Goal: Complete application form: Complete application form

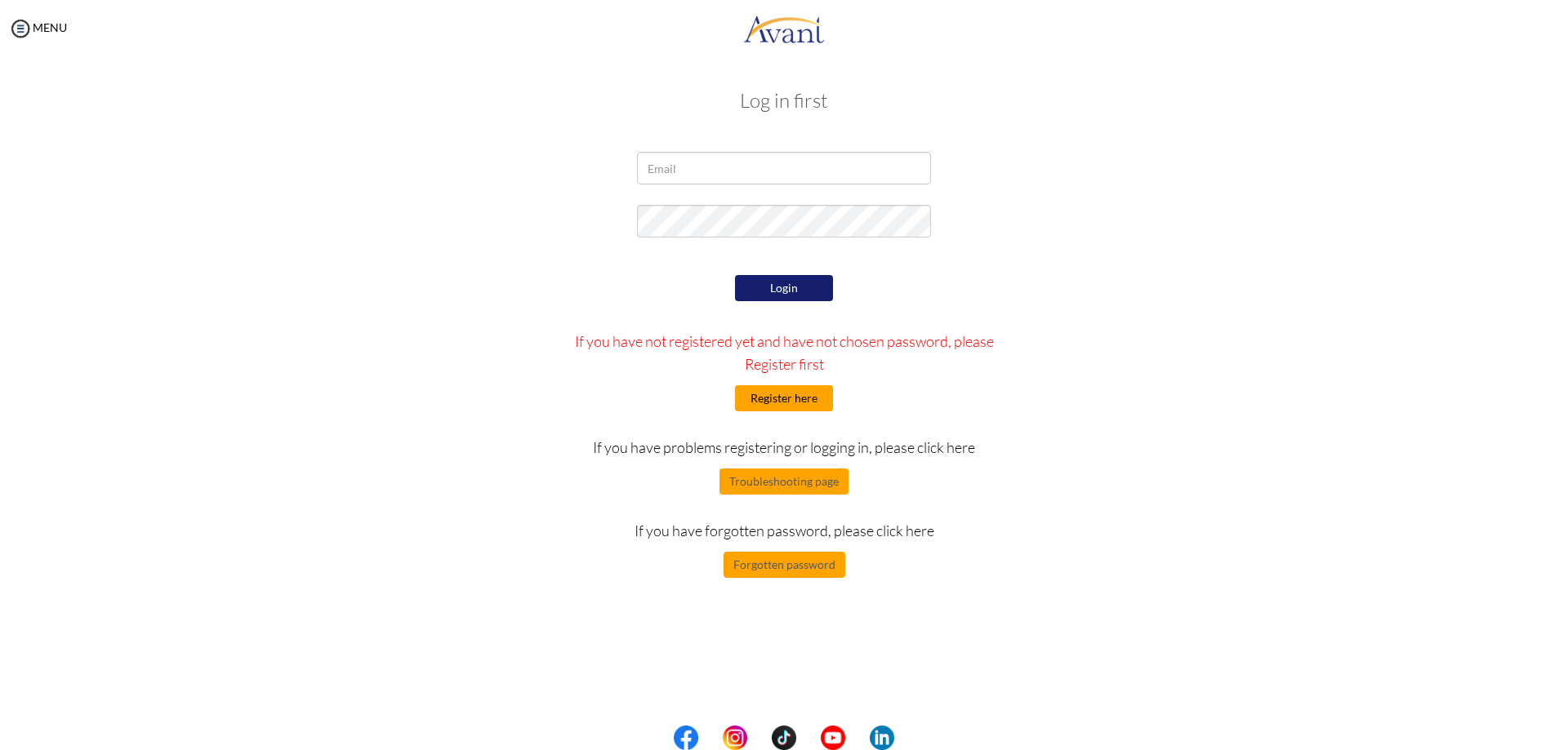
click at [793, 401] on button "Register here" at bounding box center [784, 398] width 98 height 26
click at [807, 394] on button "Register here" at bounding box center [784, 398] width 98 height 26
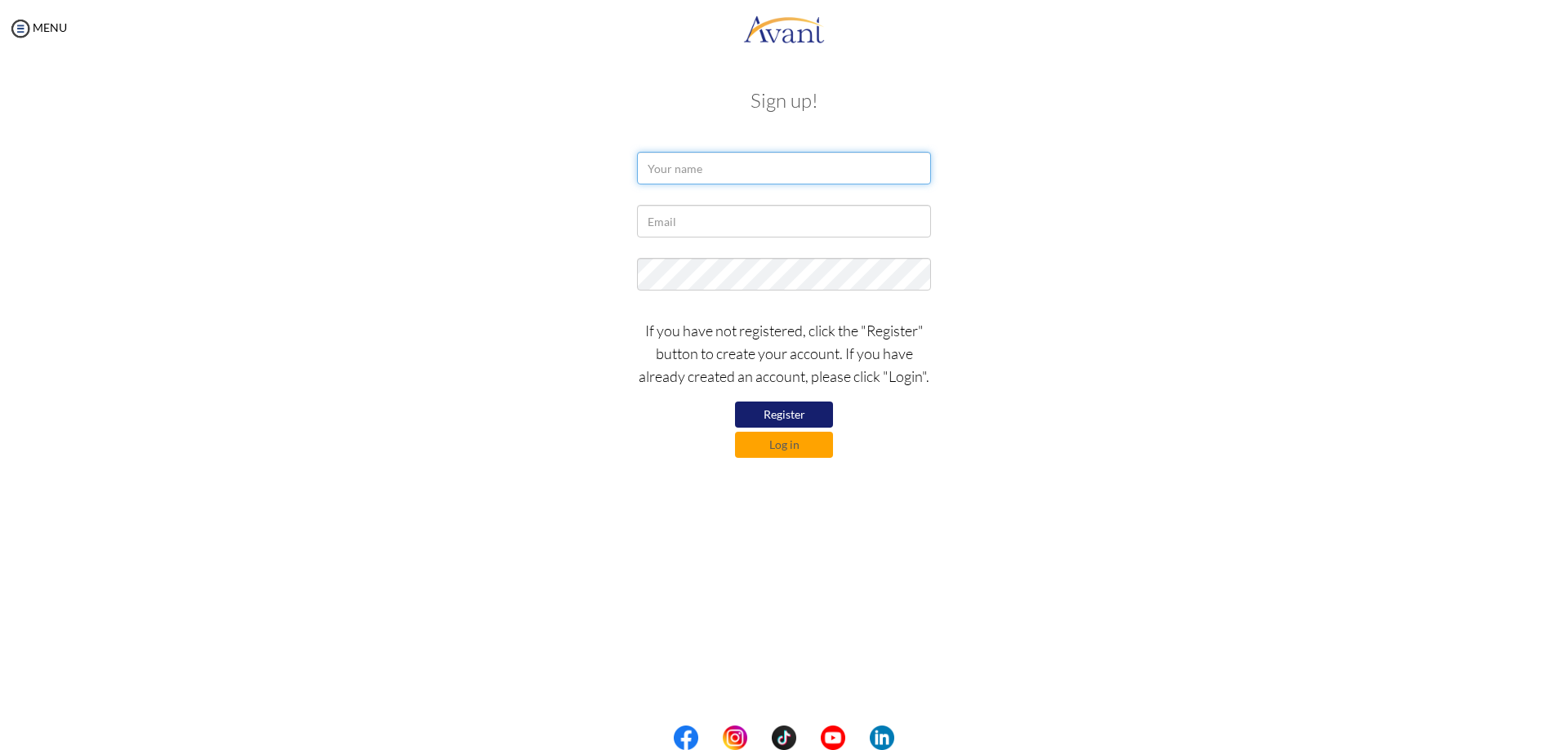
click at [719, 180] on input "text" at bounding box center [784, 167] width 294 height 32
type input "J"
type input "Jiu Song Wu"
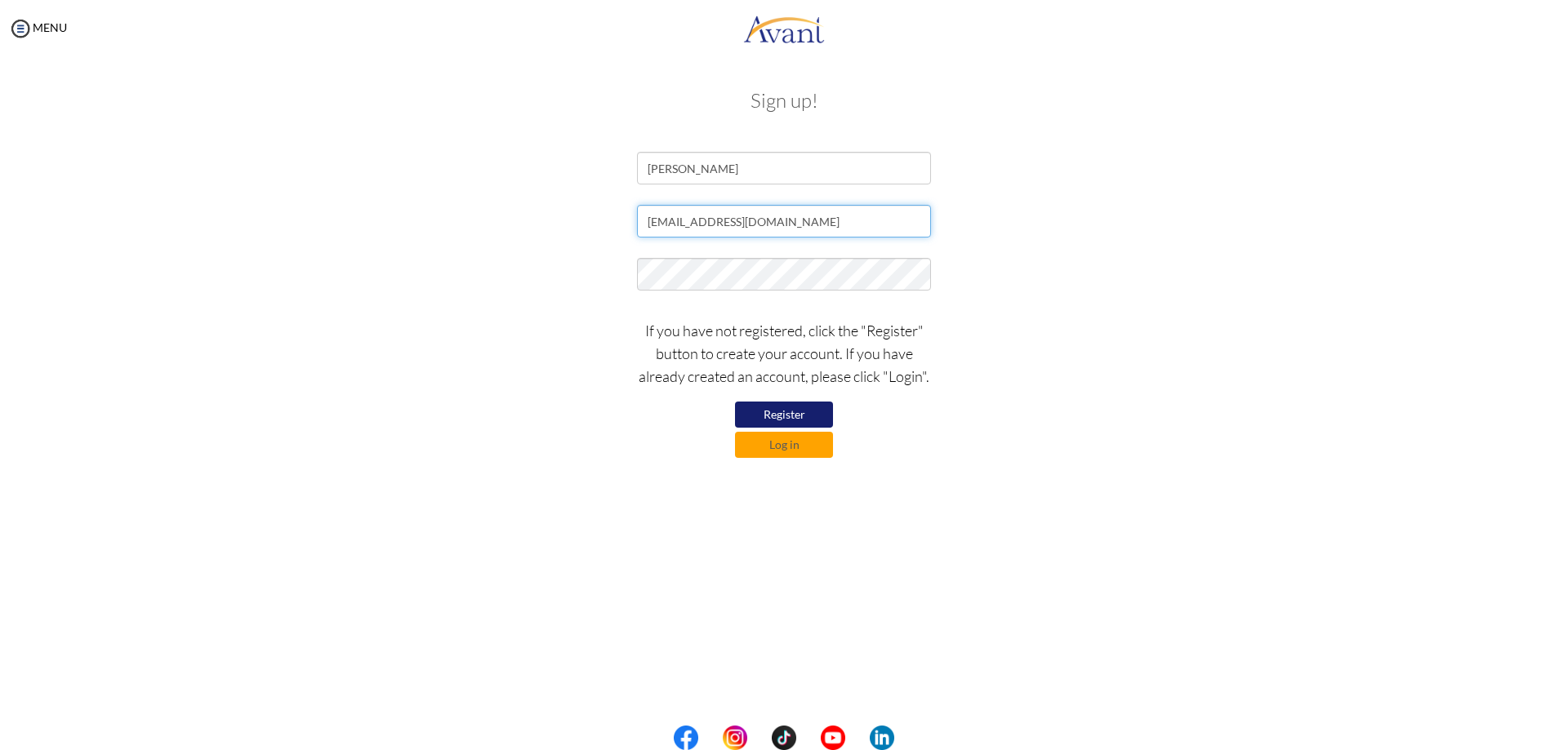
type input "eric35wu@gmail.com"
click at [784, 416] on button "Register" at bounding box center [784, 415] width 98 height 26
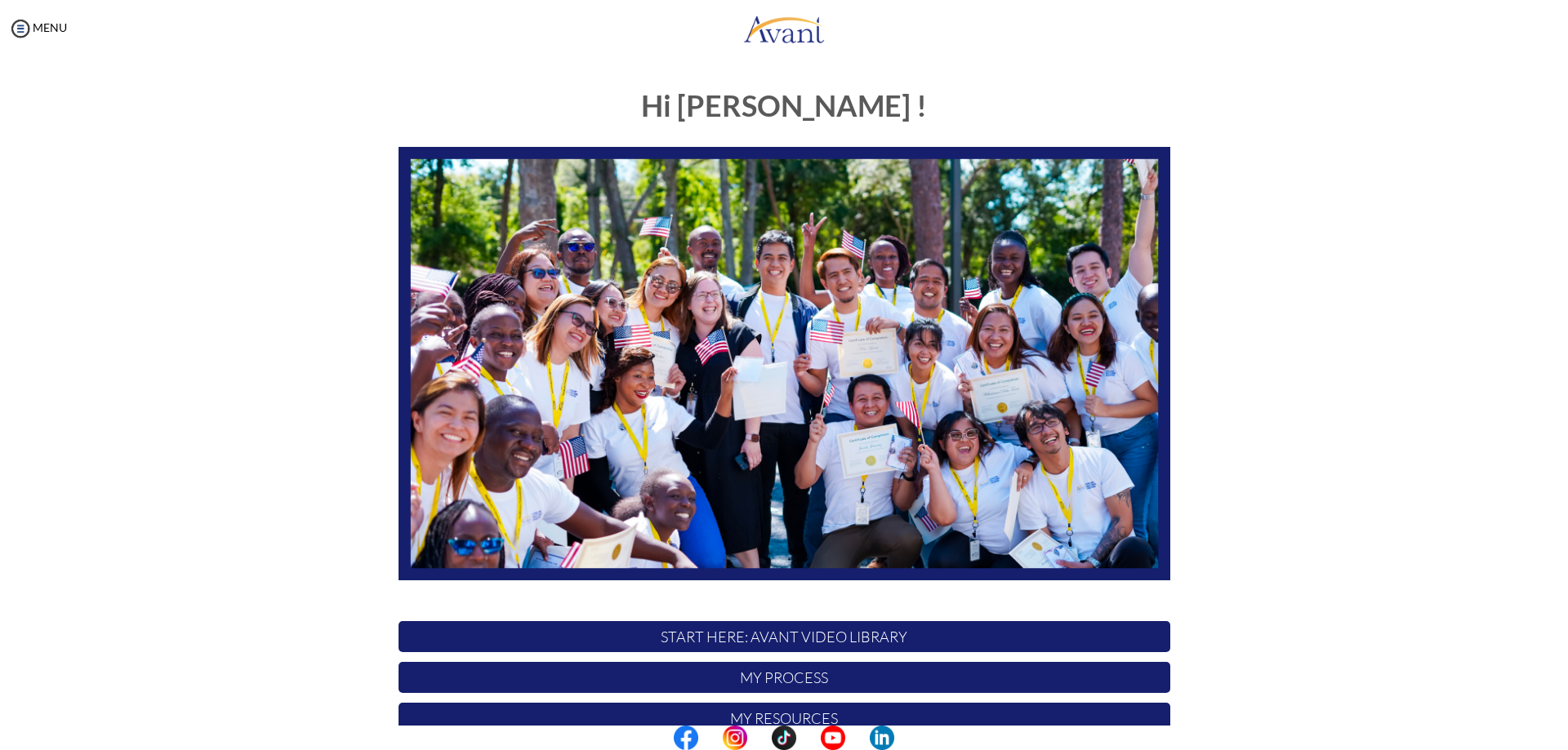
click at [60, 19] on div "MENU" at bounding box center [33, 375] width 67 height 750
click at [56, 29] on link "MENU" at bounding box center [37, 27] width 59 height 14
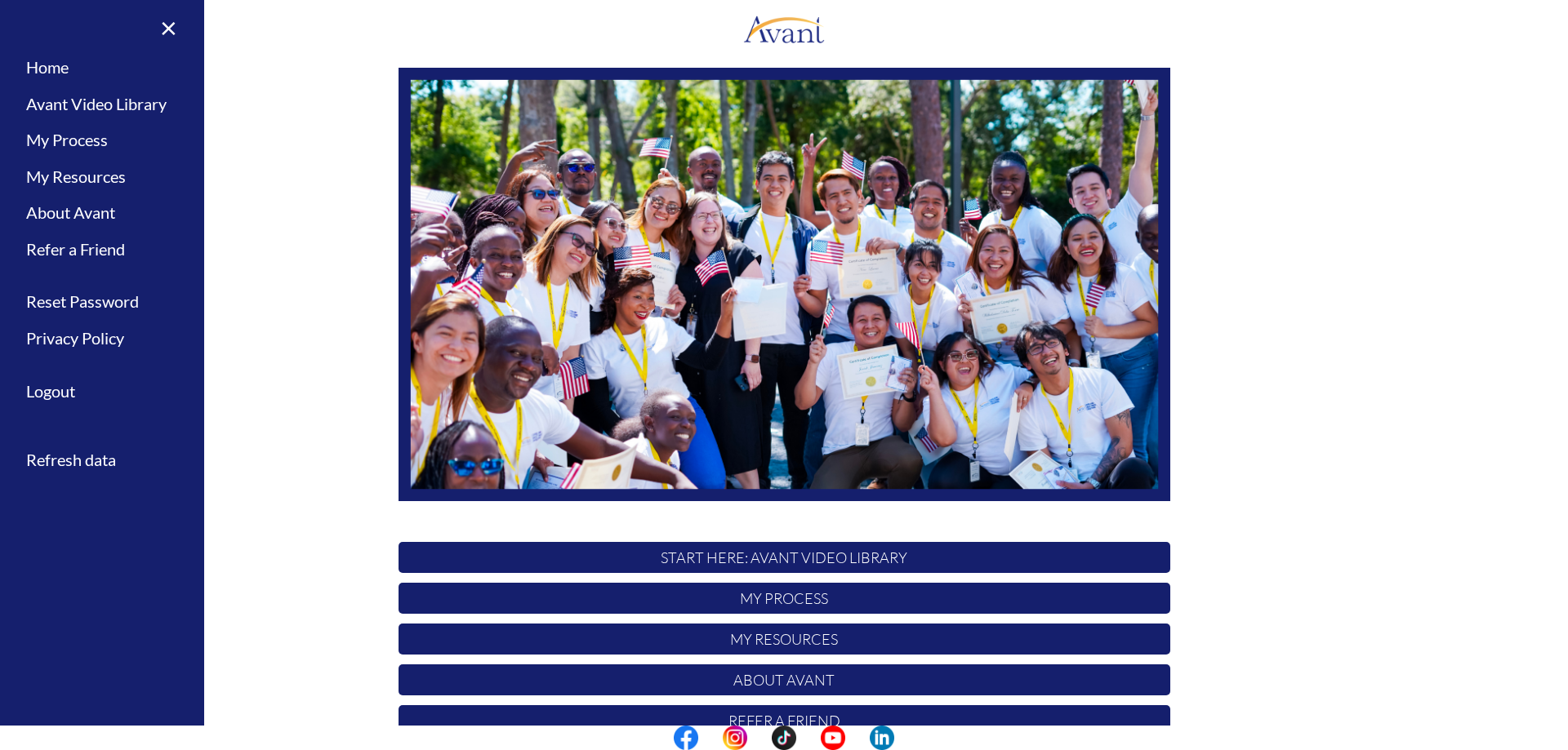
scroll to position [156, 0]
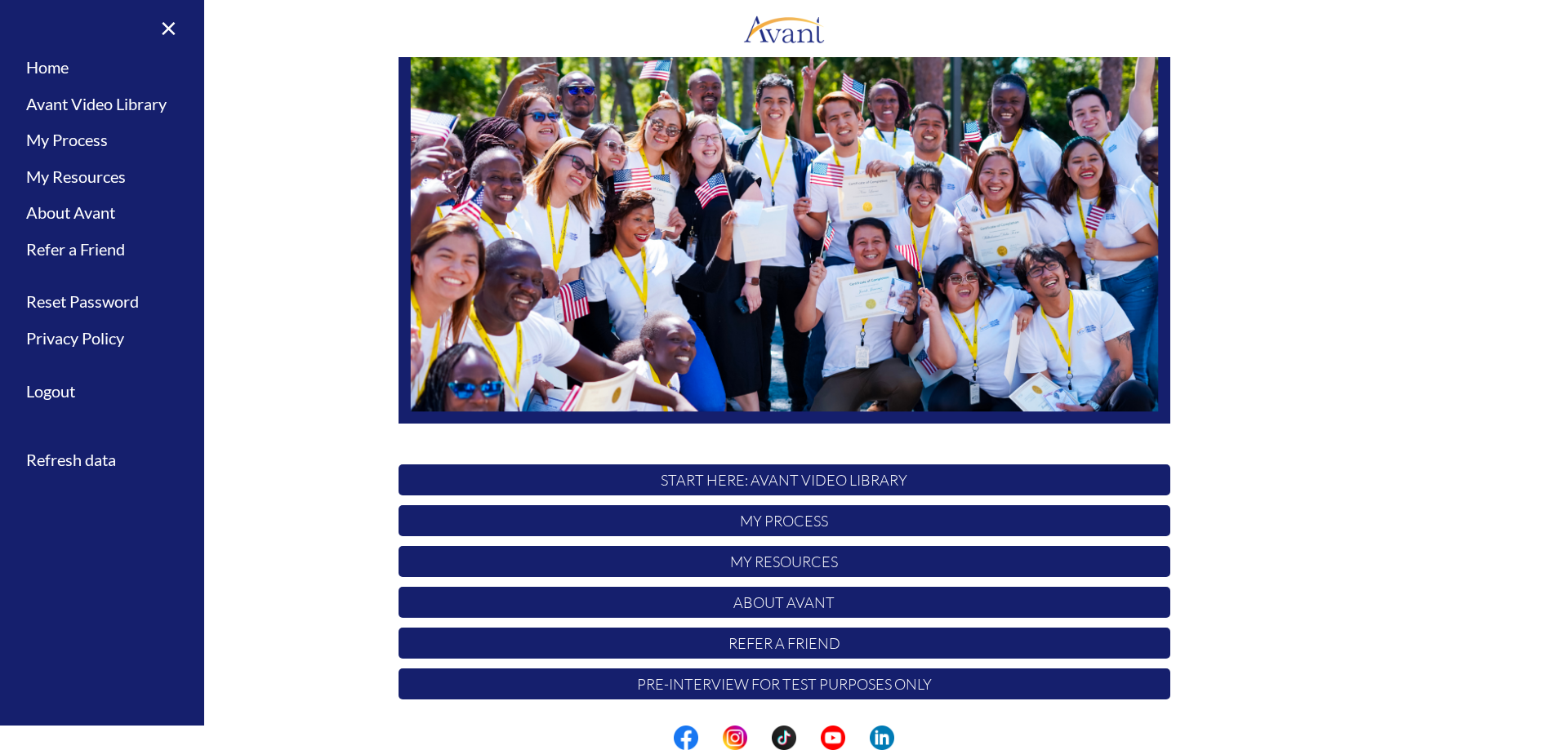
click at [745, 522] on p "My Process" at bounding box center [784, 520] width 772 height 31
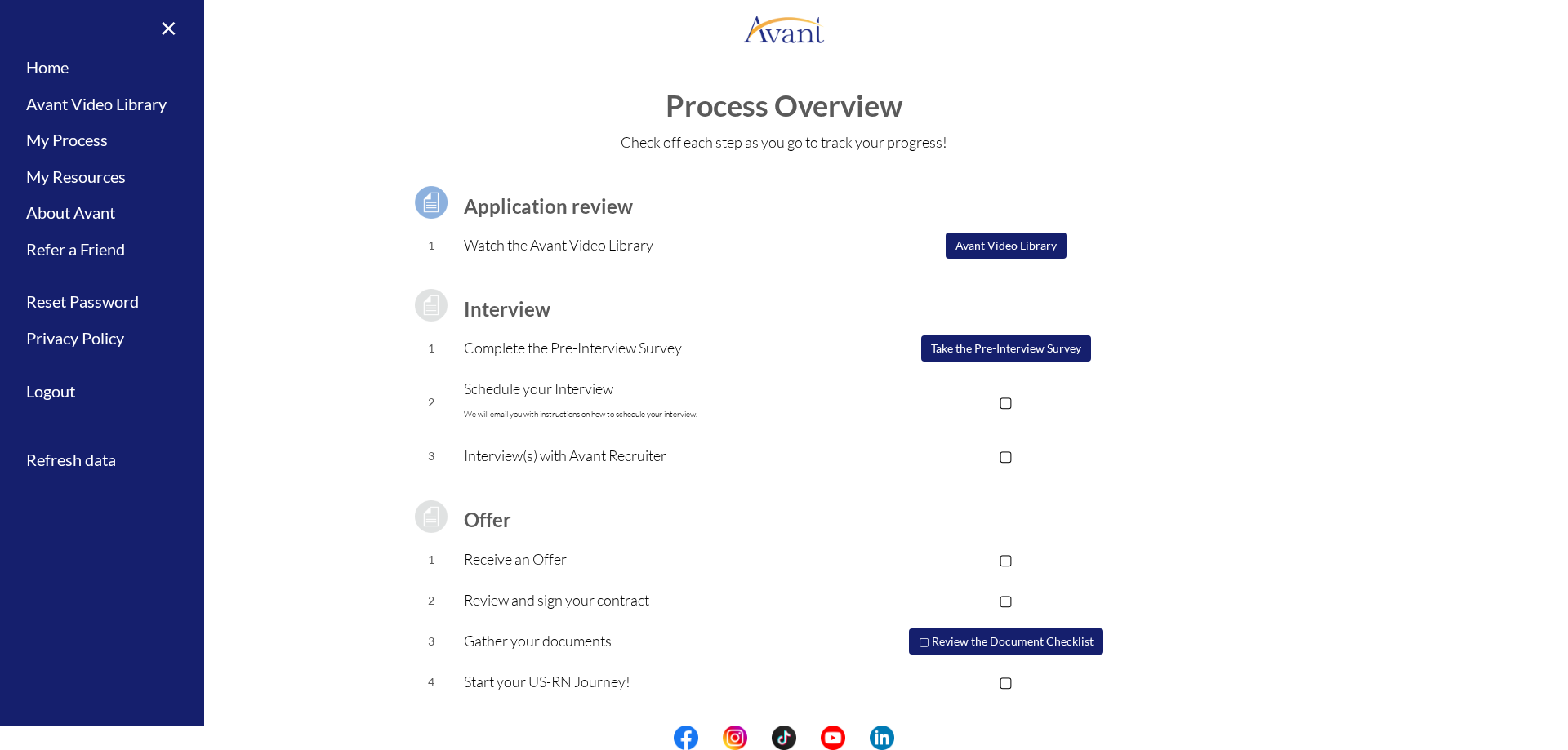
click at [972, 251] on button "Avant Video Library" at bounding box center [1006, 246] width 121 height 26
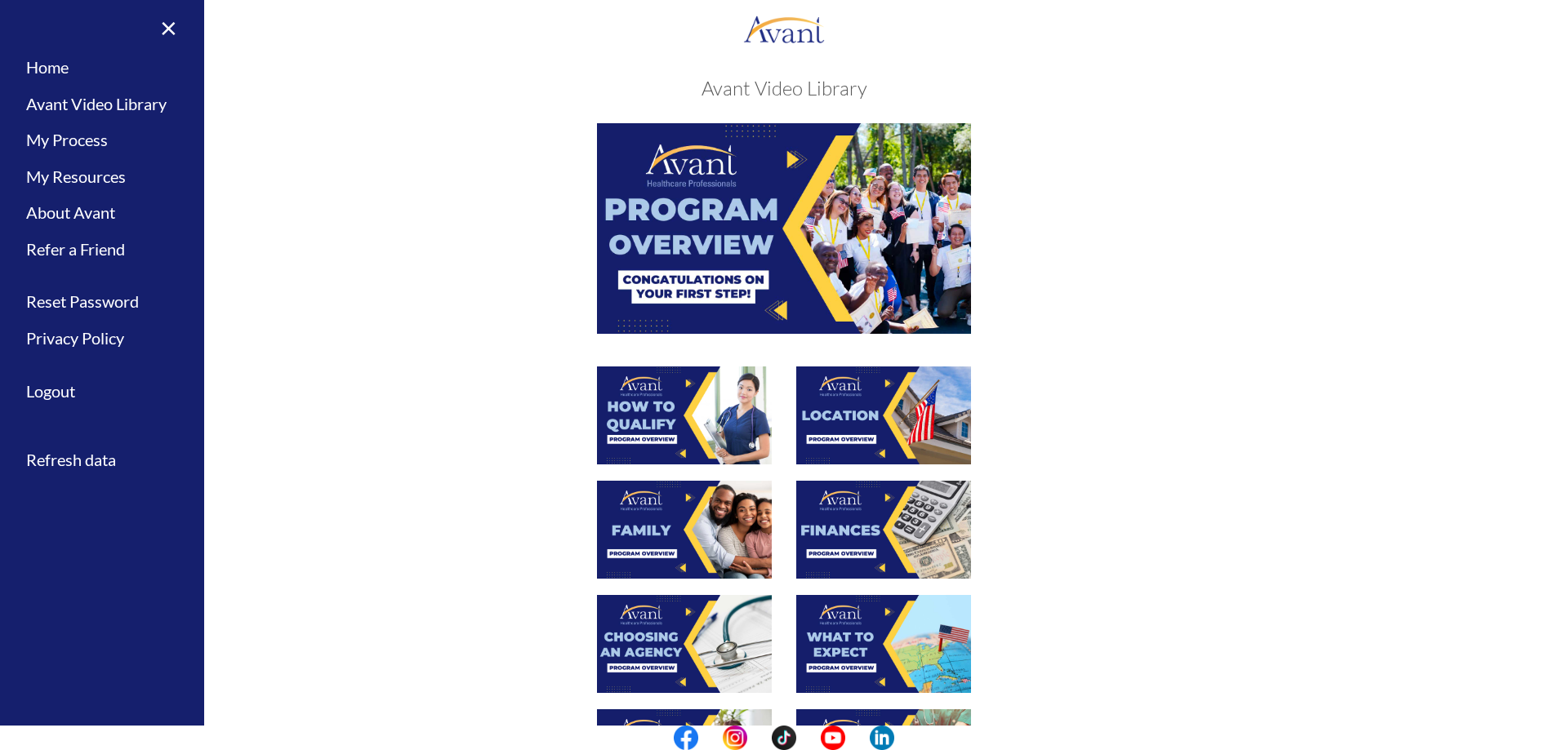
scroll to position [0, 0]
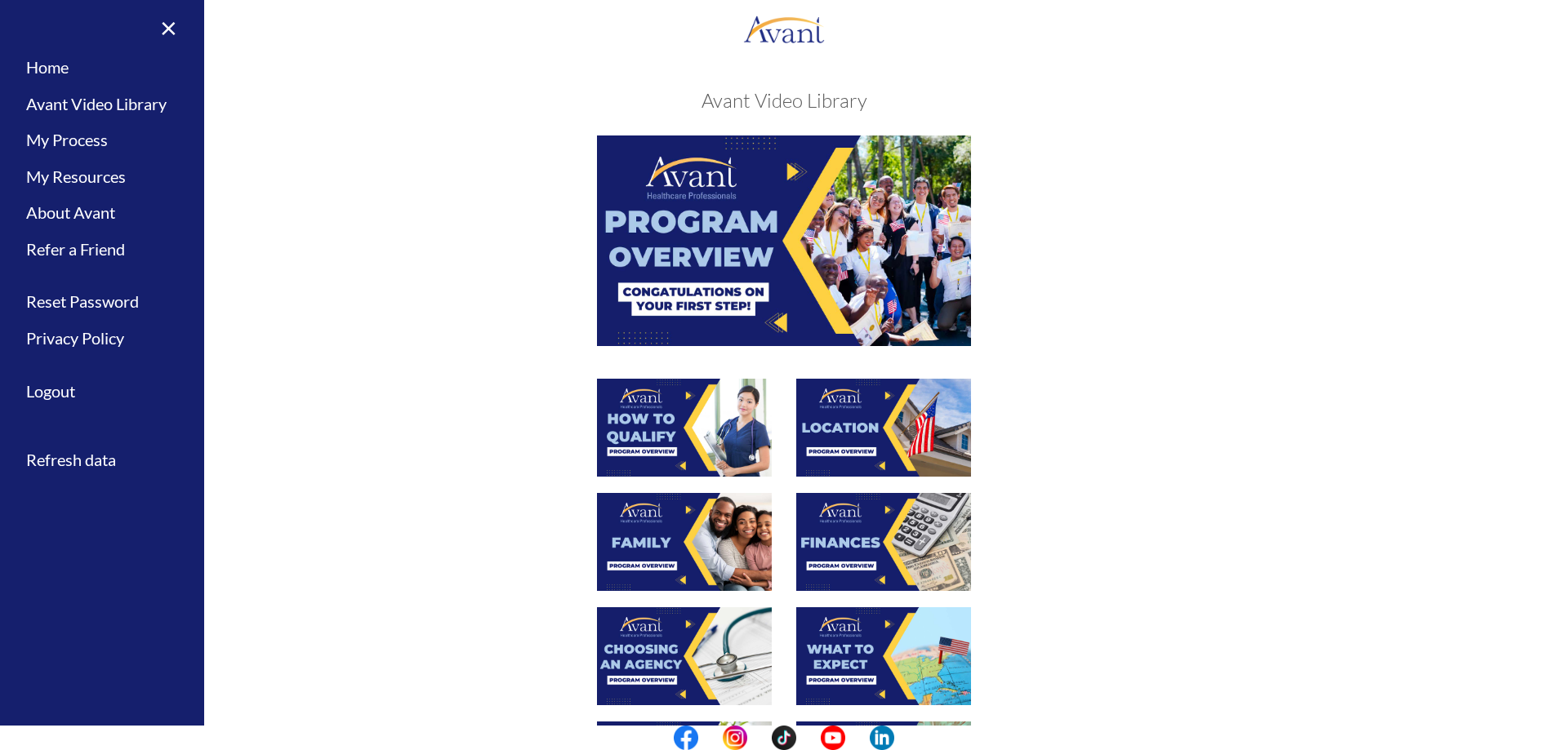
click at [802, 249] on img at bounding box center [784, 240] width 374 height 209
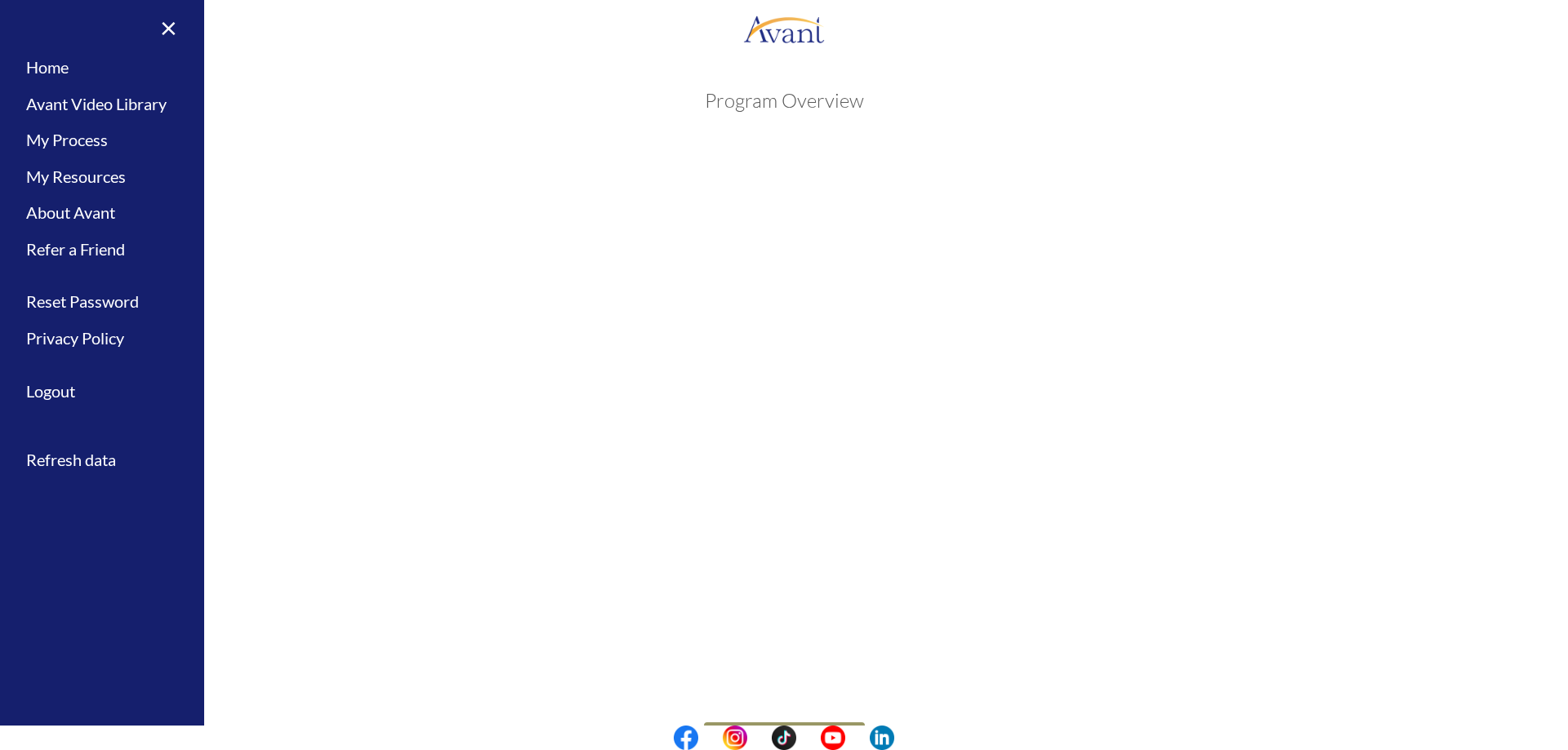
scroll to position [53, 0]
click at [808, 675] on body "Maintenance break. Please come back in 2 hours. MENU My Status What is the next…" at bounding box center [784, 375] width 1568 height 750
click at [807, 680] on button "Back to Avant Video Library" at bounding box center [784, 683] width 161 height 26
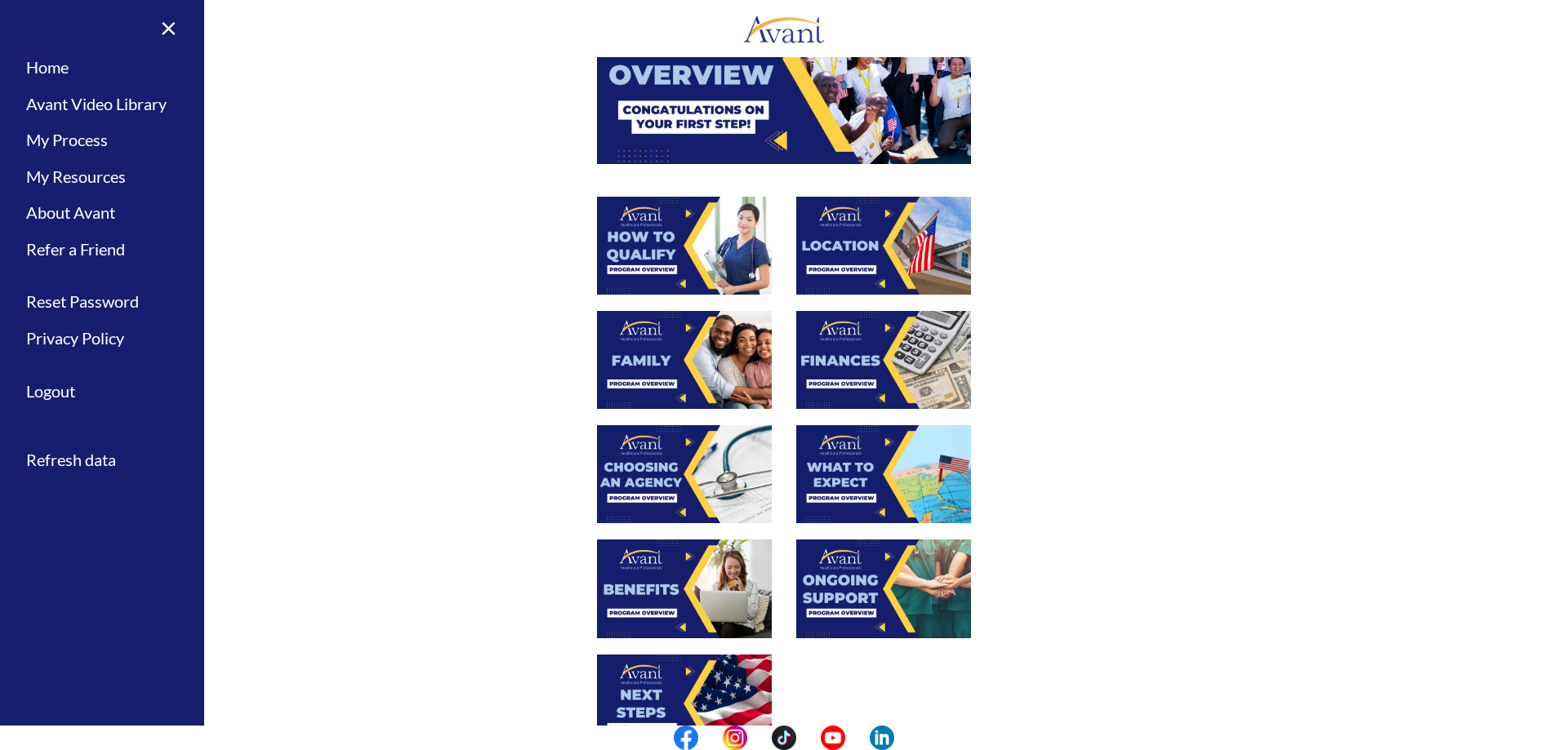
scroll to position [163, 0]
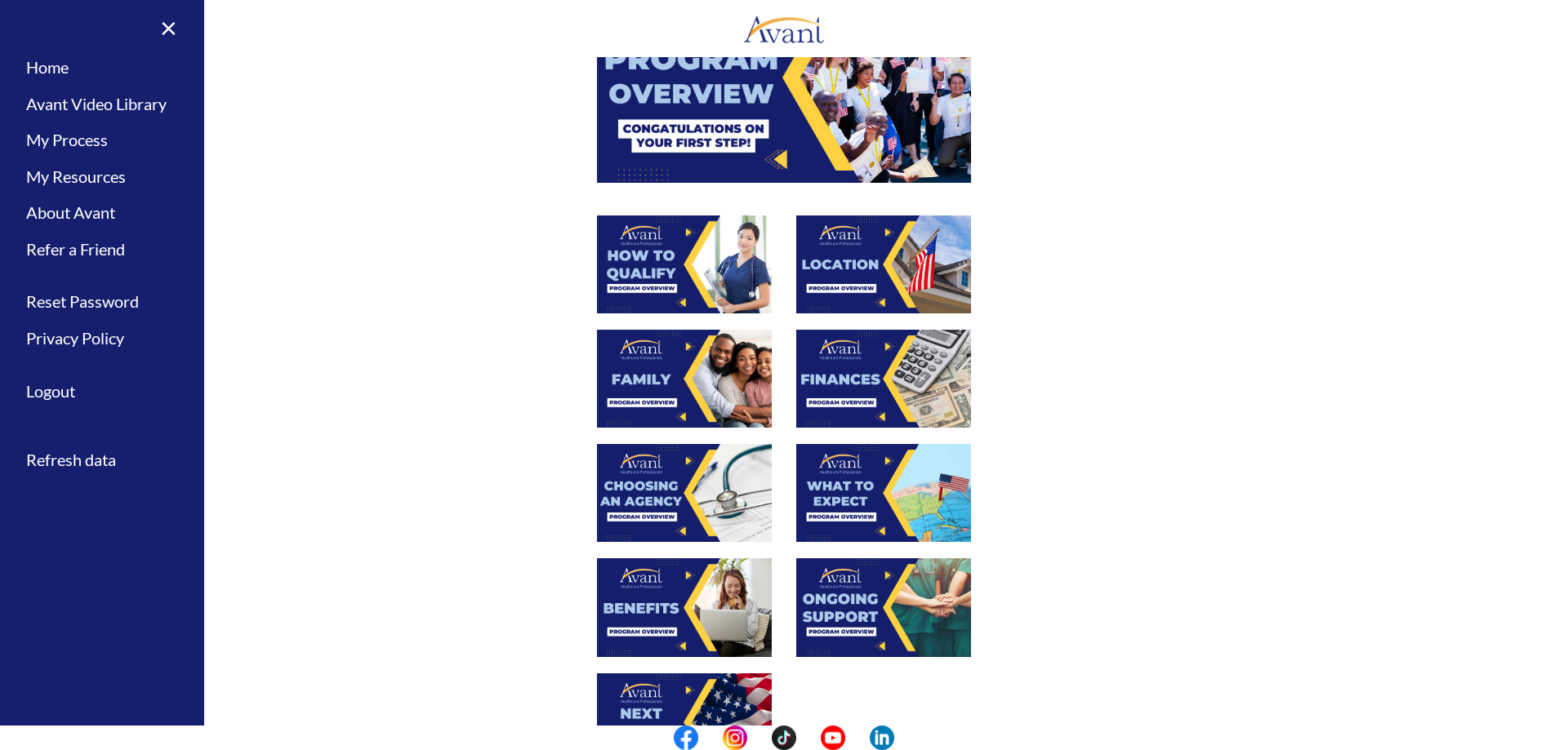
click at [850, 287] on img at bounding box center [883, 264] width 175 height 98
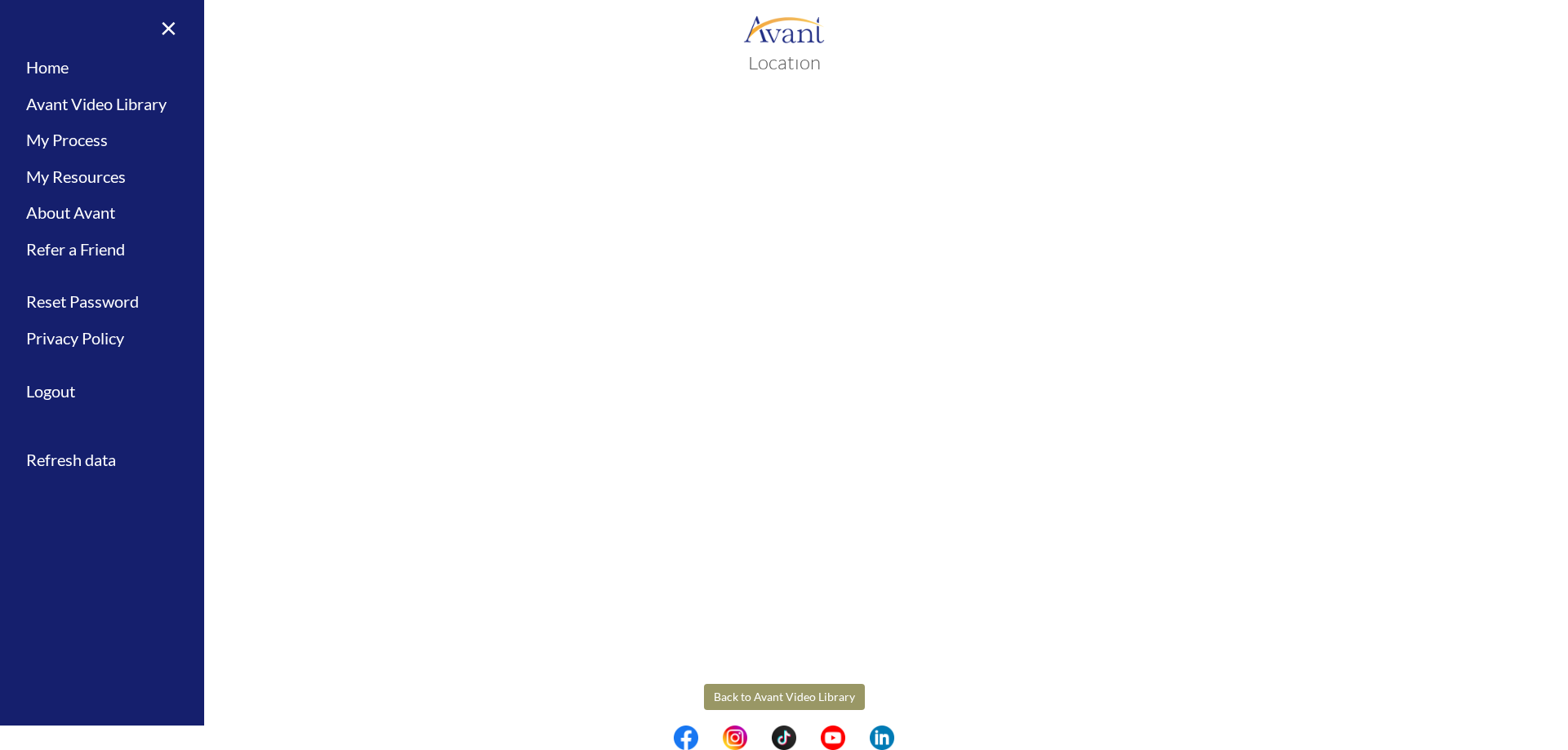
scroll to position [53, 0]
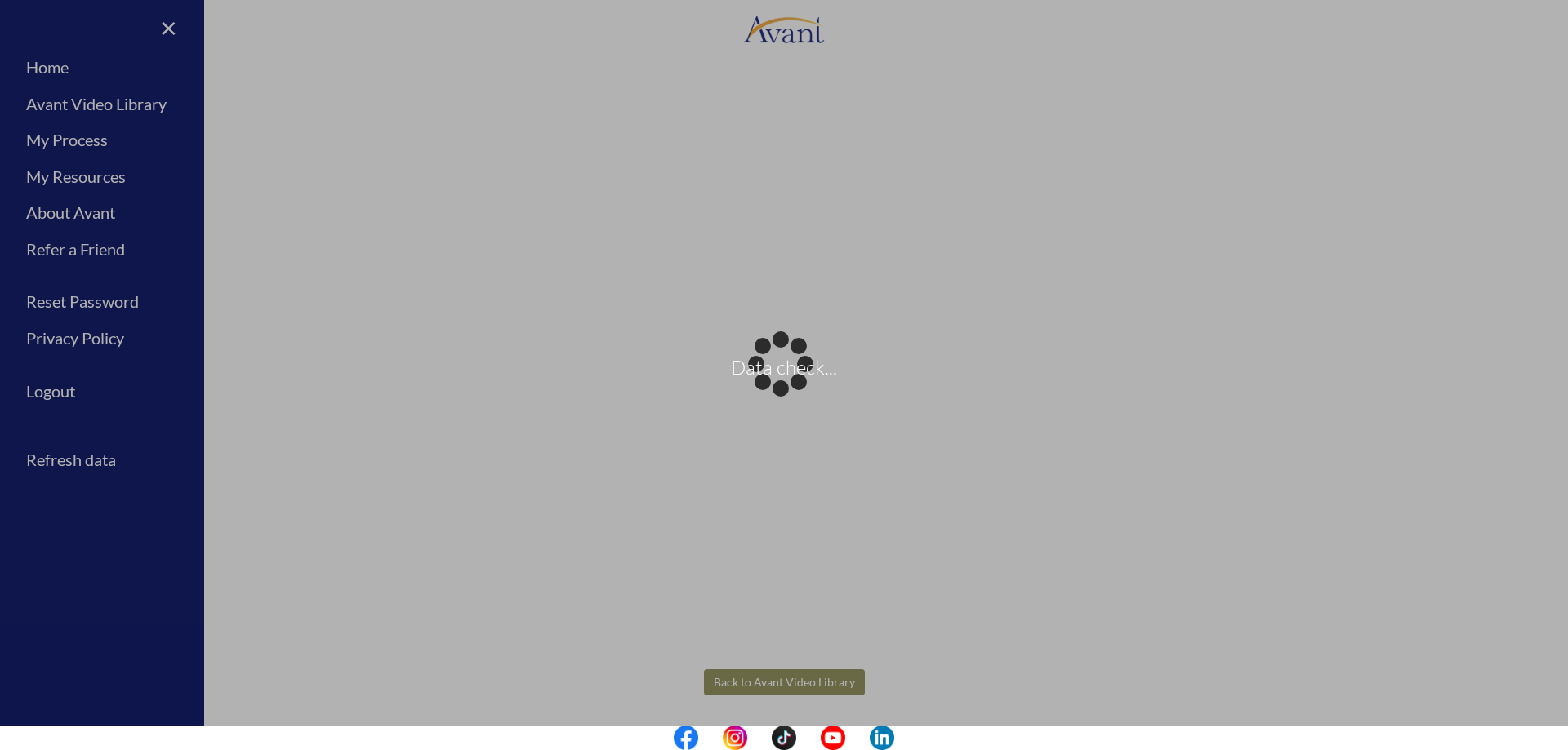
click at [803, 695] on body "Data check... Maintenance break. Please come back in 2 hours. MENU My Status Wh…" at bounding box center [784, 375] width 1568 height 750
click at [795, 387] on div "Data check..." at bounding box center [784, 376] width 23 height 23
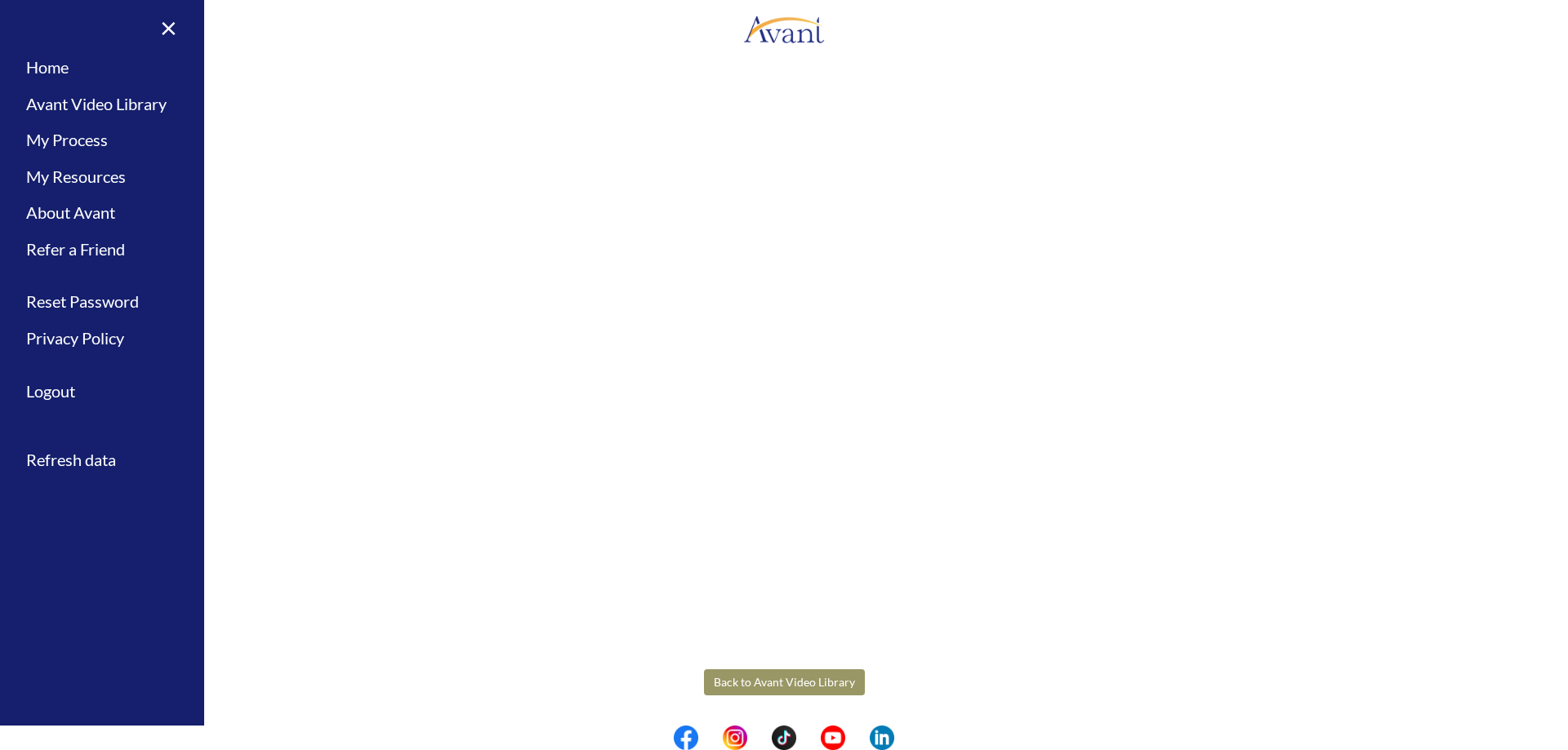
click at [789, 673] on button "Back to Avant Video Library" at bounding box center [784, 683] width 161 height 26
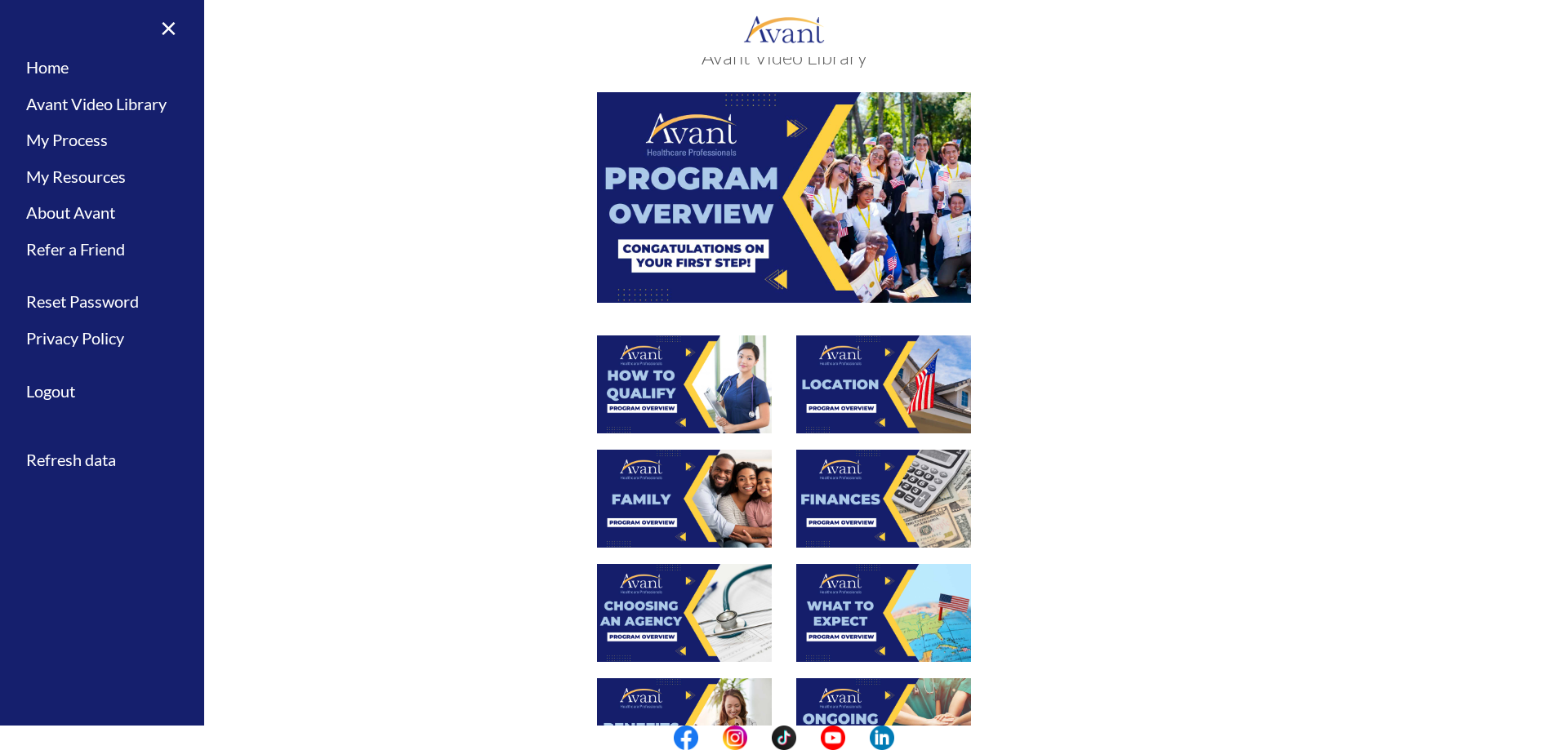
scroll to position [82, 0]
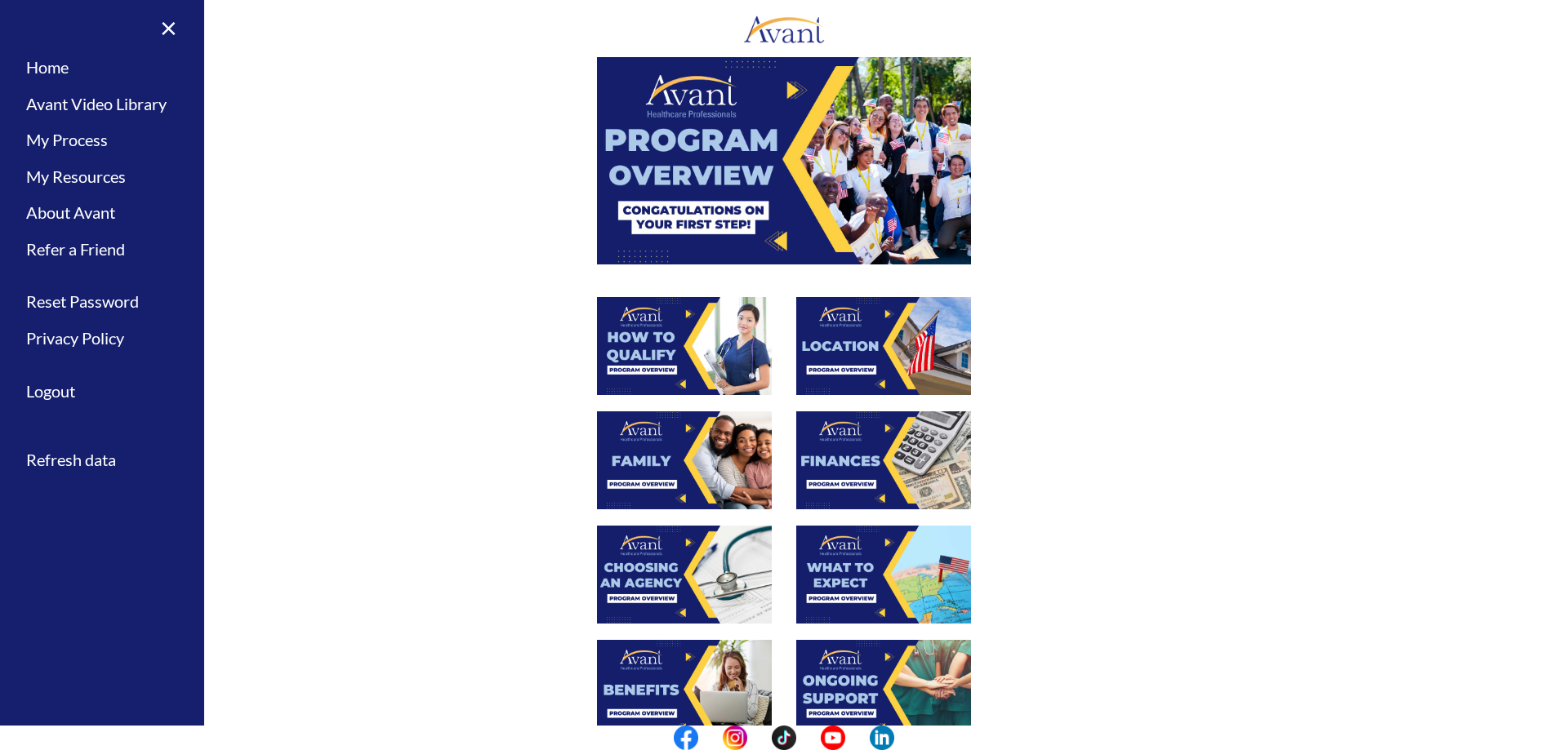
click at [823, 472] on img at bounding box center [883, 460] width 175 height 98
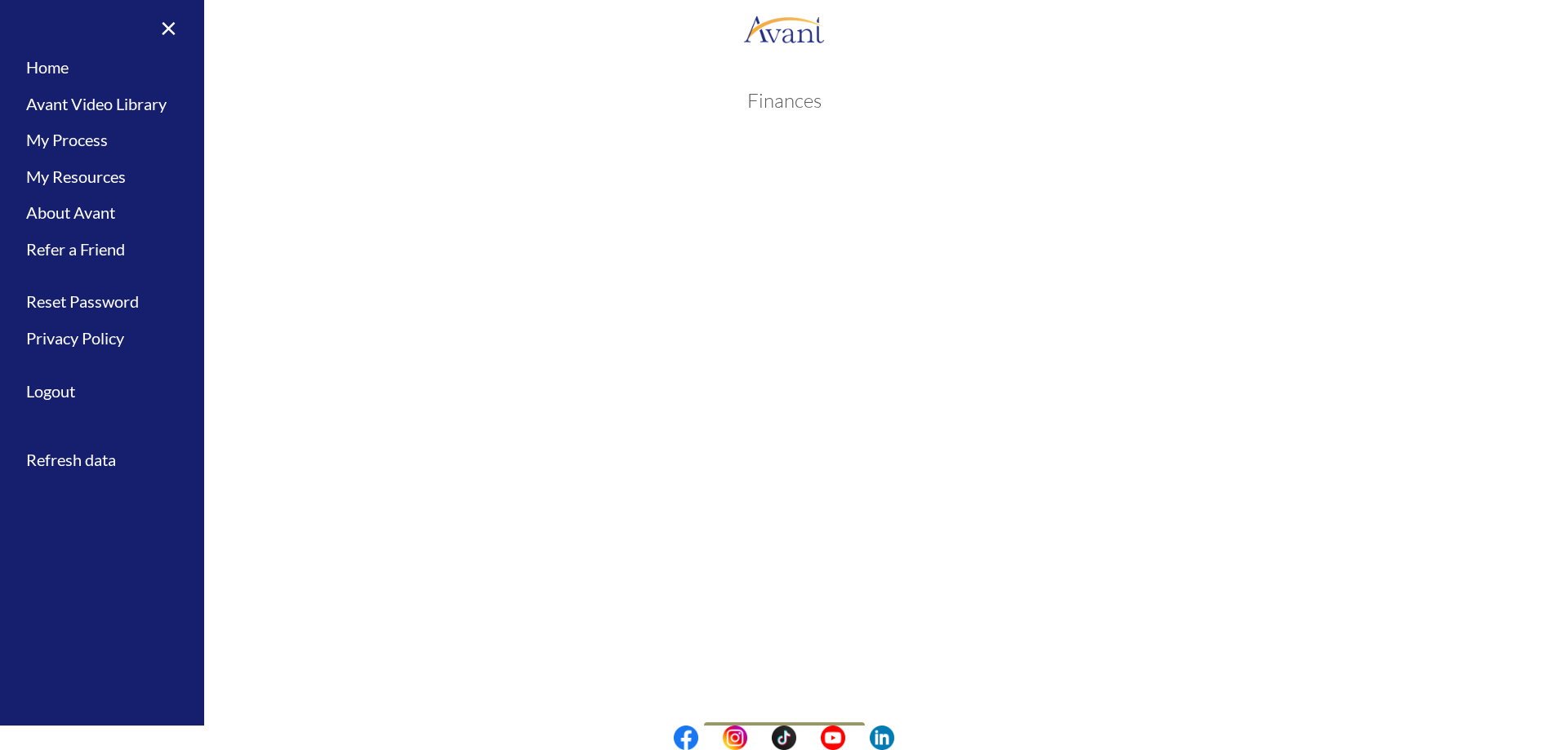
scroll to position [53, 0]
click at [788, 681] on body "Maintenance break. Please come back in 2 hours. MENU My Status What is the next…" at bounding box center [784, 375] width 1568 height 750
click at [822, 675] on button "Back to Avant Video Library" at bounding box center [784, 683] width 161 height 26
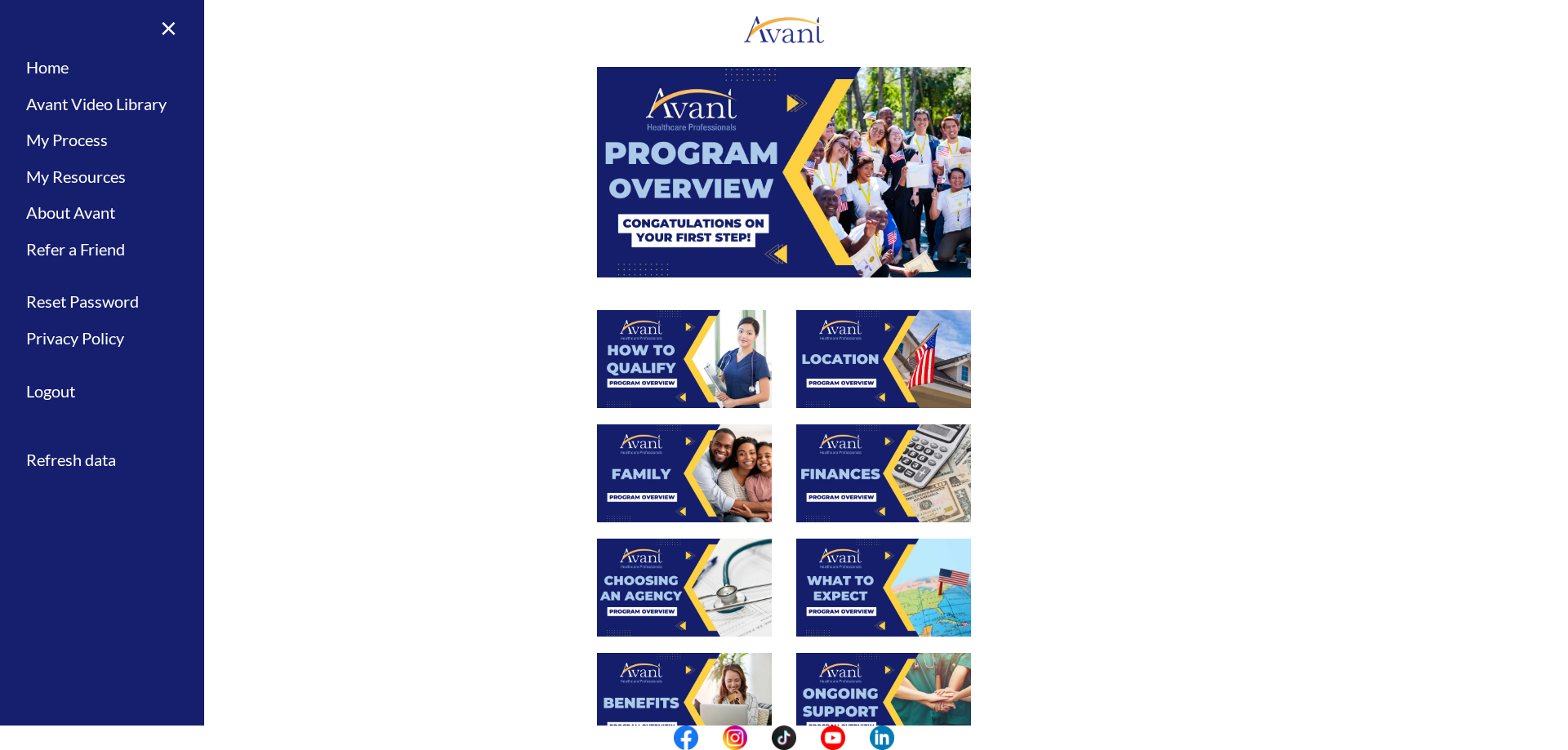
scroll to position [163, 0]
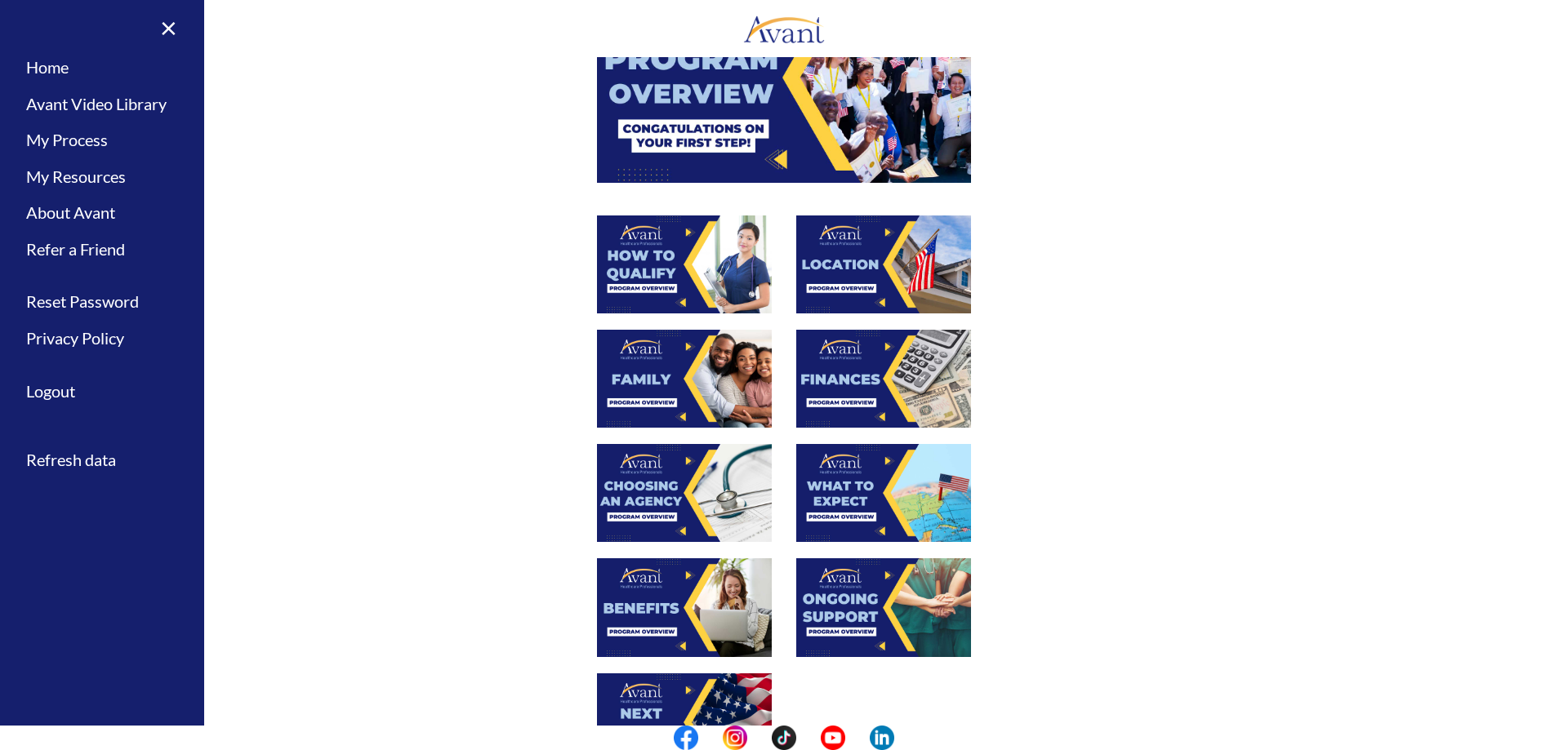
click at [857, 466] on img at bounding box center [883, 493] width 175 height 98
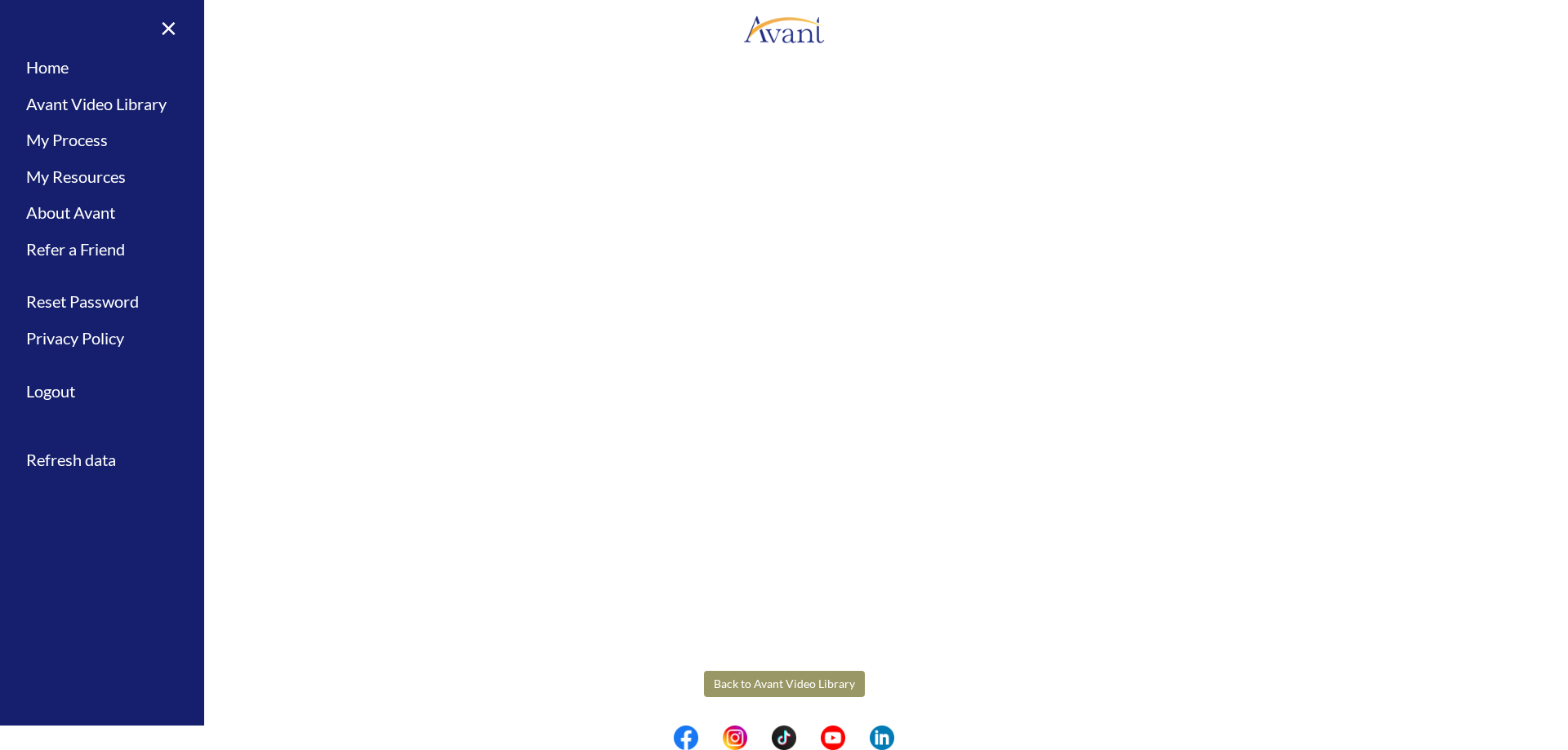
scroll to position [227, 0]
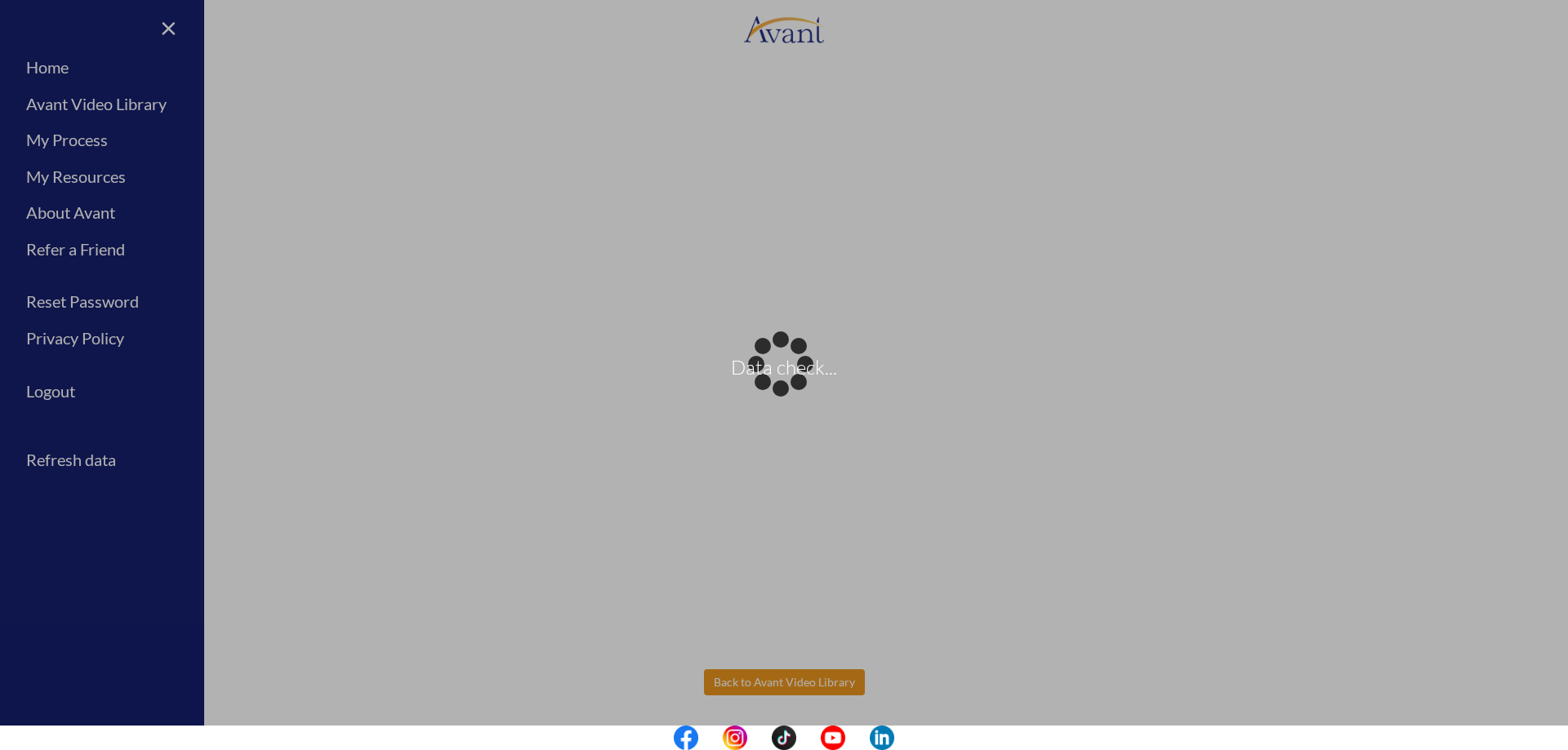
click at [803, 677] on body "Data check... Maintenance break. Please come back in 2 hours. MENU My Status Wh…" at bounding box center [784, 375] width 1568 height 750
drag, startPoint x: 733, startPoint y: 383, endPoint x: 1306, endPoint y: 499, distance: 584.6
click at [1306, 499] on body "Data check... Maintenance break. Please come back in 2 hours. MENU My Status Wh…" at bounding box center [784, 375] width 1568 height 750
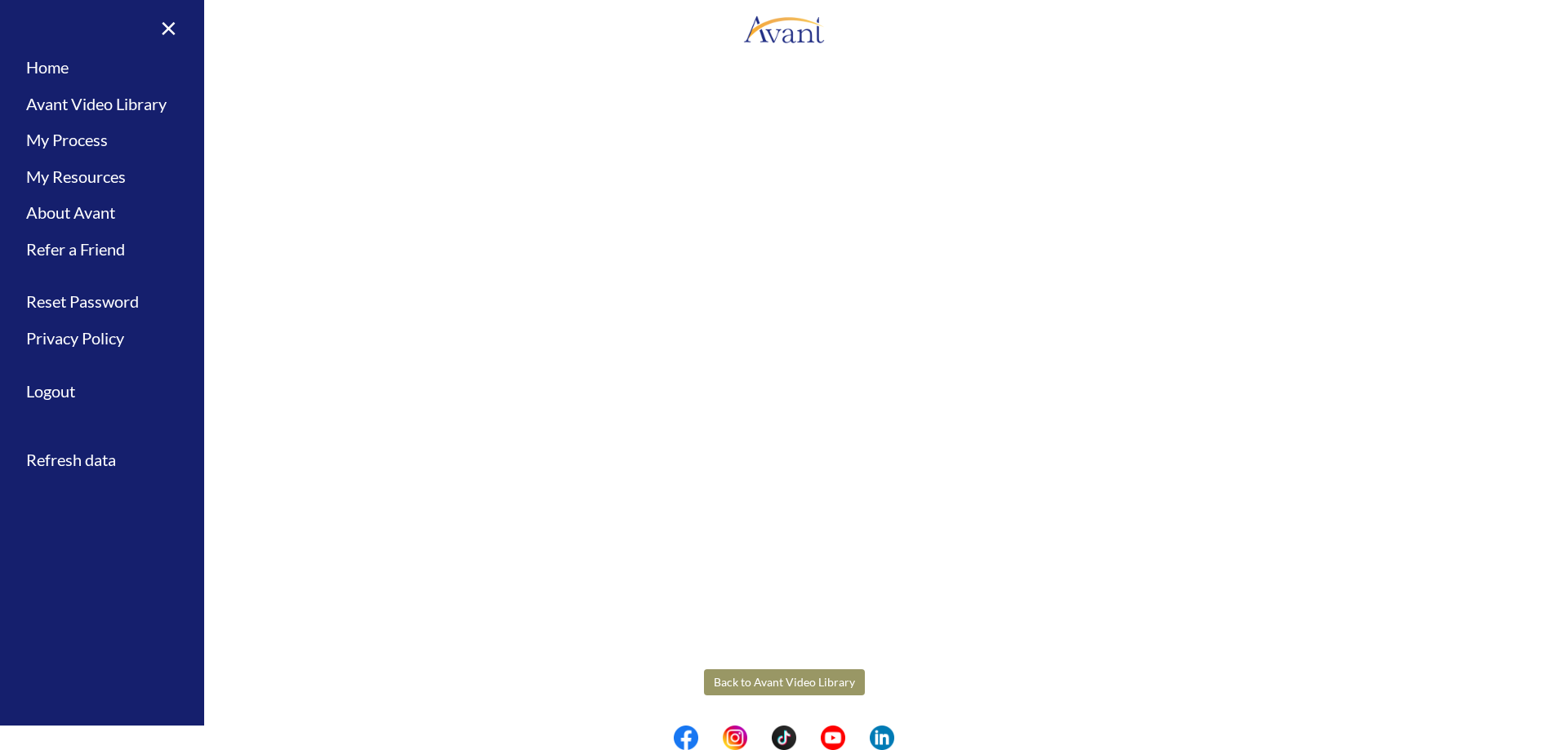
click at [830, 679] on button "Back to Avant Video Library" at bounding box center [784, 683] width 161 height 26
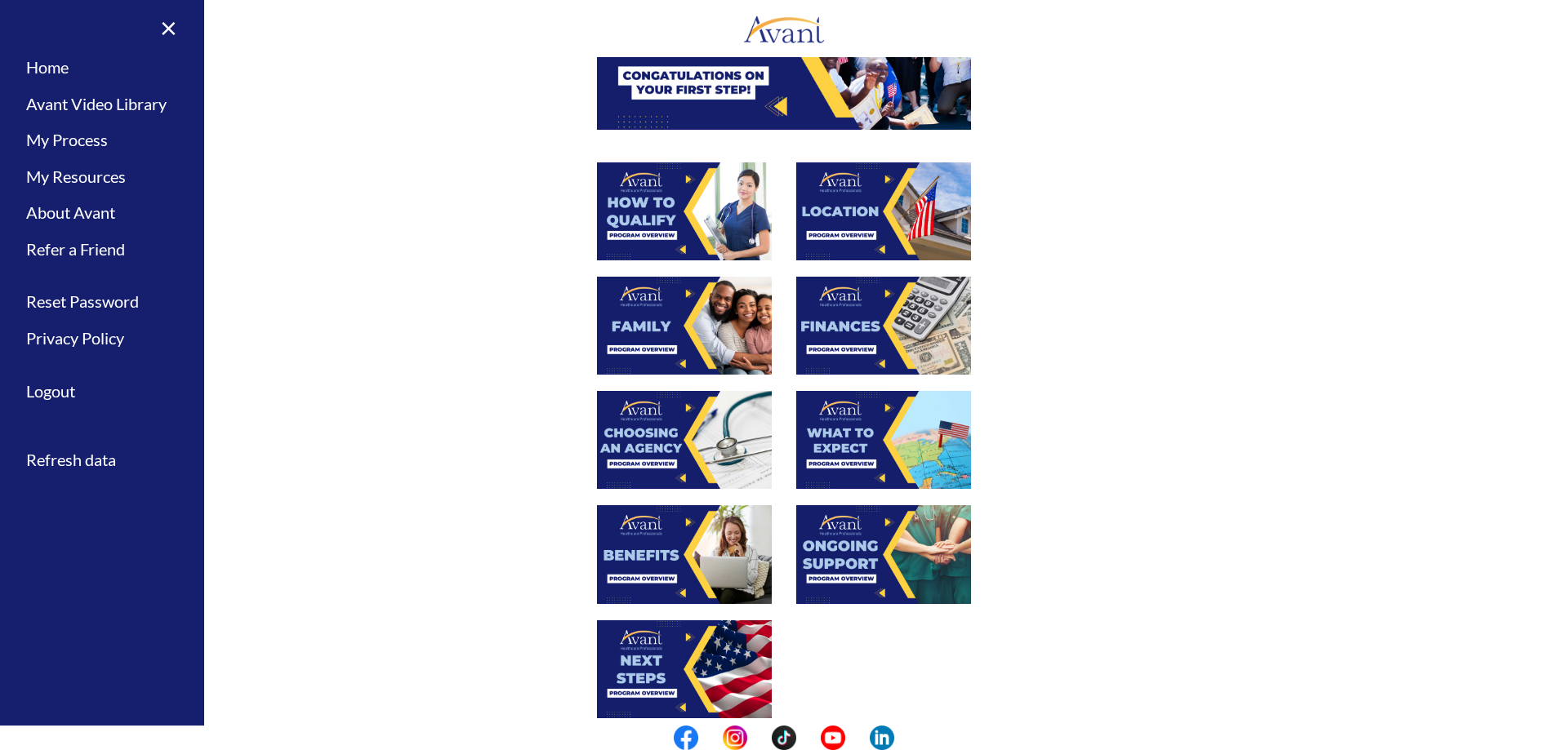
scroll to position [245, 0]
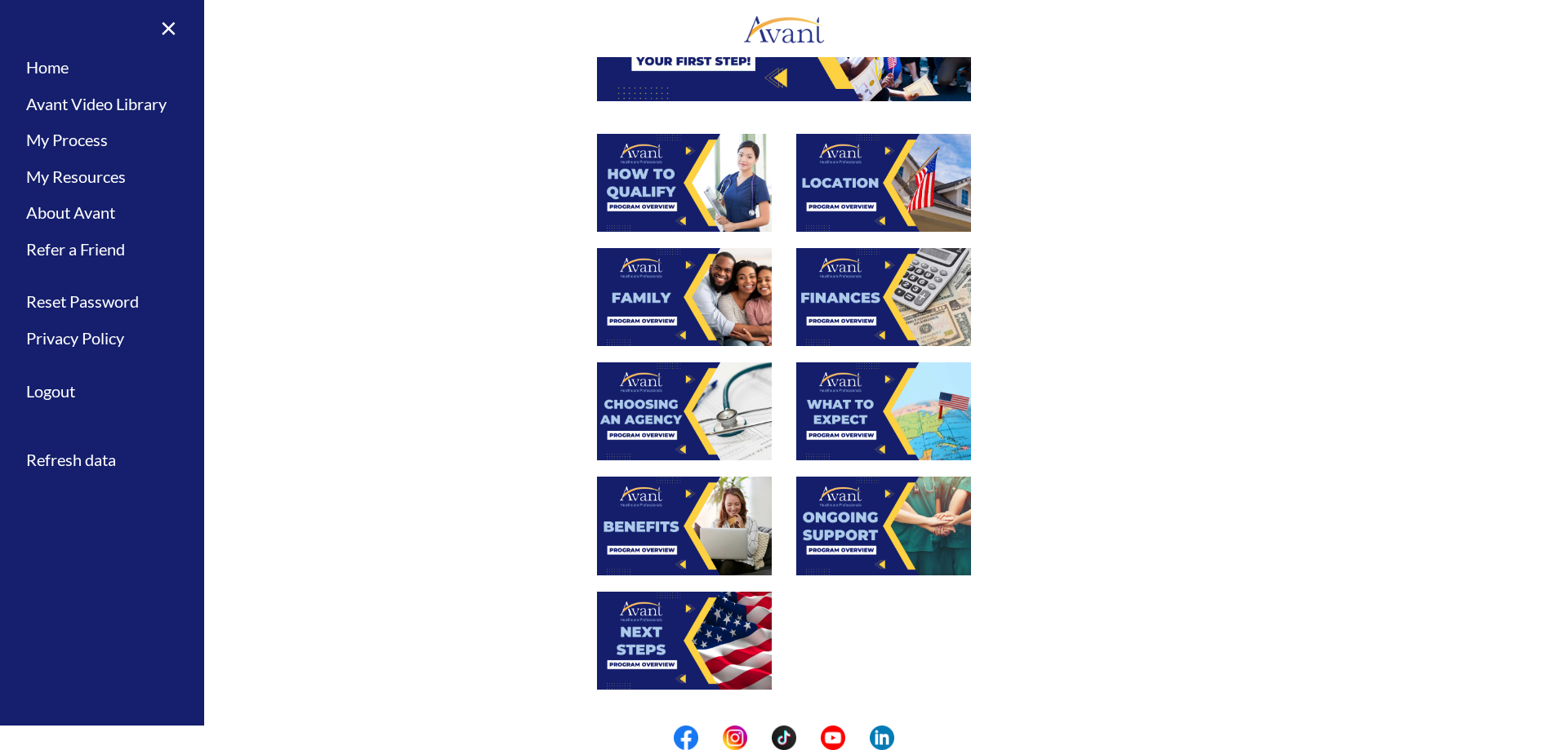
click at [658, 554] on img at bounding box center [684, 526] width 175 height 98
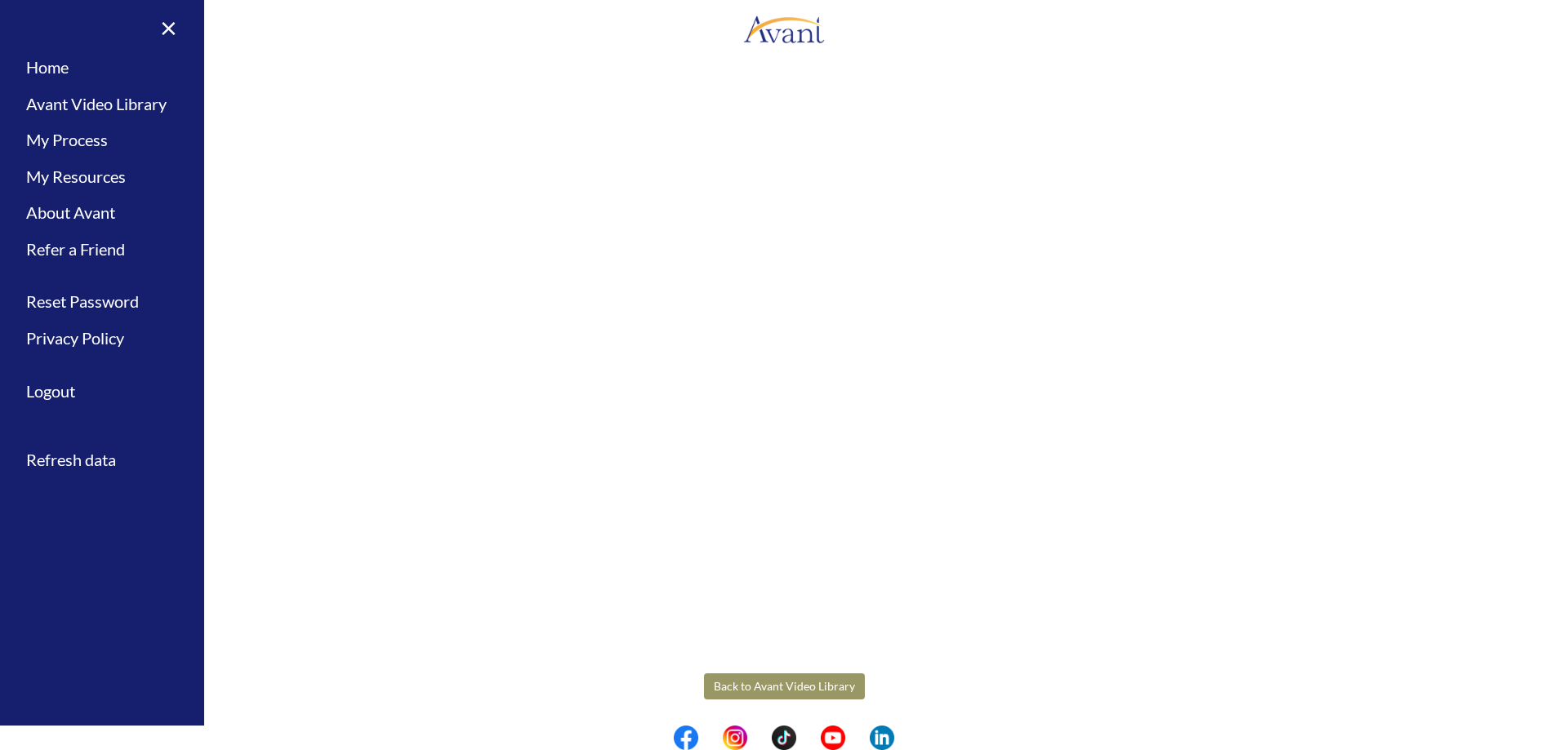
scroll to position [227, 0]
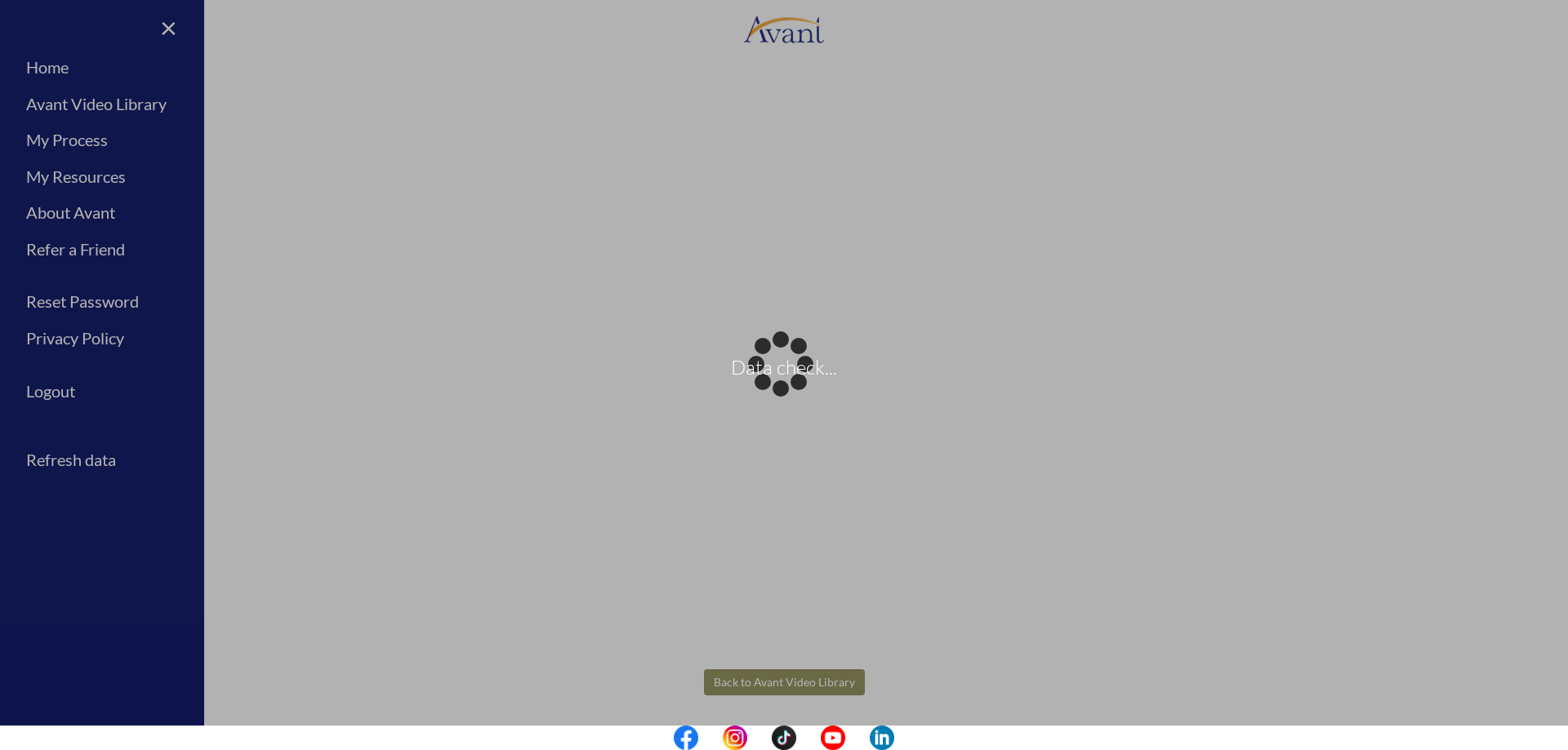
click at [815, 693] on body "Data check... Maintenance break. Please come back in 2 hours. MENU My Status Wh…" at bounding box center [784, 375] width 1568 height 750
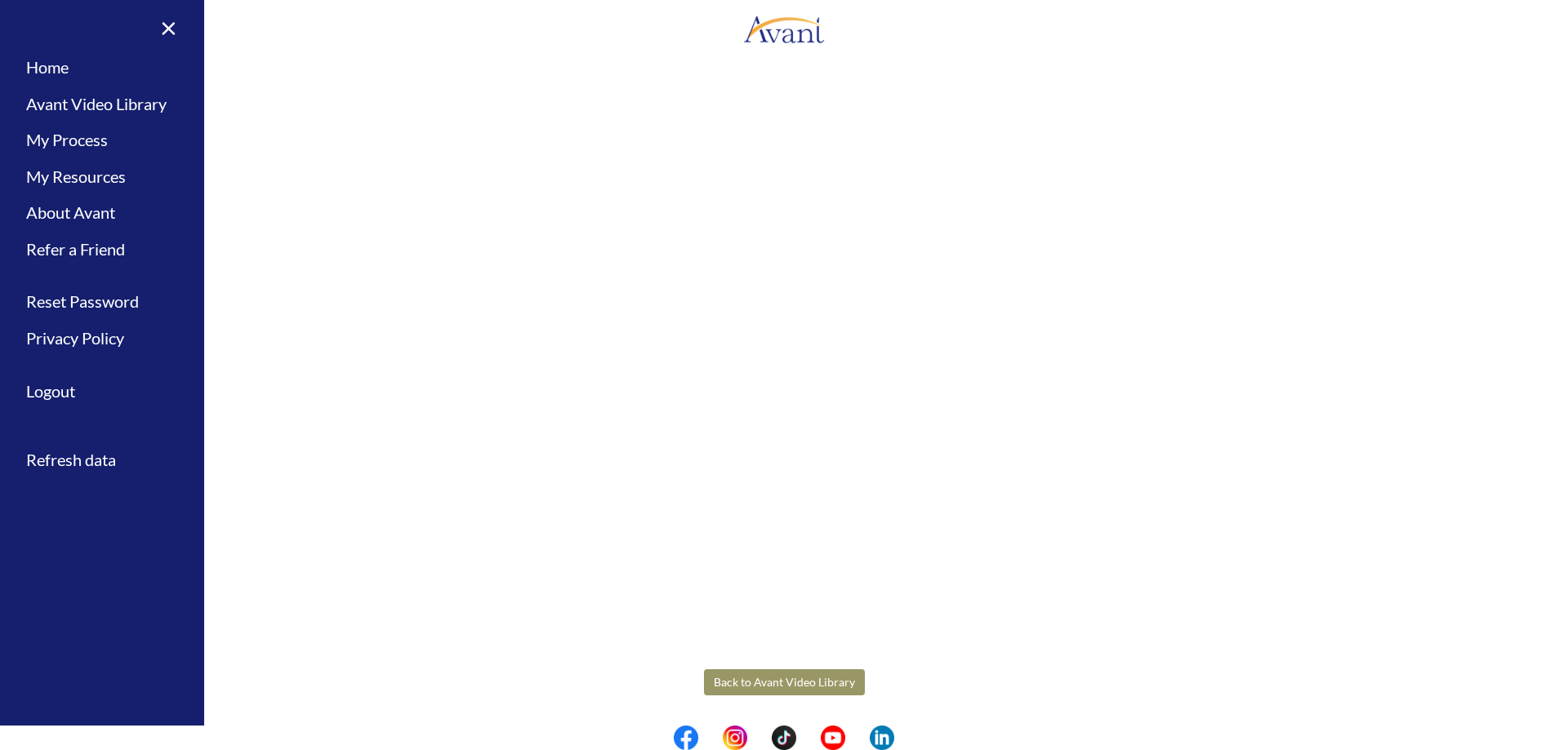
click at [766, 674] on button "Back to Avant Video Library" at bounding box center [784, 683] width 161 height 26
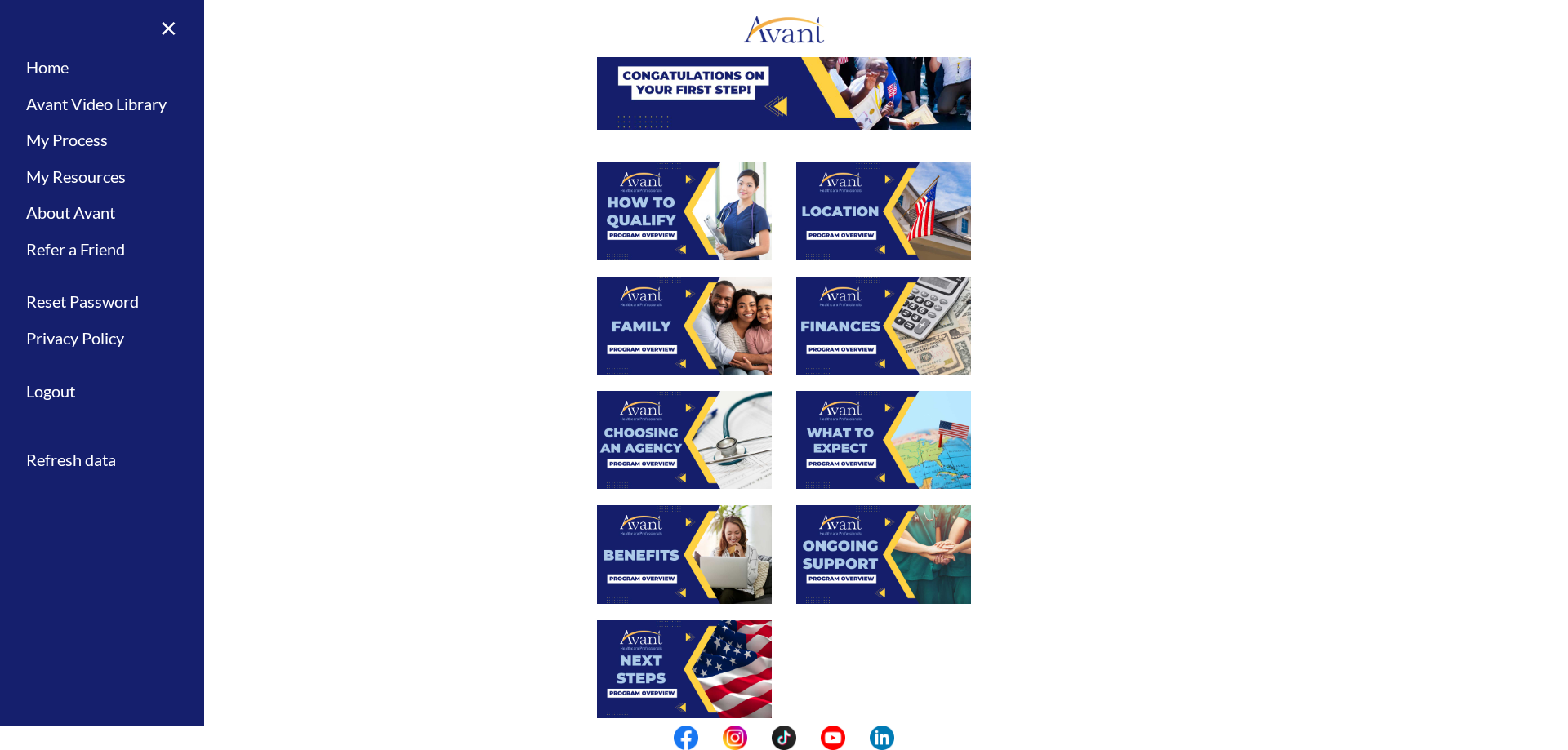
scroll to position [326, 0]
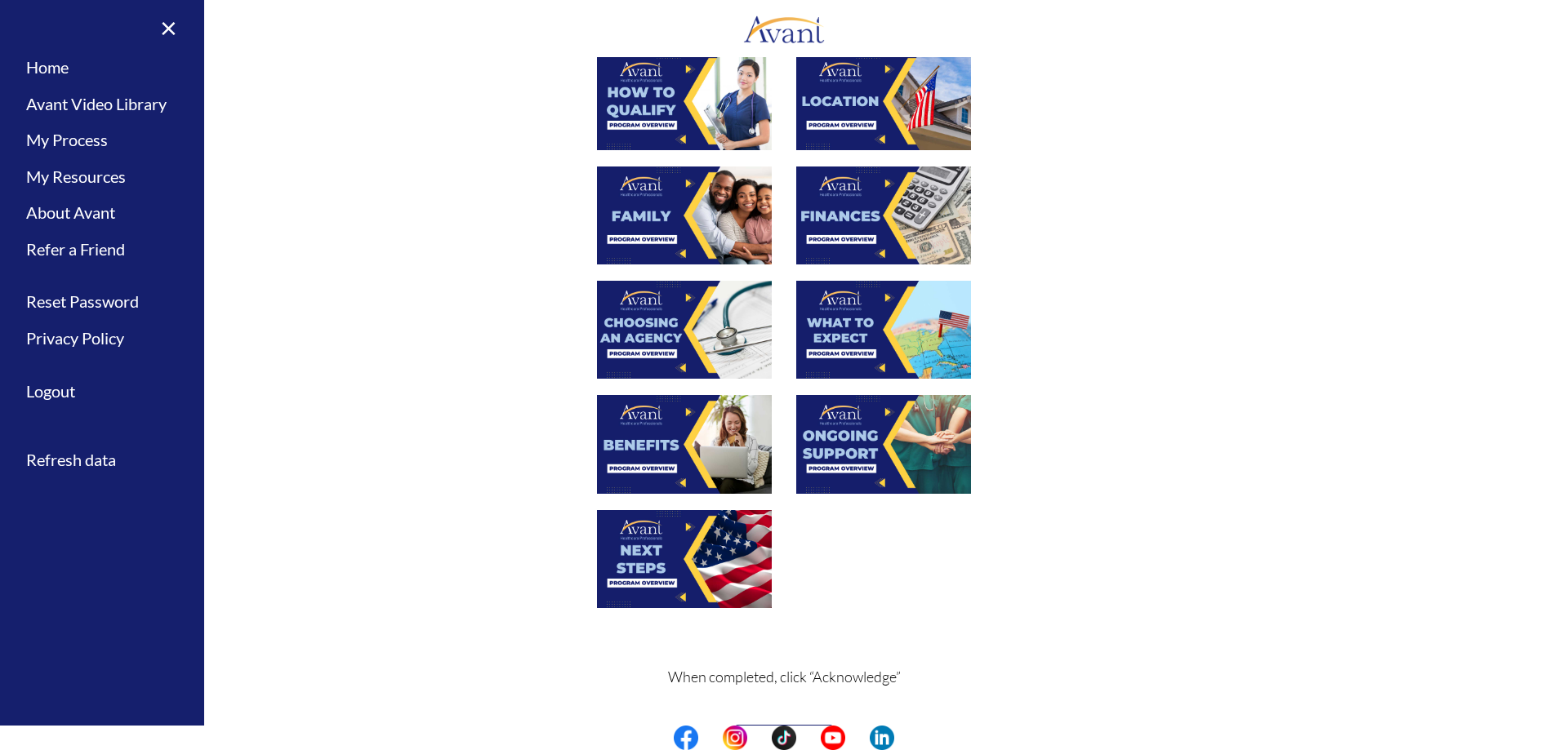
click at [871, 464] on img at bounding box center [883, 444] width 175 height 98
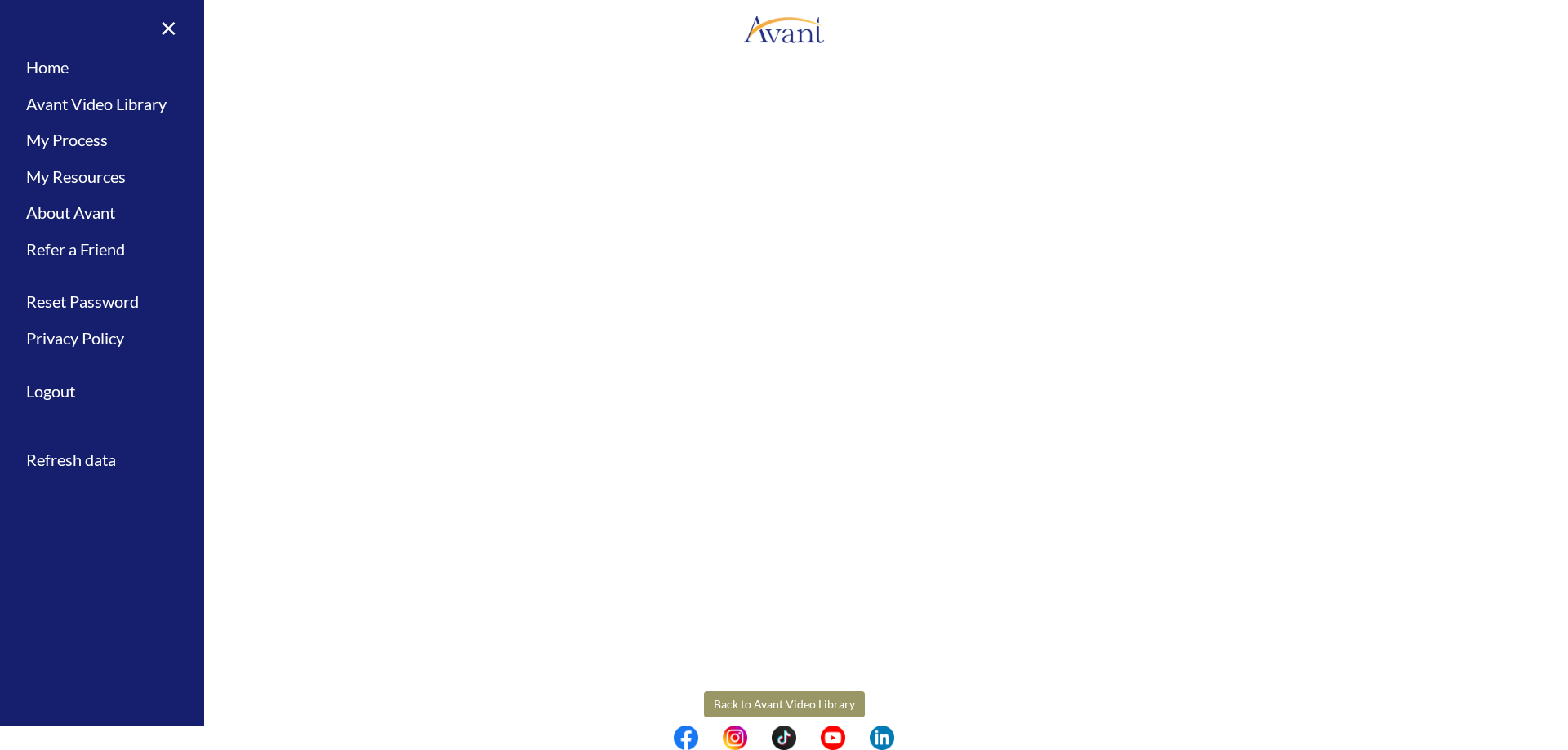
scroll to position [227, 0]
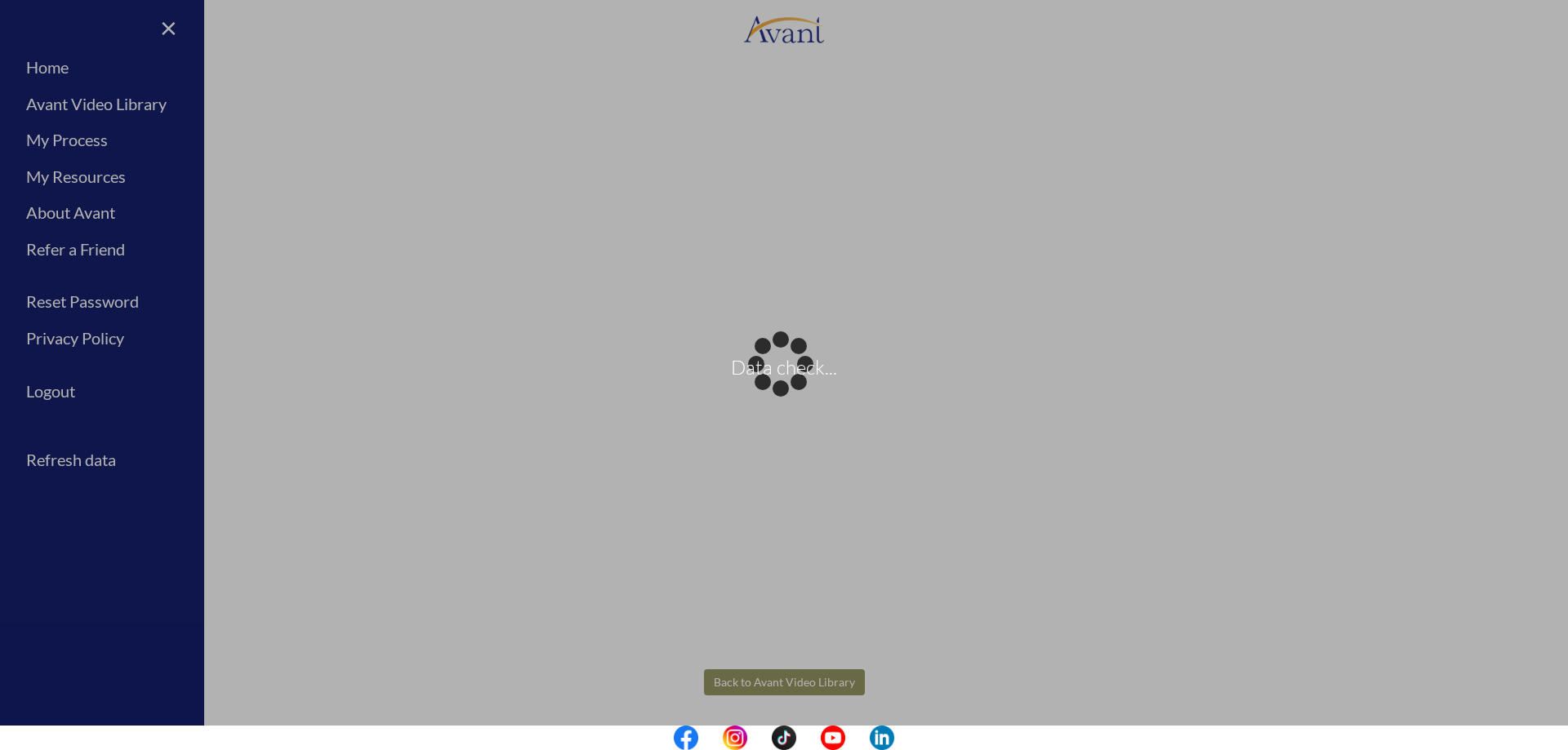
click at [779, 668] on body "Data check... Maintenance break. Please come back in 2 hours. MENU My Status Wh…" at bounding box center [784, 375] width 1568 height 750
click at [795, 387] on div "Data check..." at bounding box center [784, 376] width 23 height 23
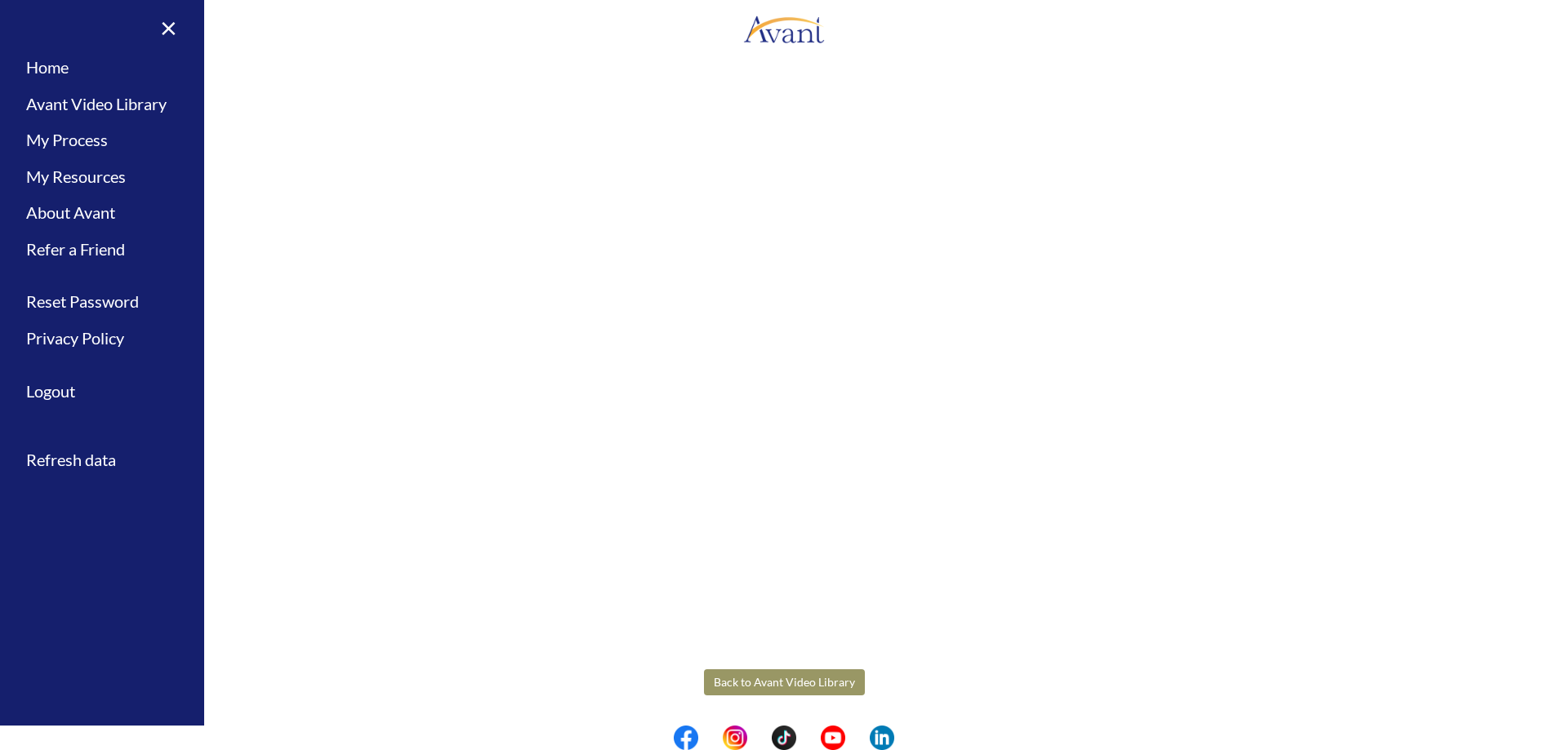
click at [736, 691] on button "Back to Avant Video Library" at bounding box center [784, 683] width 161 height 26
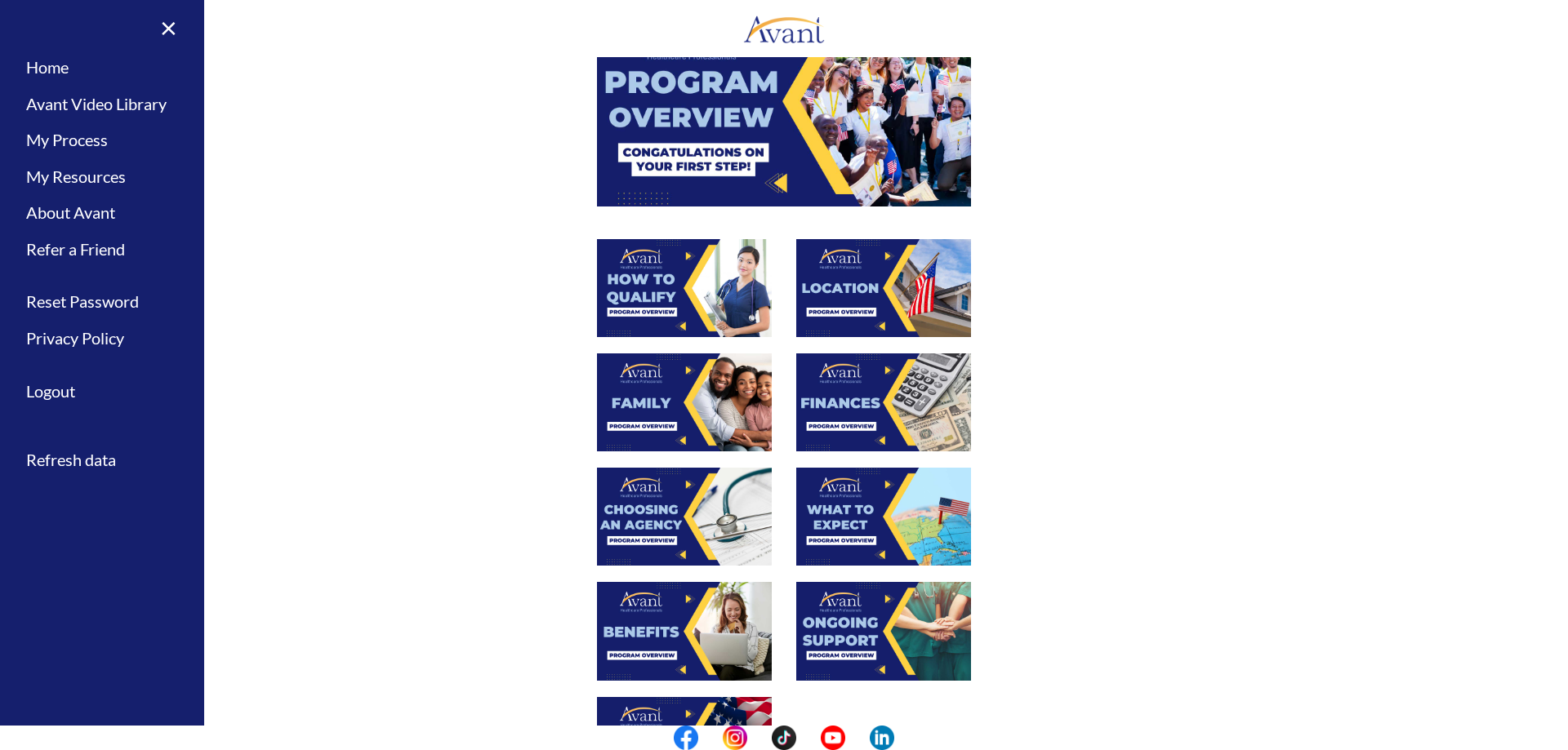
scroll to position [245, 0]
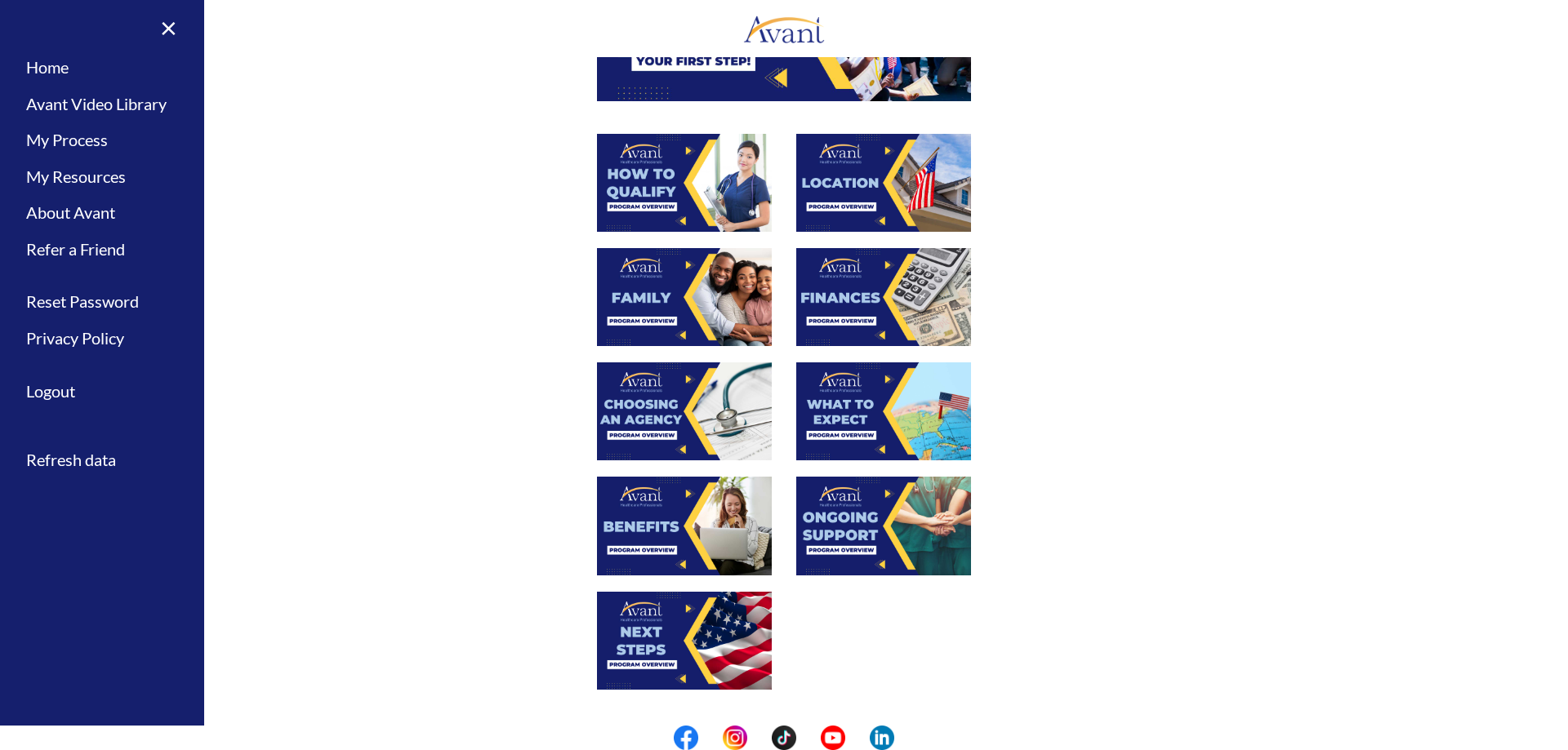
click at [466, 272] on div at bounding box center [784, 305] width 796 height 114
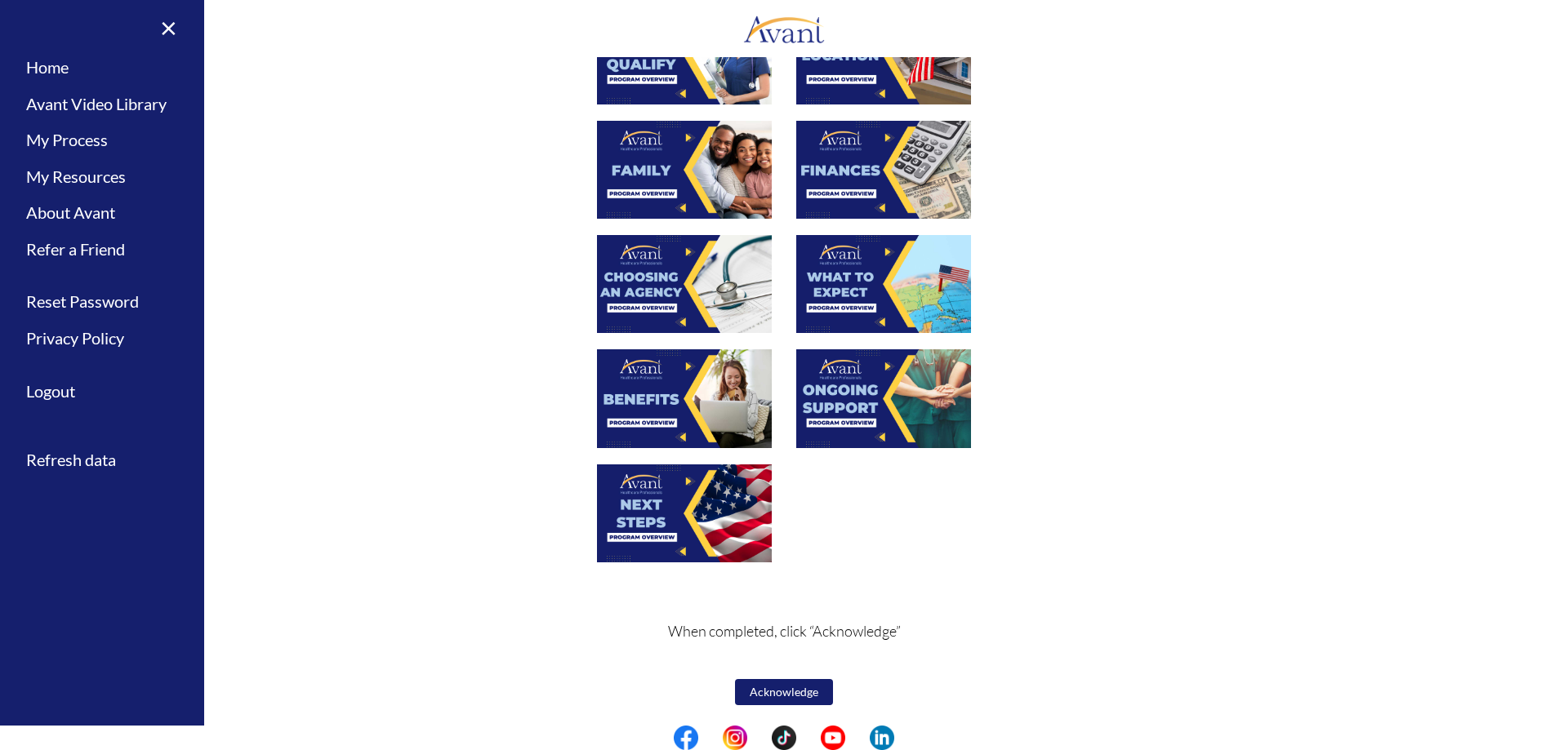
click at [716, 516] on img at bounding box center [684, 513] width 175 height 98
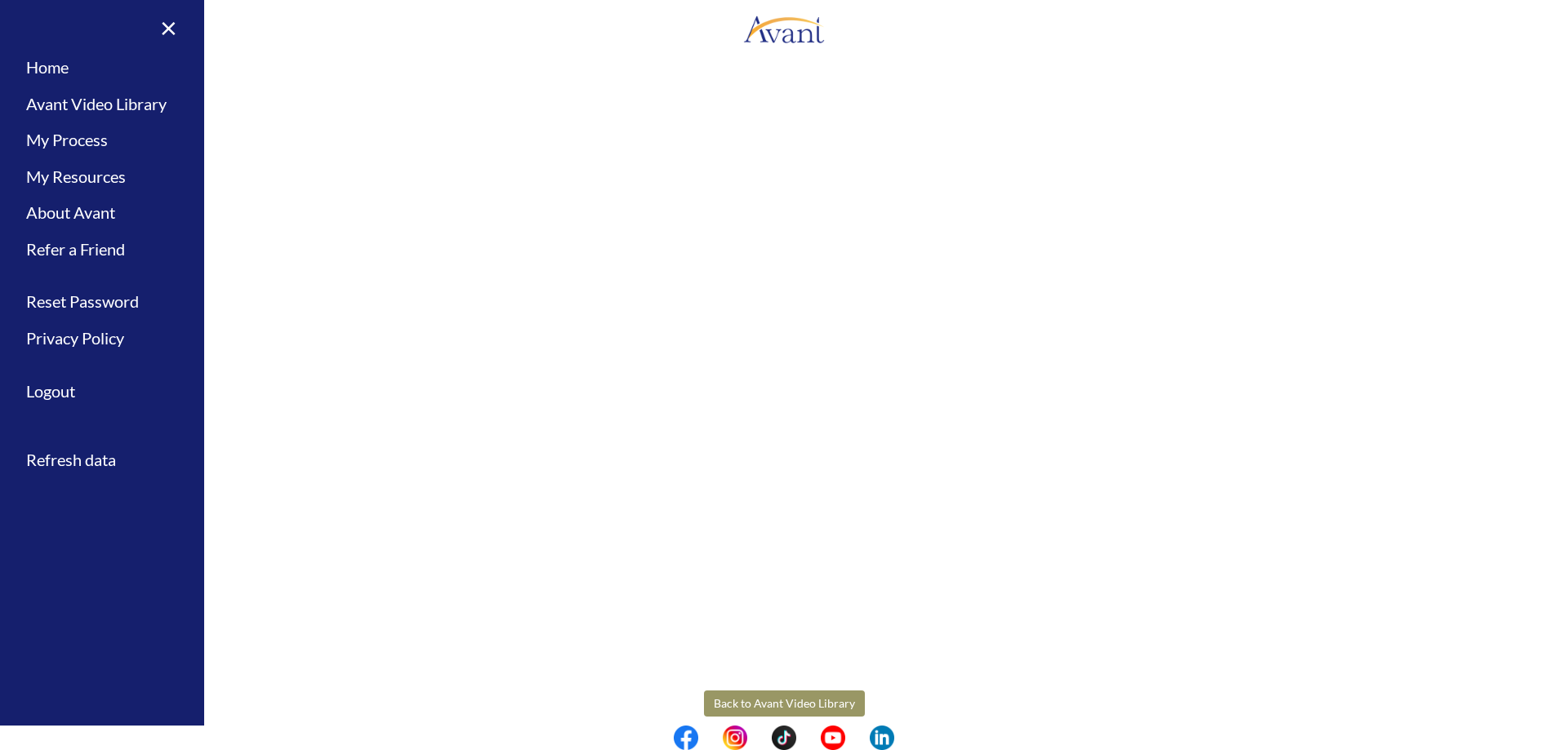
scroll to position [227, 0]
click at [830, 674] on body "Maintenance break. Please come back in 2 hours. MENU My Status What is the next…" at bounding box center [784, 375] width 1568 height 750
click at [790, 677] on button "Back to Avant Video Library" at bounding box center [784, 683] width 161 height 26
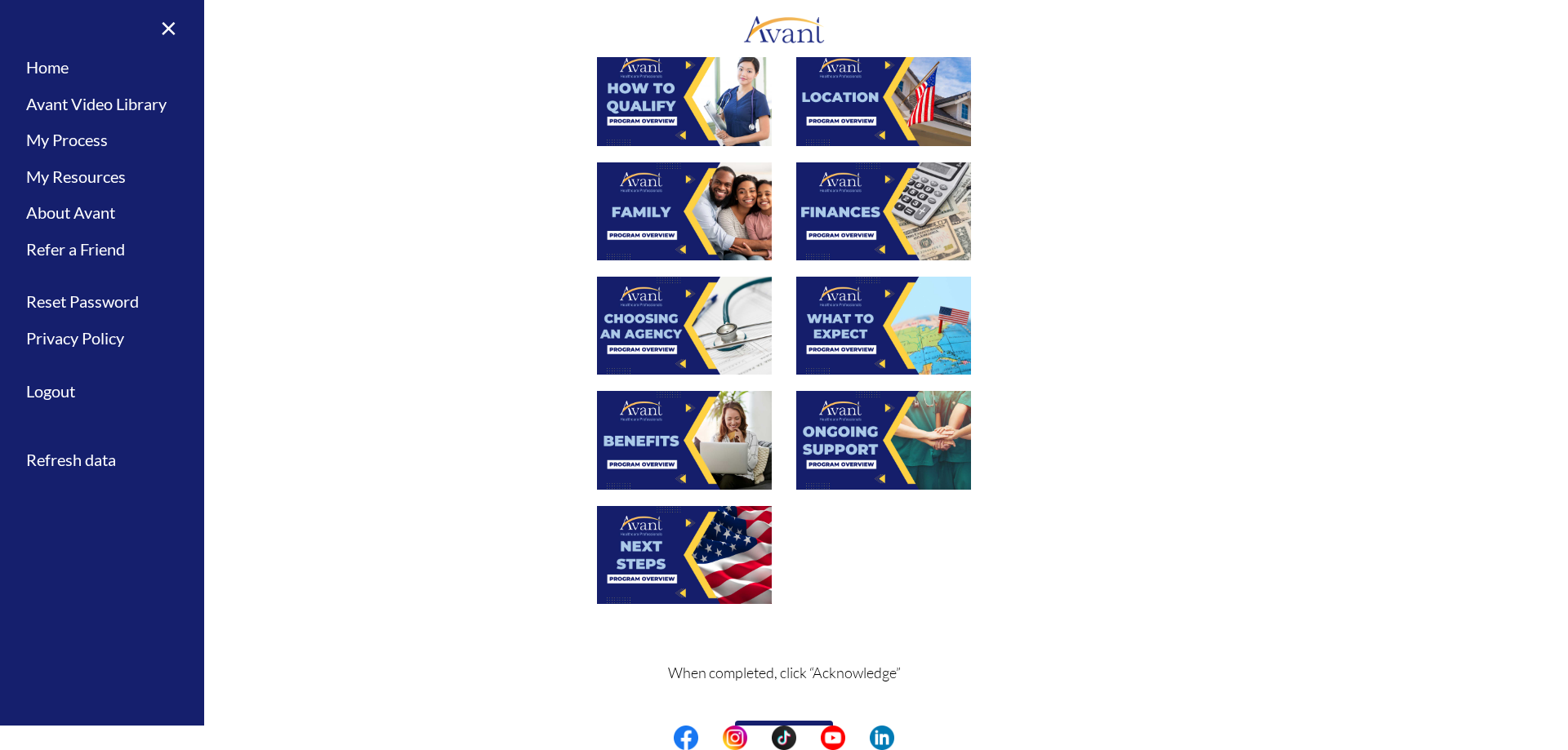
scroll to position [373, 0]
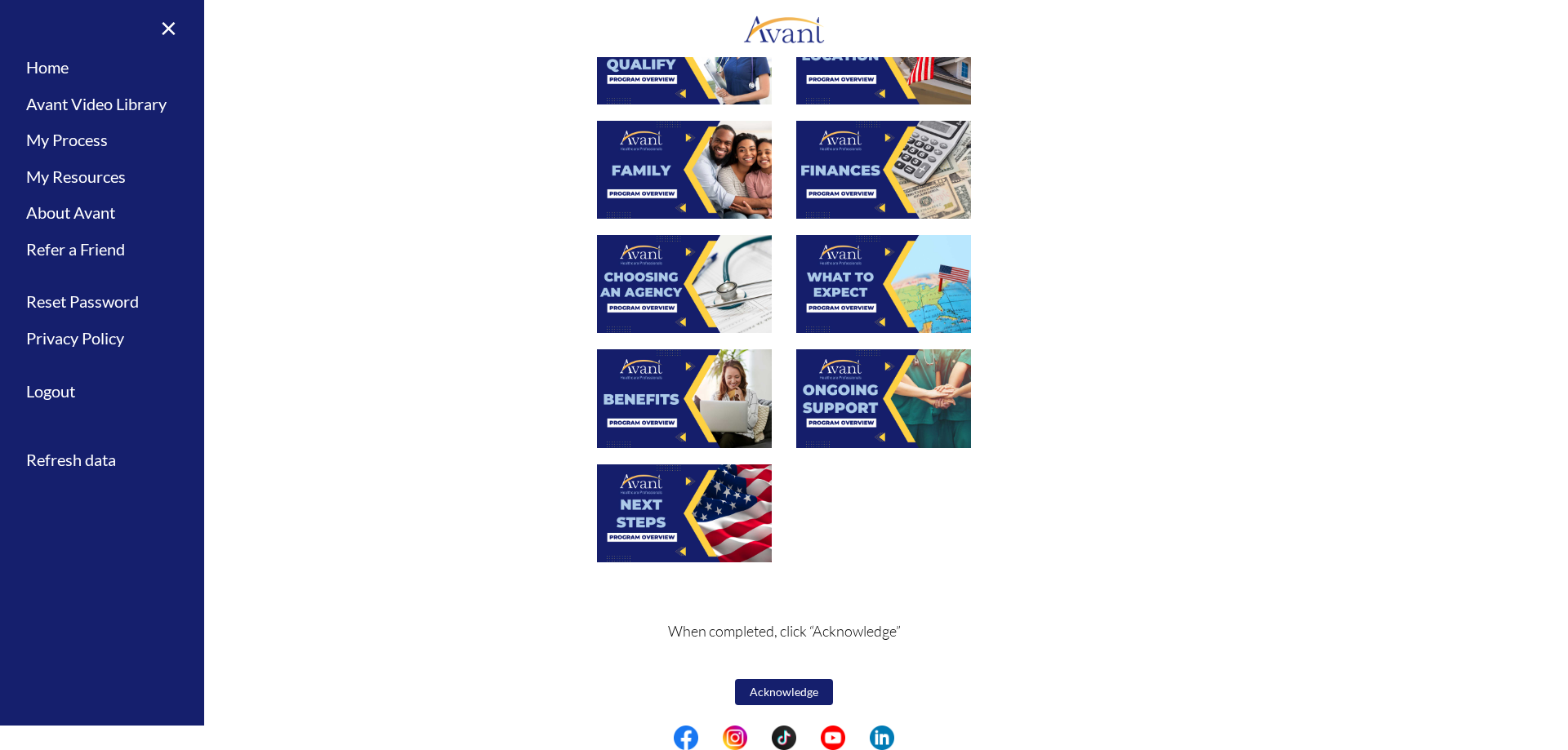
click at [780, 686] on button "Acknowledge" at bounding box center [784, 692] width 98 height 26
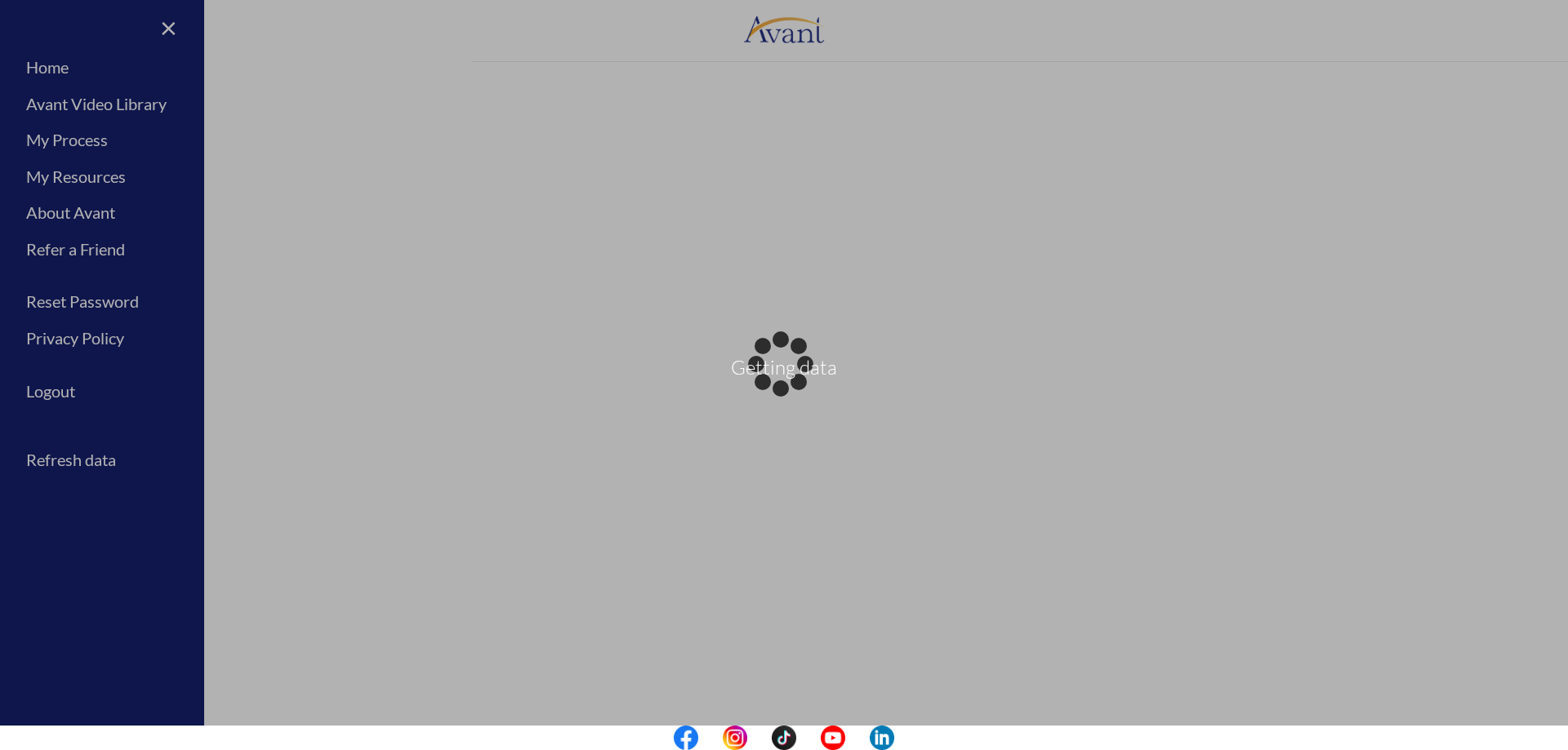
scroll to position [374, 0]
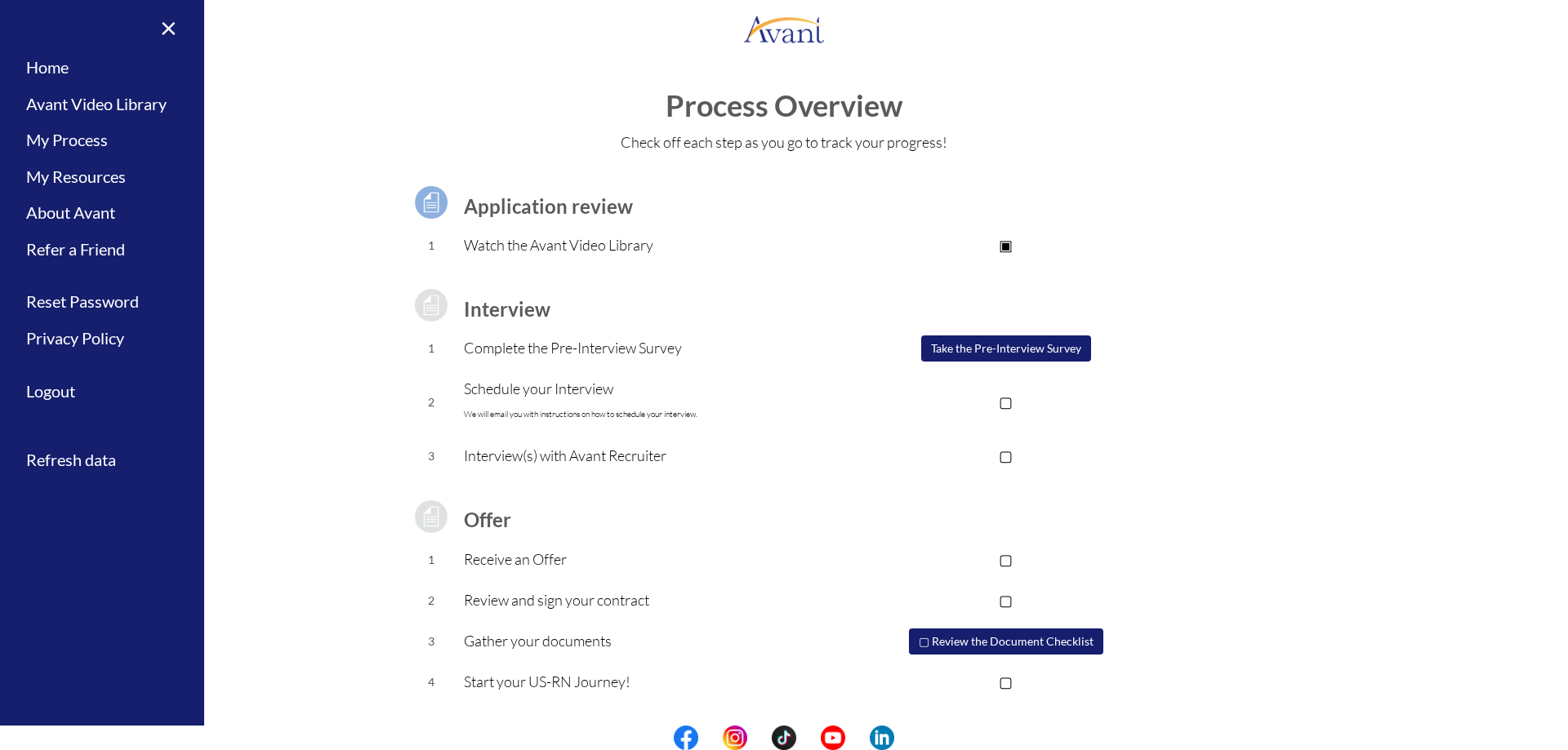
click at [842, 297] on td "Interview" at bounding box center [653, 305] width 379 height 46
click at [991, 344] on button "Take the Pre-Interview Survey" at bounding box center [1006, 349] width 170 height 26
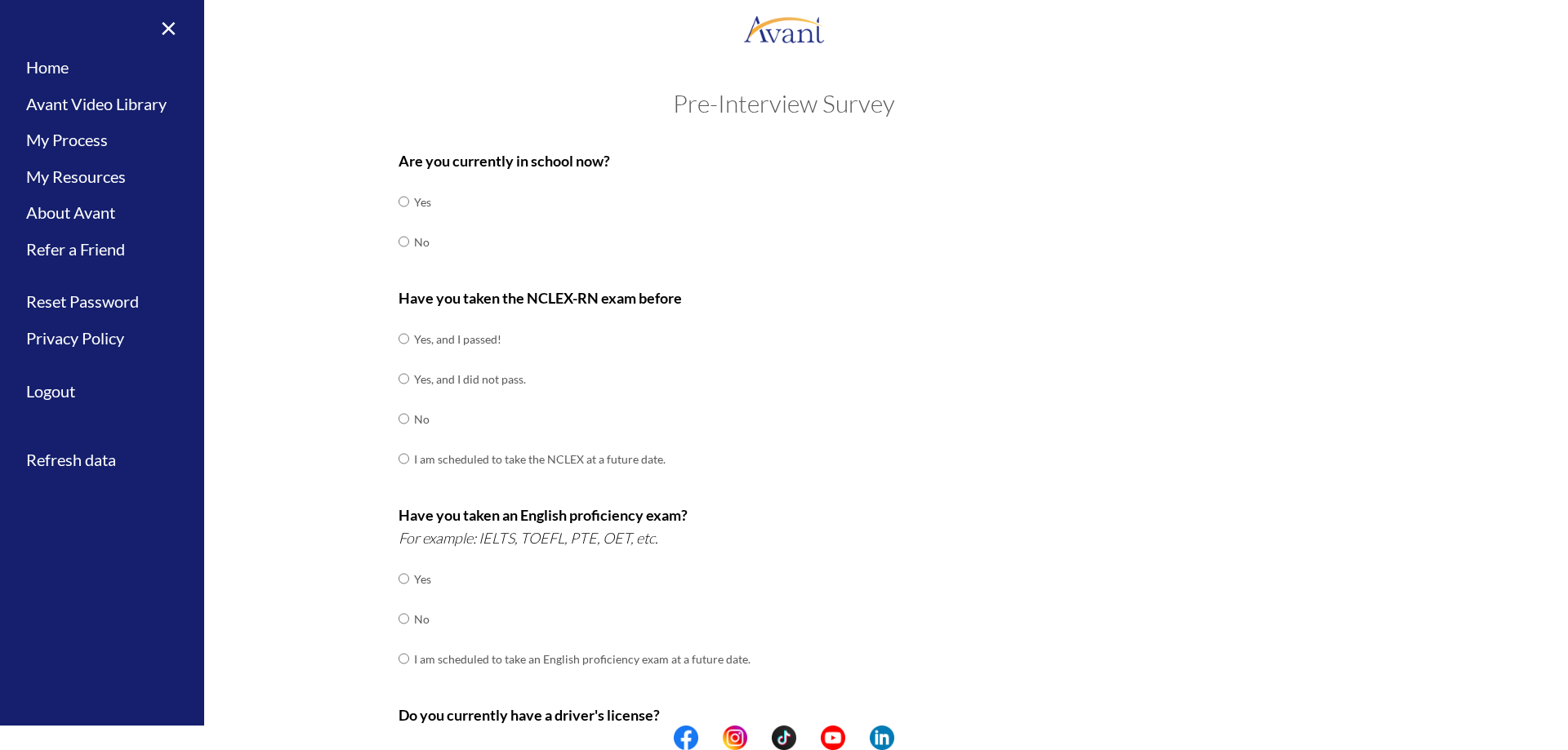
click at [414, 244] on td "No" at bounding box center [422, 242] width 17 height 40
click at [414, 242] on td "No" at bounding box center [422, 242] width 17 height 40
click at [398, 240] on input "radio" at bounding box center [403, 241] width 11 height 32
radio input "true"
click at [398, 339] on input "radio" at bounding box center [403, 339] width 11 height 32
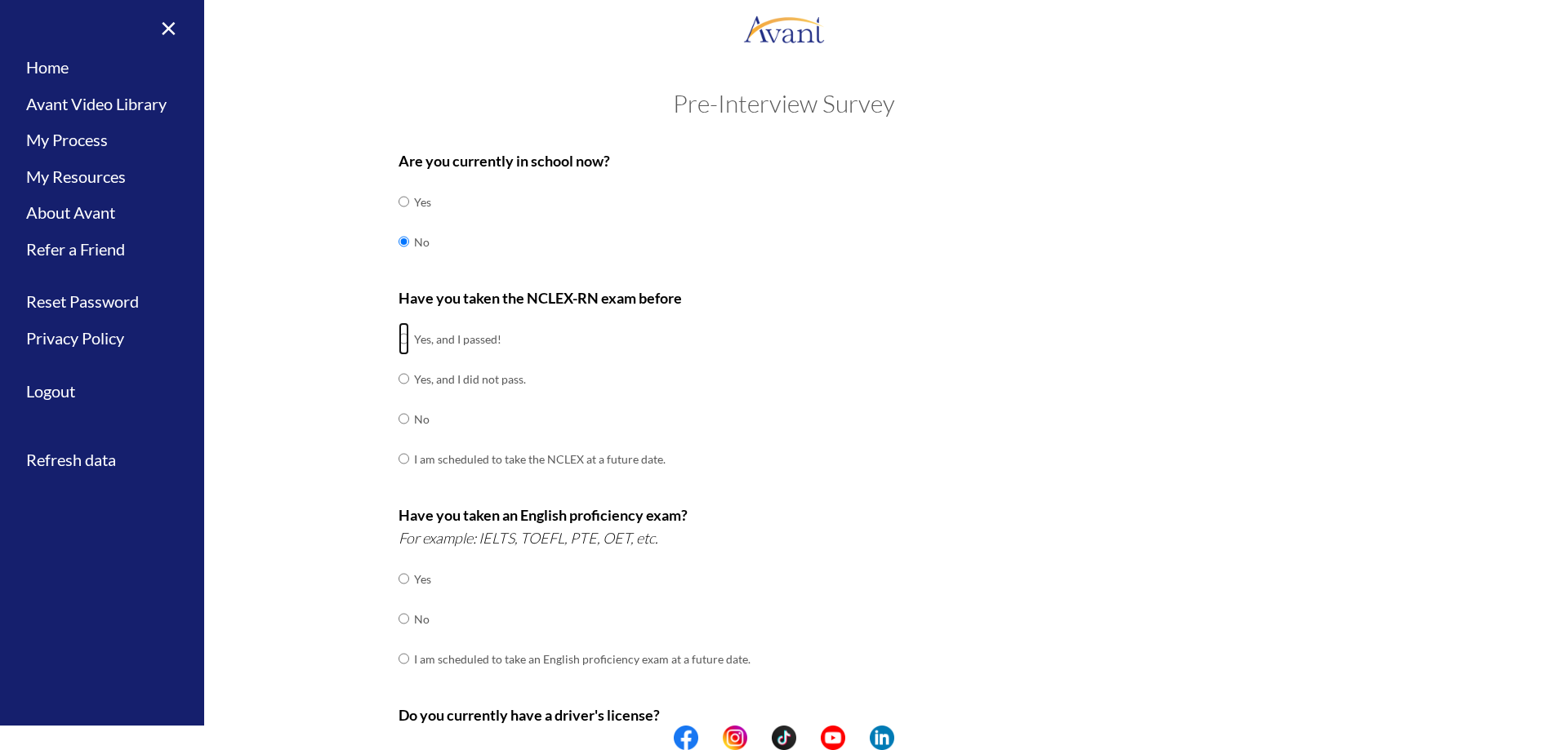
radio input "true"
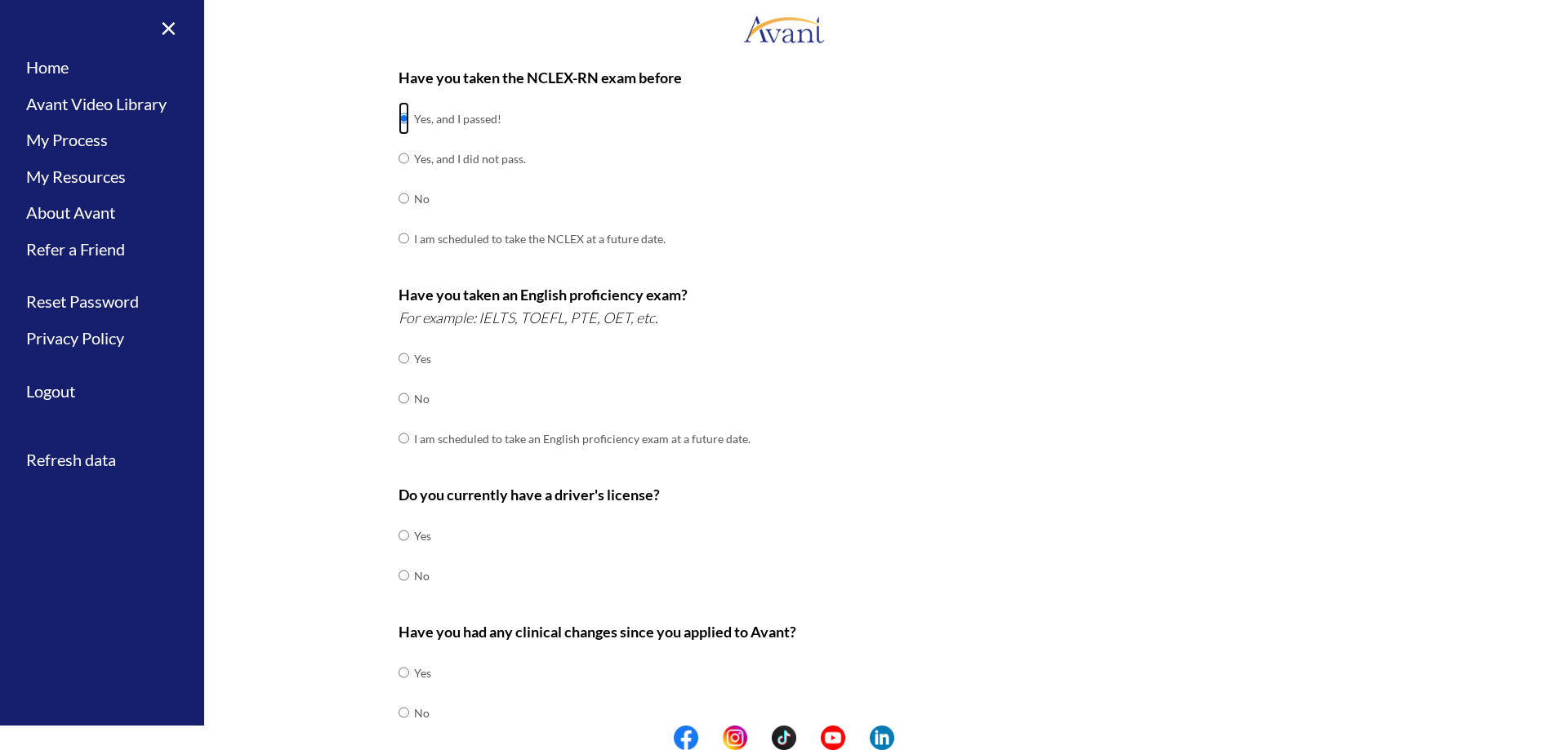
scroll to position [245, 0]
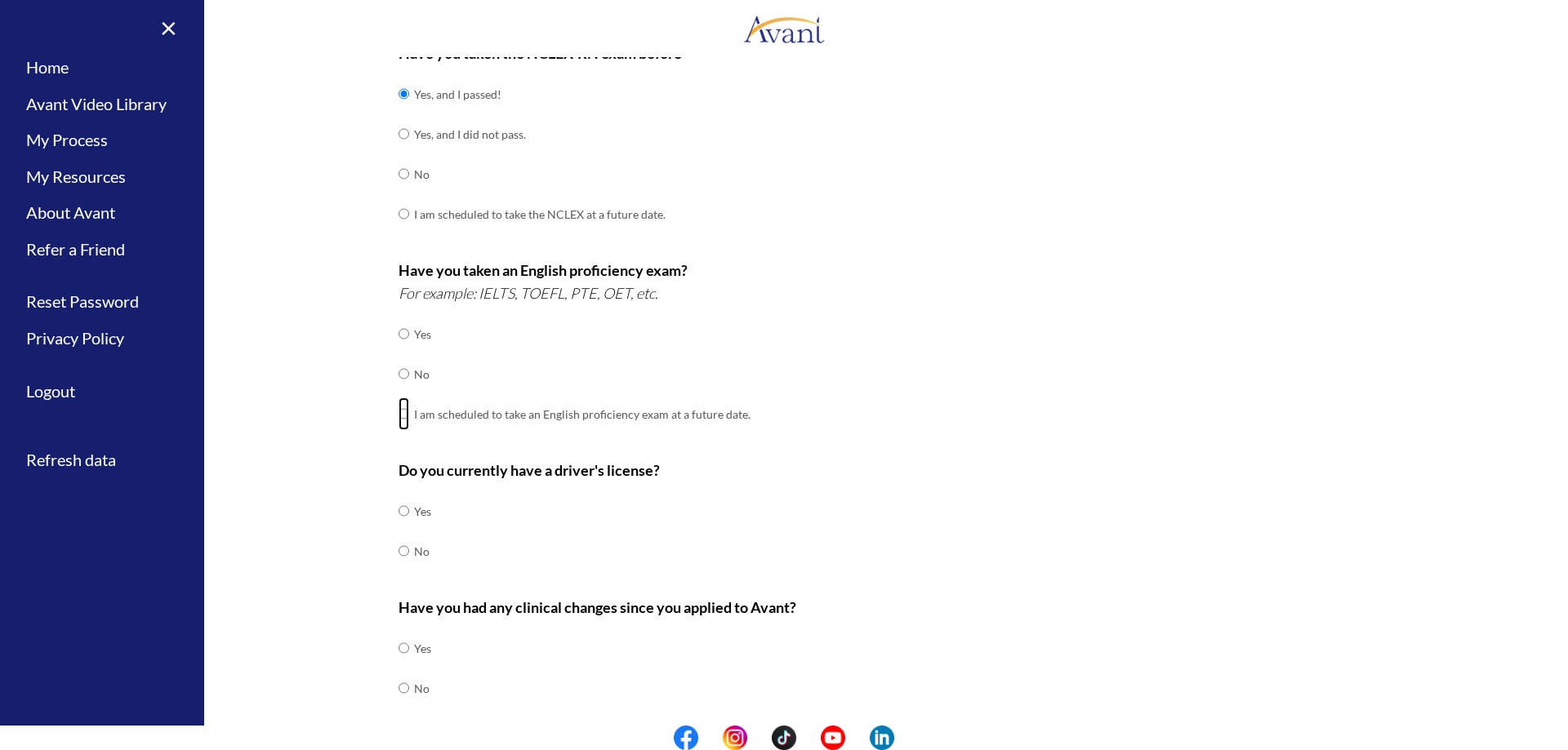
click at [398, 414] on input "radio" at bounding box center [403, 413] width 11 height 32
radio input "true"
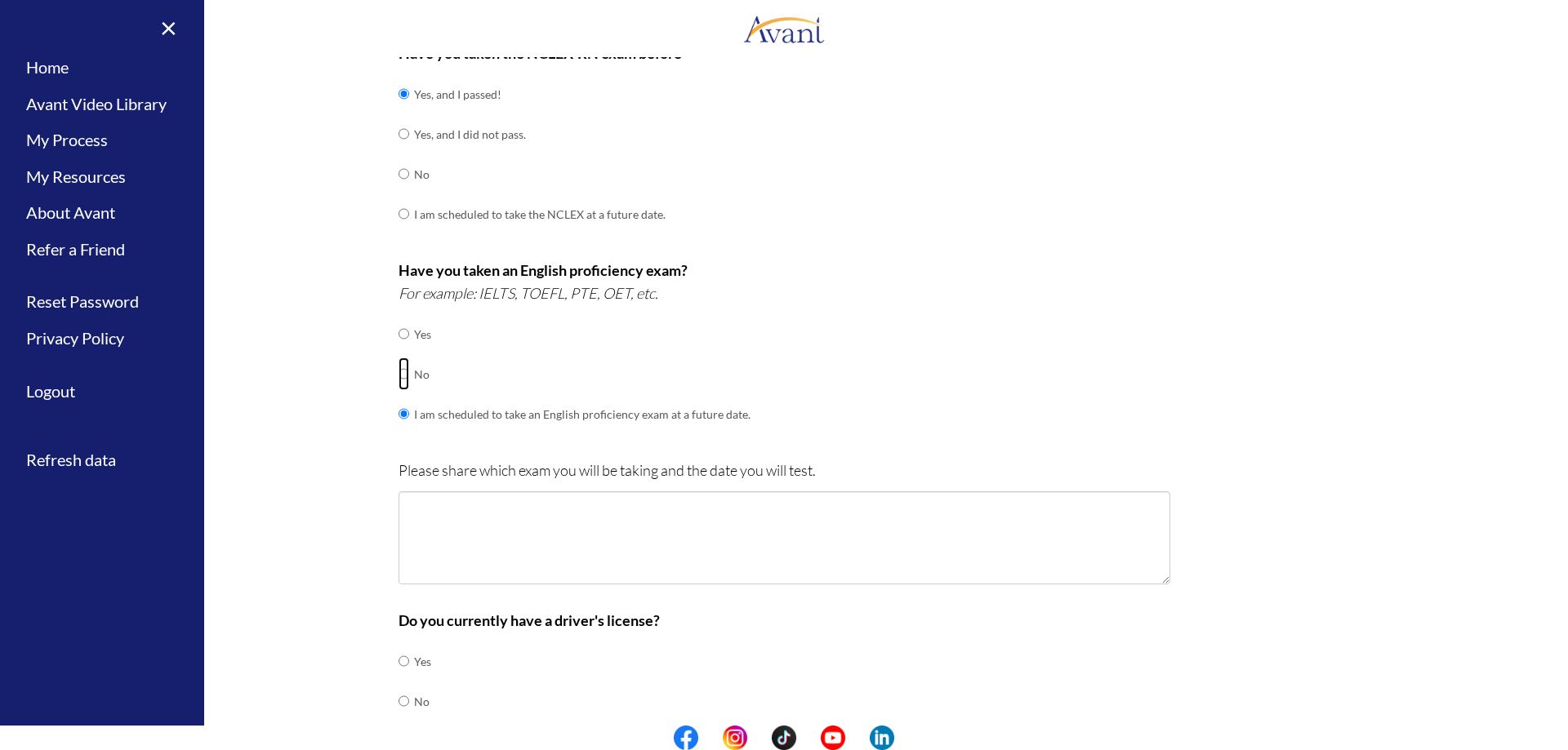
click at [398, 374] on input "radio" at bounding box center [403, 373] width 11 height 32
radio input "true"
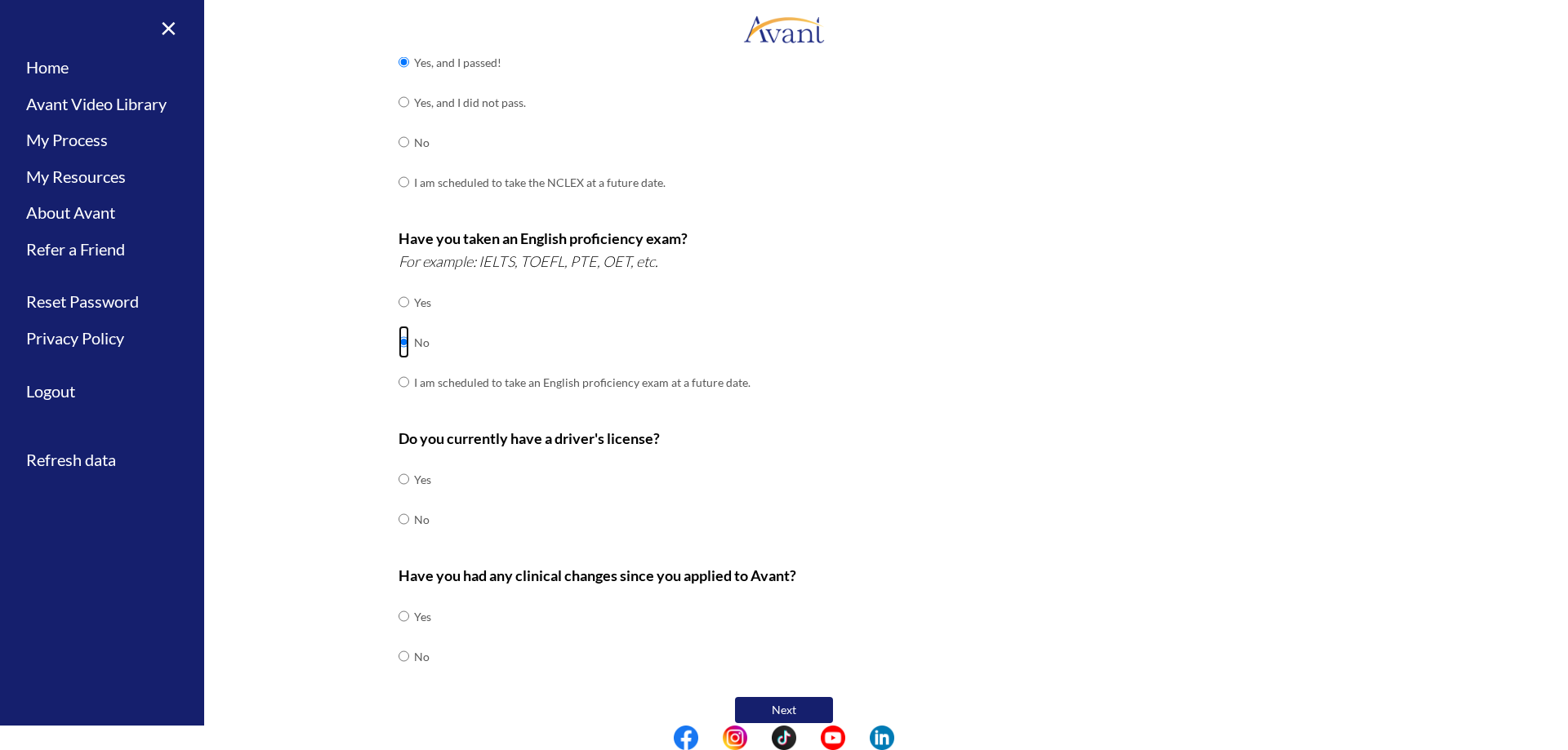
scroll to position [295, 0]
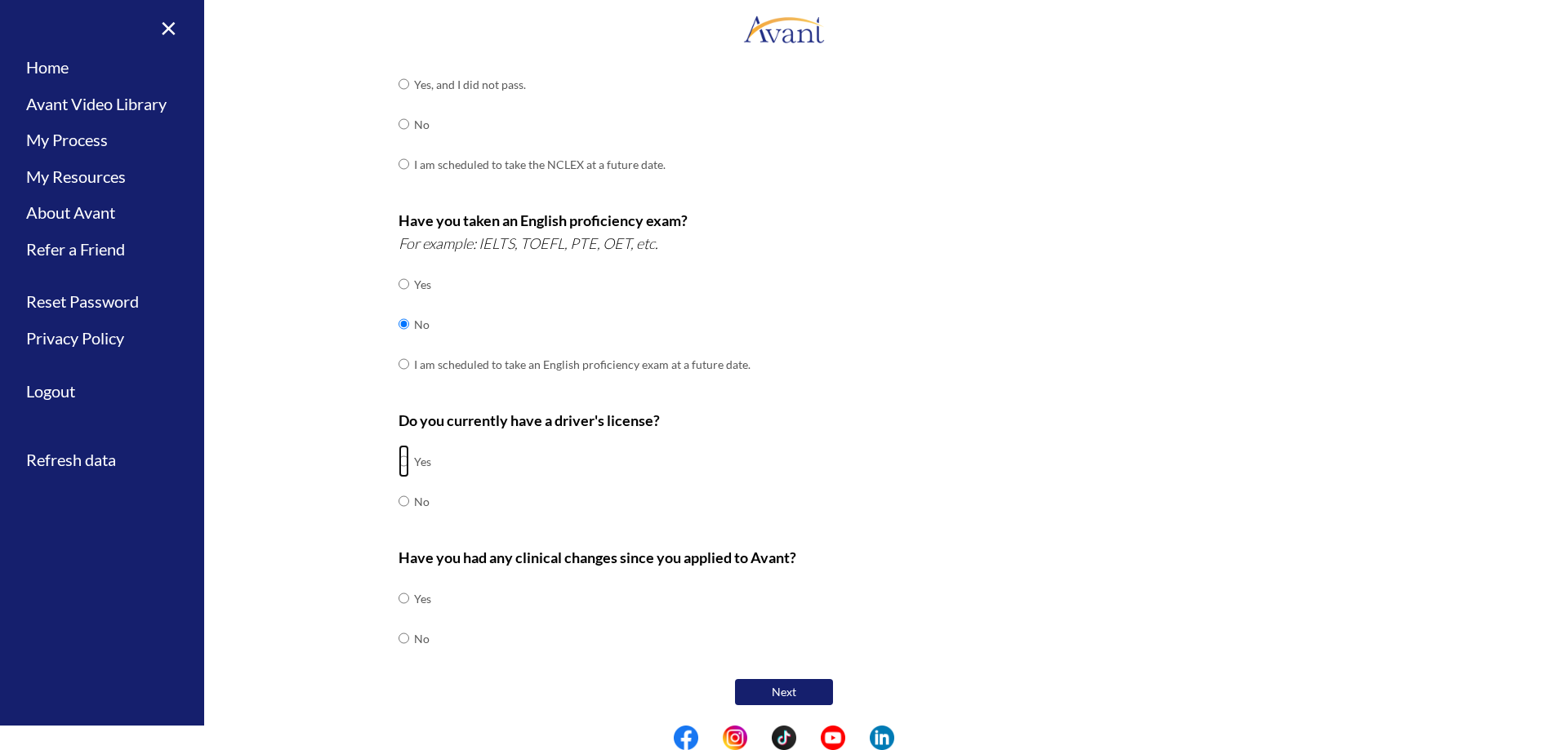
click at [398, 462] on input "radio" at bounding box center [403, 460] width 11 height 32
radio input "true"
click at [399, 604] on input "radio" at bounding box center [403, 598] width 11 height 32
radio input "true"
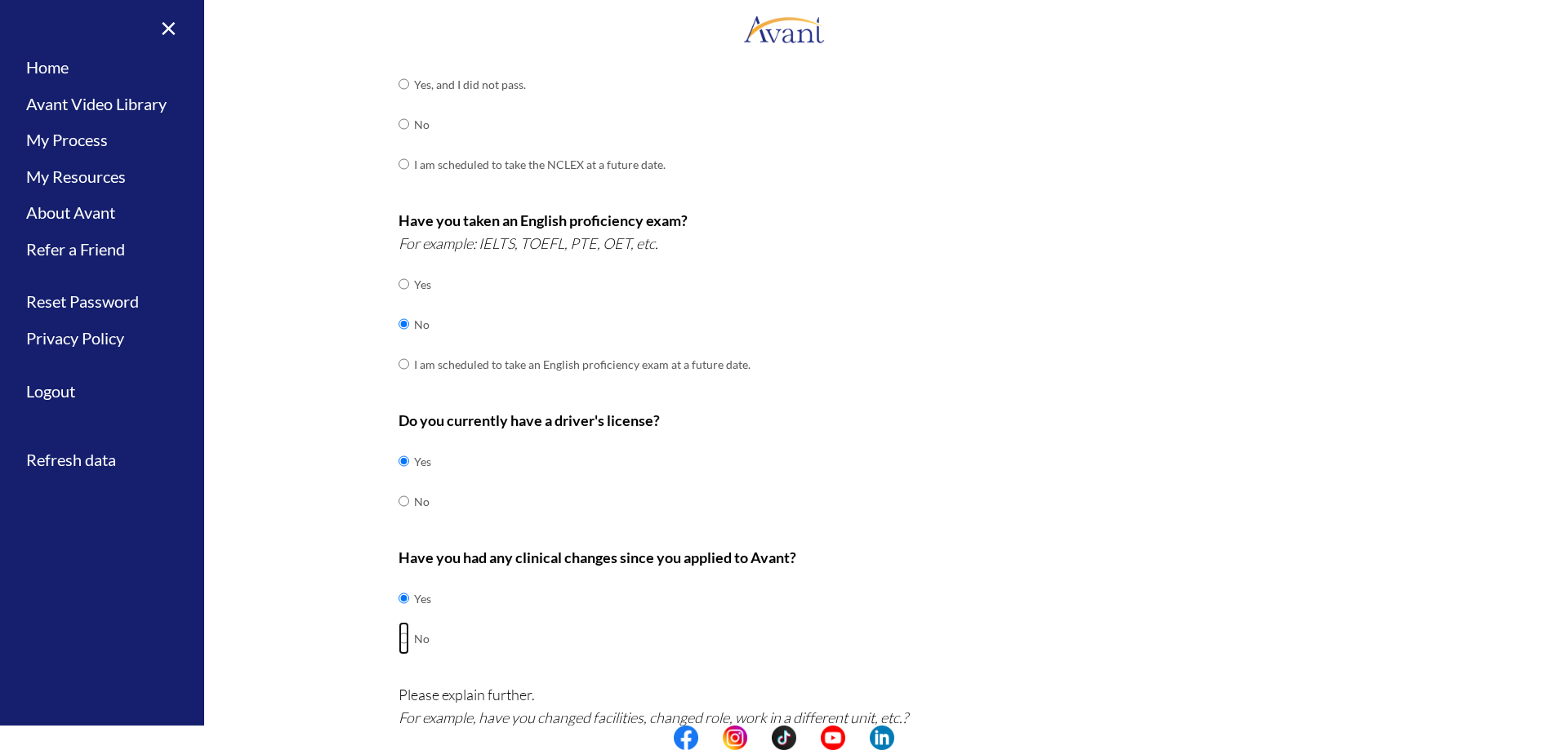
click at [398, 643] on input "radio" at bounding box center [403, 637] width 11 height 32
radio input "true"
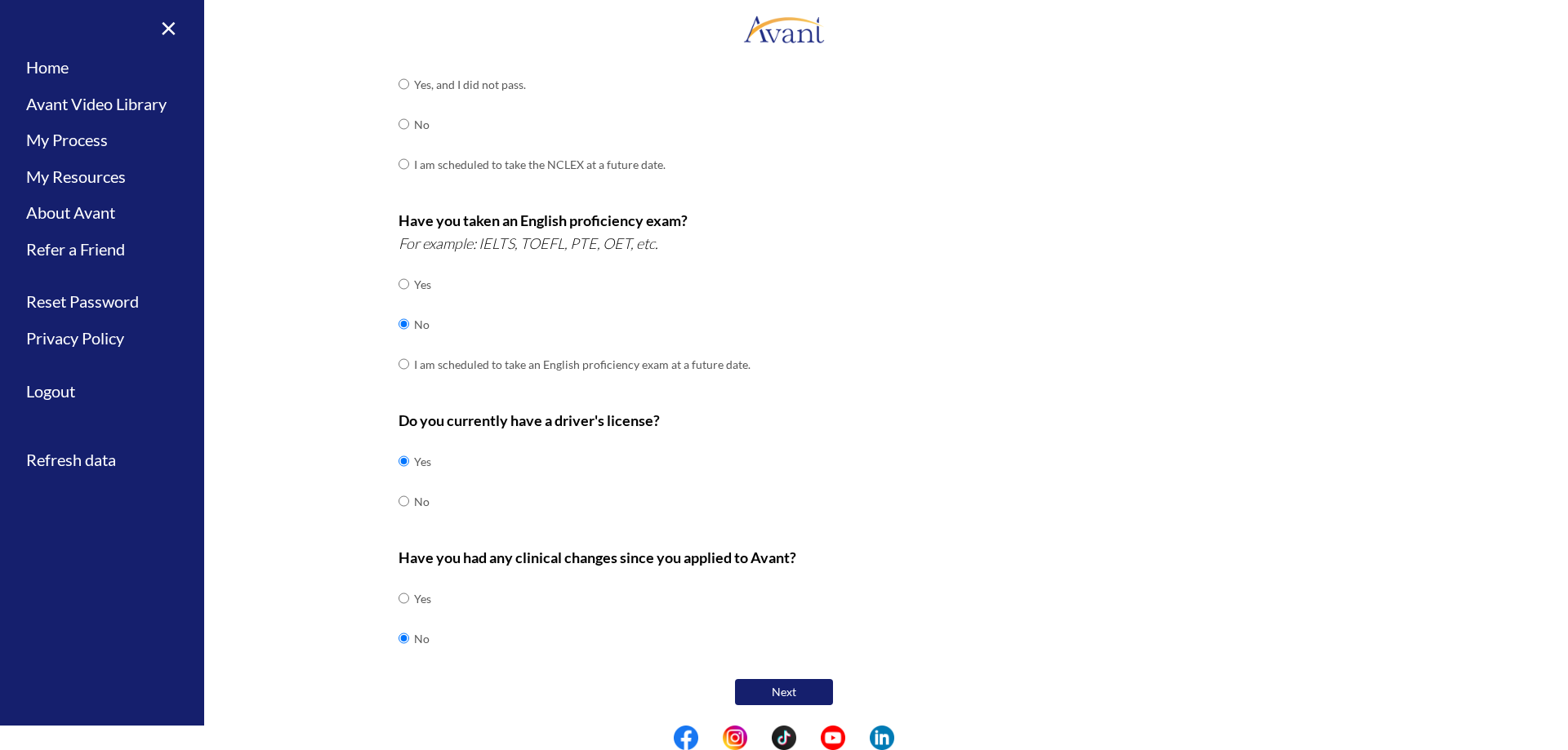
click at [748, 690] on button "Next" at bounding box center [784, 692] width 98 height 26
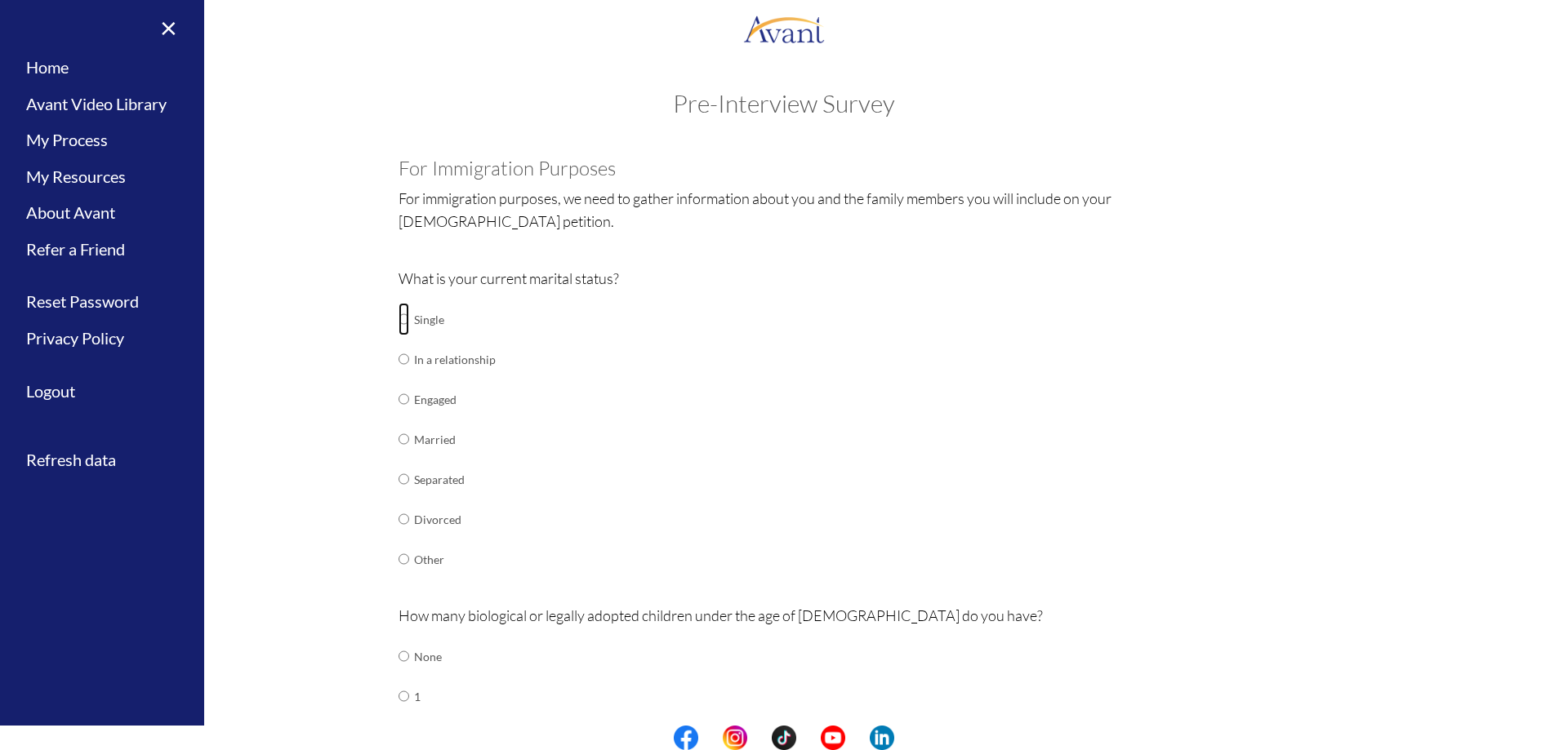
click at [399, 320] on input "radio" at bounding box center [403, 319] width 11 height 32
radio input "true"
click at [401, 364] on input "radio" at bounding box center [403, 358] width 11 height 32
radio input "true"
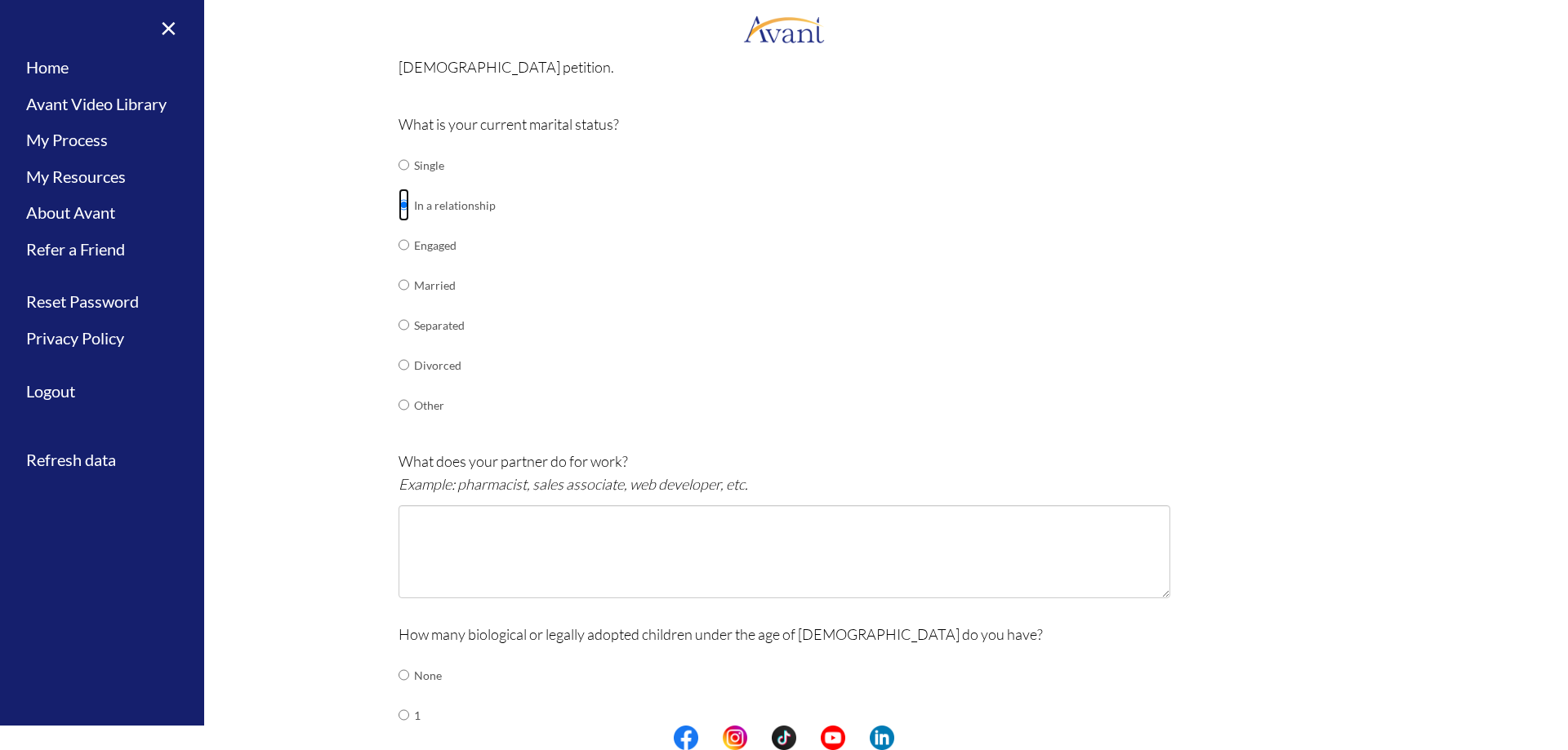
scroll to position [163, 0]
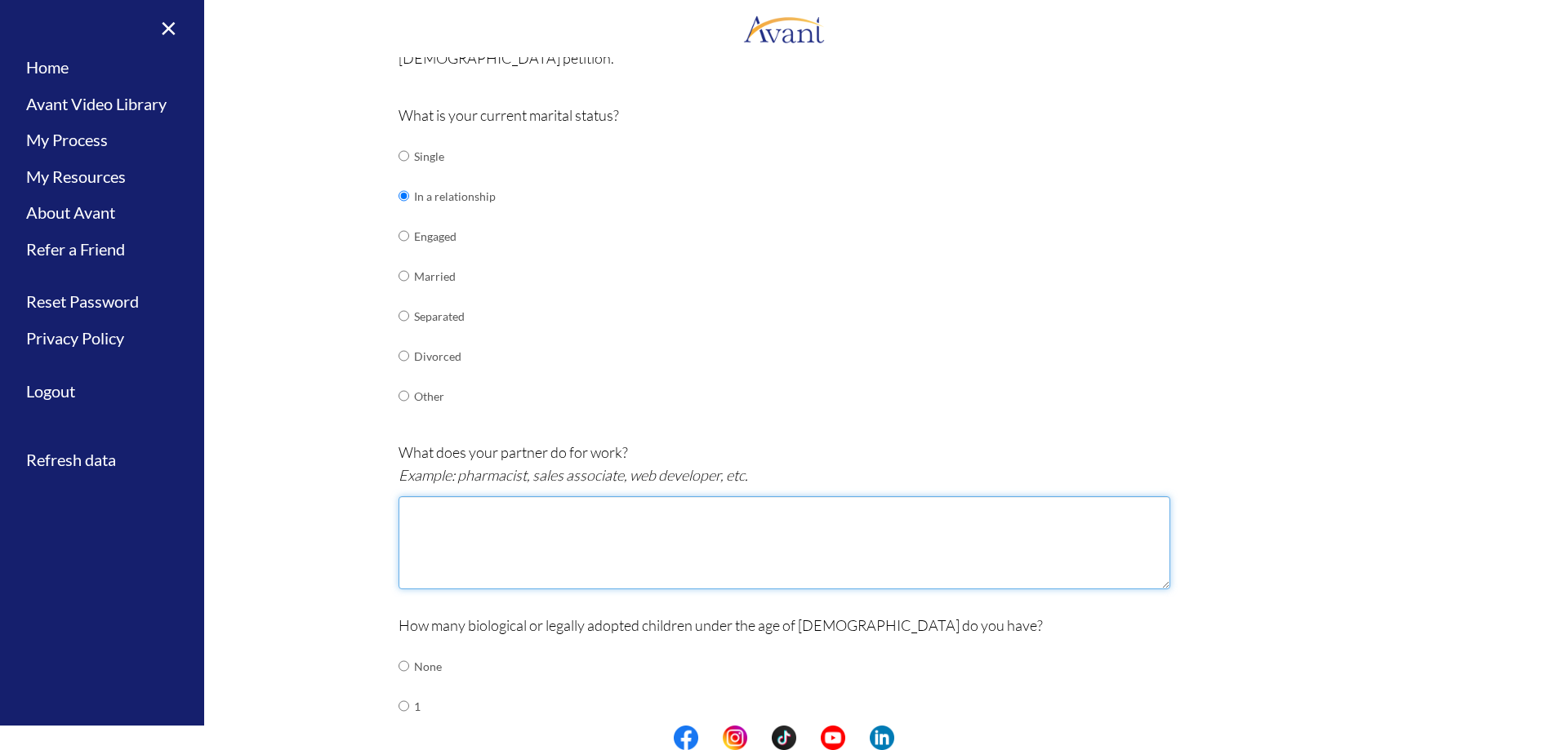
click at [558, 556] on textarea at bounding box center [784, 543] width 772 height 93
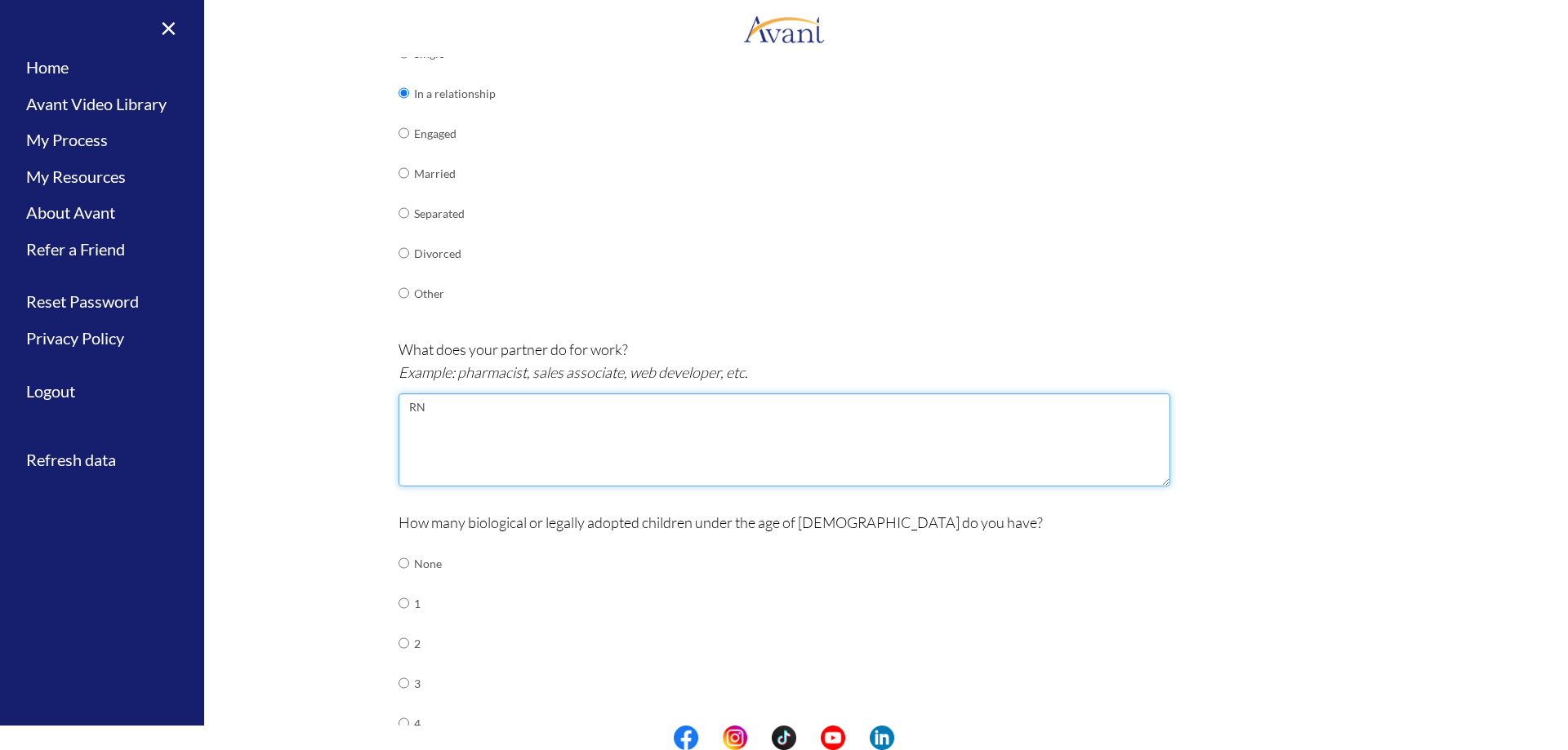
scroll to position [408, 0]
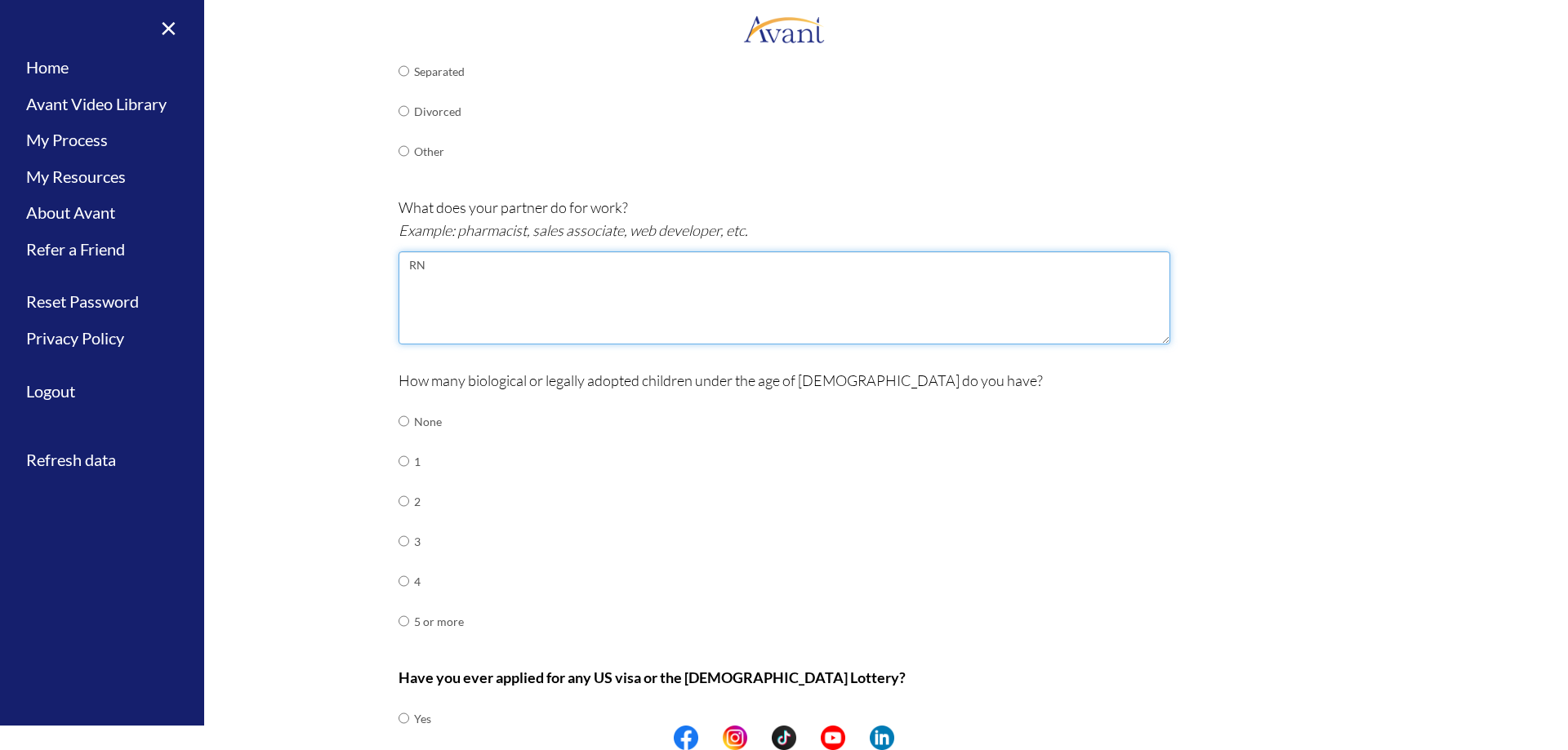
type textarea "RN"
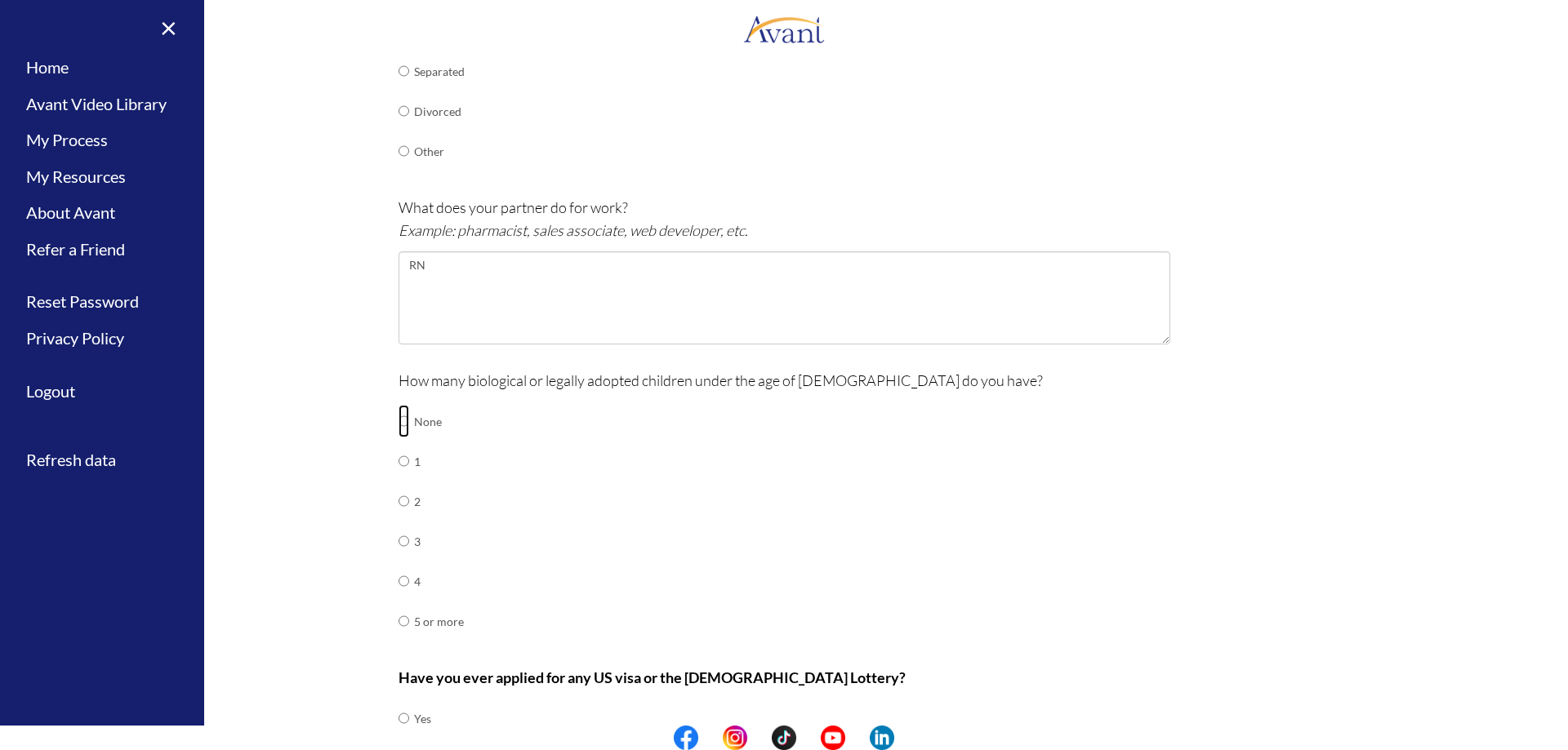
click at [398, 421] on input "radio" at bounding box center [403, 421] width 11 height 32
radio input "true"
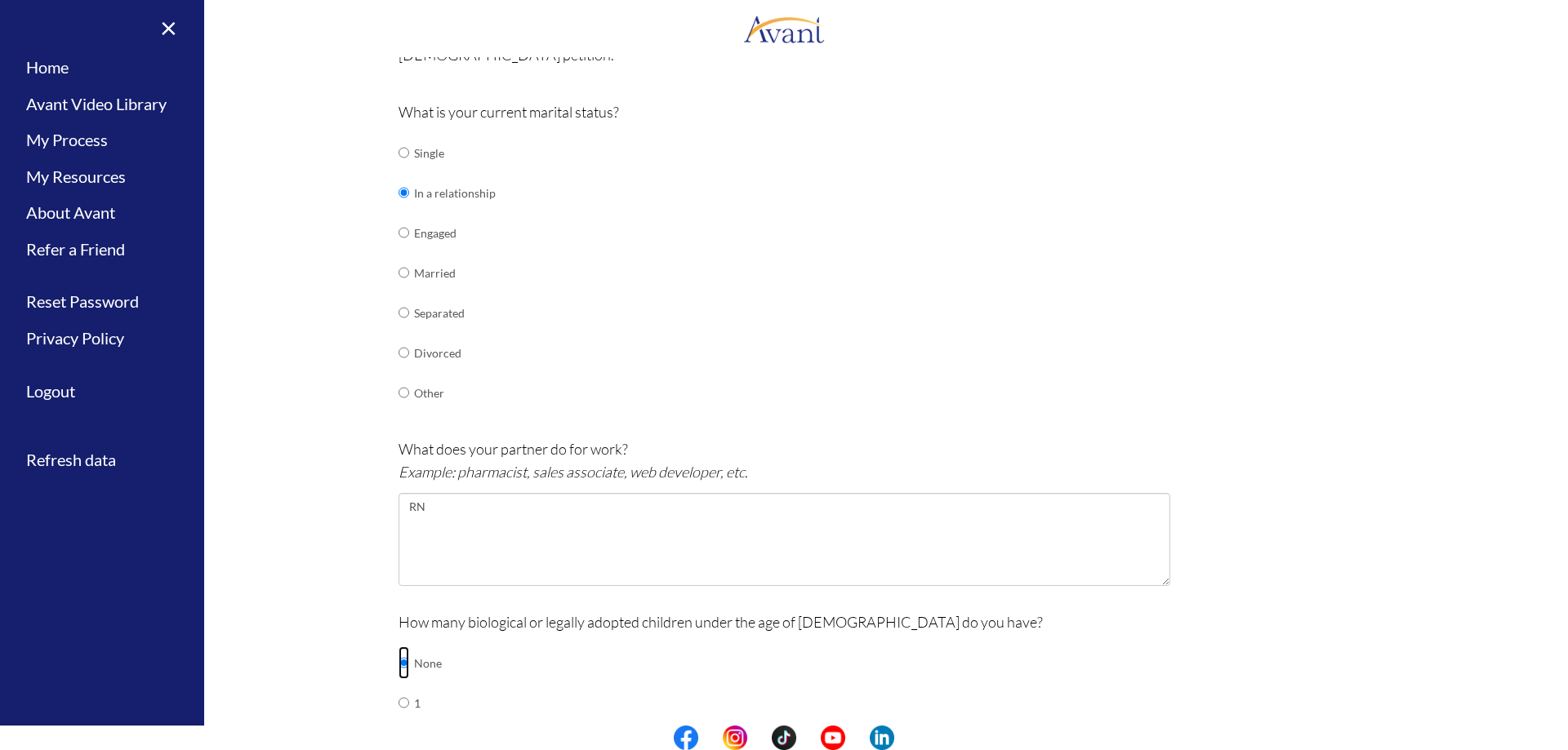
scroll to position [120, 0]
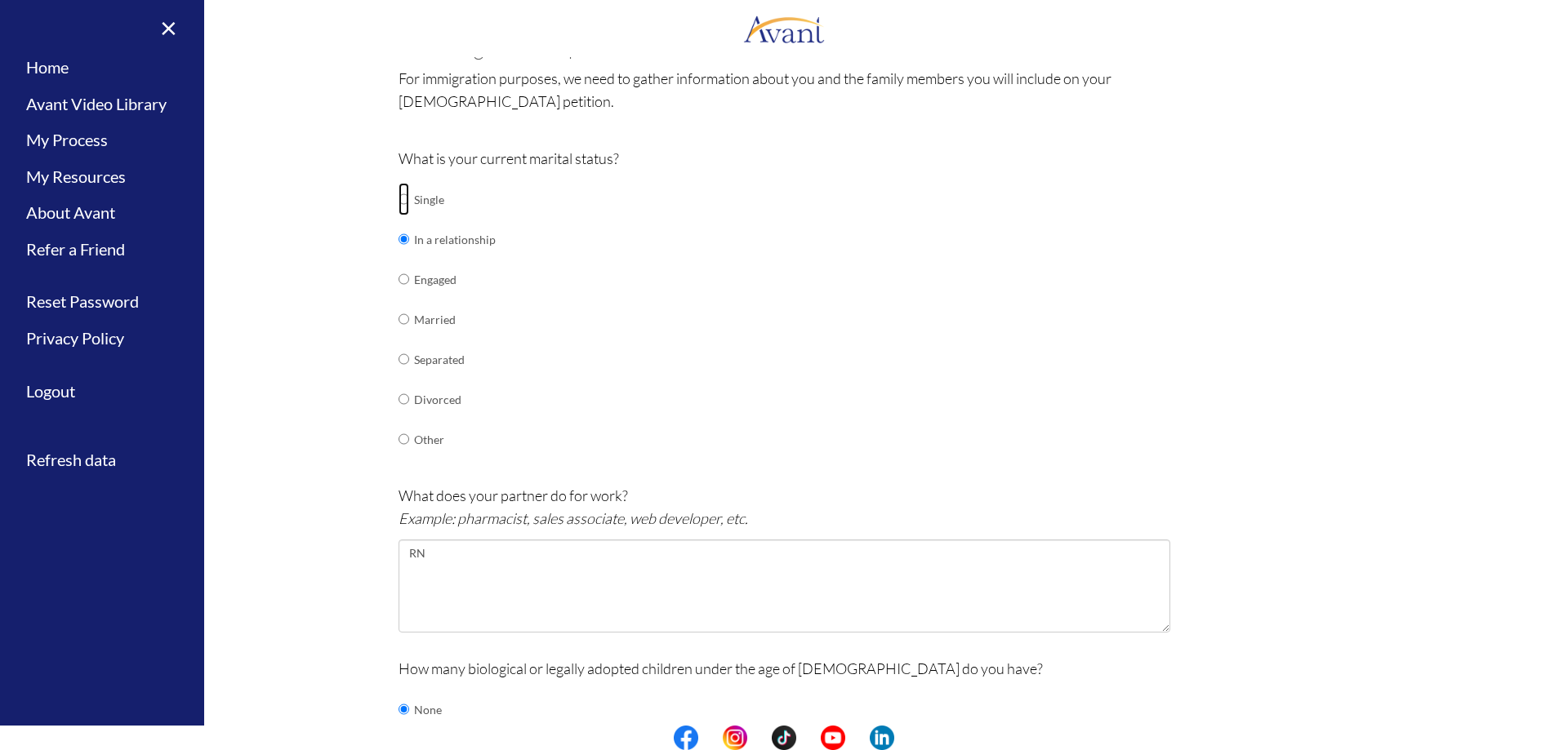
click at [398, 201] on input "radio" at bounding box center [403, 199] width 11 height 32
radio input "true"
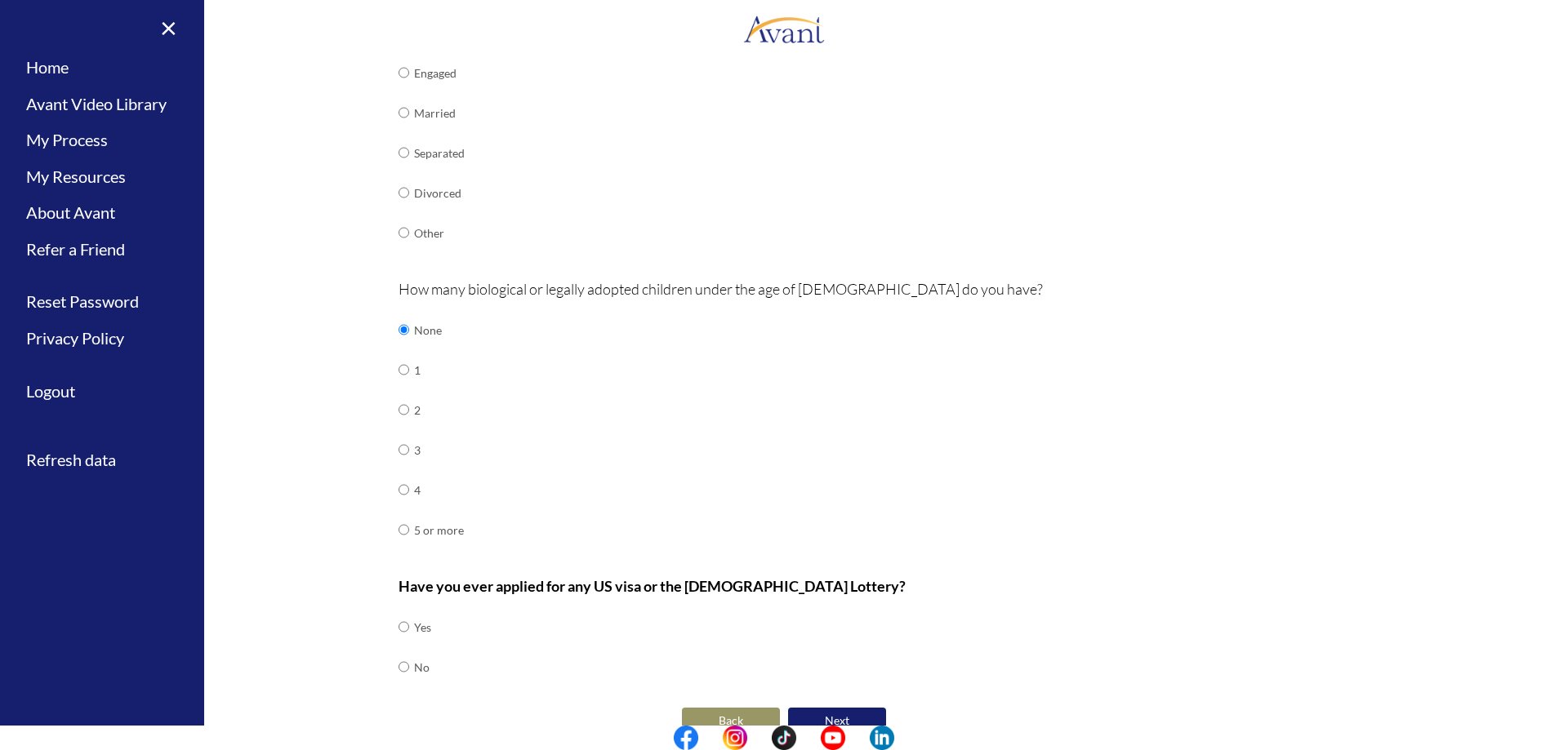
scroll to position [355, 0]
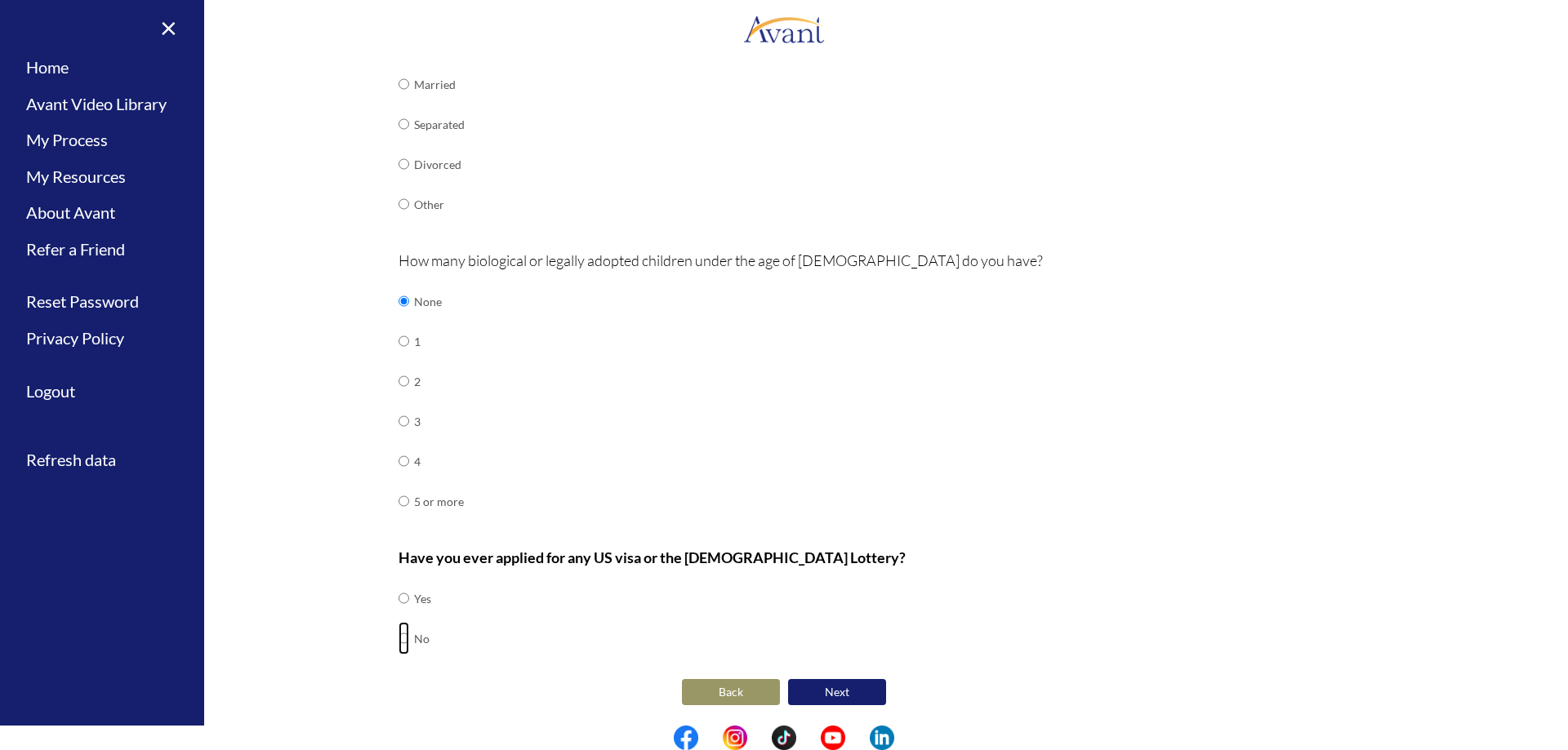
click at [398, 642] on input "radio" at bounding box center [403, 637] width 11 height 32
radio input "true"
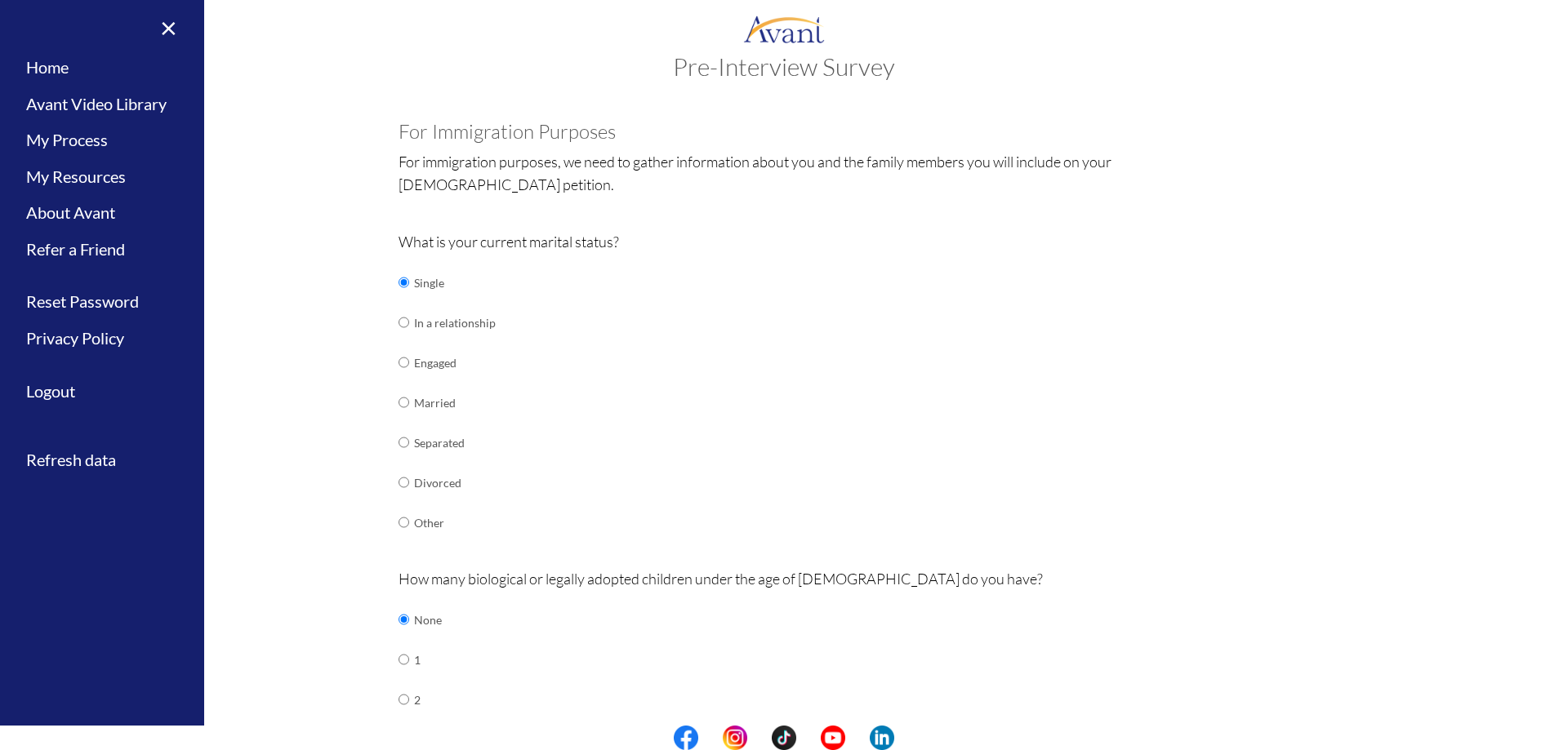
scroll to position [29, 0]
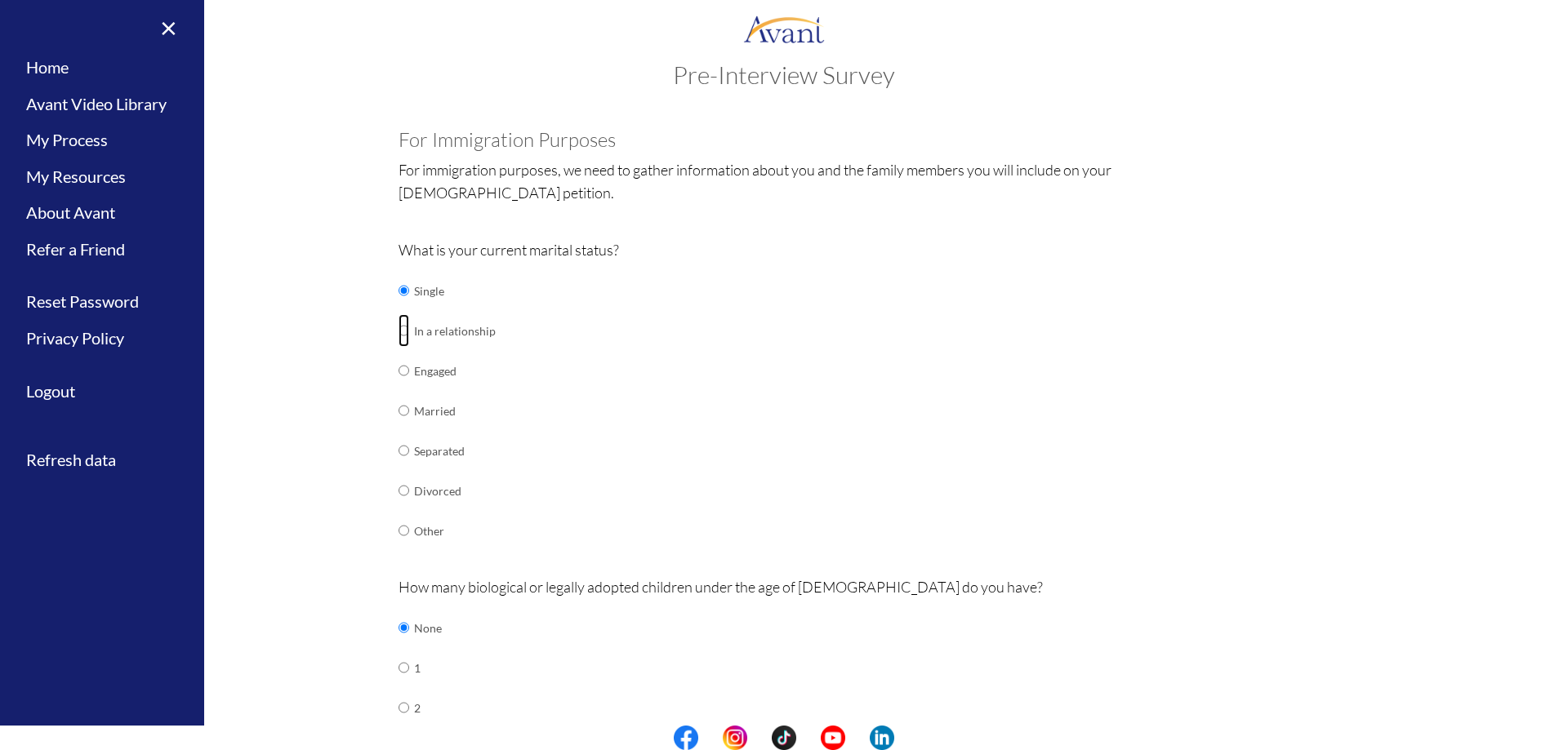
click at [398, 329] on input "radio" at bounding box center [403, 330] width 11 height 32
radio input "true"
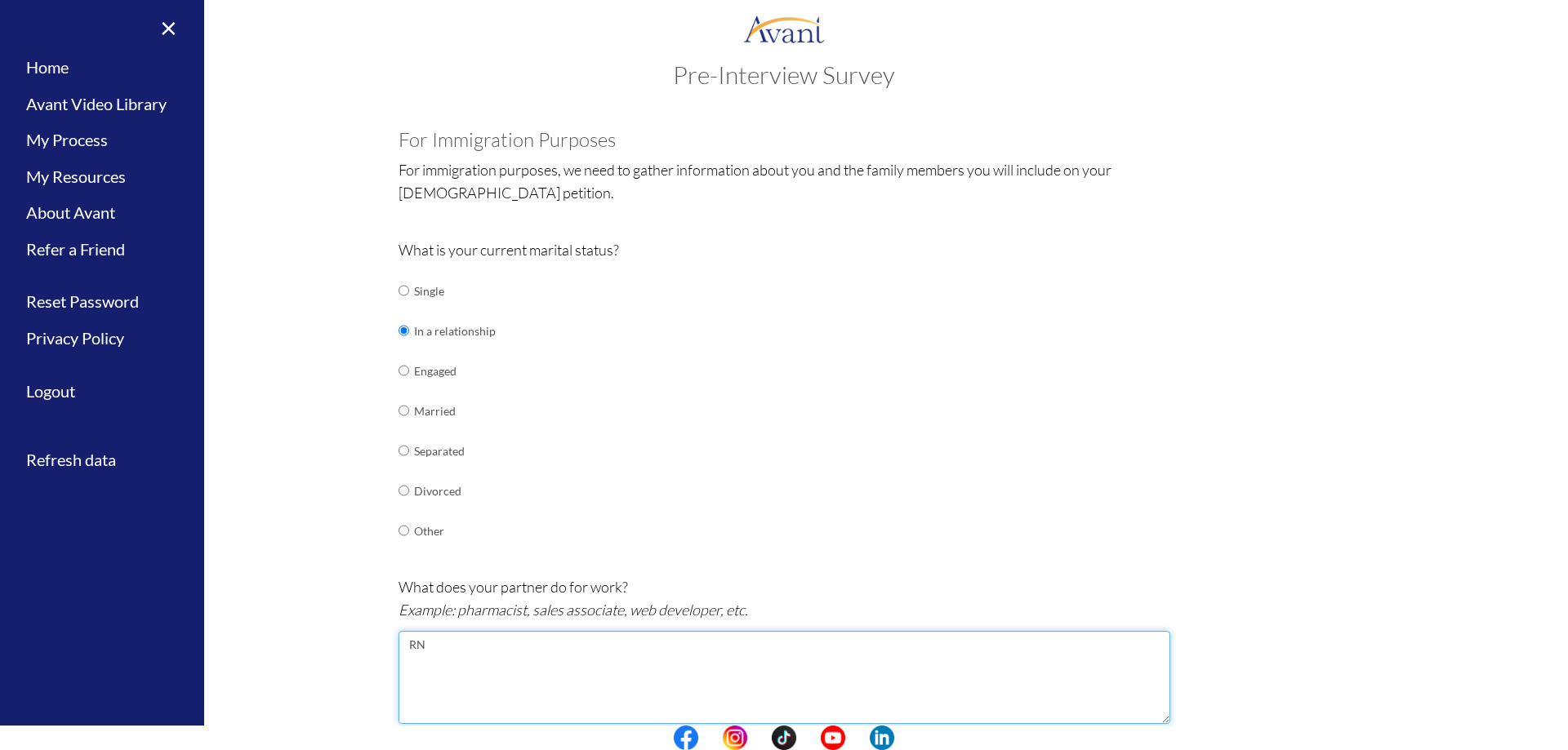
click at [461, 664] on textarea "RN" at bounding box center [784, 677] width 772 height 93
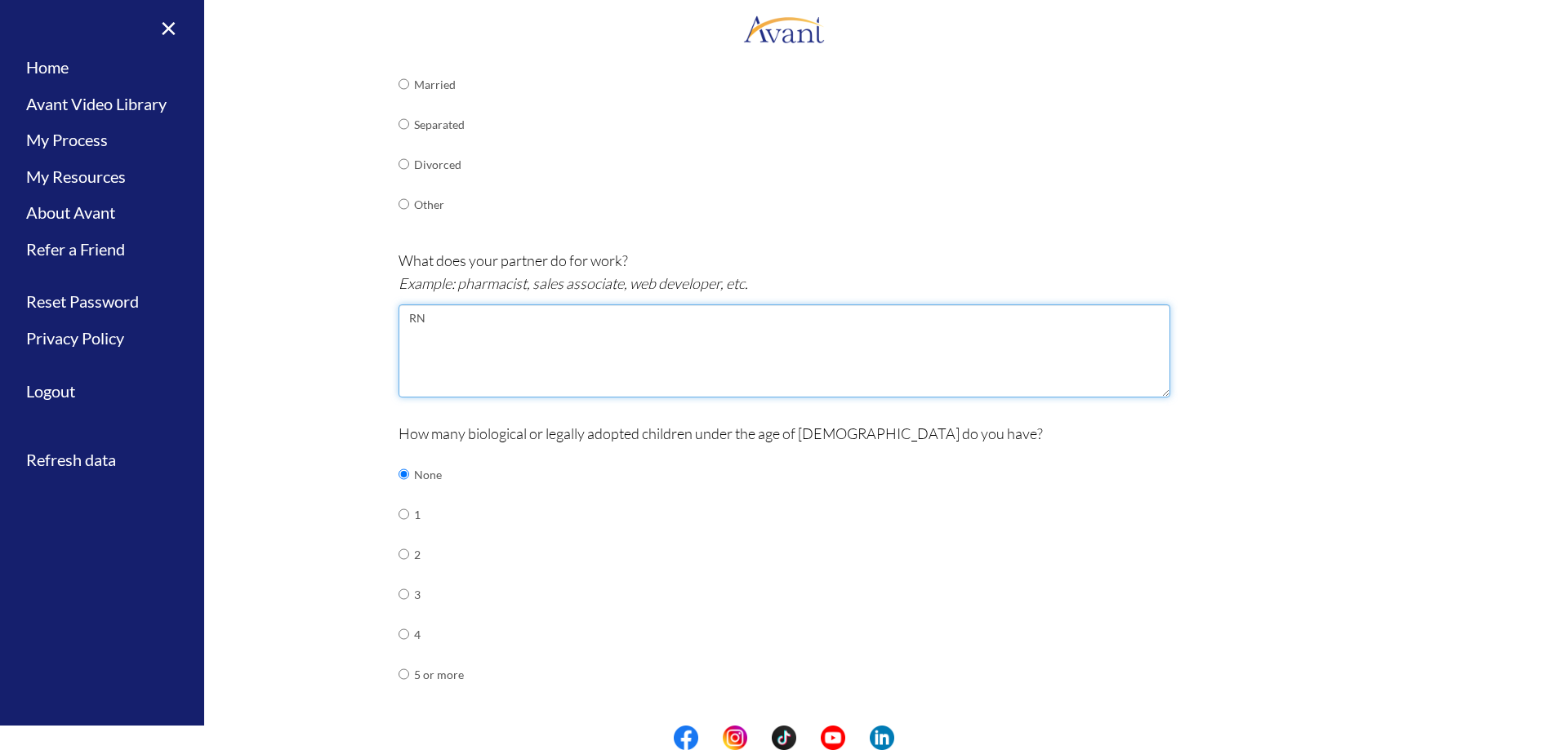
scroll to position [528, 0]
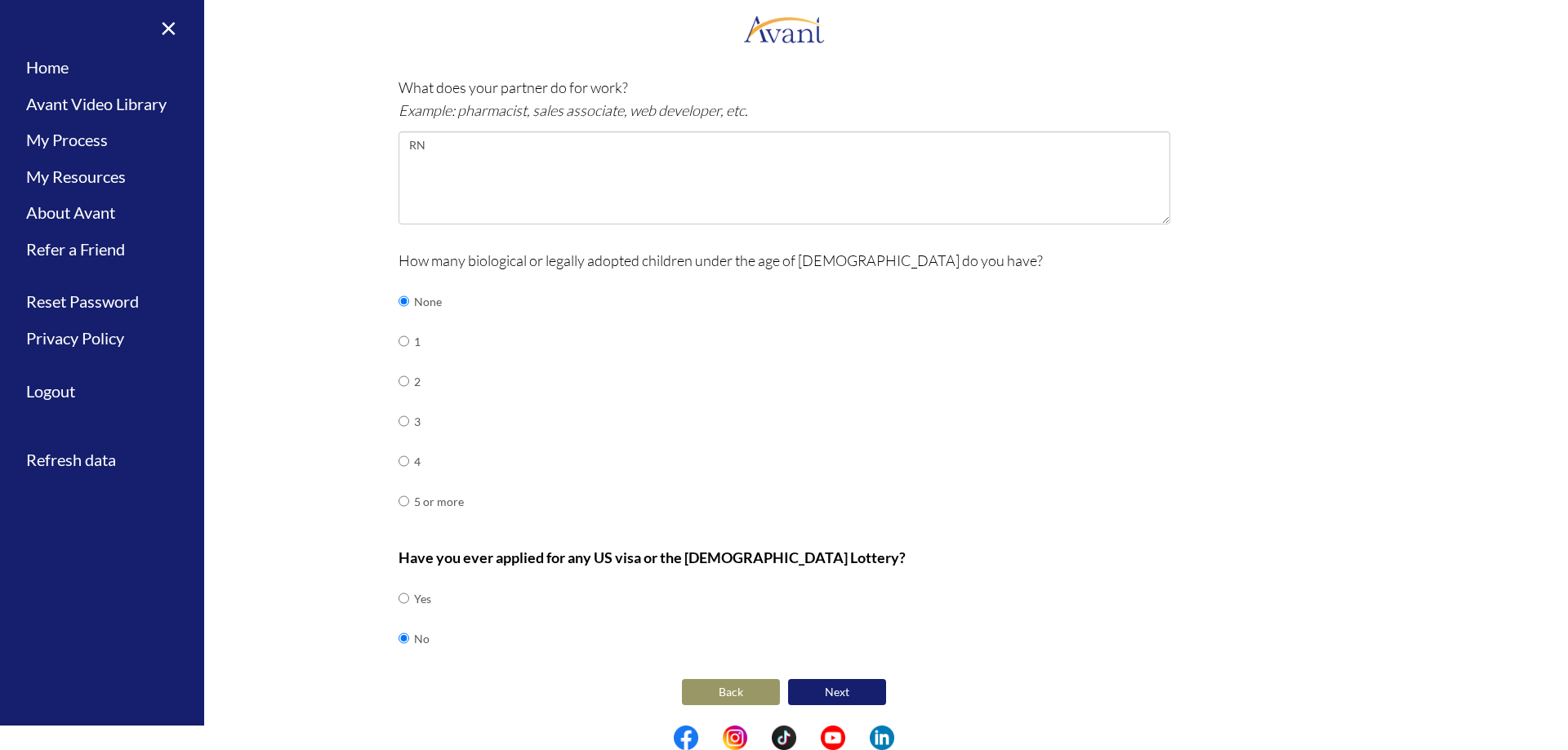
click at [840, 687] on button "Next" at bounding box center [837, 692] width 98 height 26
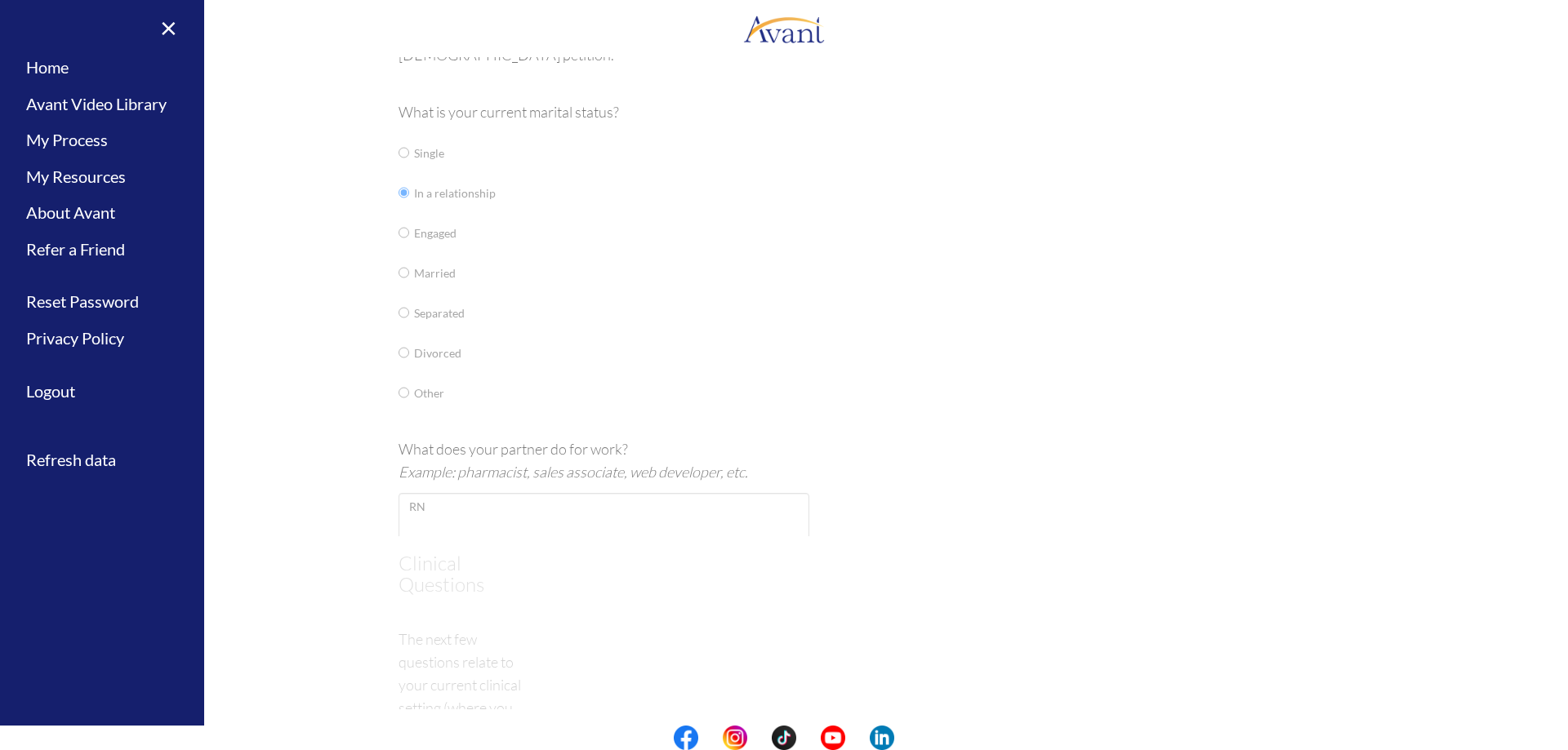
scroll to position [0, 0]
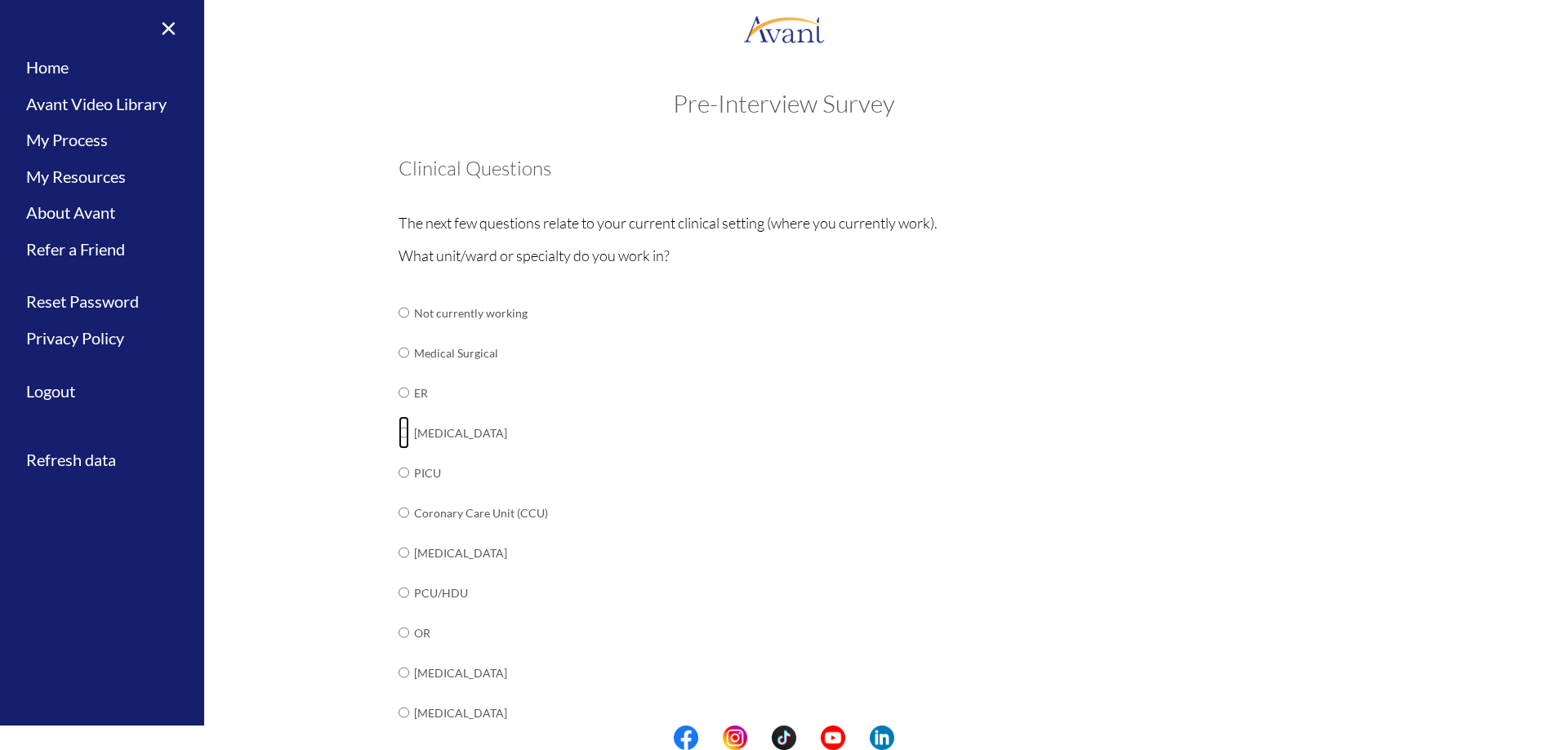
click at [399, 431] on input "radio" at bounding box center [403, 432] width 11 height 32
radio input "true"
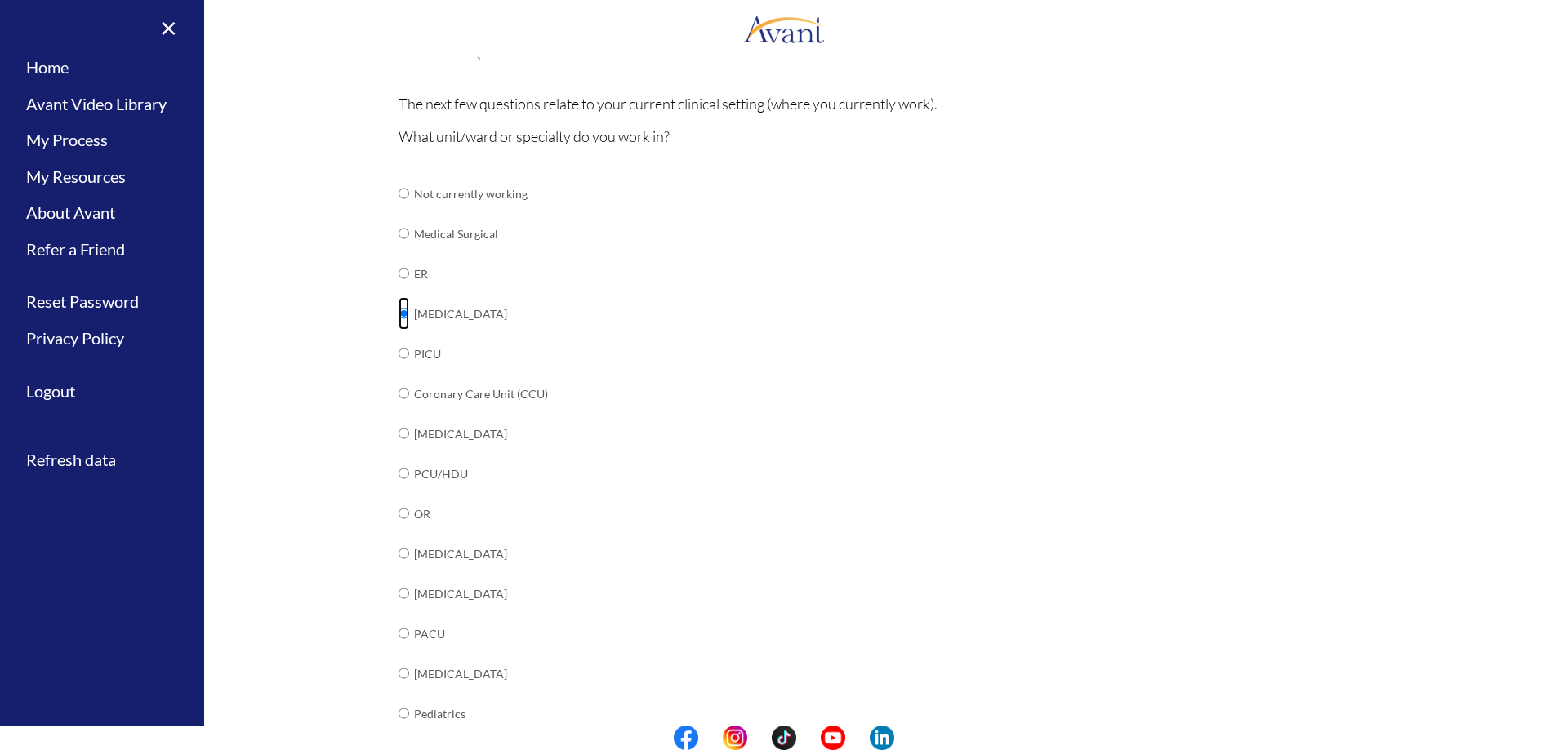
scroll to position [108, 0]
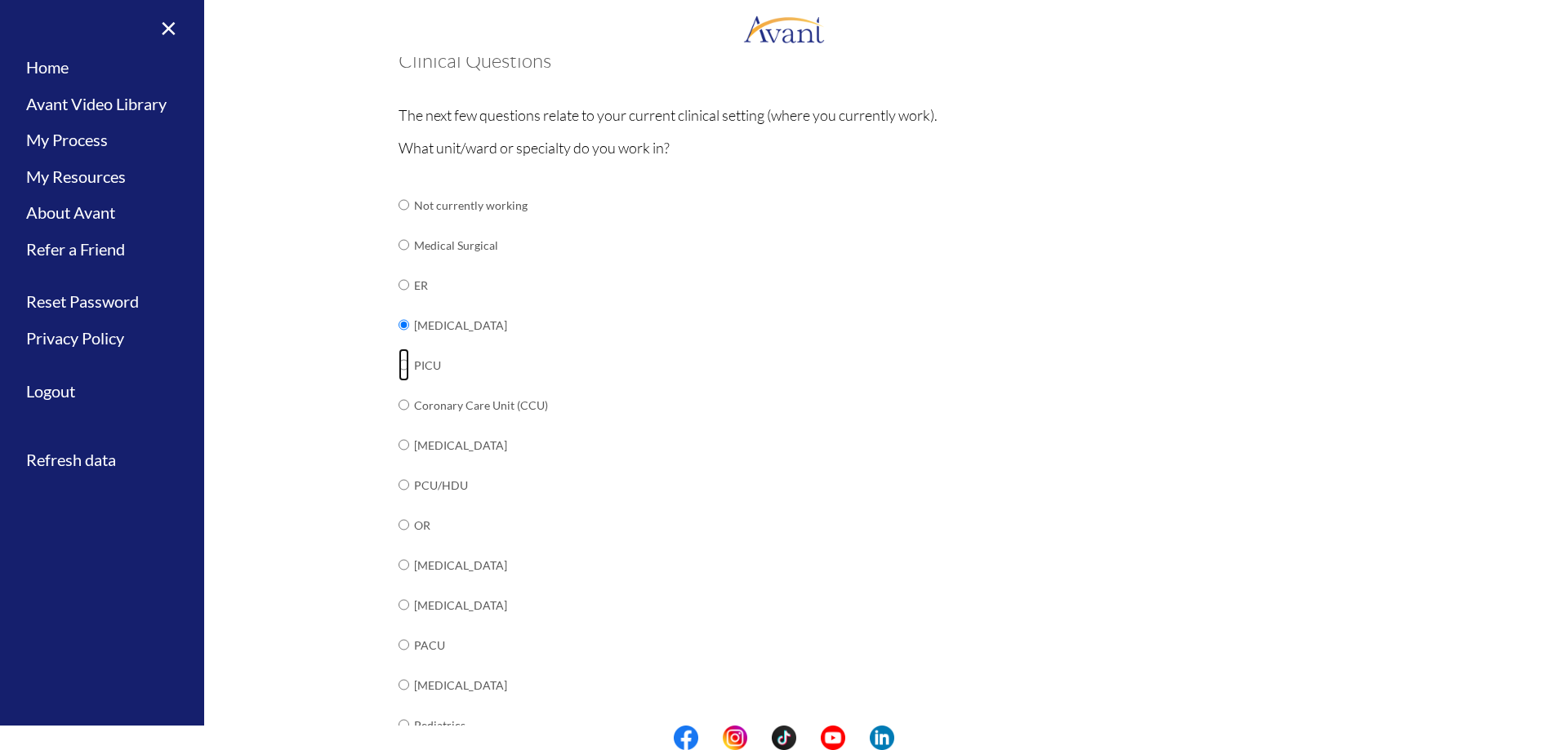
click at [398, 369] on input "radio" at bounding box center [403, 364] width 11 height 32
radio input "true"
click at [398, 329] on input "radio" at bounding box center [403, 325] width 11 height 32
radio input "true"
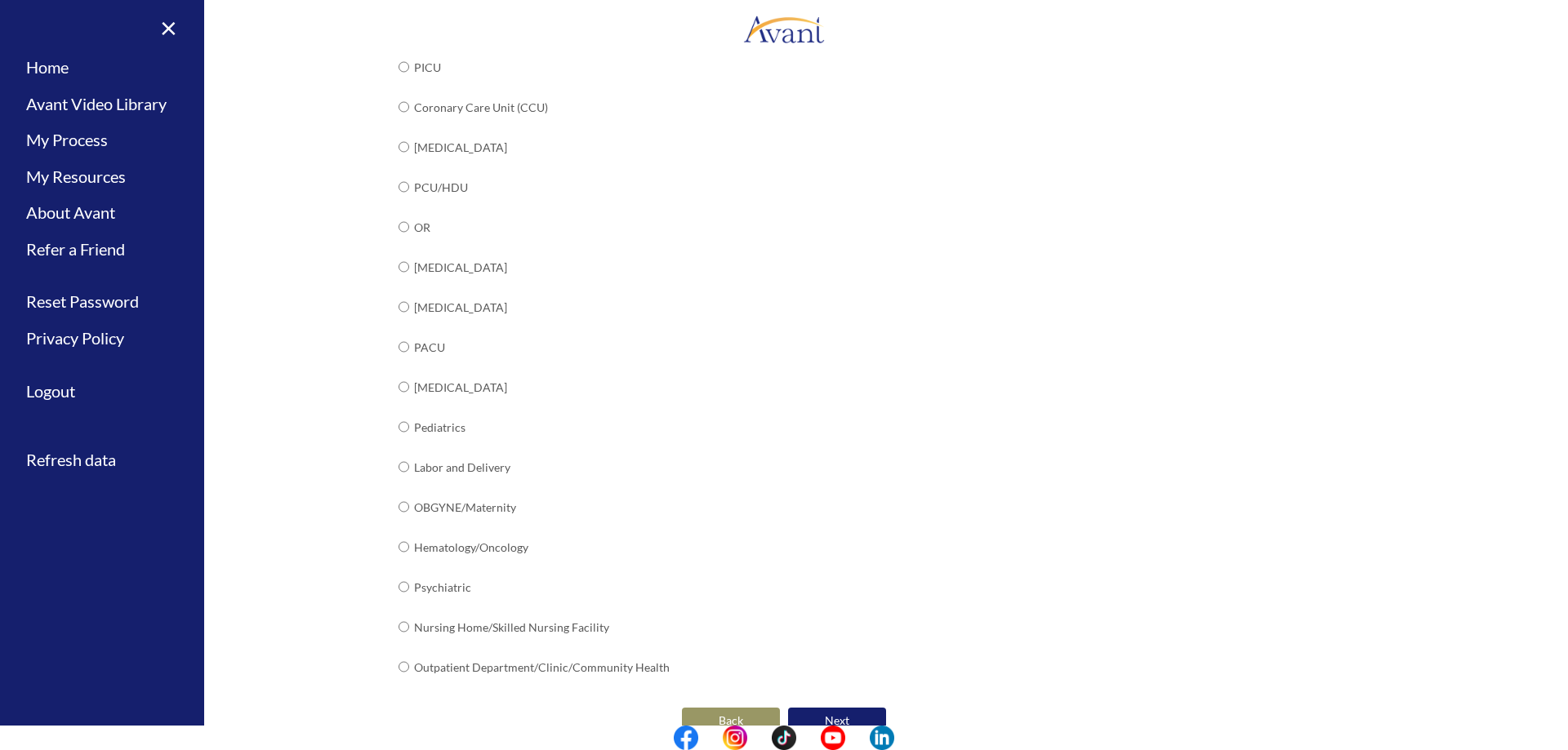
scroll to position [435, 0]
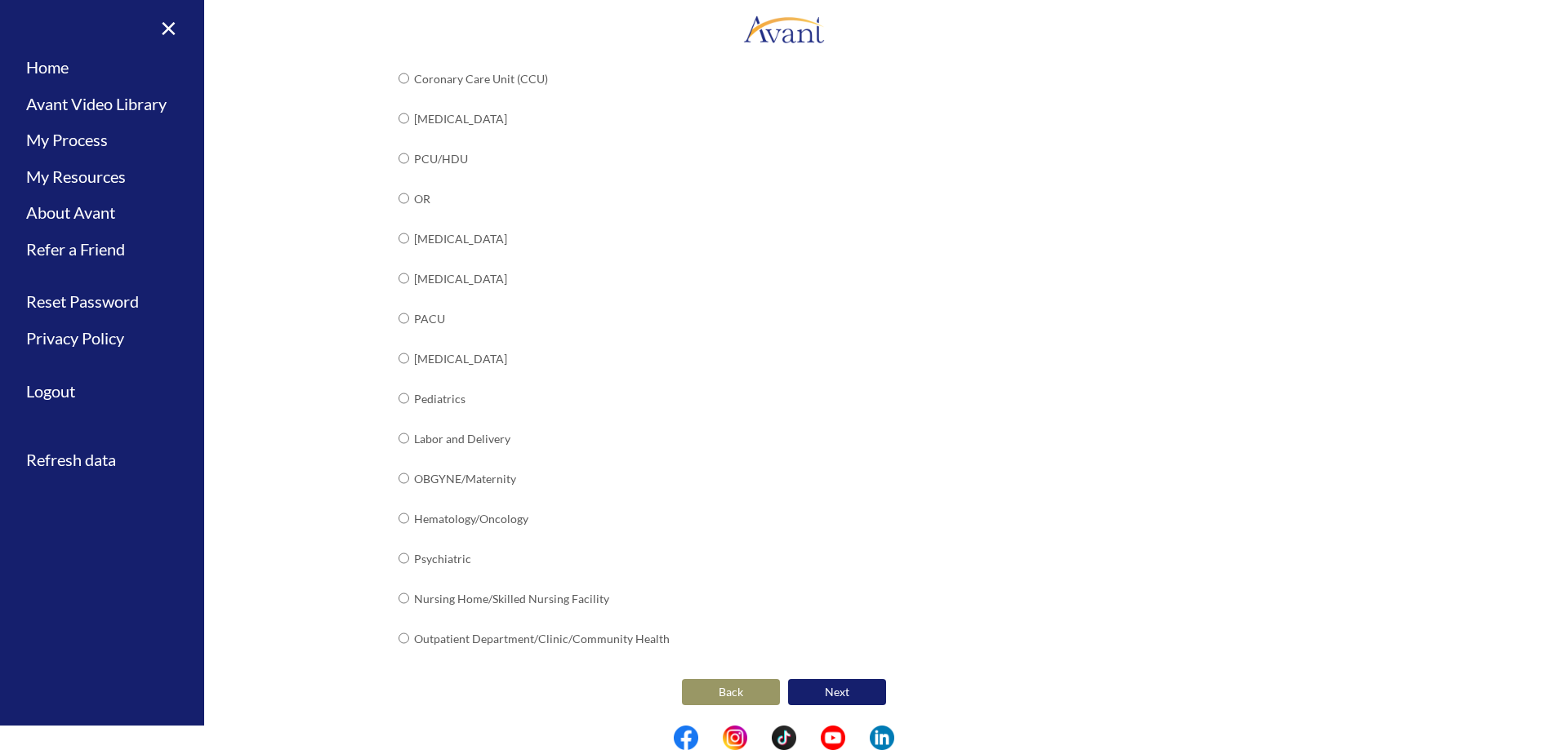
click at [835, 687] on button "Next" at bounding box center [837, 692] width 98 height 26
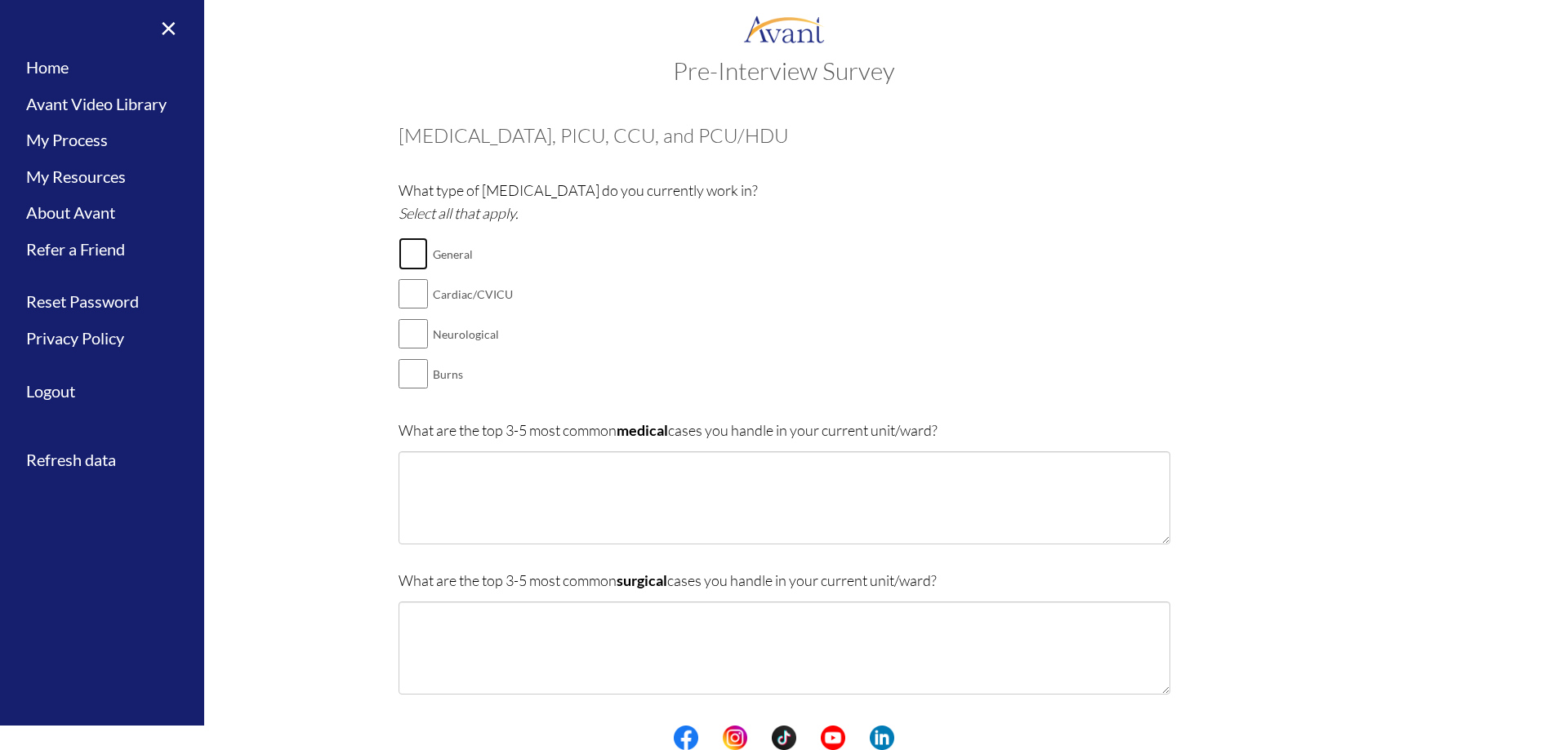
click at [404, 262] on input "checkbox" at bounding box center [413, 253] width 30 height 32
checkbox input "true"
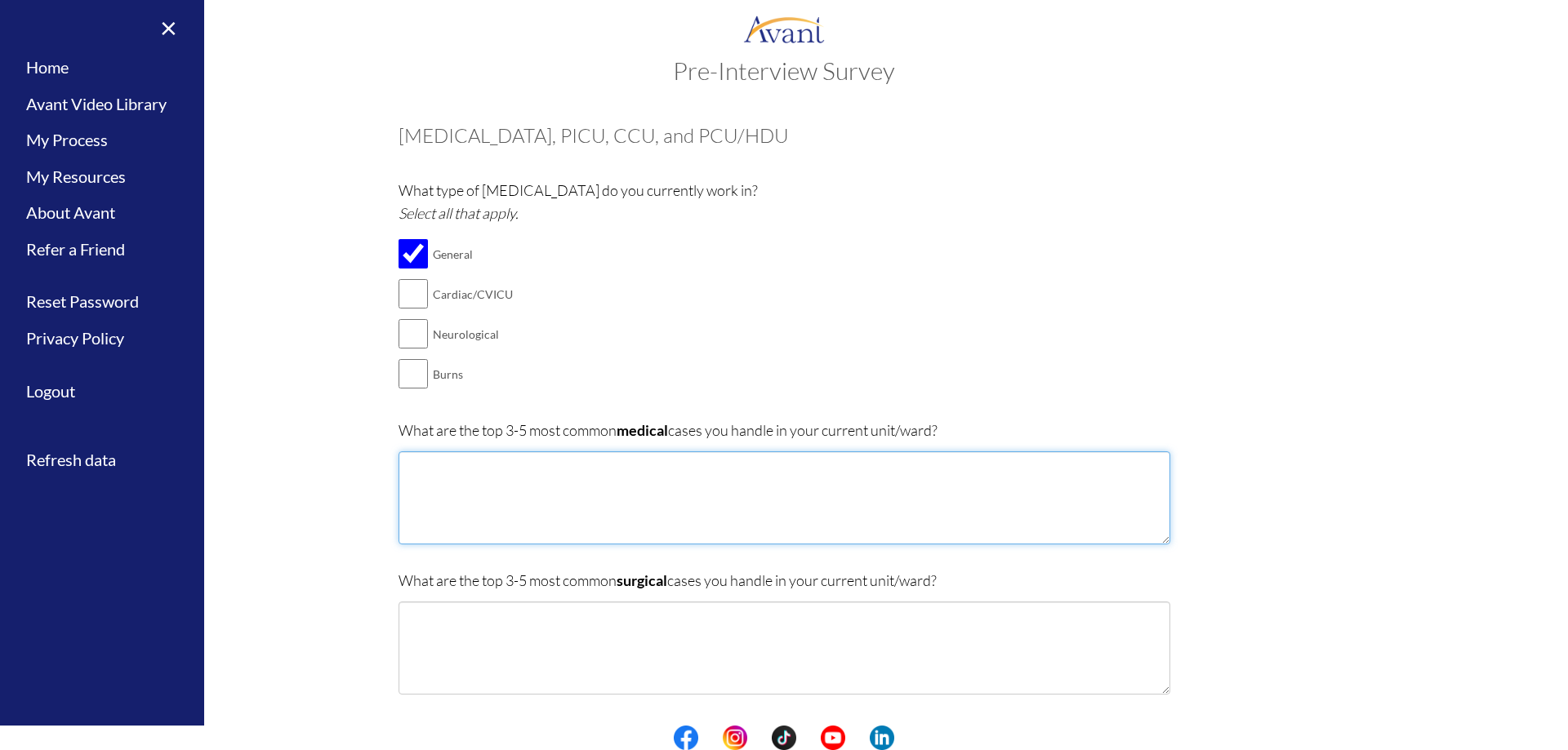
click at [778, 474] on textarea at bounding box center [784, 498] width 772 height 93
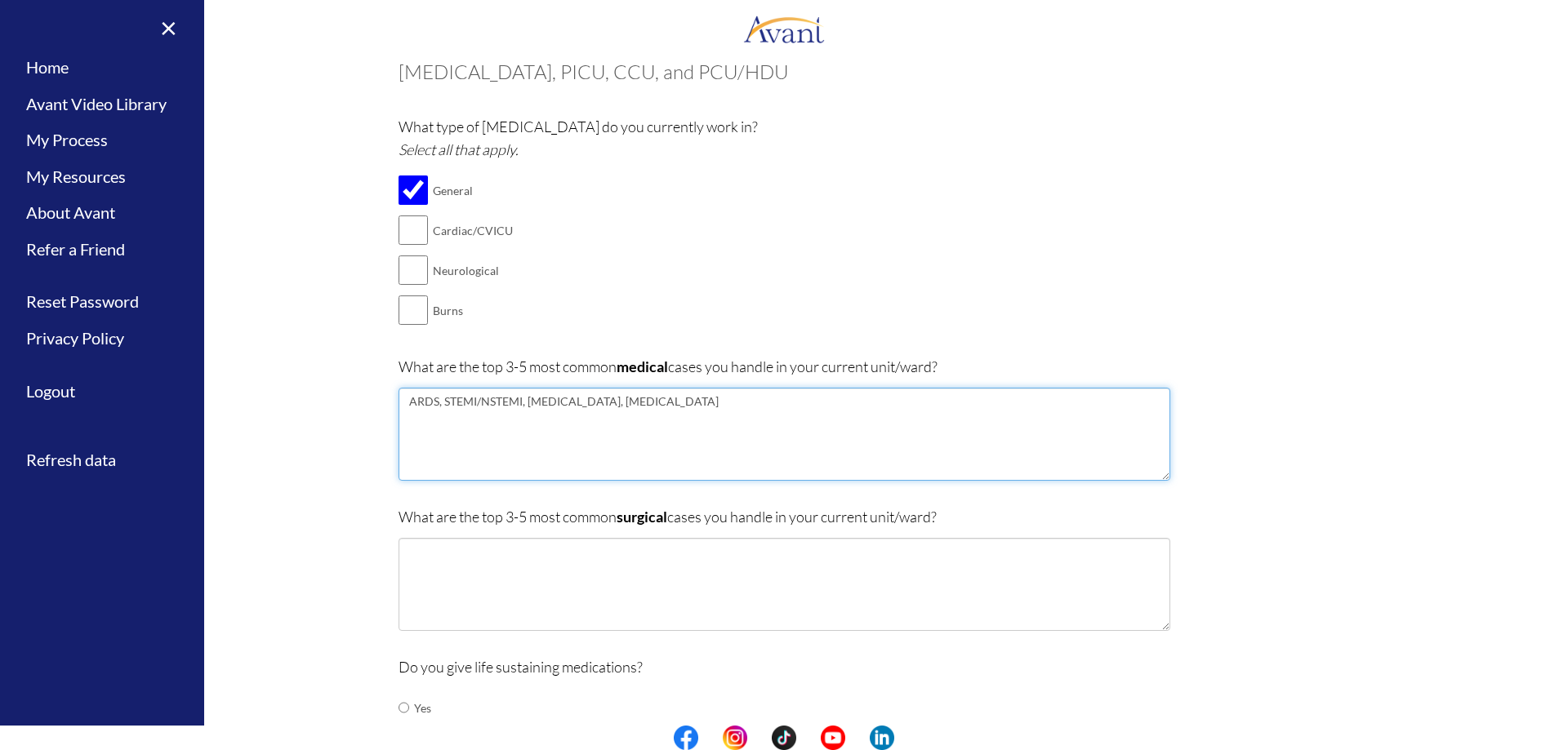
scroll to position [196, 0]
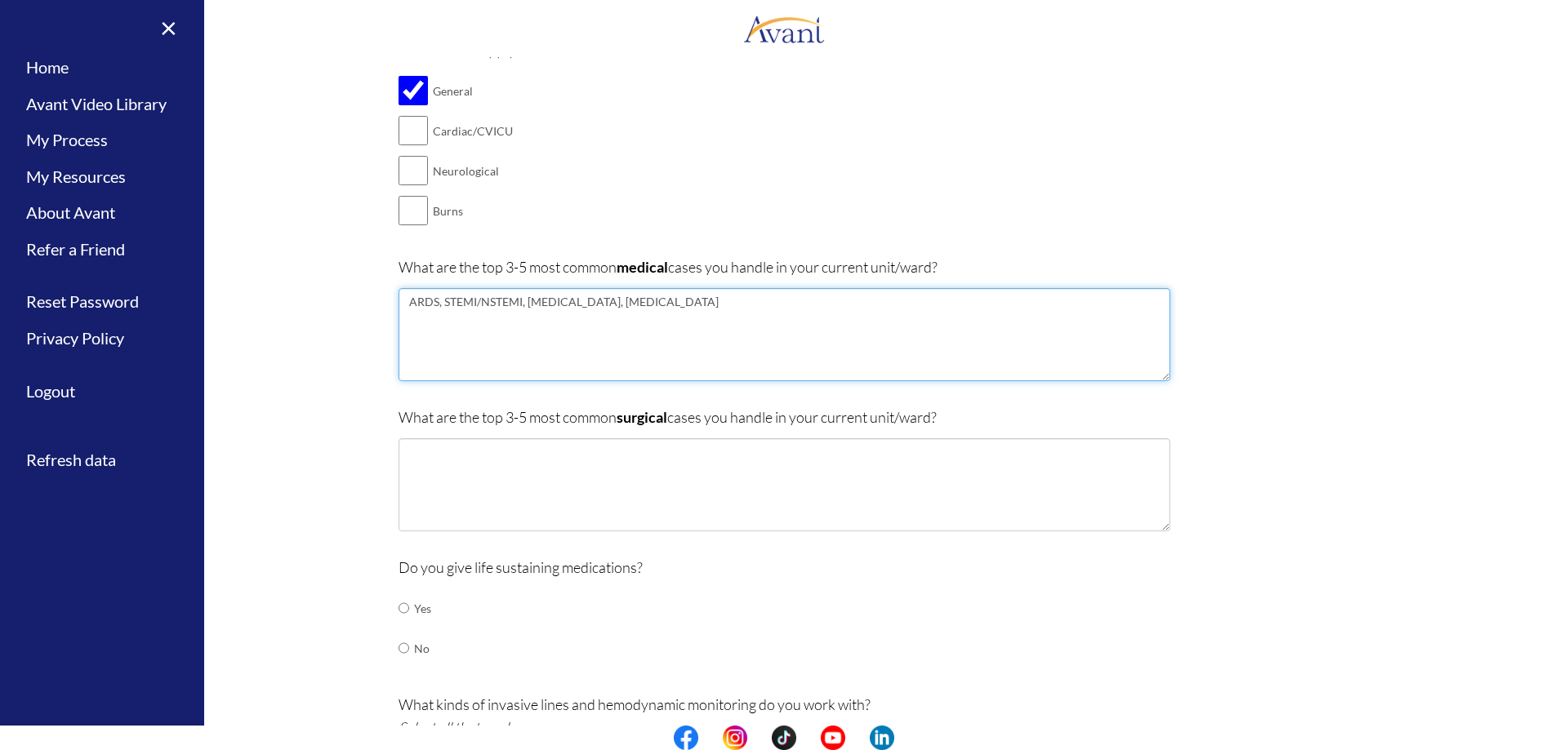
type textarea "ARDS, STEMI/NSTEMI, [MEDICAL_DATA], [MEDICAL_DATA]"
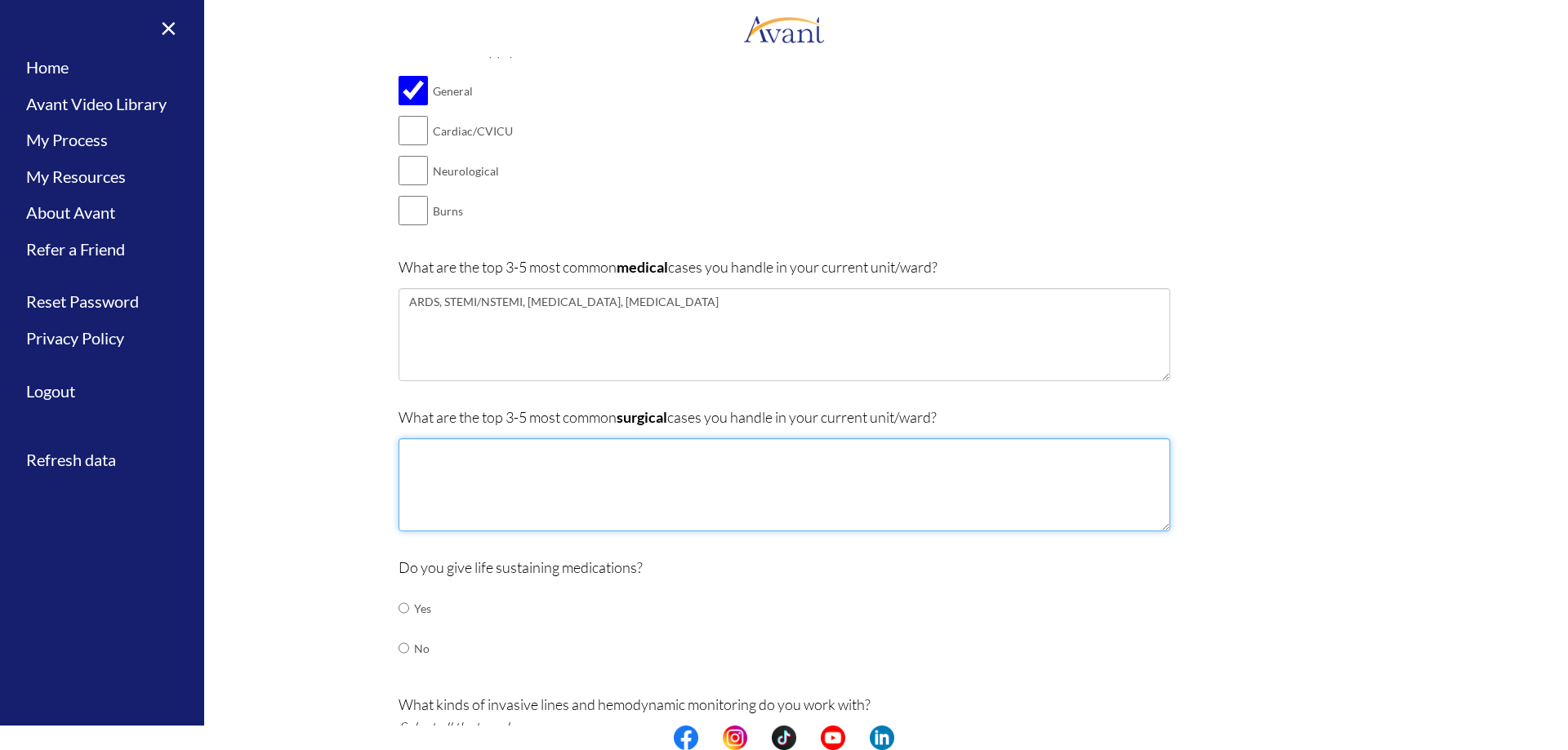
click at [572, 469] on textarea at bounding box center [784, 485] width 772 height 93
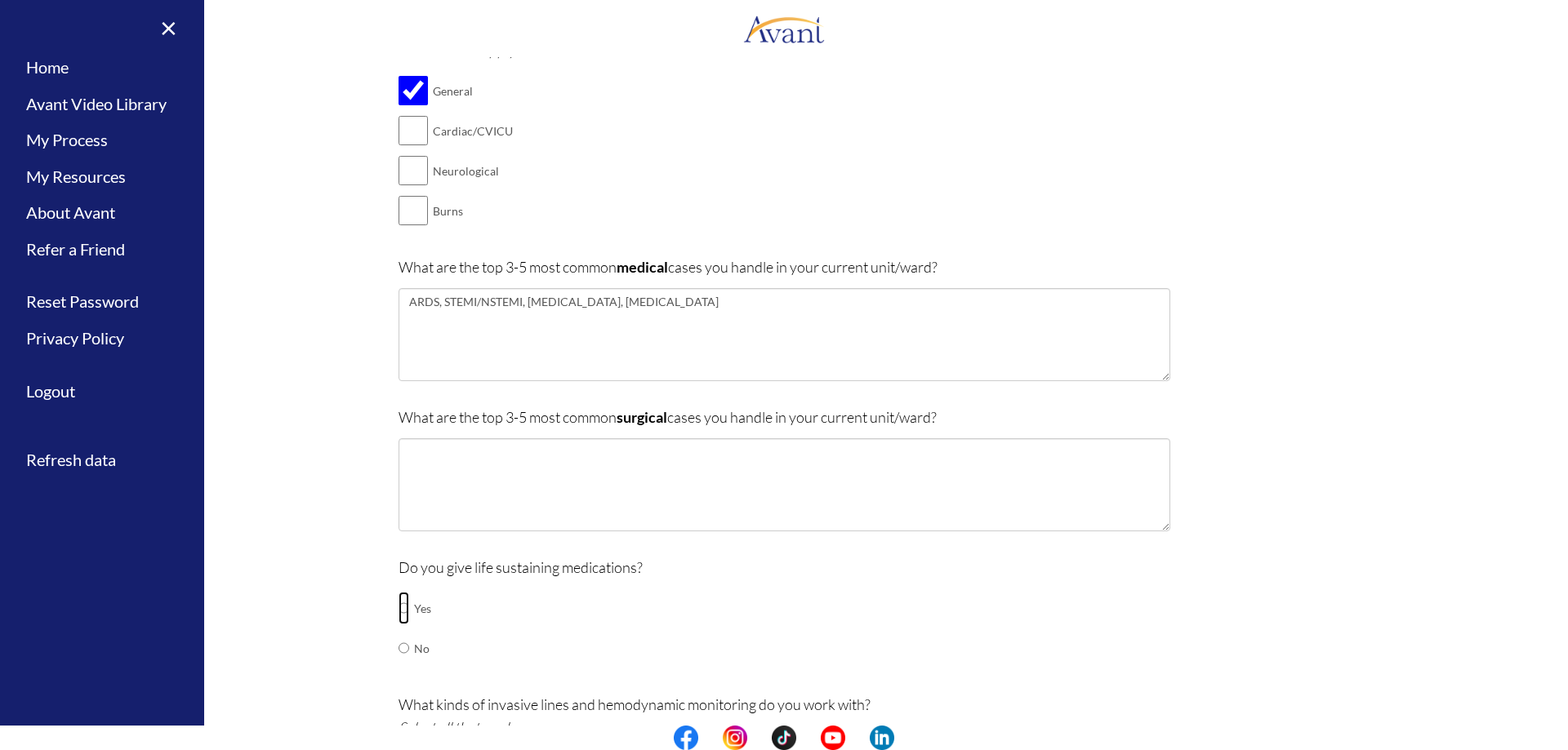
click at [398, 617] on input "radio" at bounding box center [403, 608] width 11 height 32
radio input "true"
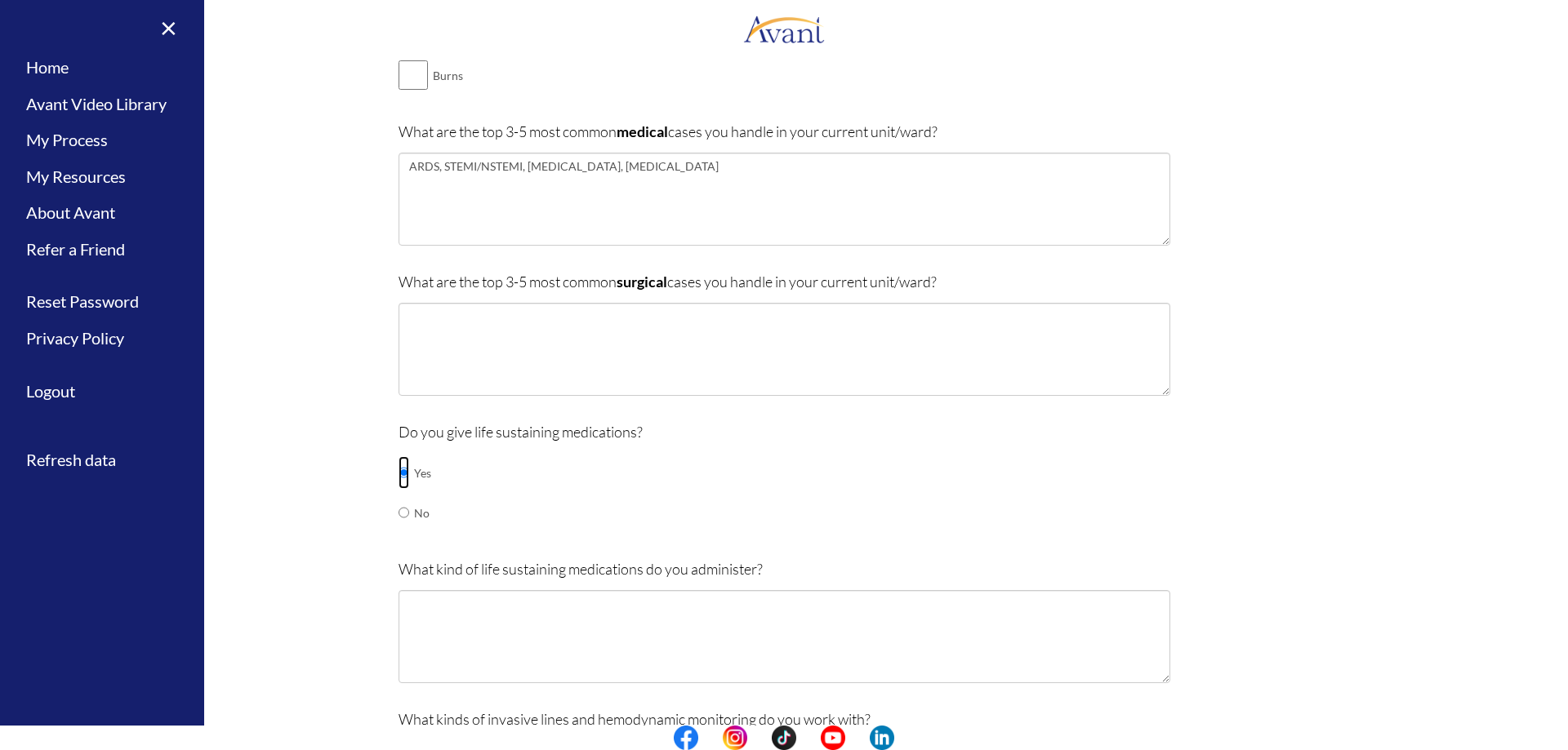
scroll to position [604, 0]
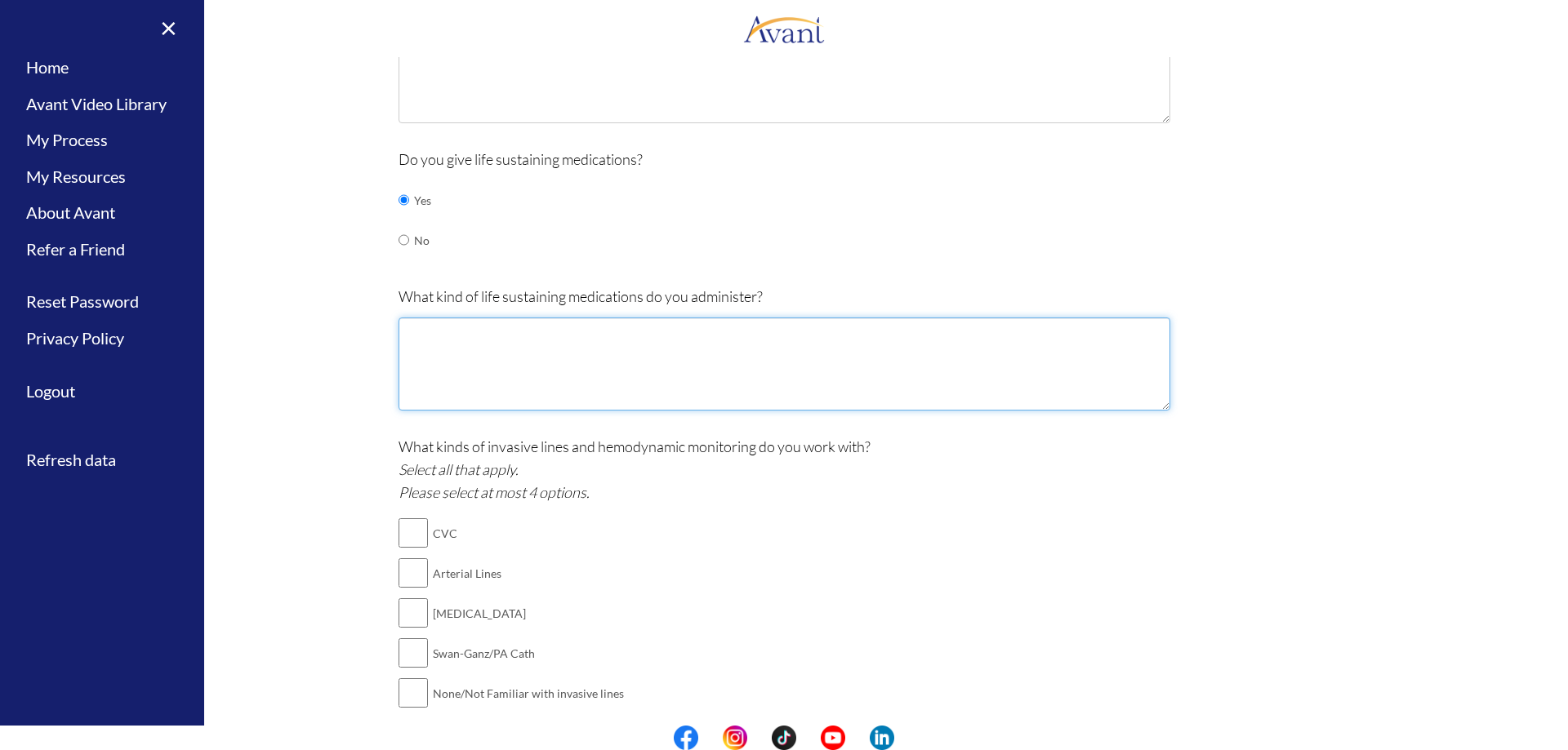
click at [521, 318] on textarea at bounding box center [784, 364] width 772 height 93
paste textarea "[MEDICAL_DATA]"
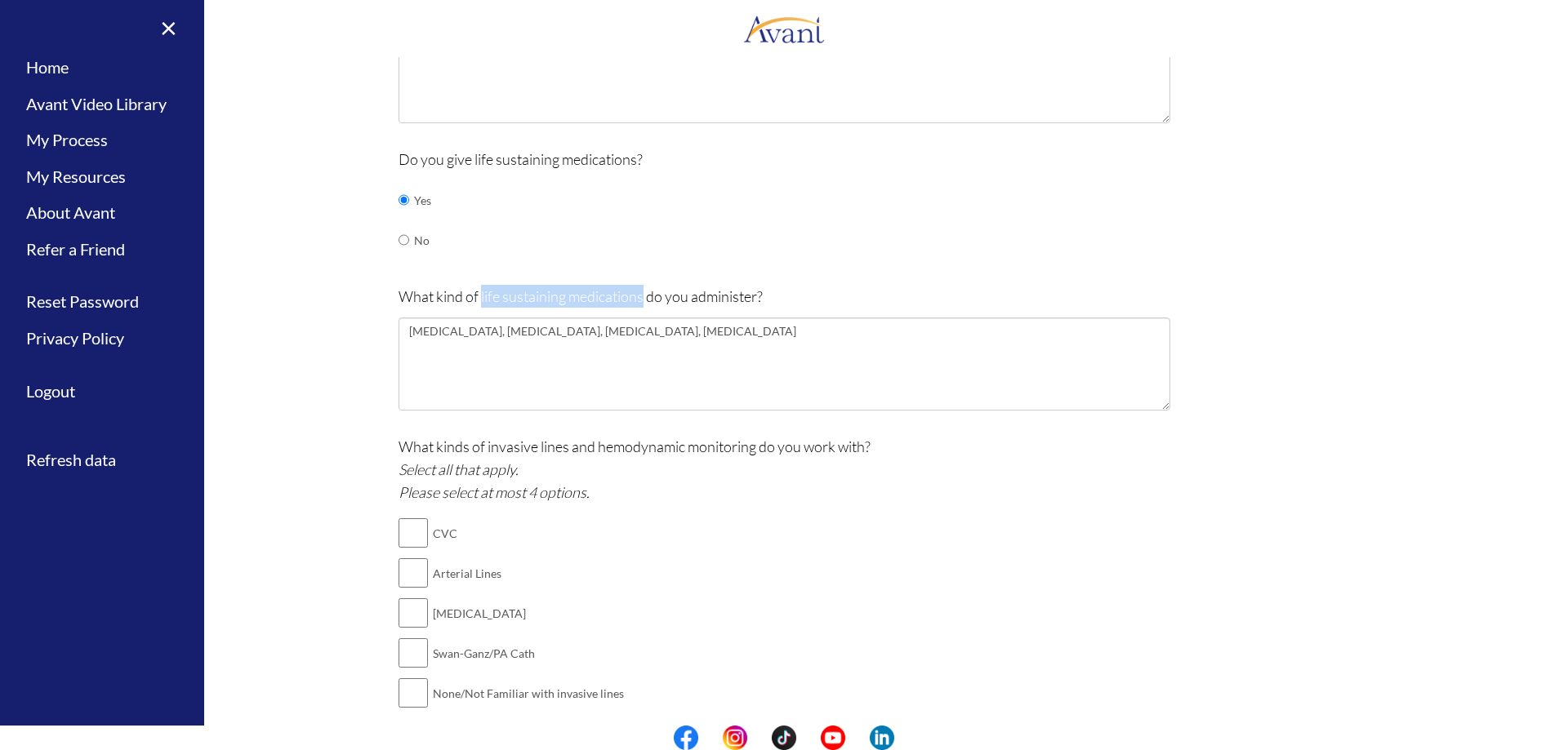
drag, startPoint x: 476, startPoint y: 296, endPoint x: 636, endPoint y: 301, distance: 160.1
click at [636, 301] on p "What kind of life sustaining medications do you administer?" at bounding box center [784, 296] width 772 height 23
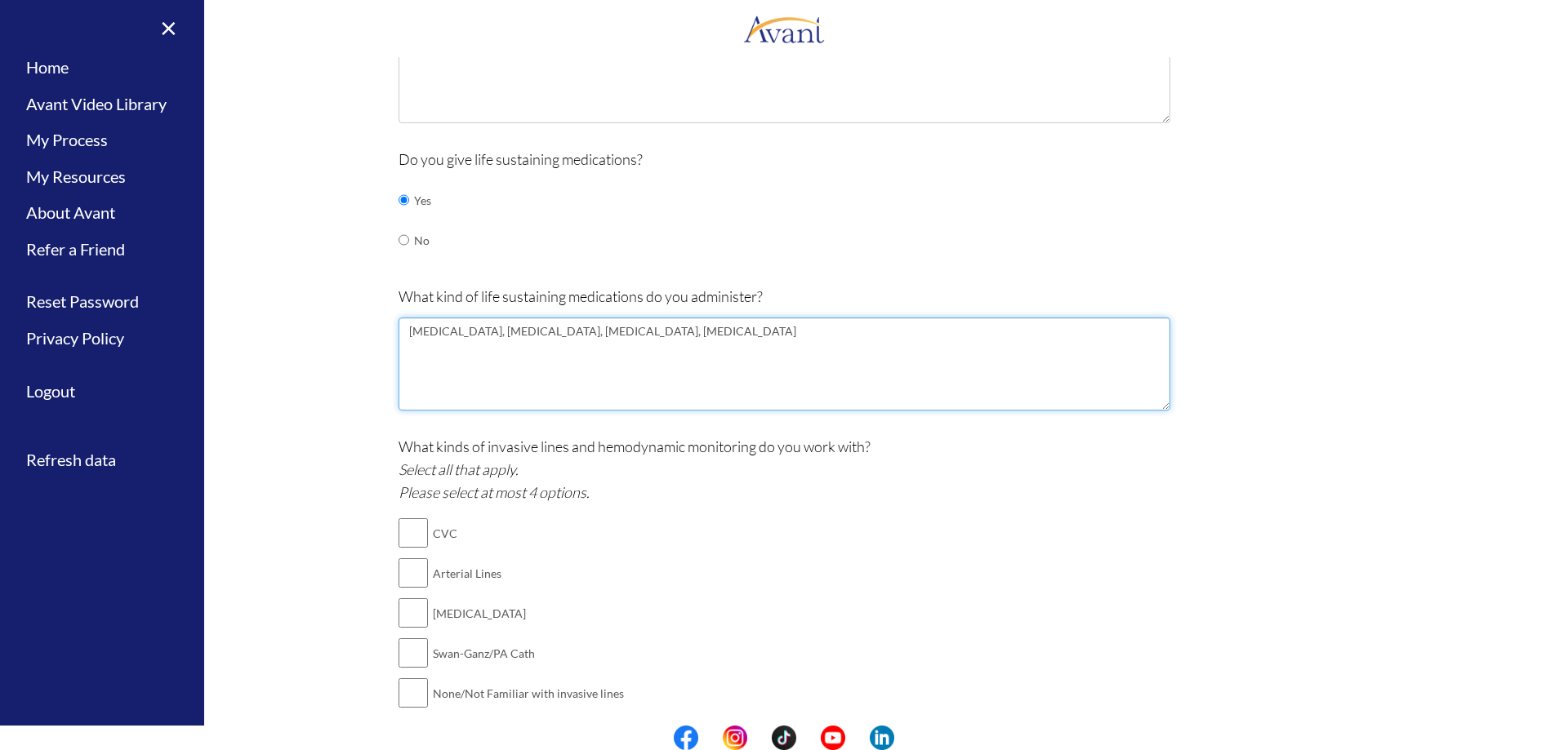
click at [405, 333] on textarea "[MEDICAL_DATA], [MEDICAL_DATA], [MEDICAL_DATA], [MEDICAL_DATA]" at bounding box center [784, 364] width 772 height 93
paste textarea "[MEDICAL_DATA]"
paste textarea "Antibiotics"
click at [499, 339] on textarea "[MEDICAL_DATA], Antibiotics, [MEDICAL_DATA], [MEDICAL_DATA], [MEDICAL_DATA], [M…" at bounding box center [784, 364] width 772 height 93
paste textarea "[MEDICAL_DATA]"
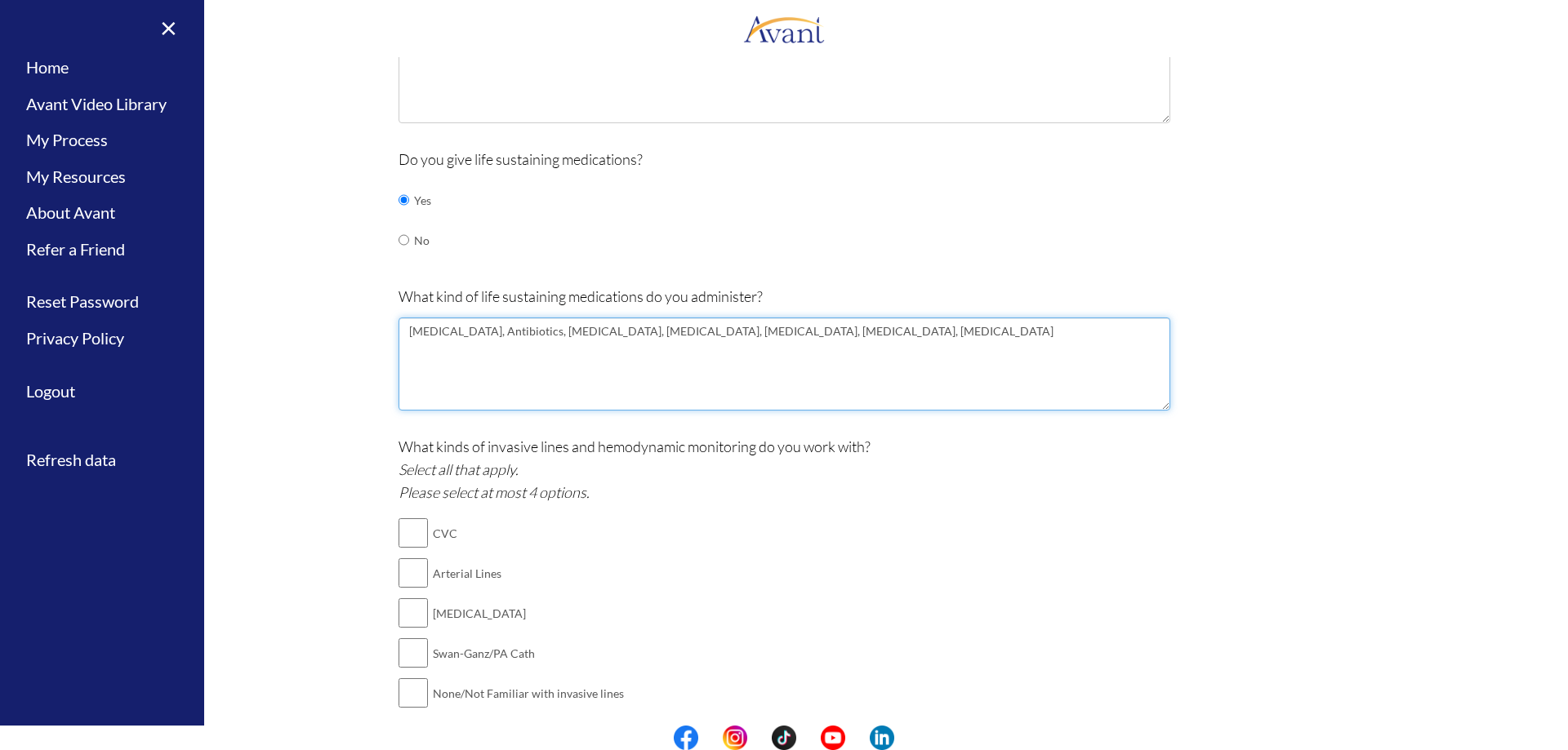
paste textarea "Vasopressors"
drag, startPoint x: 733, startPoint y: 328, endPoint x: 941, endPoint y: 328, distance: 208.0
click at [941, 328] on textarea "[MEDICAL_DATA], Antibiotics, [MEDICAL_DATA], Vasopressors, [MEDICAL_DATA], [MED…" at bounding box center [784, 364] width 772 height 93
paste textarea "[MEDICAL_DATA]"
paste textarea "Analgesics"
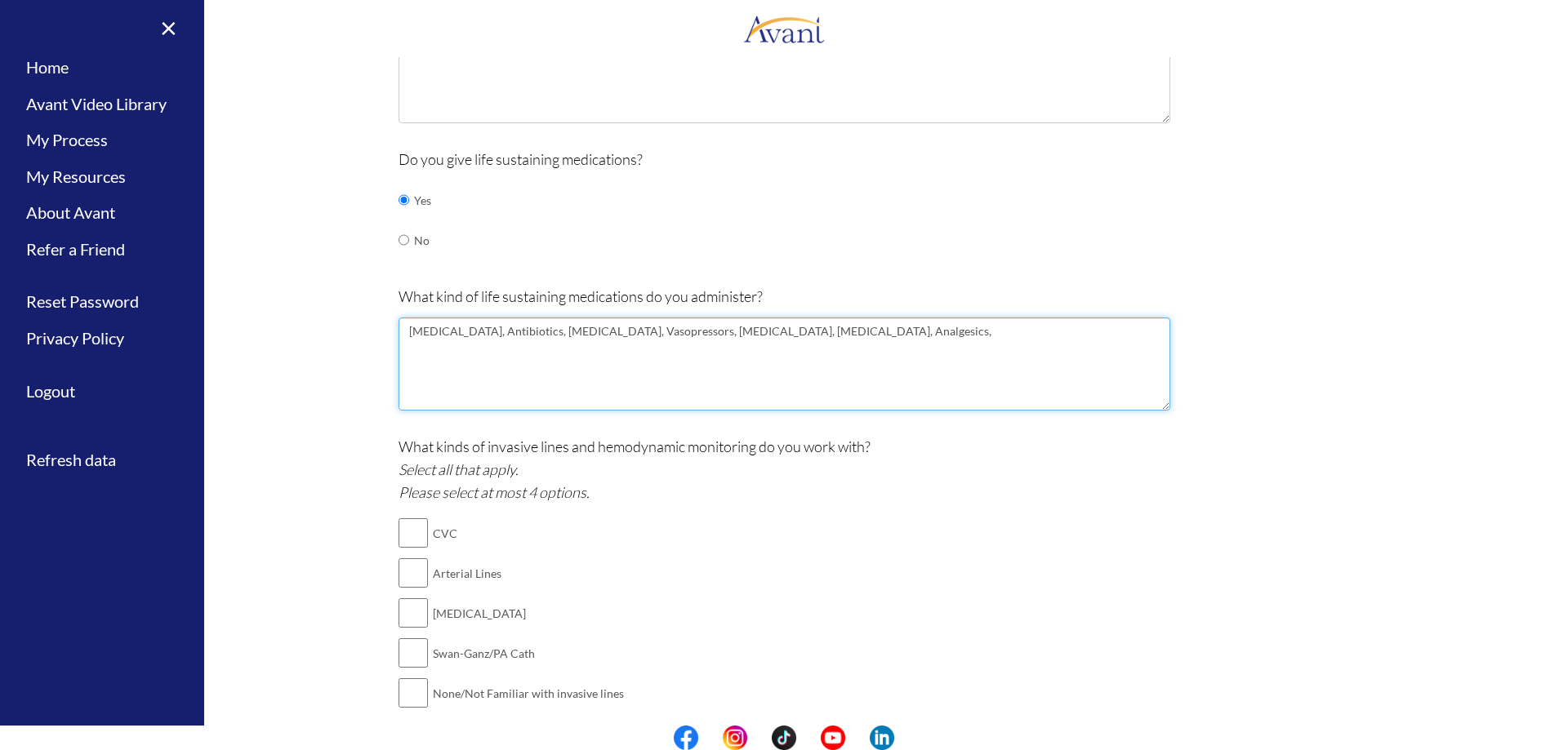
type textarea "[MEDICAL_DATA], Antibiotics, [MEDICAL_DATA], Vasopressors, [MEDICAL_DATA], [MED…"
click at [930, 350] on textarea "[MEDICAL_DATA], Antibiotics, [MEDICAL_DATA], Vasopressors, [MEDICAL_DATA], [MED…" at bounding box center [784, 364] width 772 height 93
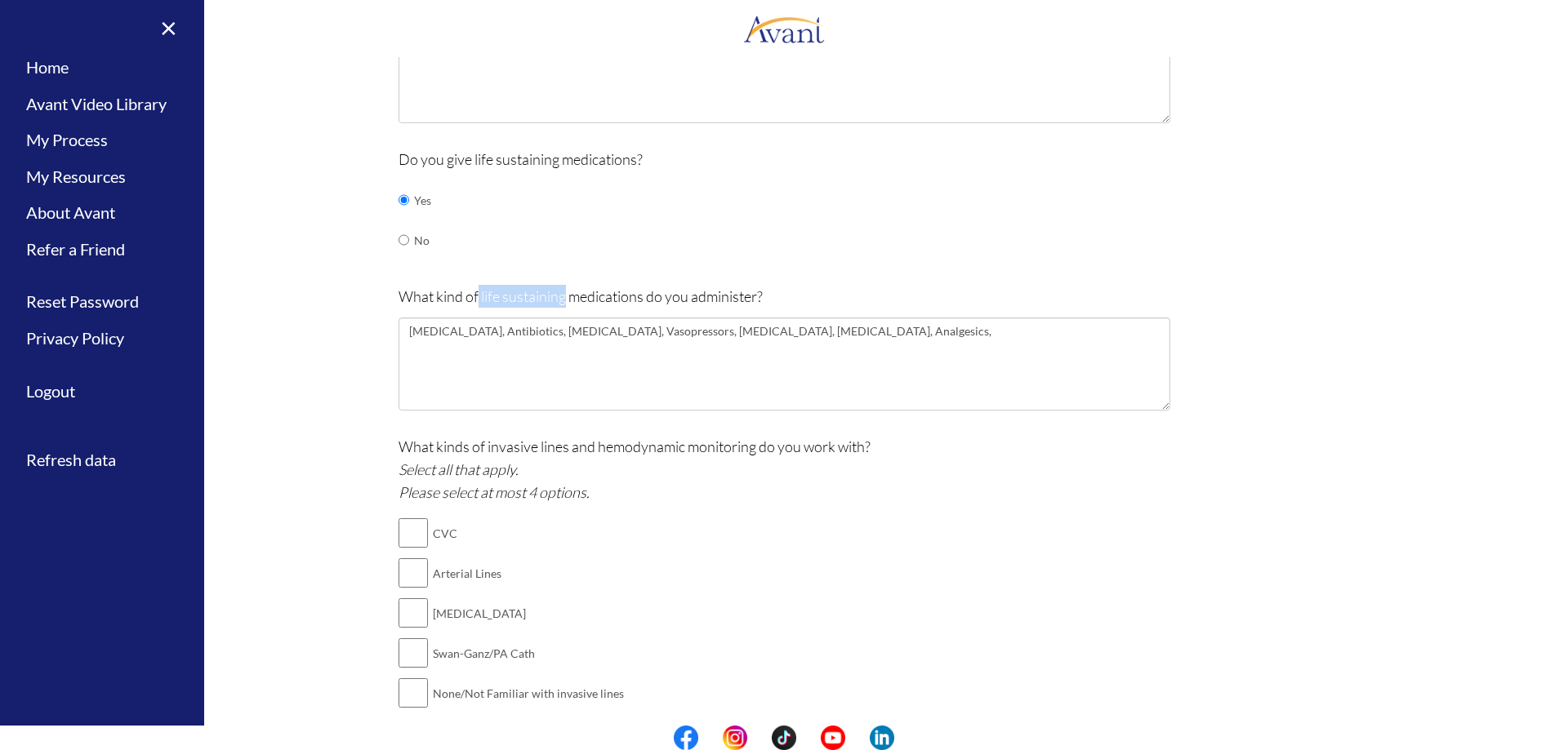
drag, startPoint x: 471, startPoint y: 304, endPoint x: 558, endPoint y: 305, distance: 87.0
click at [558, 305] on p "What kind of life sustaining medications do you administer?" at bounding box center [784, 296] width 772 height 23
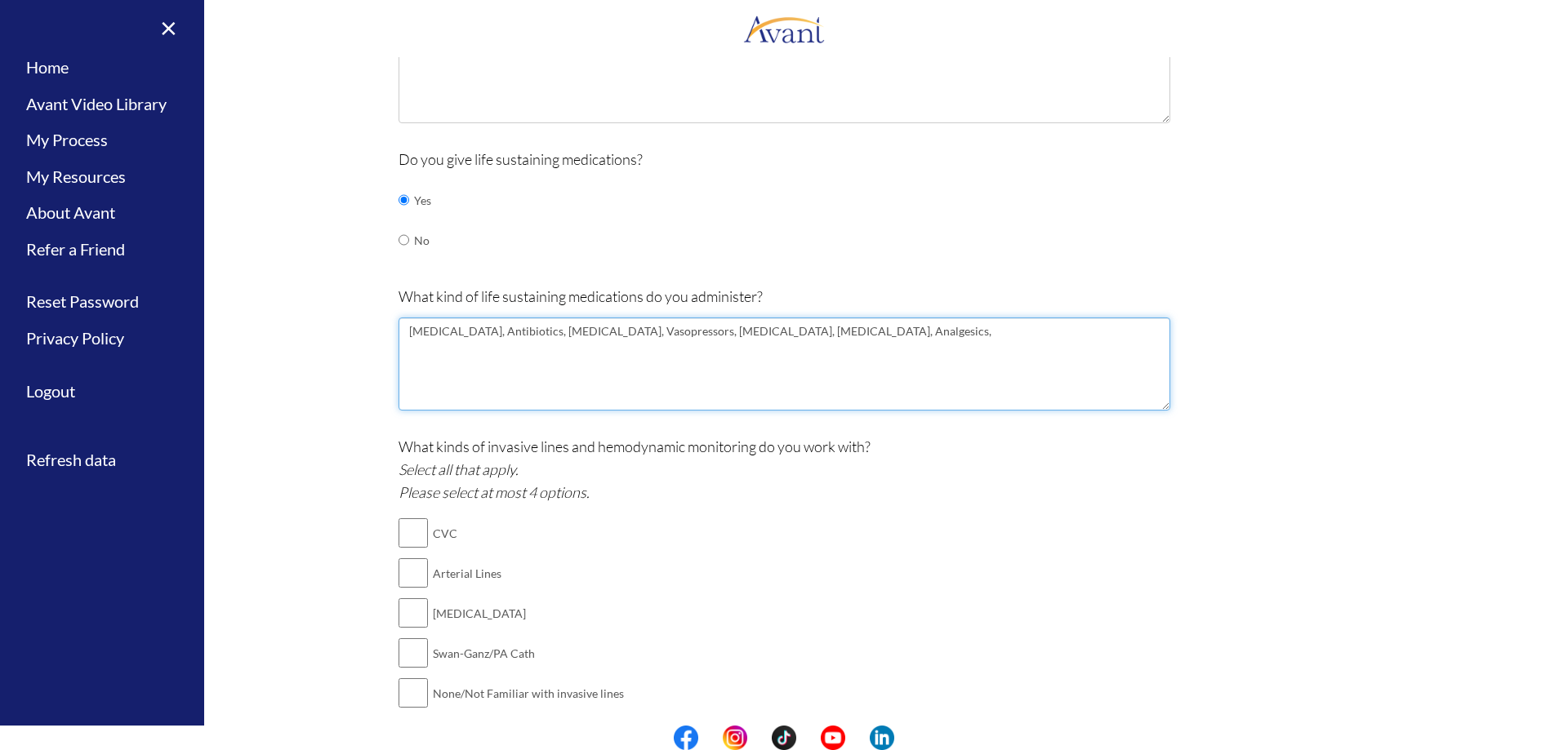
click at [708, 344] on textarea "[MEDICAL_DATA], Antibiotics, [MEDICAL_DATA], Vasopressors, [MEDICAL_DATA], [MED…" at bounding box center [784, 364] width 772 height 93
drag, startPoint x: 487, startPoint y: 334, endPoint x: 402, endPoint y: 325, distance: 85.5
click at [402, 325] on textarea "[MEDICAL_DATA], Antibiotics, [MEDICAL_DATA], Vasopressors, [MEDICAL_DATA], [MED…" at bounding box center [784, 364] width 772 height 93
click at [706, 337] on textarea "[MEDICAL_DATA], Antibiotics, [MEDICAL_DATA], Vasopressors, [MEDICAL_DATA], [MED…" at bounding box center [784, 364] width 772 height 93
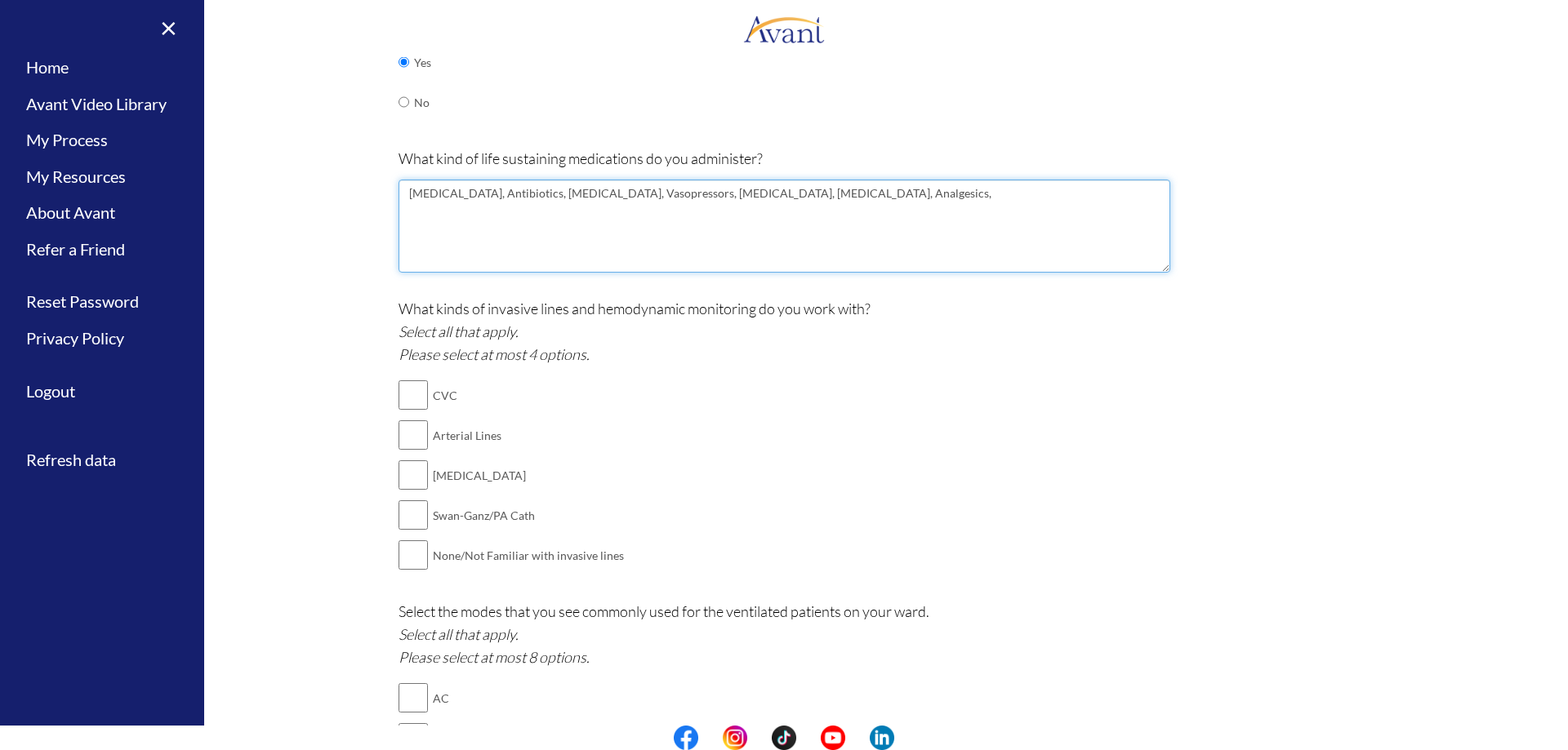
scroll to position [735, 0]
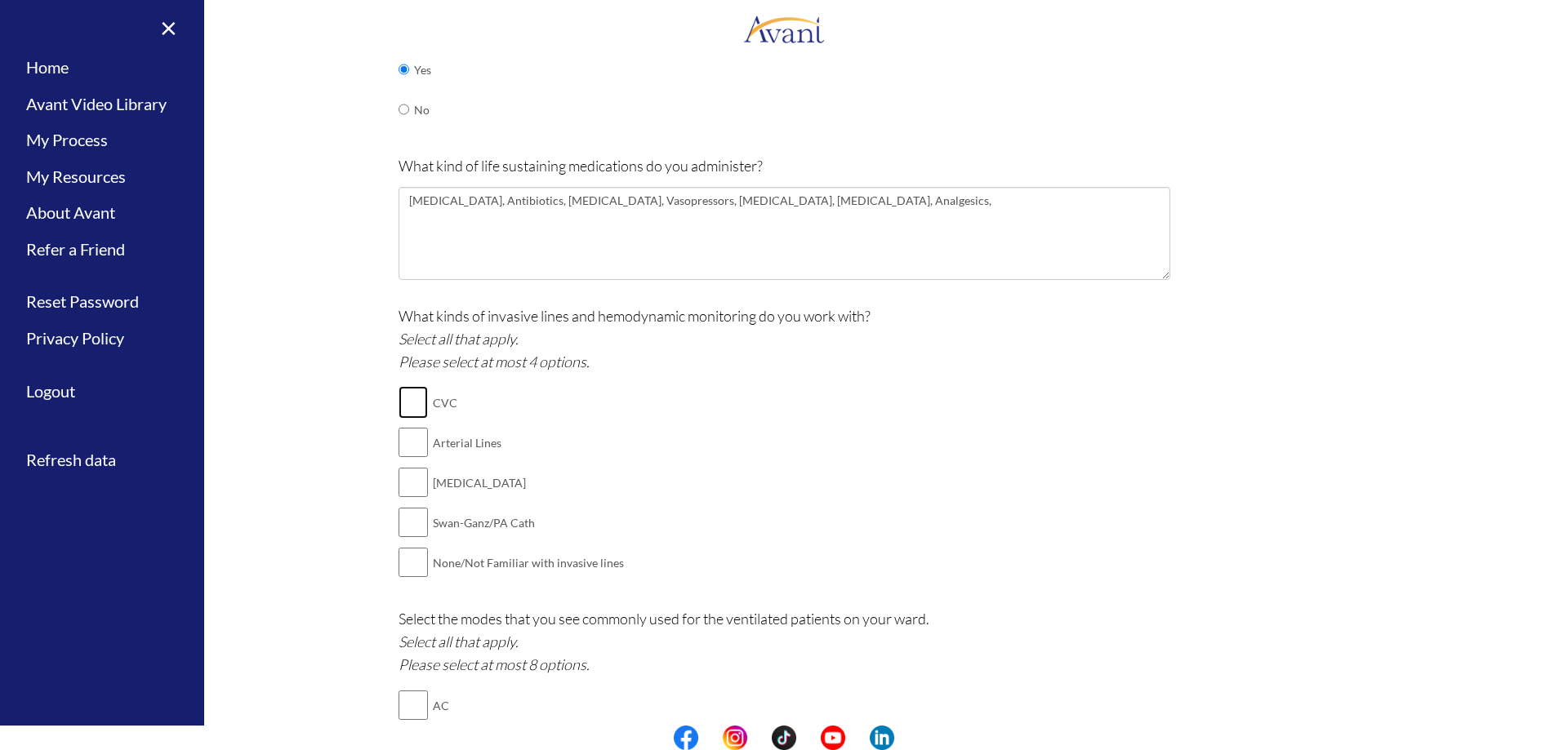
click at [398, 396] on input "checkbox" at bounding box center [413, 401] width 30 height 32
checkbox input "true"
click at [405, 436] on input "checkbox" at bounding box center [413, 442] width 30 height 32
checkbox input "true"
click at [416, 475] on input "checkbox" at bounding box center [413, 482] width 30 height 32
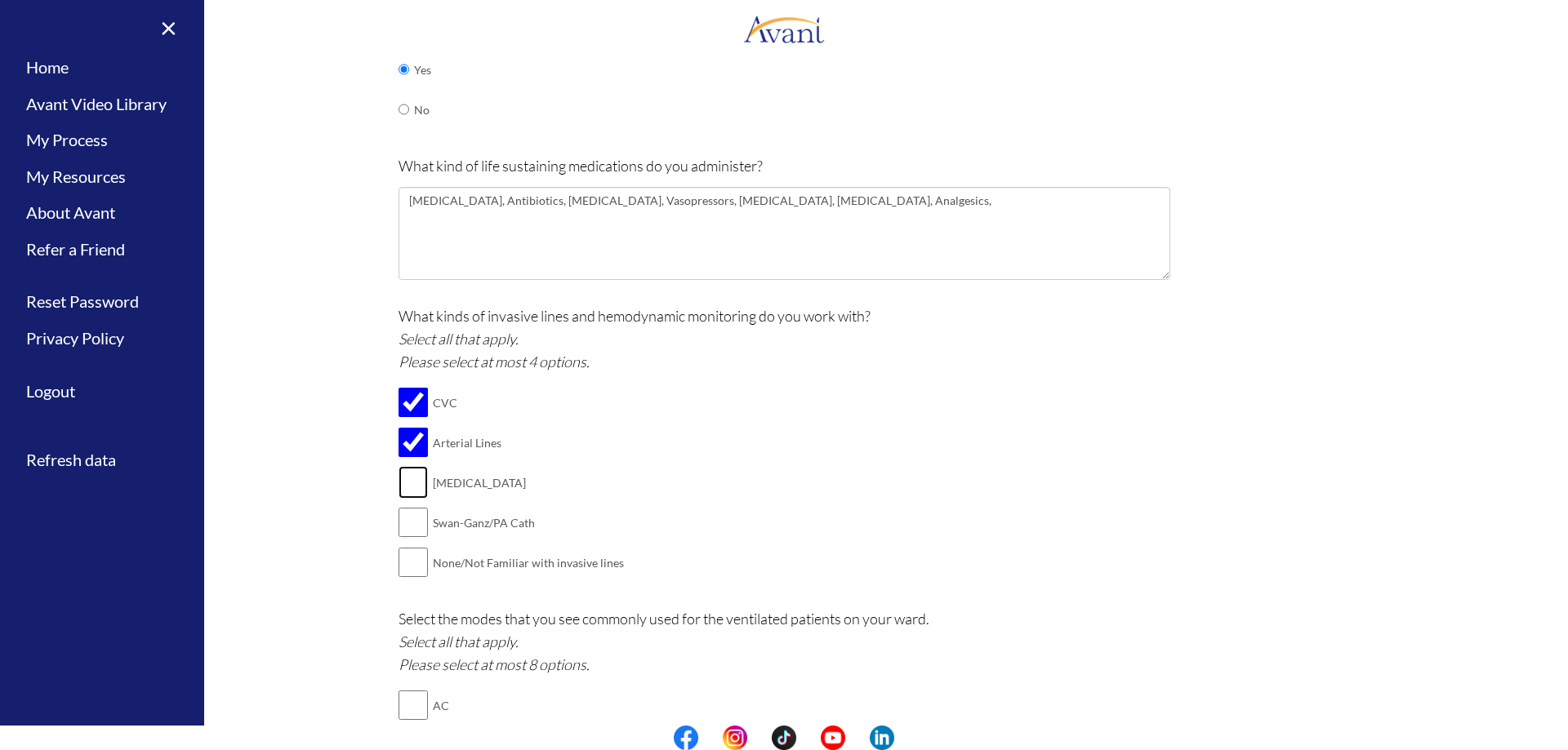
checkbox input "true"
click at [406, 524] on input "checkbox" at bounding box center [413, 522] width 30 height 32
checkbox input "true"
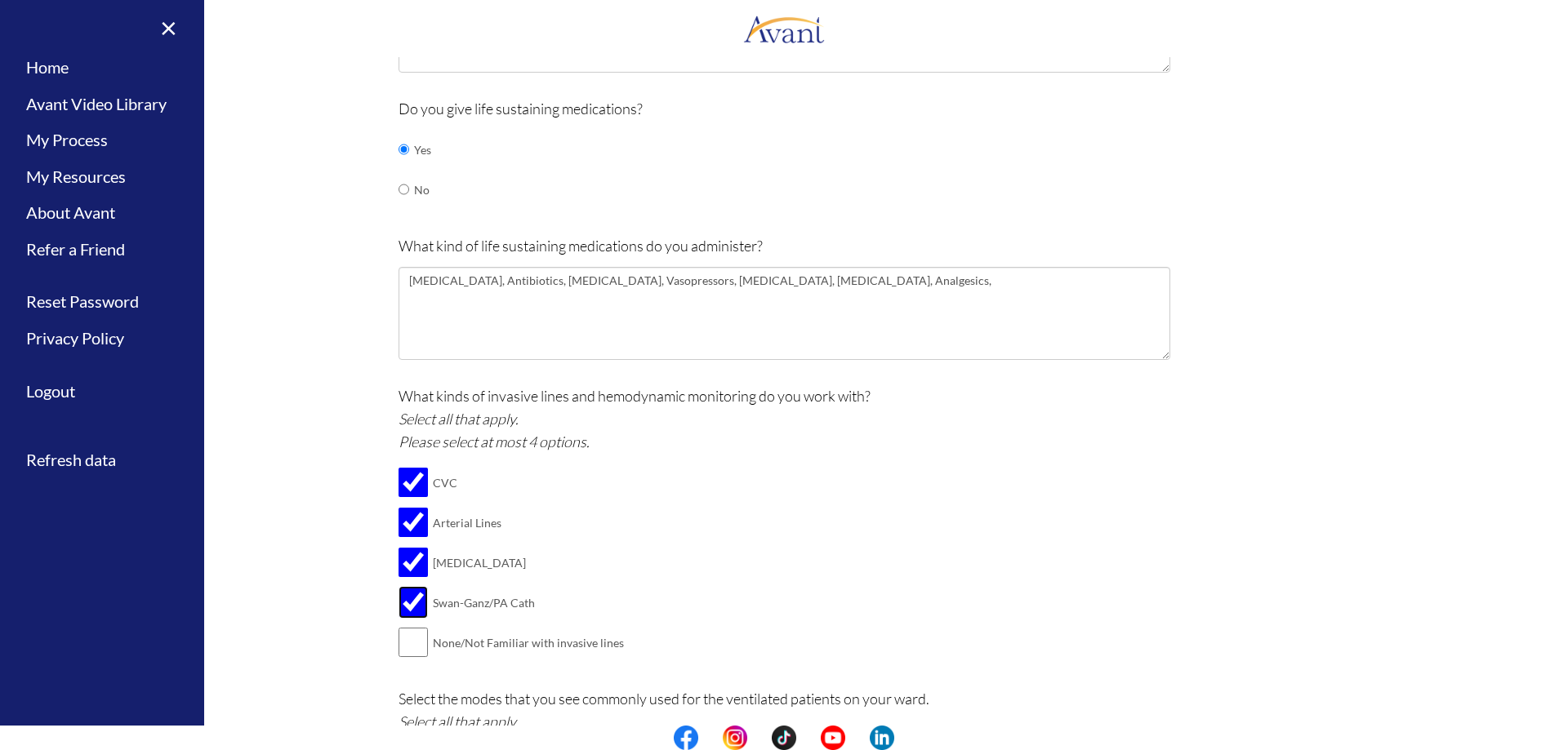
scroll to position [653, 0]
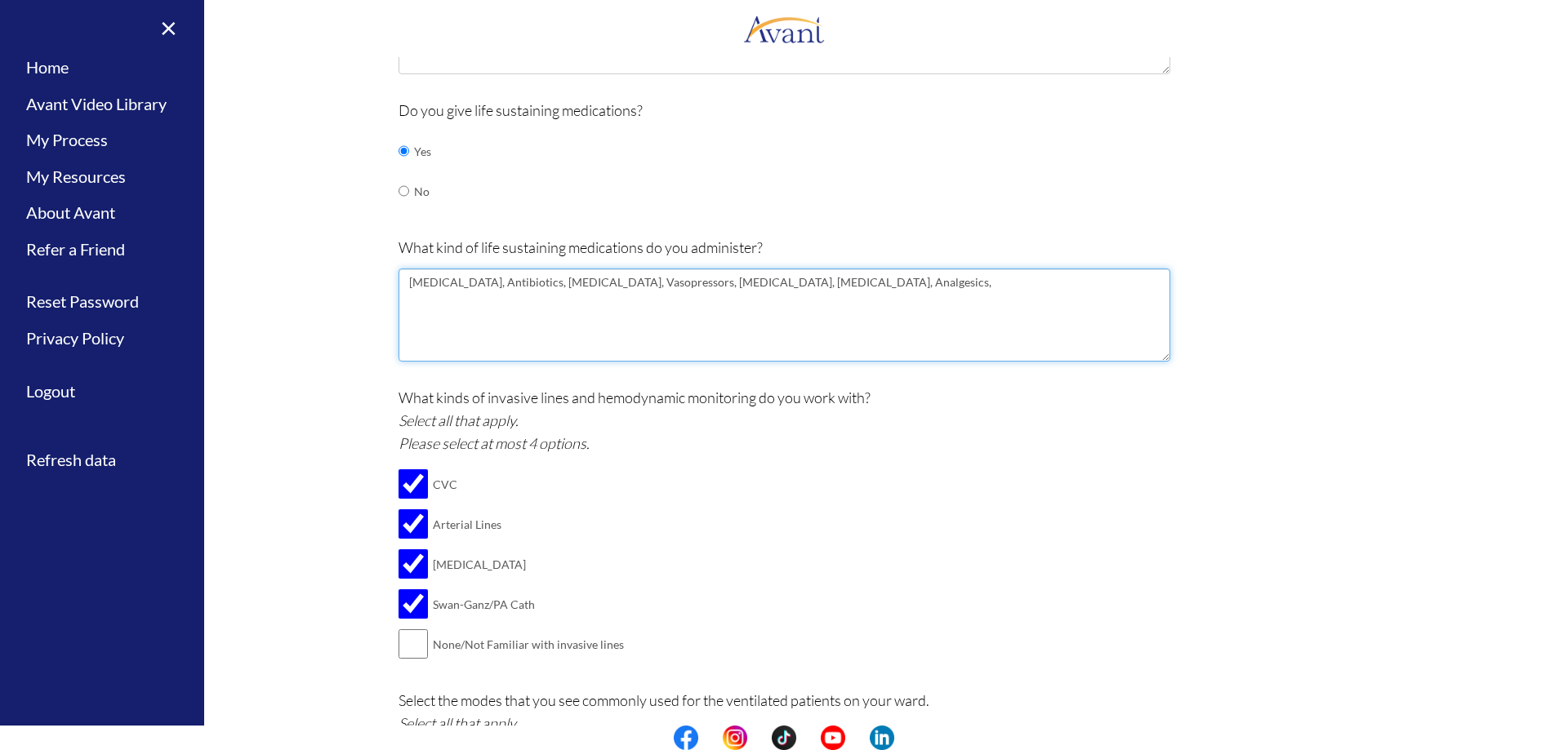
click at [904, 298] on textarea "[MEDICAL_DATA], Antibiotics, [MEDICAL_DATA], Vasopressors, [MEDICAL_DATA], [MED…" at bounding box center [784, 315] width 772 height 93
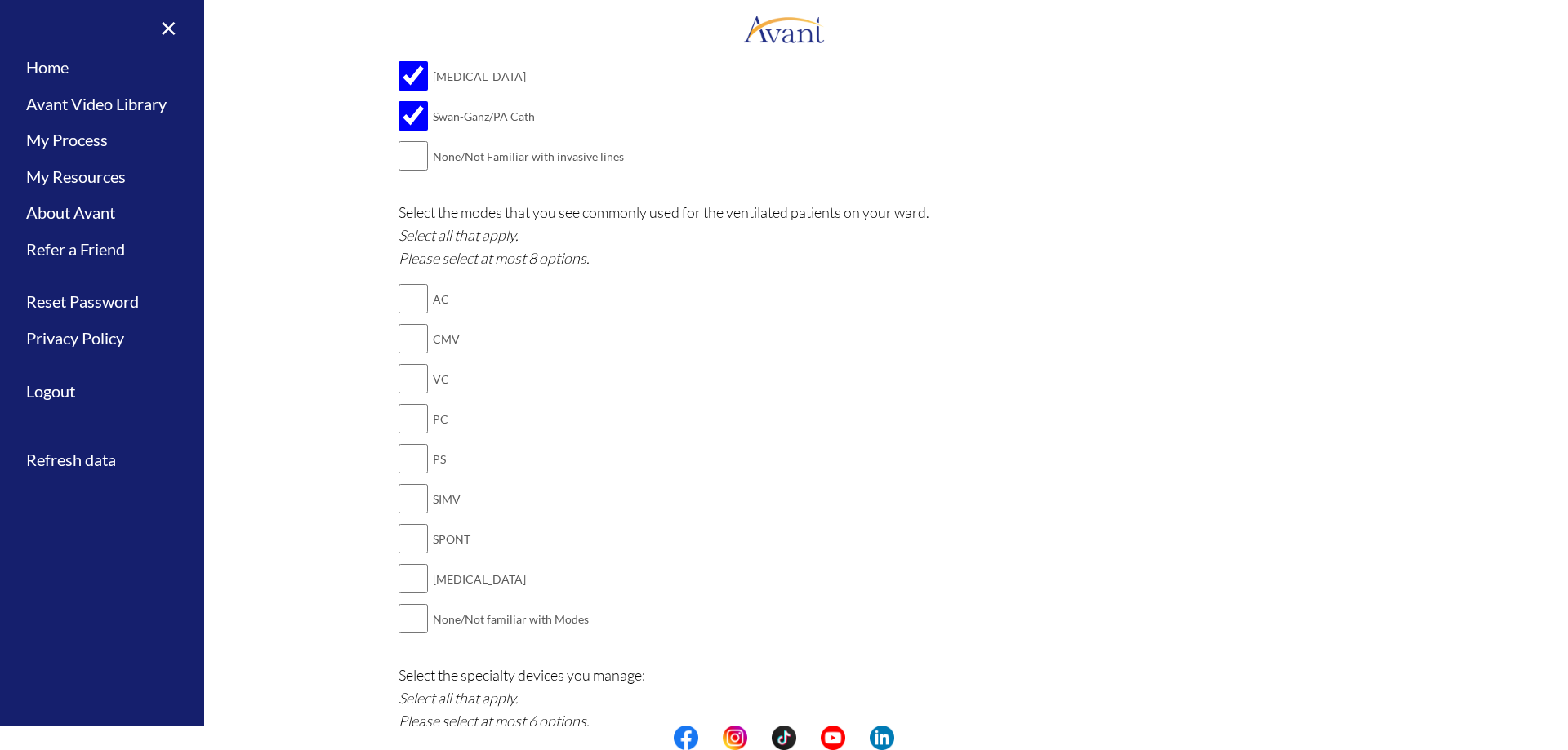
scroll to position [1143, 0]
type textarea "[MEDICAL_DATA], Antibiotics, [MEDICAL_DATA], Vasopressors, [MEDICAL_DATA], [MED…"
click at [413, 414] on input "checkbox" at bounding box center [413, 416] width 30 height 32
checkbox input "true"
click at [399, 463] on input "checkbox" at bounding box center [413, 457] width 30 height 32
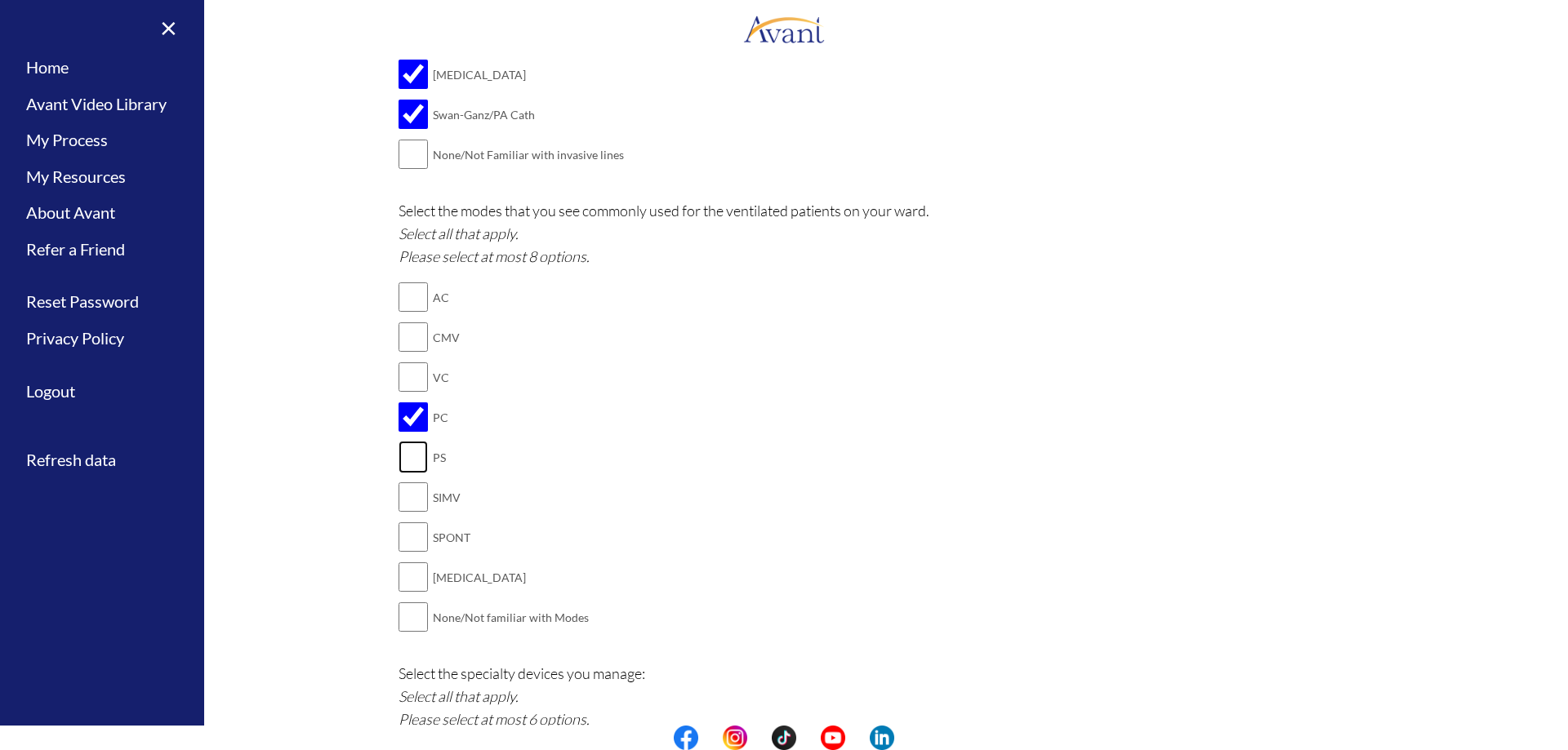
checkbox input "true"
click at [404, 499] on input "checkbox" at bounding box center [413, 497] width 30 height 32
checkbox input "true"
click at [404, 534] on input "checkbox" at bounding box center [413, 536] width 30 height 32
checkbox input "true"
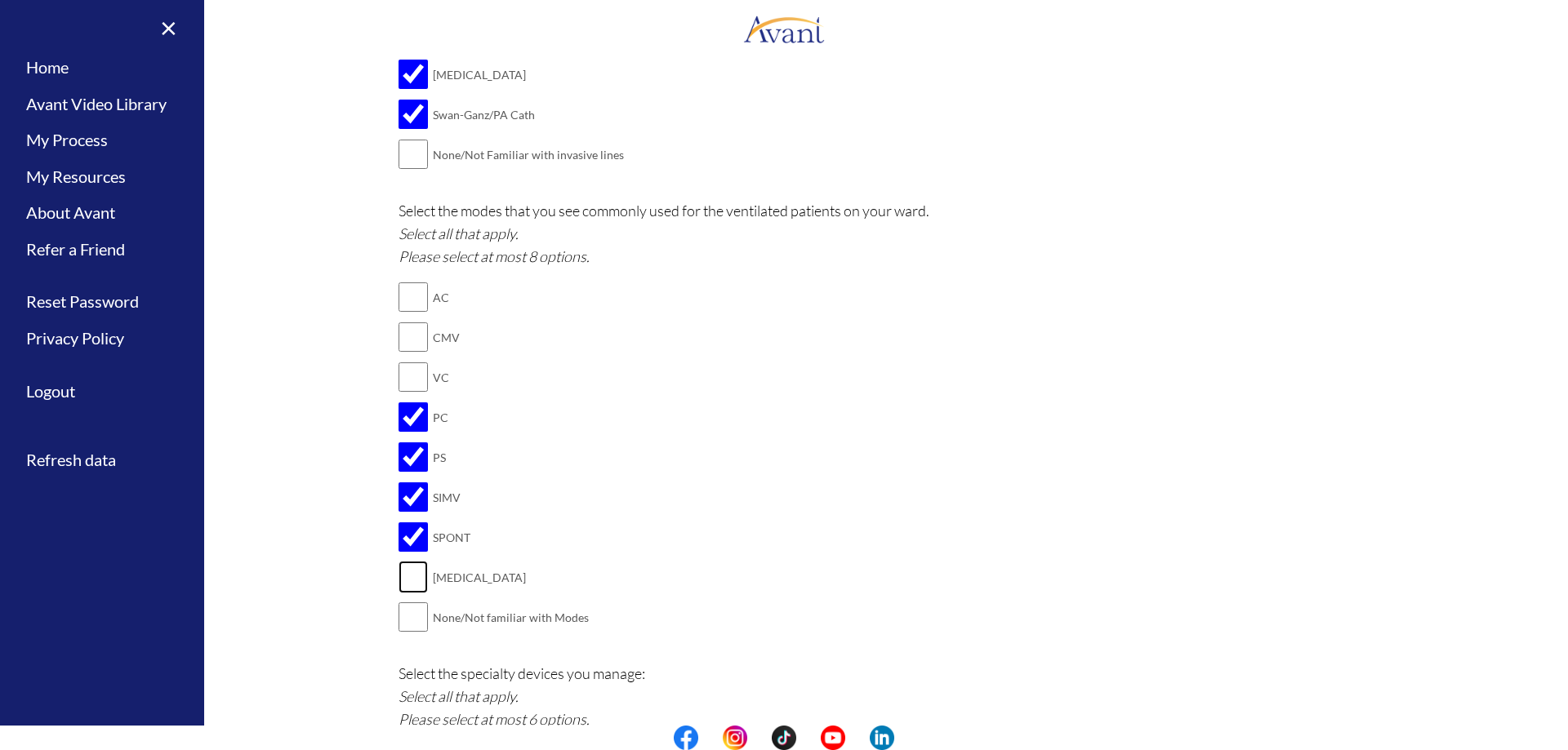
click at [403, 572] on input "checkbox" at bounding box center [413, 576] width 30 height 32
checkbox input "true"
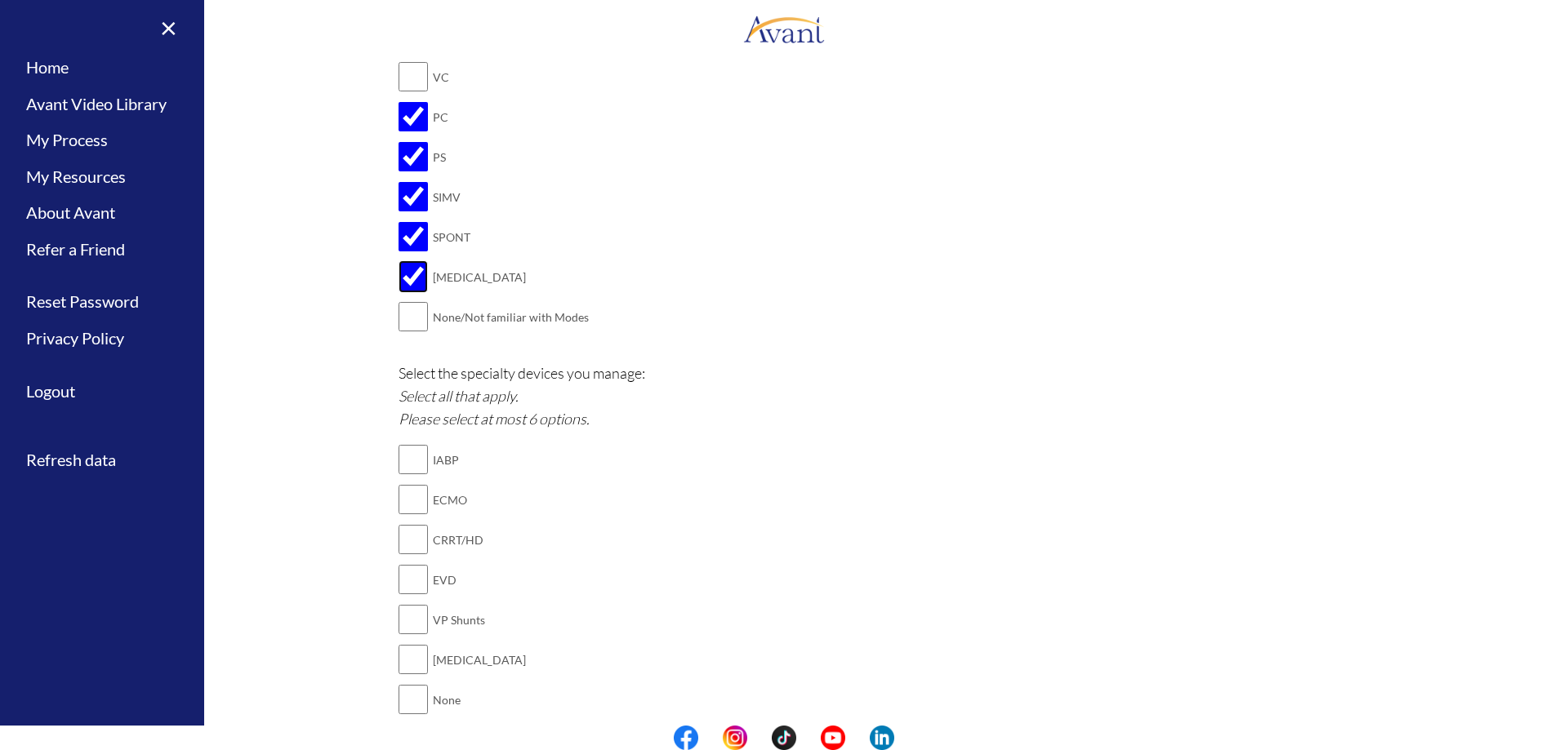
scroll to position [1469, 0]
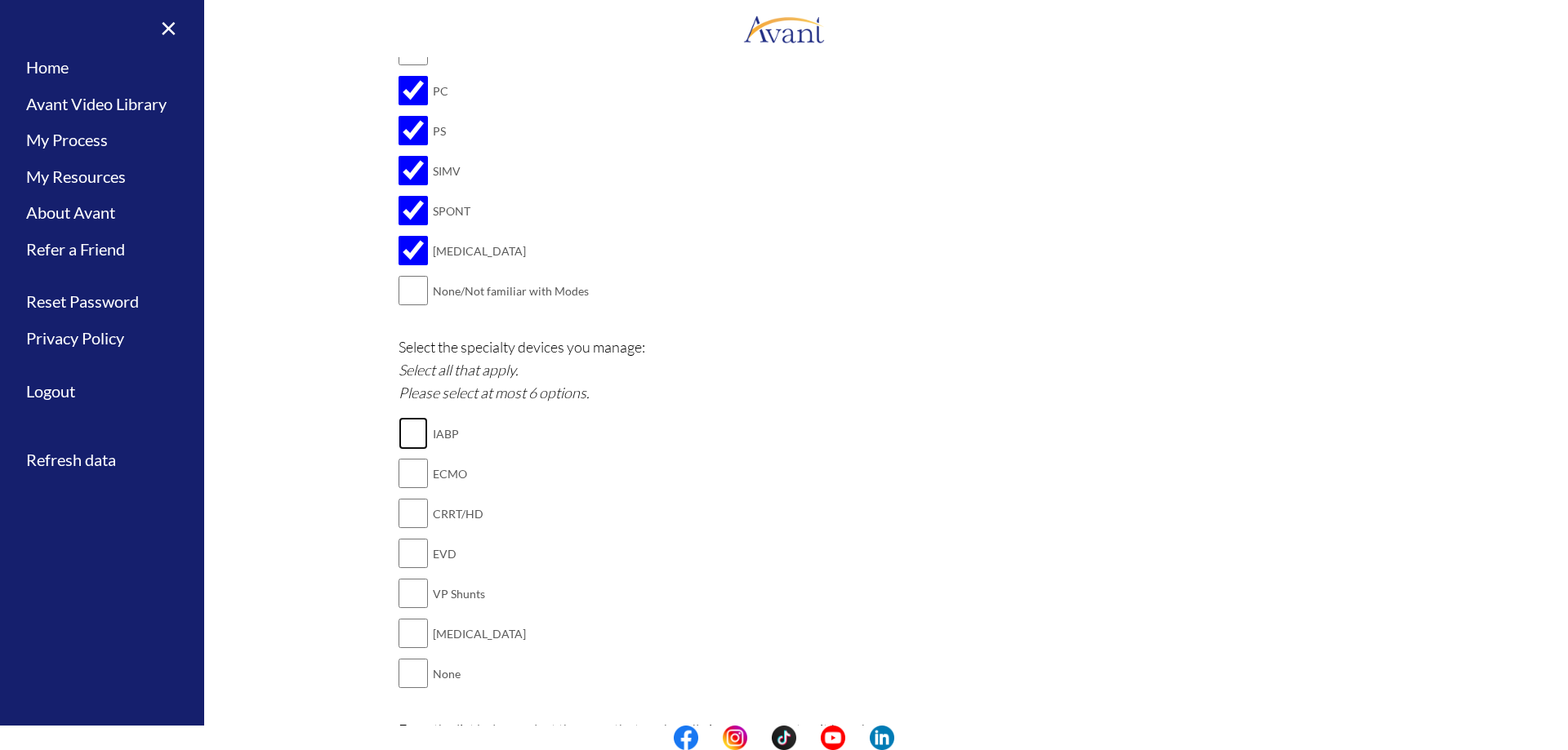
click at [414, 441] on input "checkbox" at bounding box center [413, 433] width 30 height 32
checkbox input "true"
click at [398, 485] on input "checkbox" at bounding box center [413, 473] width 30 height 32
checkbox input "true"
click at [405, 514] on input "checkbox" at bounding box center [413, 513] width 30 height 32
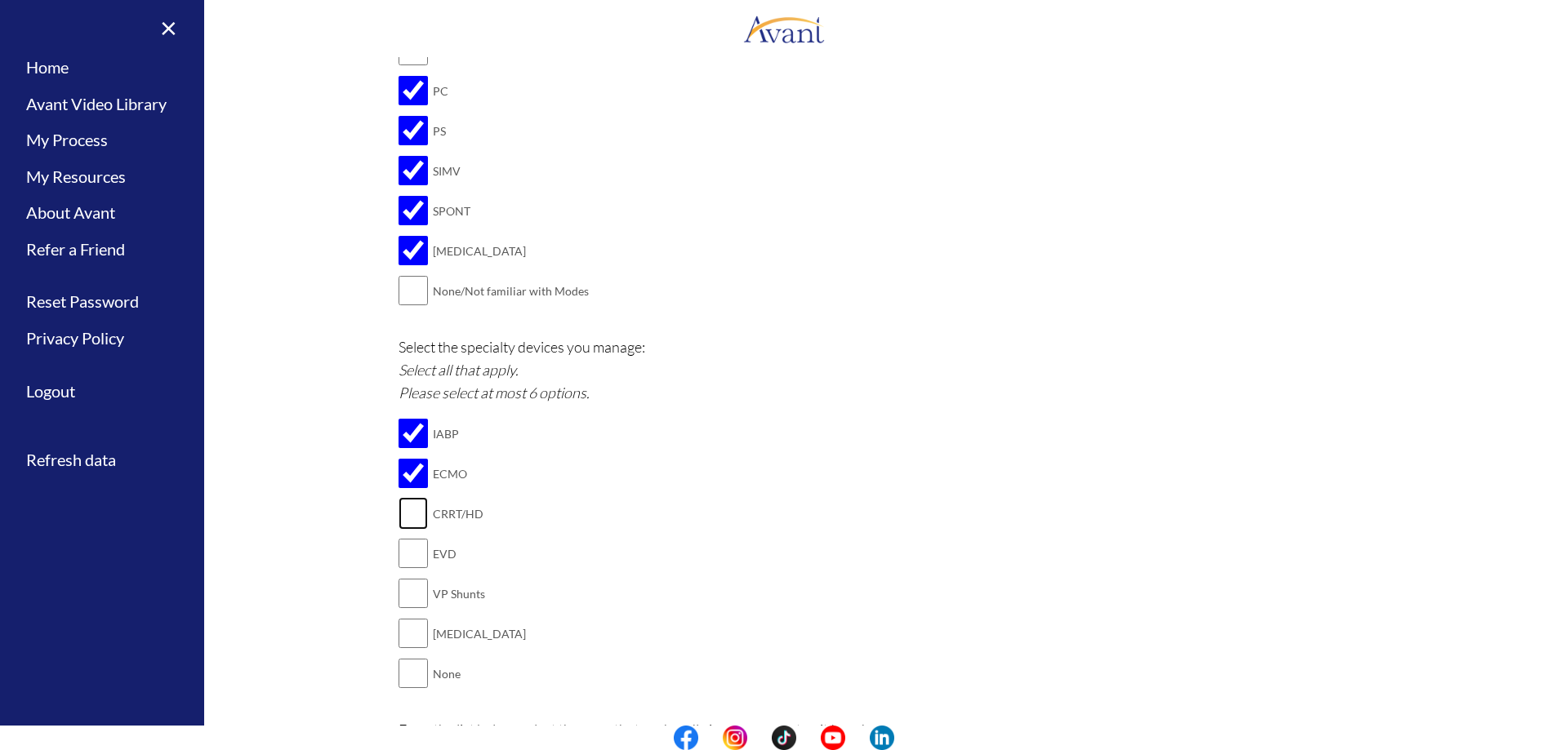
checkbox input "true"
click at [404, 590] on input "checkbox" at bounding box center [413, 593] width 30 height 32
checkbox input "true"
click at [419, 554] on input "checkbox" at bounding box center [413, 553] width 30 height 32
checkbox input "true"
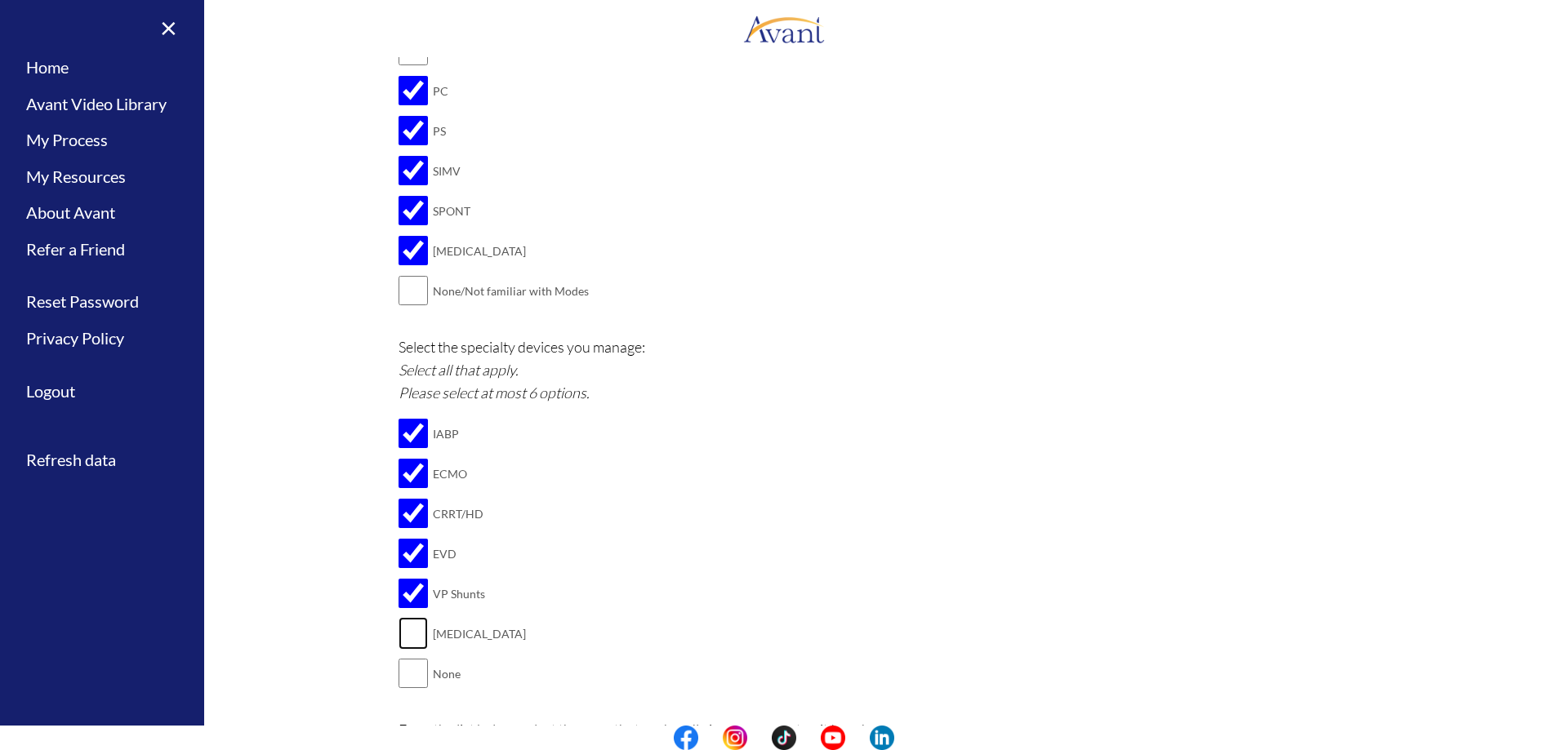
click at [407, 628] on input "checkbox" at bounding box center [413, 633] width 30 height 32
checkbox input "true"
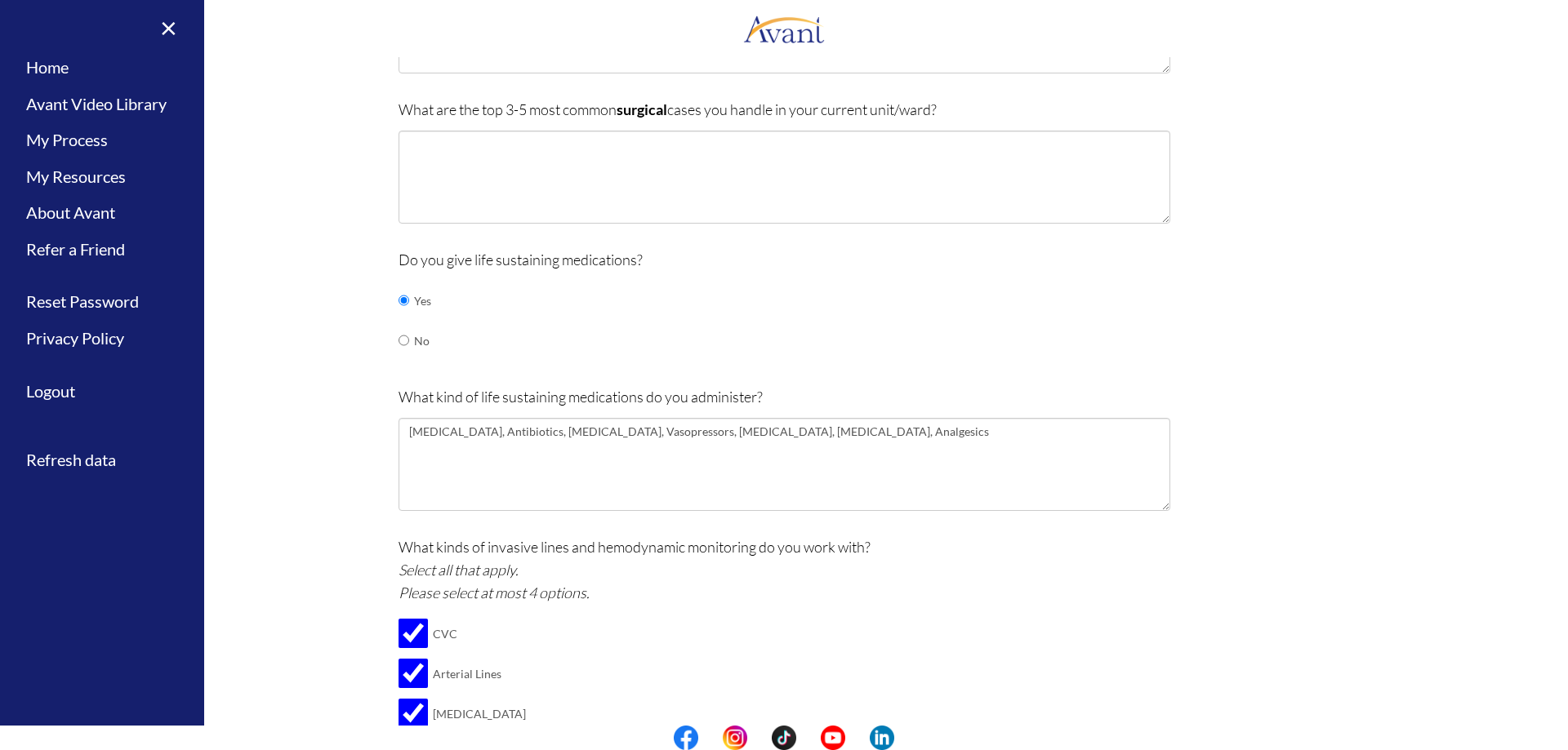
scroll to position [490, 0]
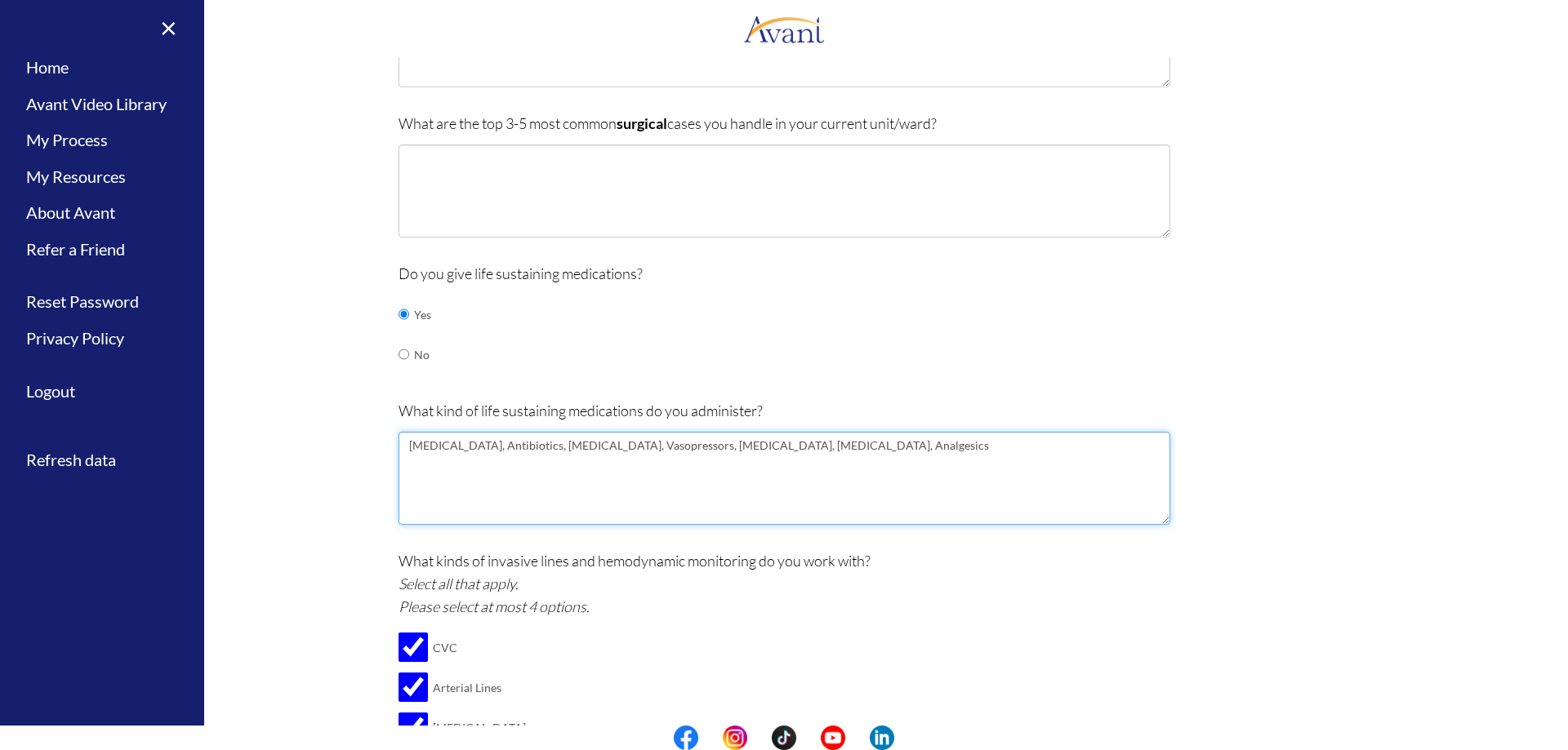
click at [886, 451] on textarea "[MEDICAL_DATA], Antibiotics, [MEDICAL_DATA], Vasopressors, [MEDICAL_DATA], [MED…" at bounding box center [784, 478] width 772 height 93
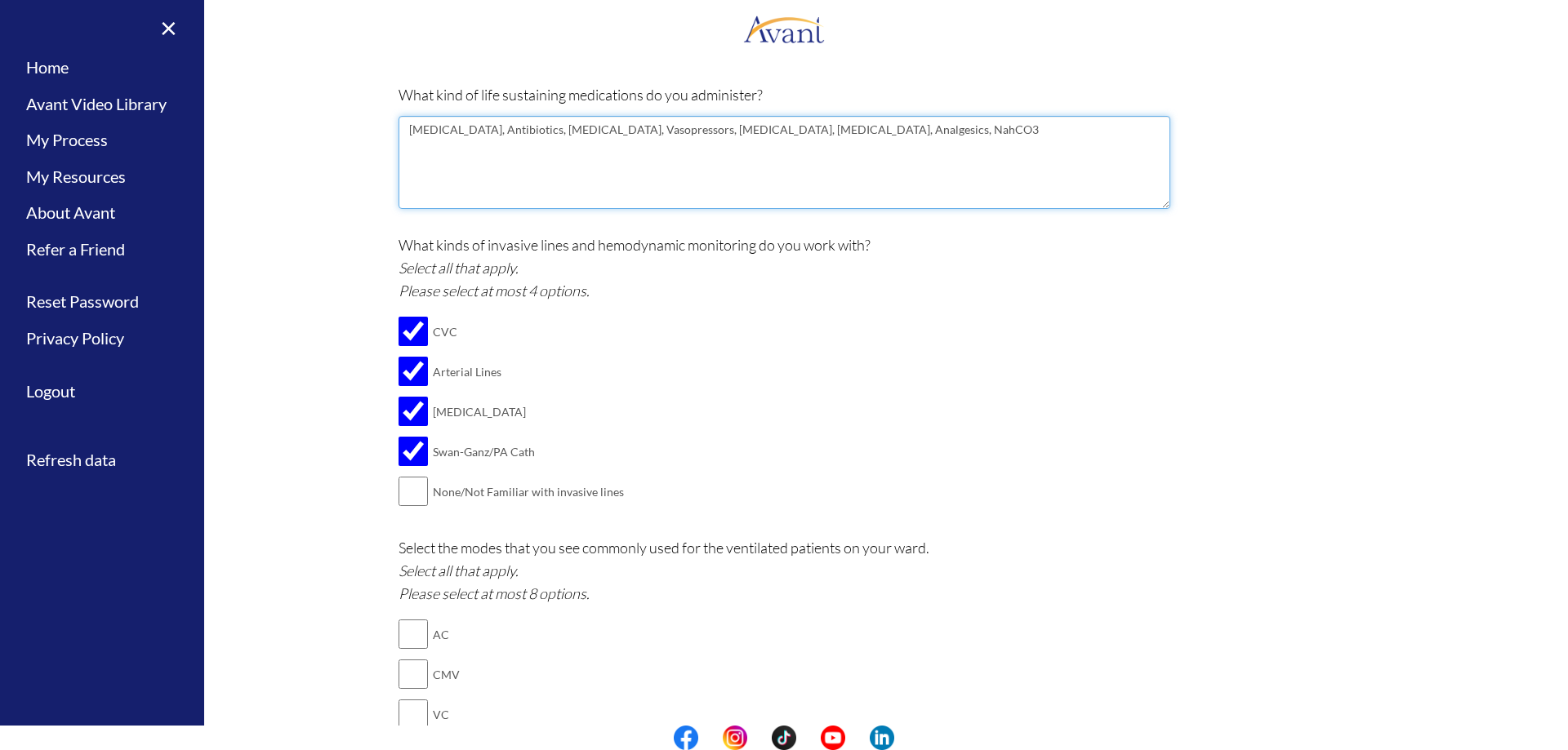
scroll to position [816, 0]
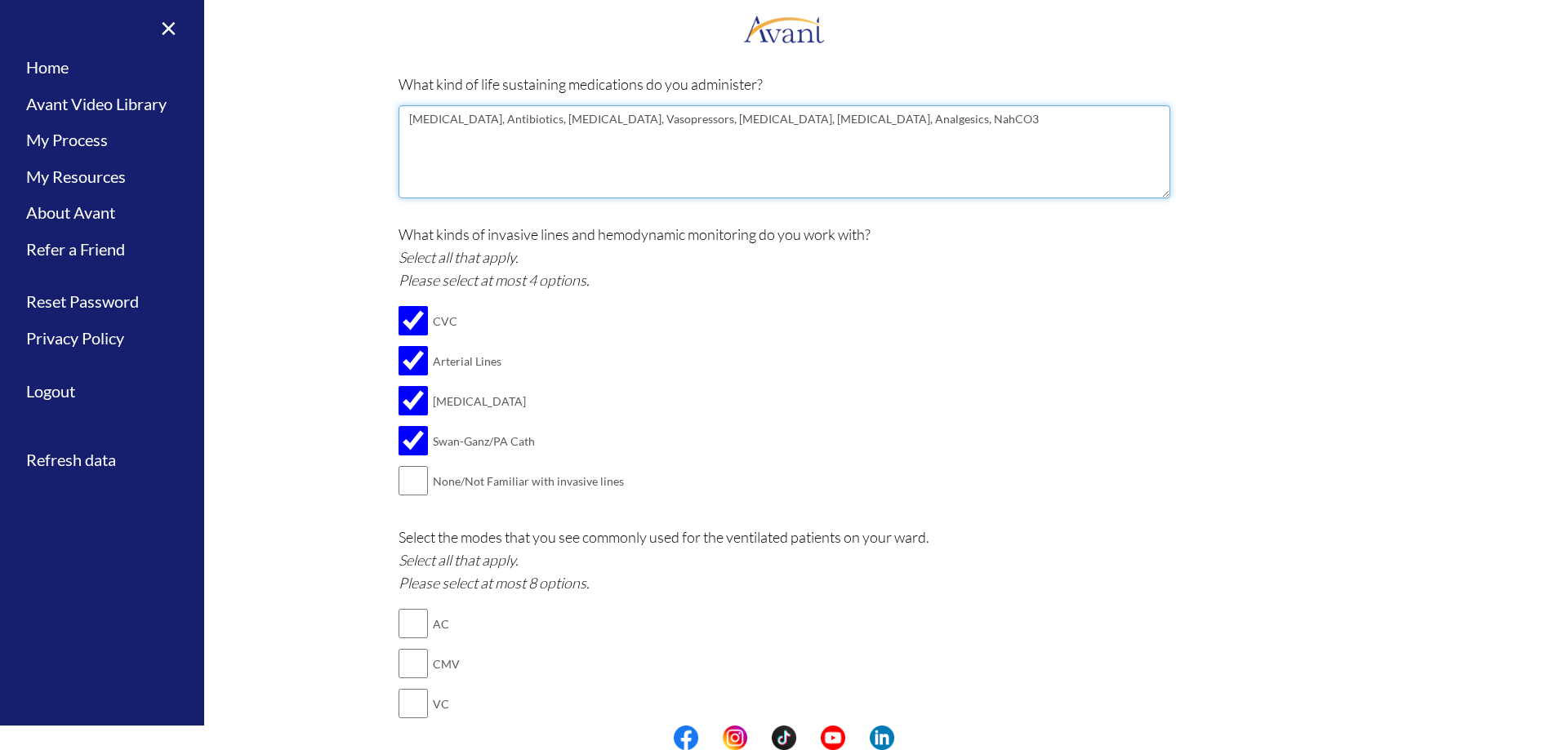
click at [900, 116] on textarea "[MEDICAL_DATA], Antibiotics, [MEDICAL_DATA], Vasopressors, [MEDICAL_DATA], [MED…" at bounding box center [784, 151] width 772 height 93
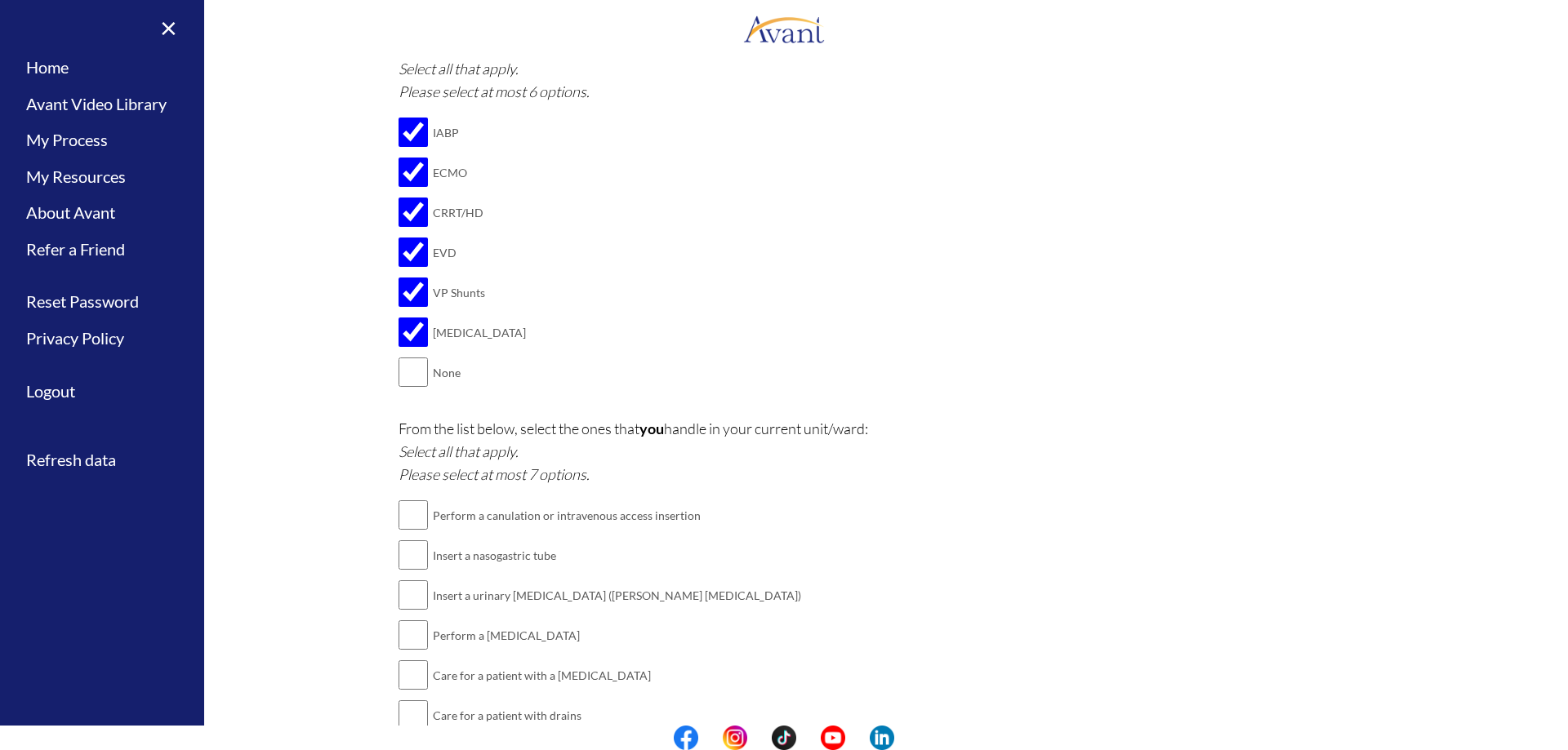
scroll to position [1764, 0]
type textarea "[MEDICAL_DATA], Antibiotics, [MEDICAL_DATA], Vasopressors, [MEDICAL_DATA], [MED…"
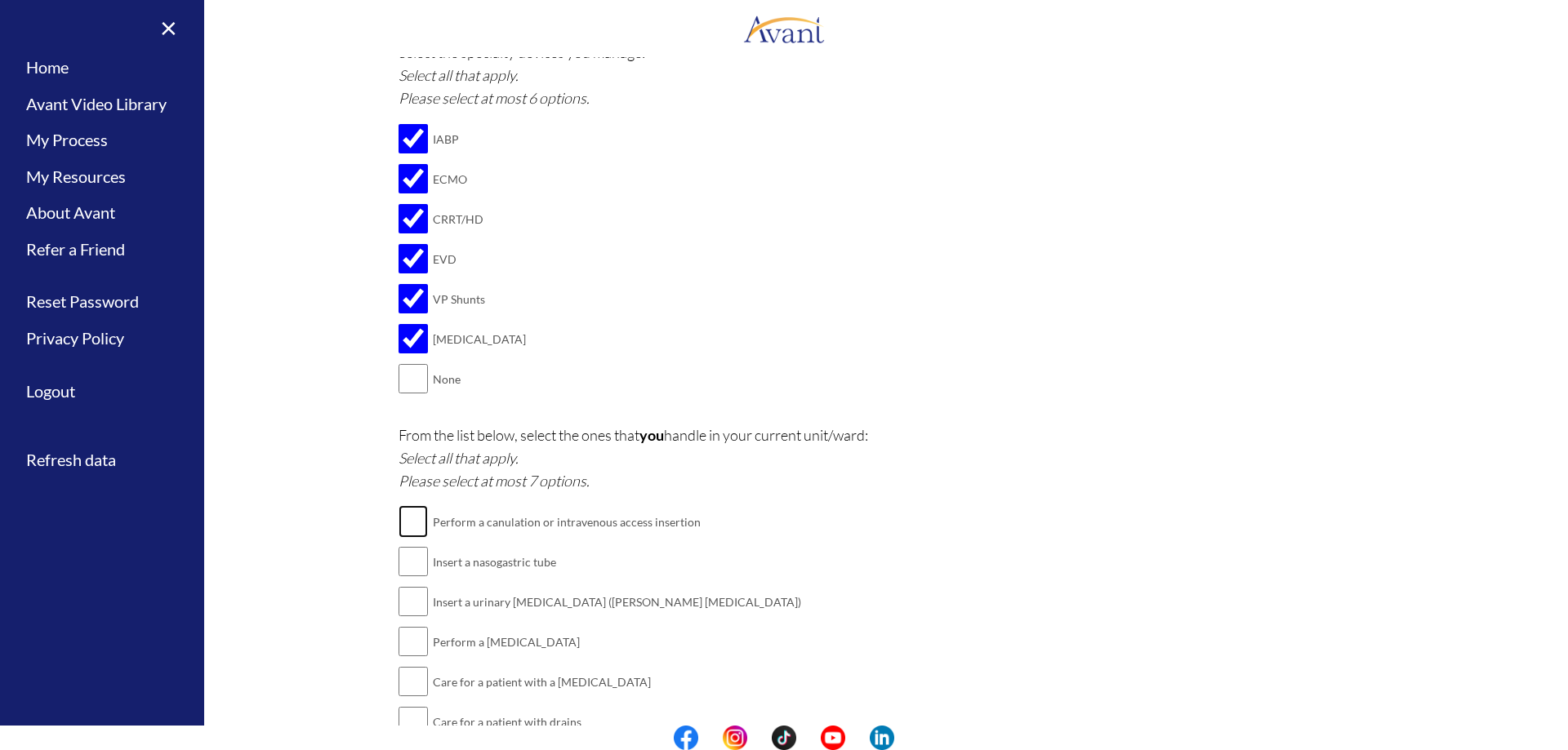
click at [398, 516] on input "checkbox" at bounding box center [413, 521] width 30 height 32
checkbox input "true"
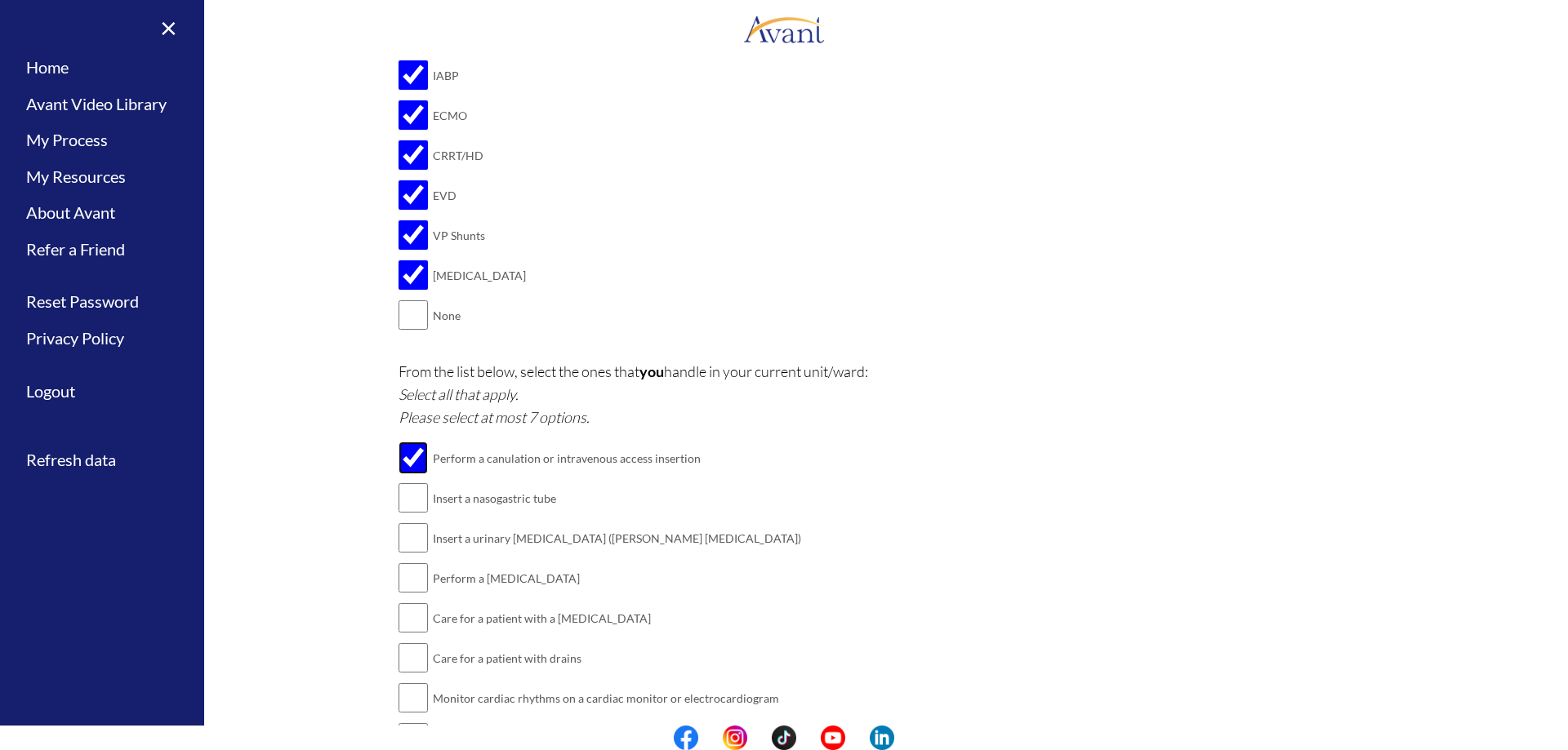
scroll to position [1846, 0]
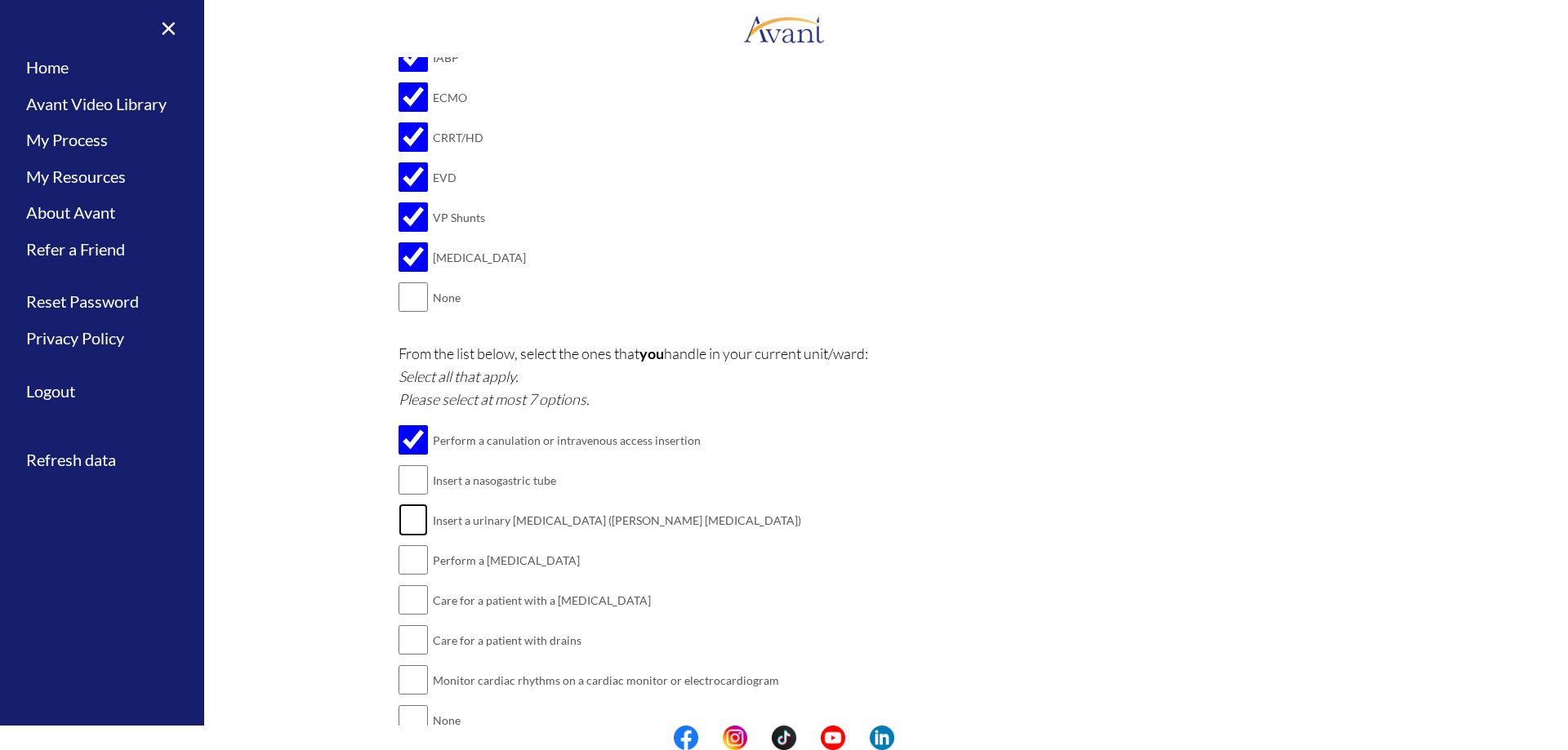
click at [413, 526] on input "checkbox" at bounding box center [413, 519] width 30 height 32
checkbox input "true"
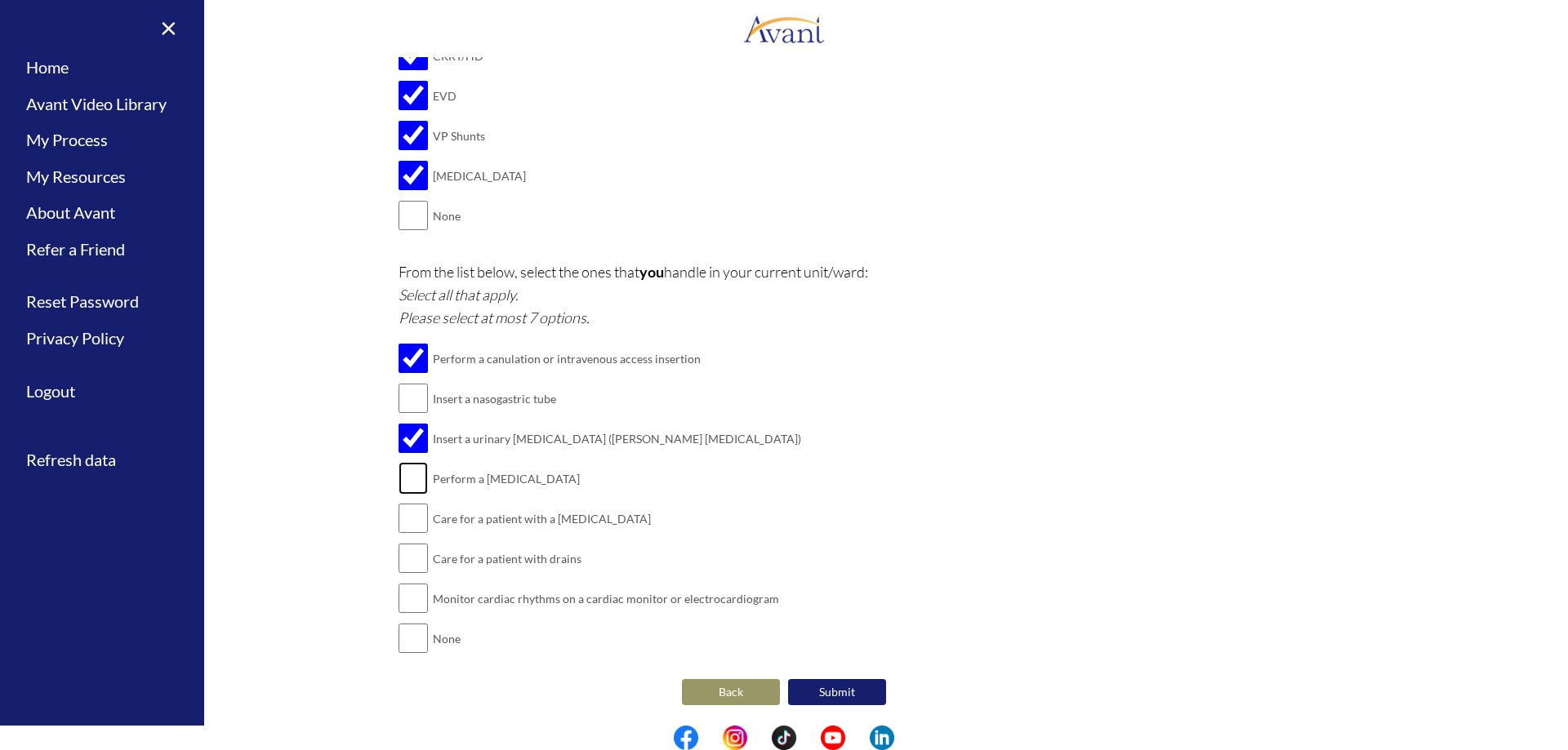
click at [406, 490] on input "checkbox" at bounding box center [413, 478] width 30 height 32
checkbox input "true"
click at [411, 520] on input "checkbox" at bounding box center [413, 517] width 30 height 32
checkbox input "true"
click at [417, 564] on input "checkbox" at bounding box center [413, 558] width 30 height 32
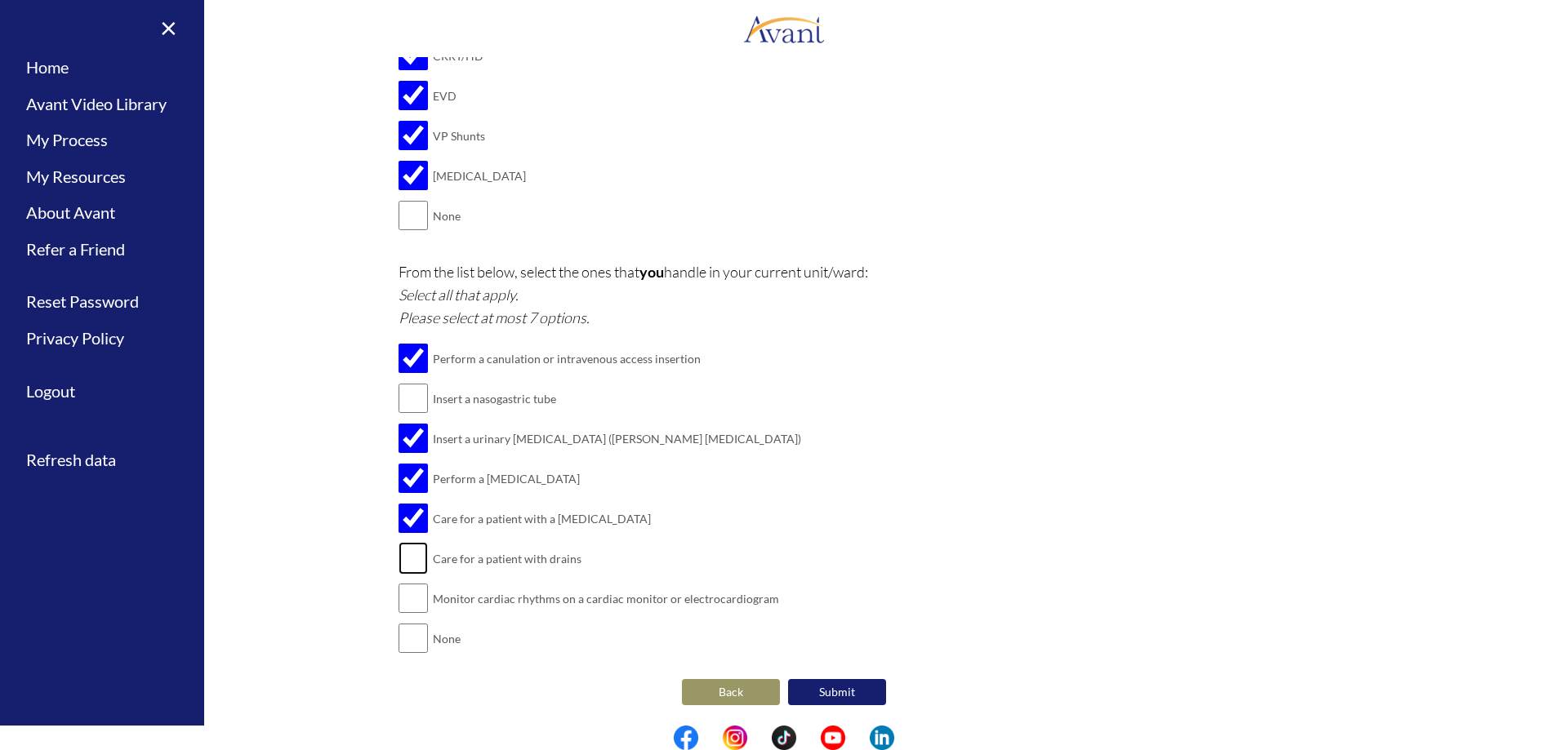
checkbox input "true"
click at [405, 598] on input "checkbox" at bounding box center [413, 598] width 30 height 32
checkbox input "true"
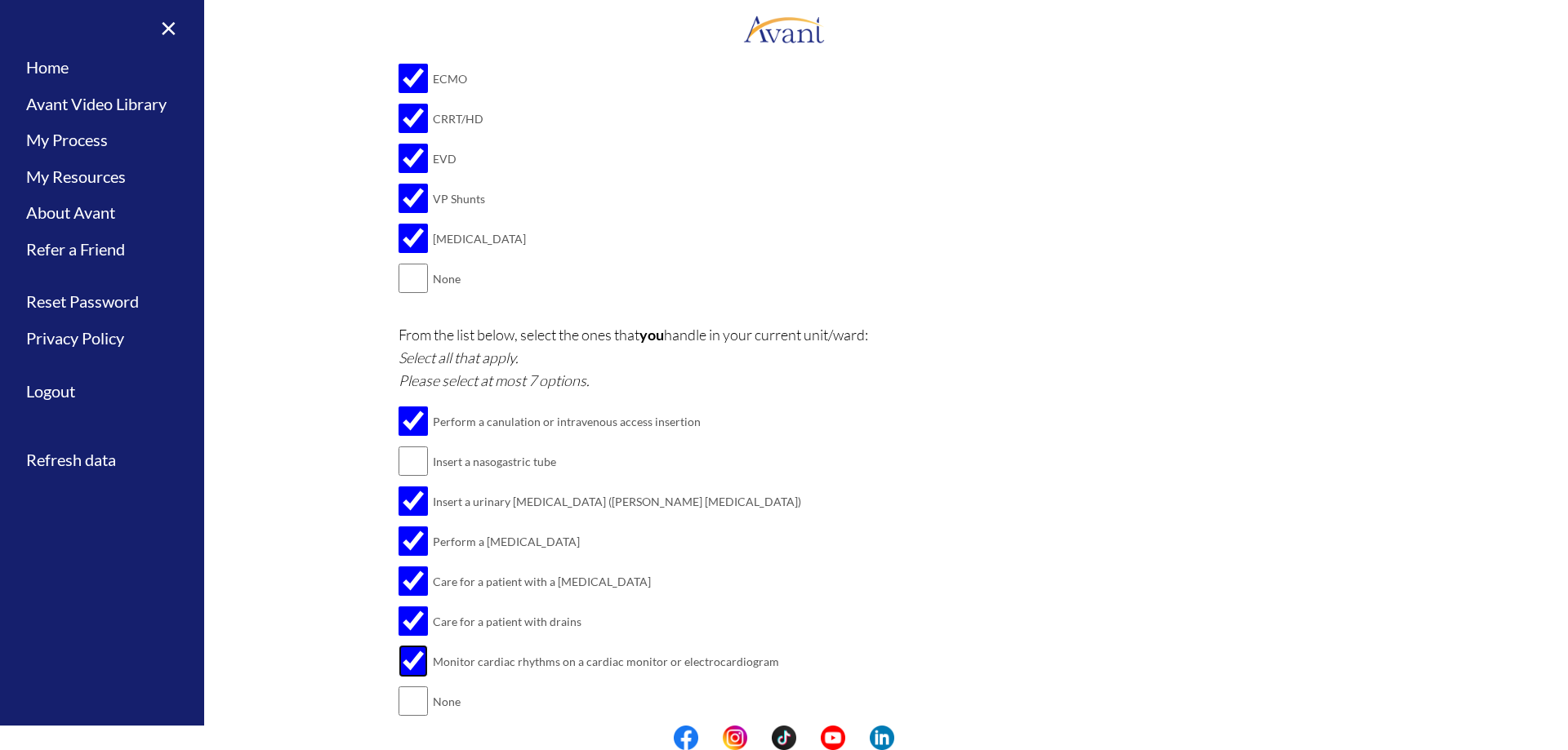
scroll to position [1846, 0]
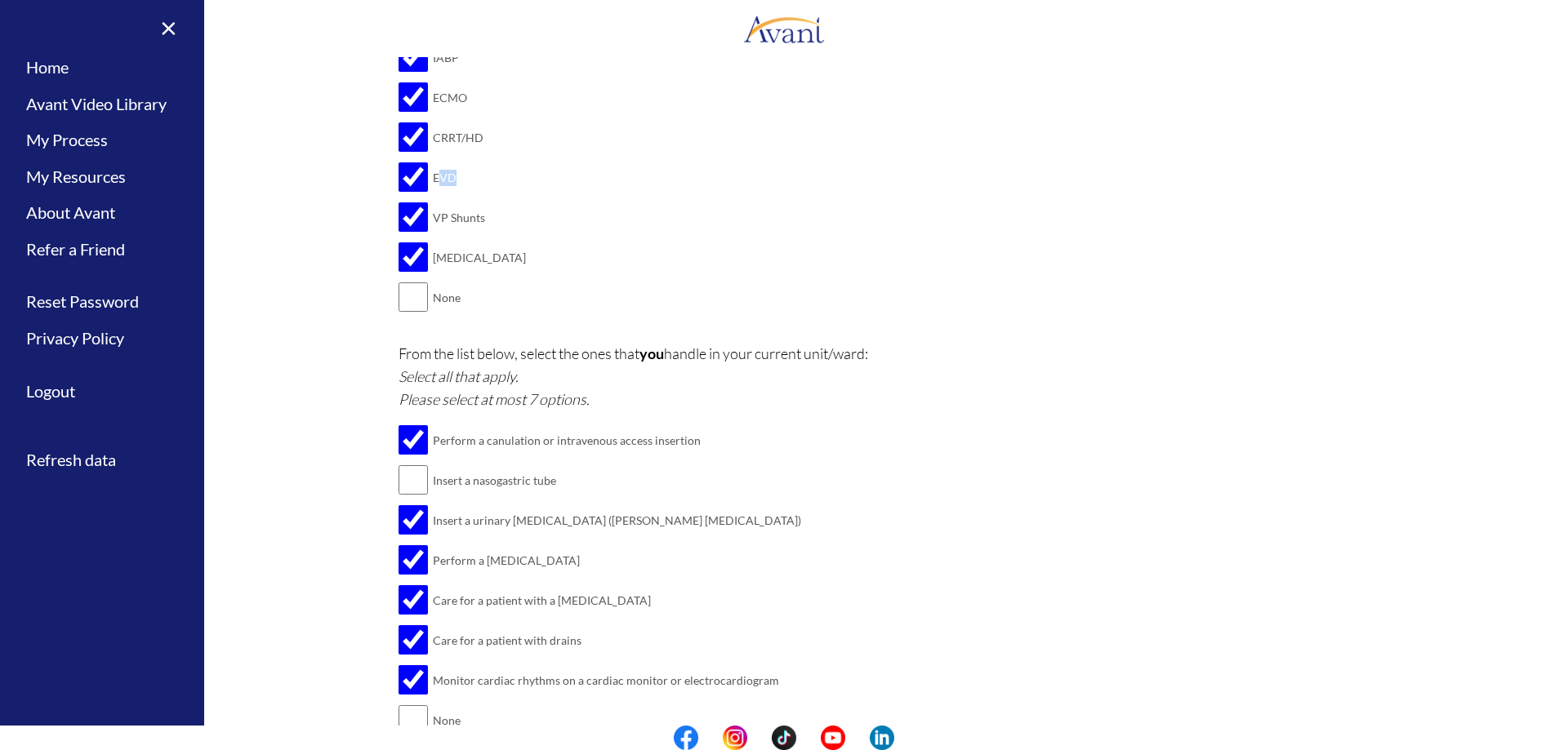
drag, startPoint x: 458, startPoint y: 173, endPoint x: 431, endPoint y: 180, distance: 27.9
click at [433, 180] on td "EVD" at bounding box center [480, 177] width 93 height 40
click at [489, 180] on div "Select the specialty devices you manage: Select all that apply. Please select a…" at bounding box center [784, 147] width 772 height 375
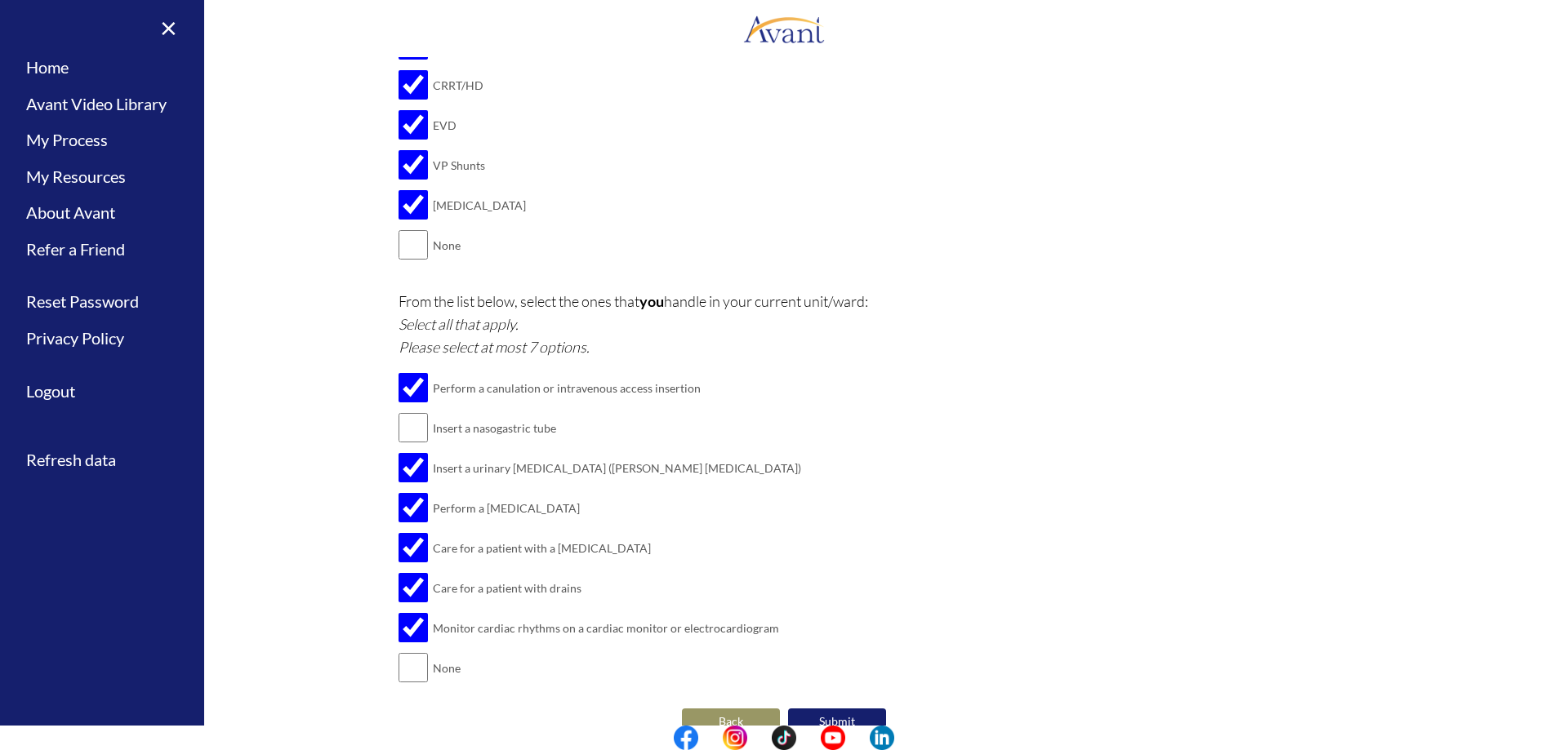
scroll to position [1927, 0]
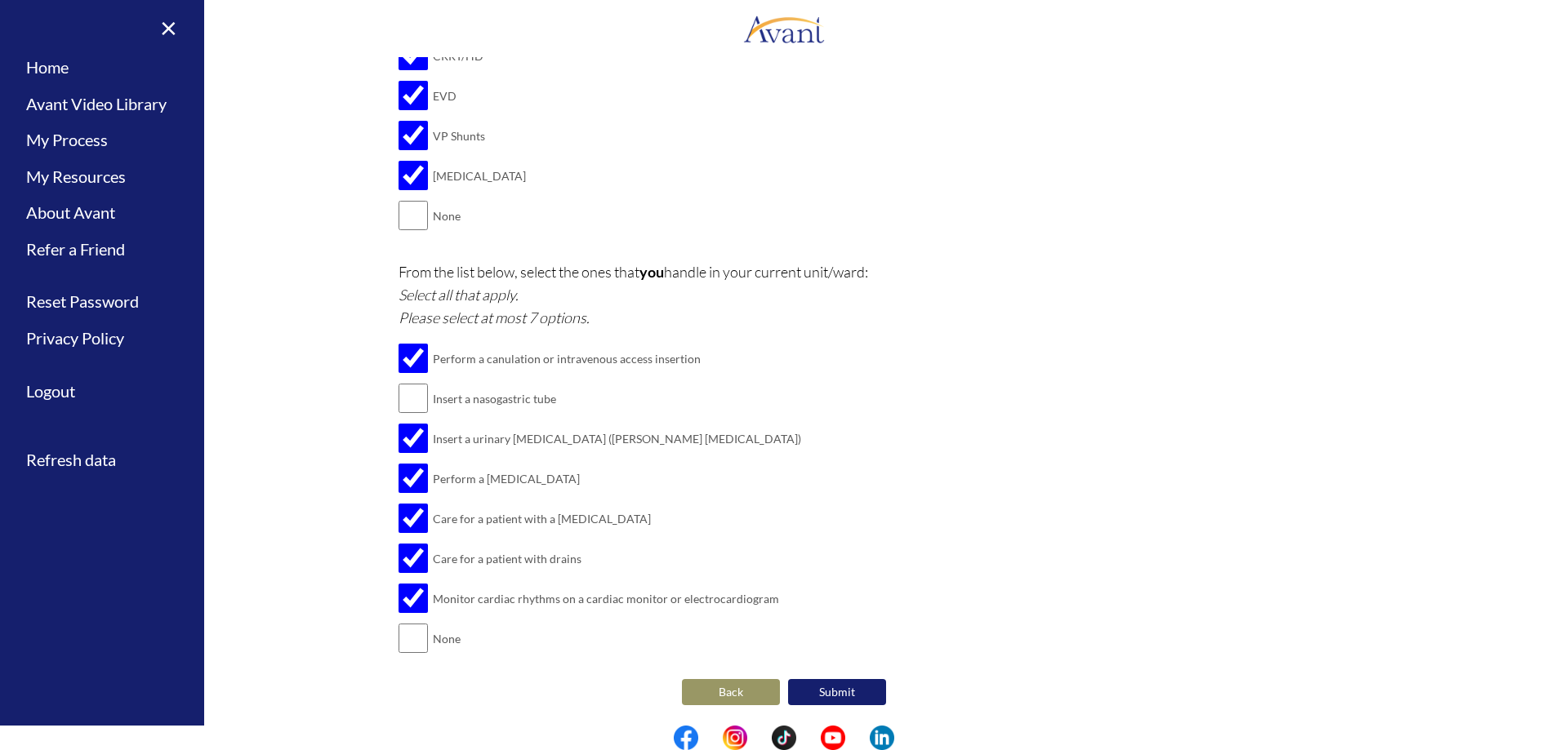
click at [808, 688] on button "Submit" at bounding box center [837, 692] width 98 height 26
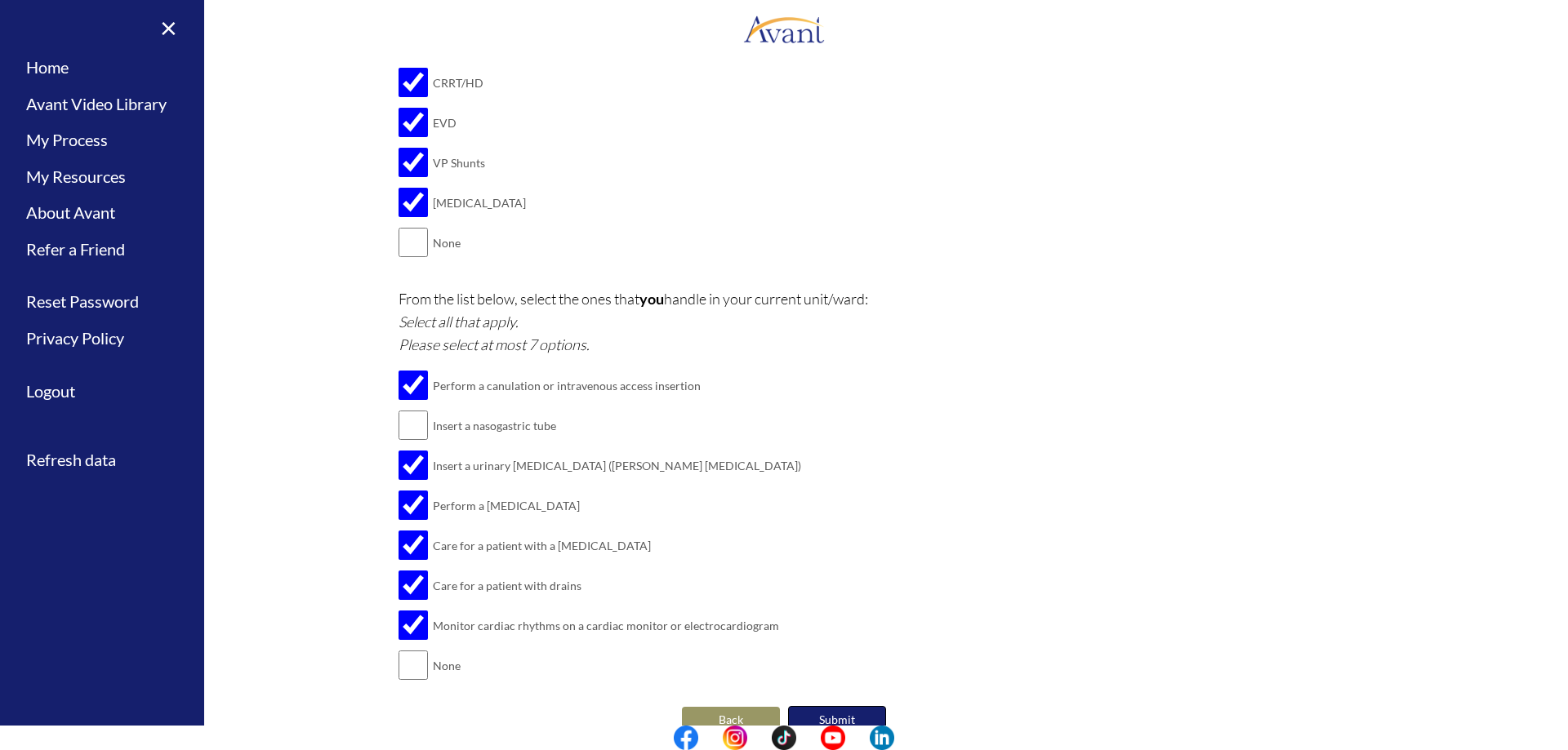
scroll to position [1930, 0]
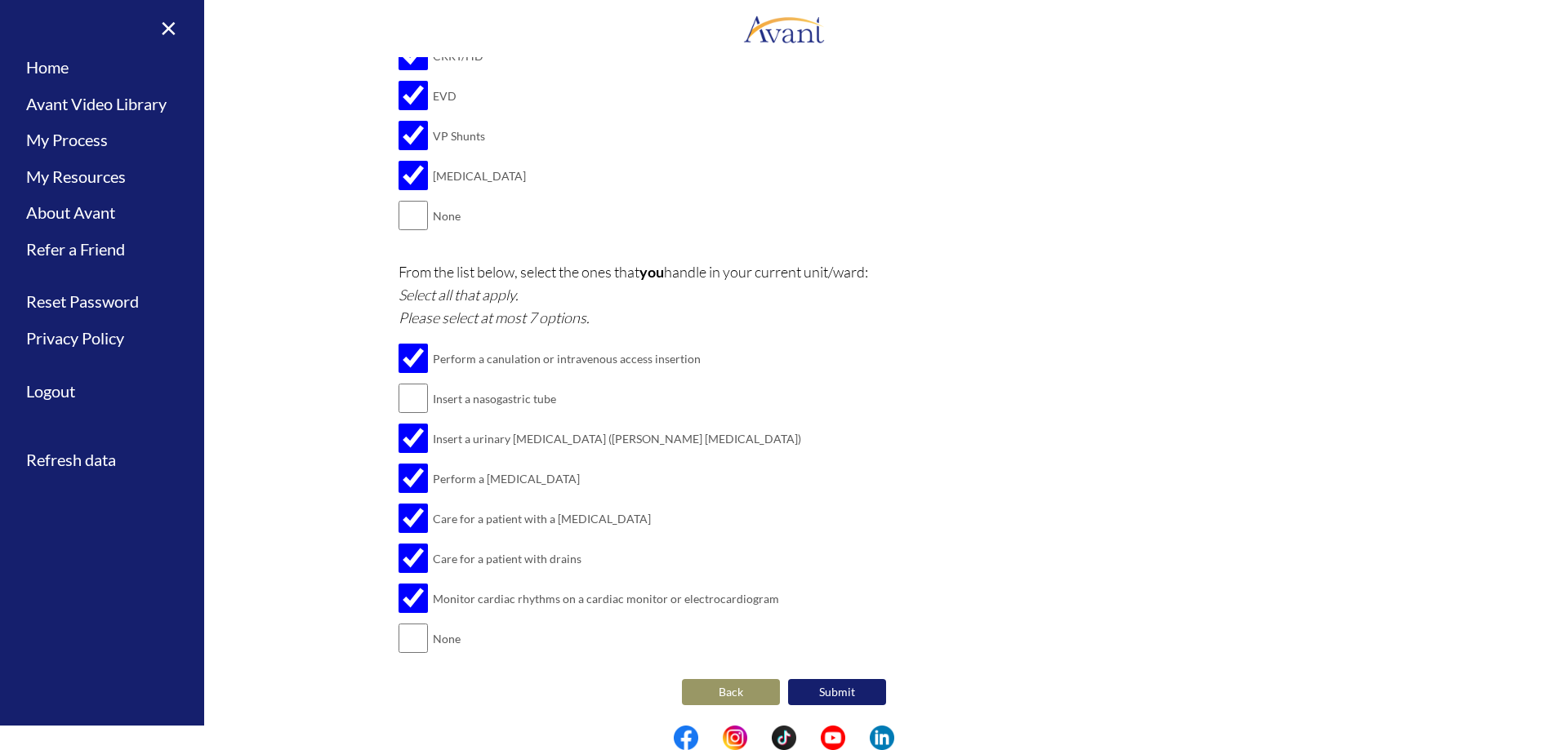
click at [830, 692] on button "Submit" at bounding box center [837, 692] width 98 height 26
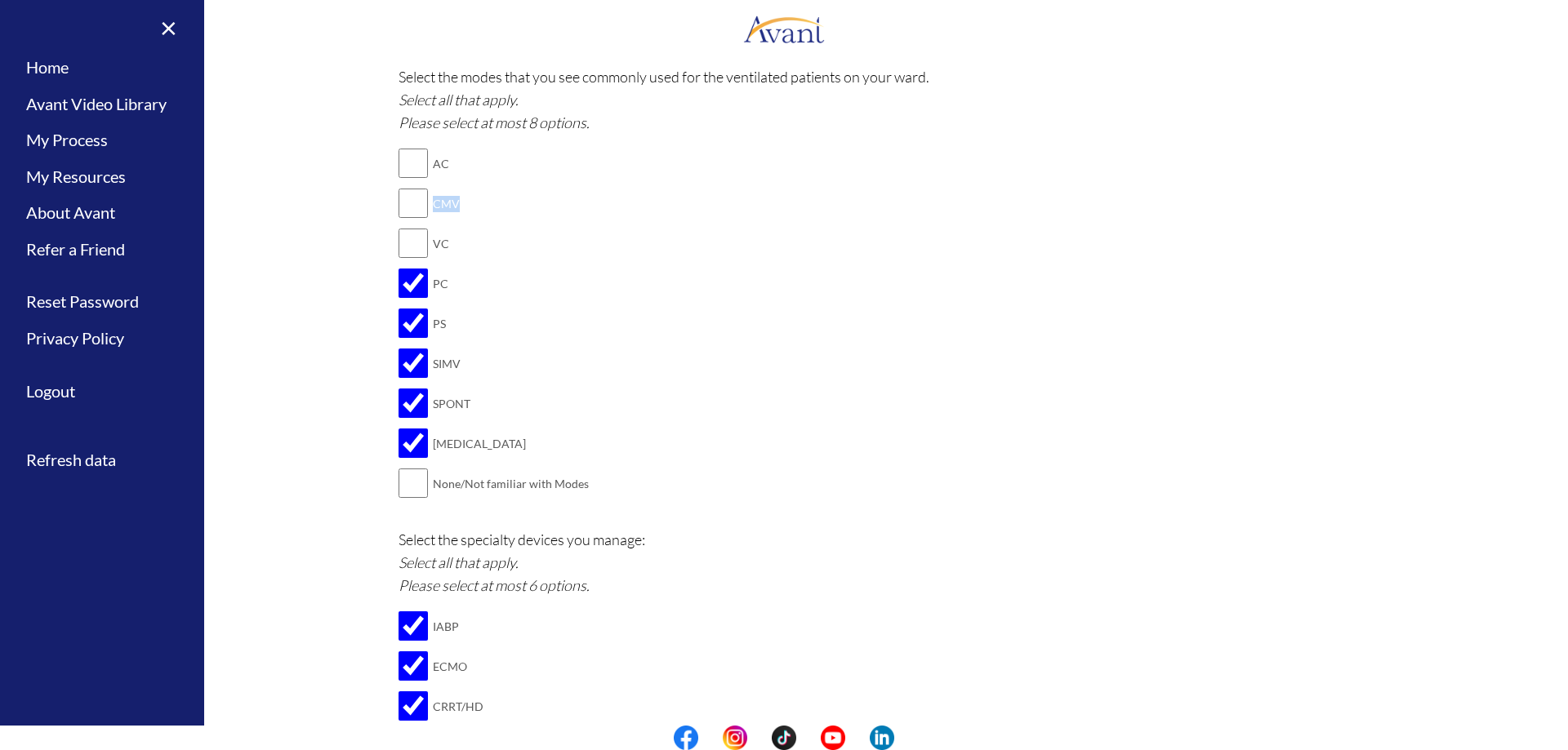
drag, startPoint x: 450, startPoint y: 198, endPoint x: 427, endPoint y: 202, distance: 23.3
click at [433, 202] on td "CMV" at bounding box center [511, 204] width 156 height 40
click at [474, 190] on td "CMV" at bounding box center [511, 204] width 156 height 40
click at [398, 177] on input "checkbox" at bounding box center [413, 163] width 30 height 32
checkbox input "true"
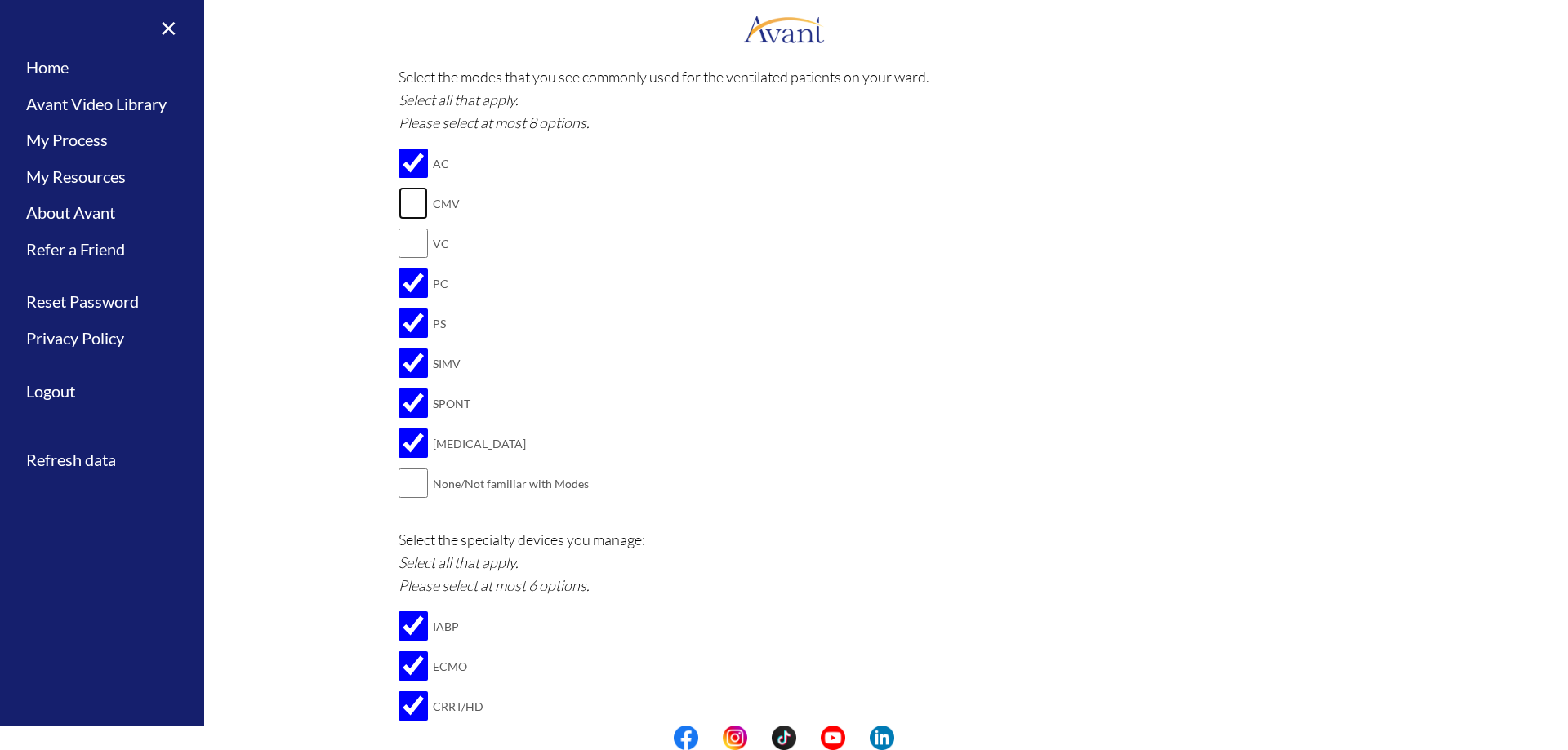
click at [403, 190] on input "checkbox" at bounding box center [413, 203] width 30 height 32
checkbox input "true"
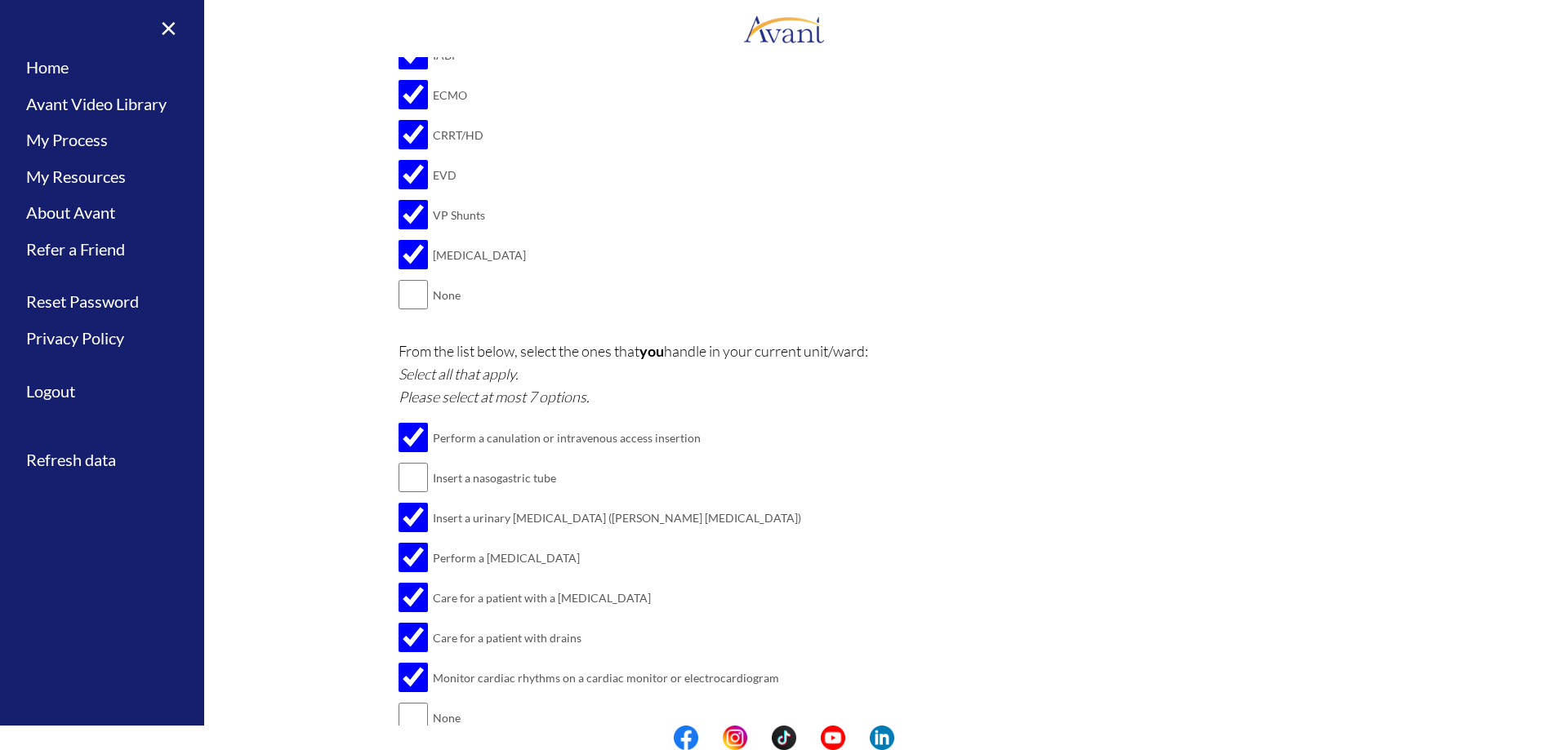
scroll to position [1929, 0]
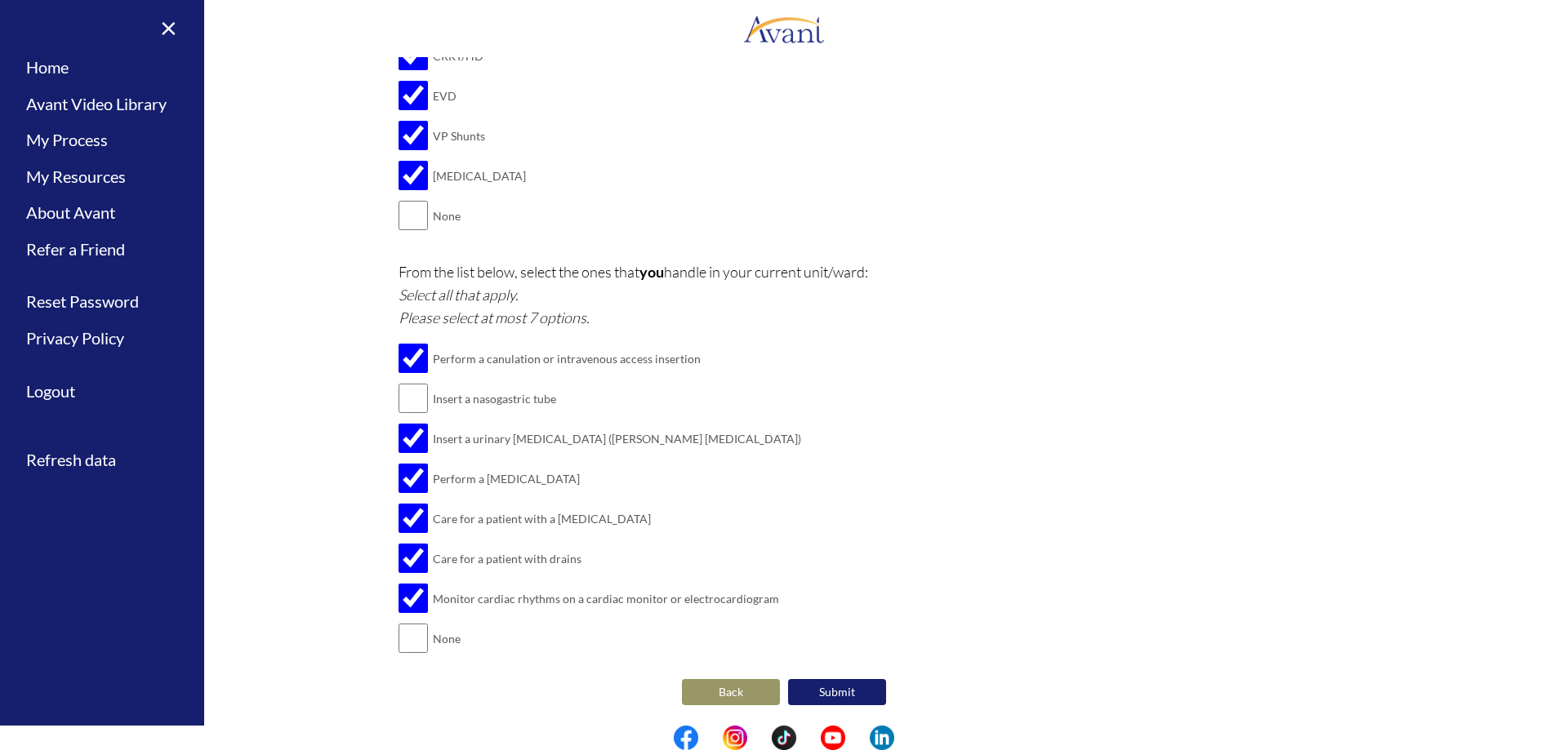
click at [816, 697] on button "Submit" at bounding box center [837, 692] width 98 height 26
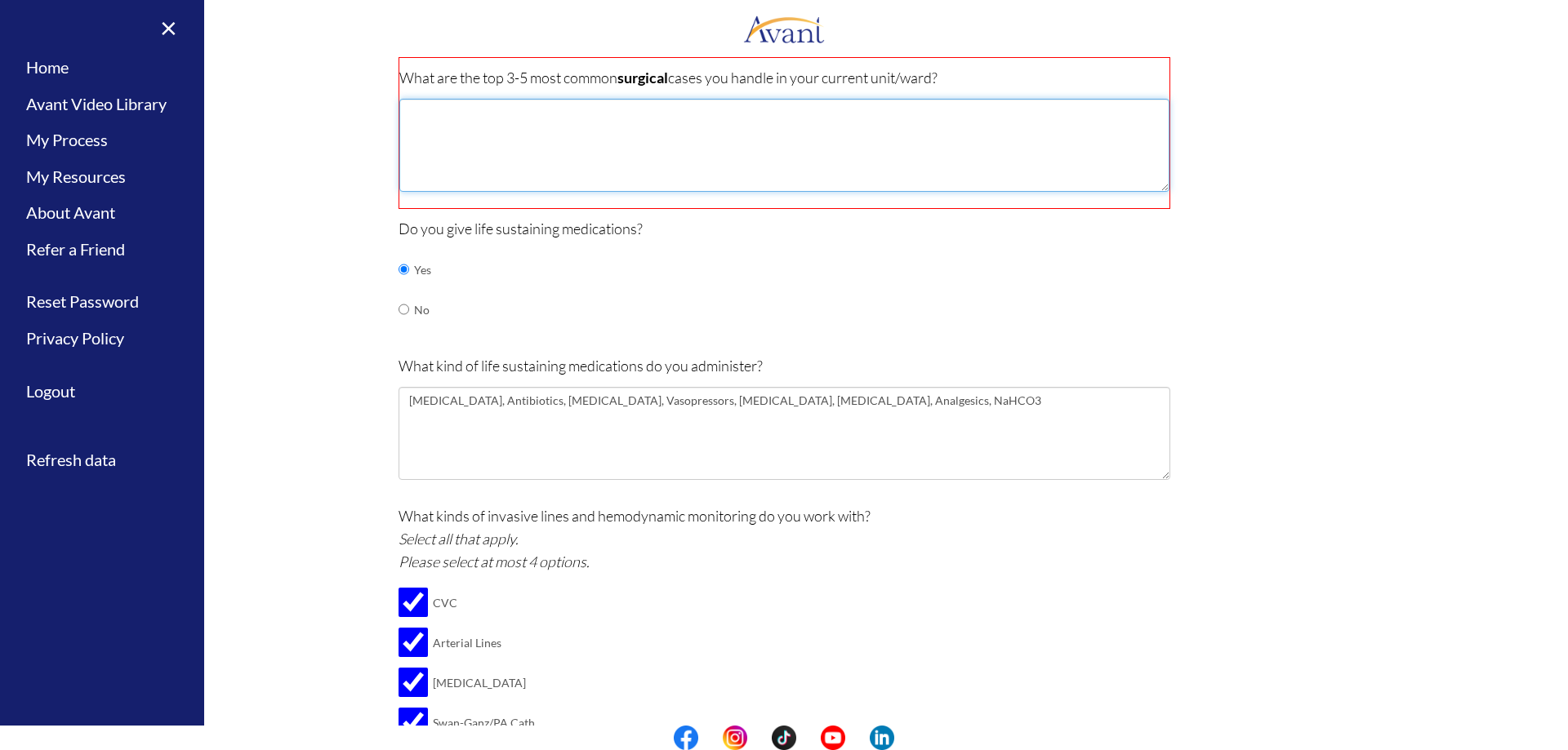
click at [564, 161] on textarea at bounding box center [784, 145] width 770 height 93
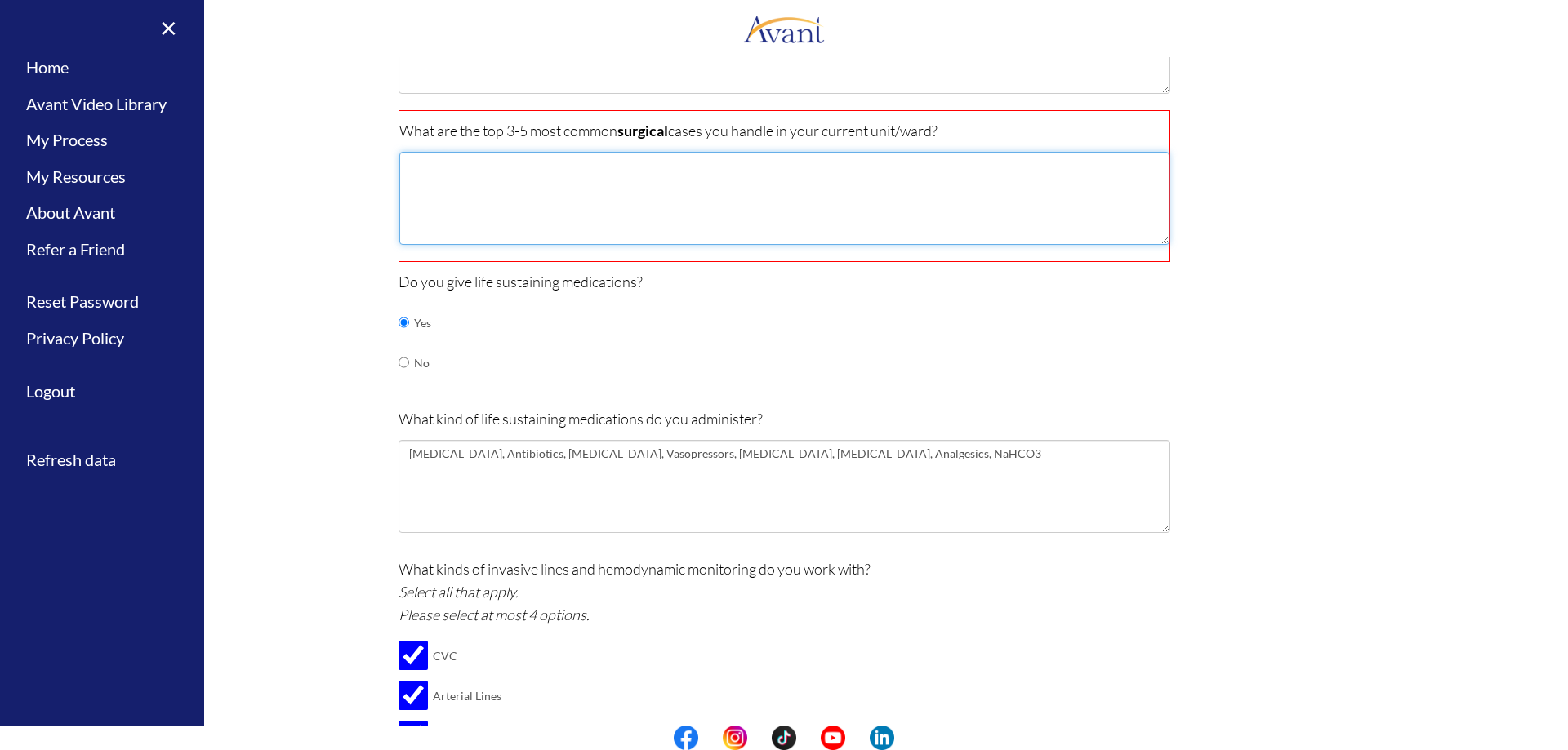
scroll to position [454, 0]
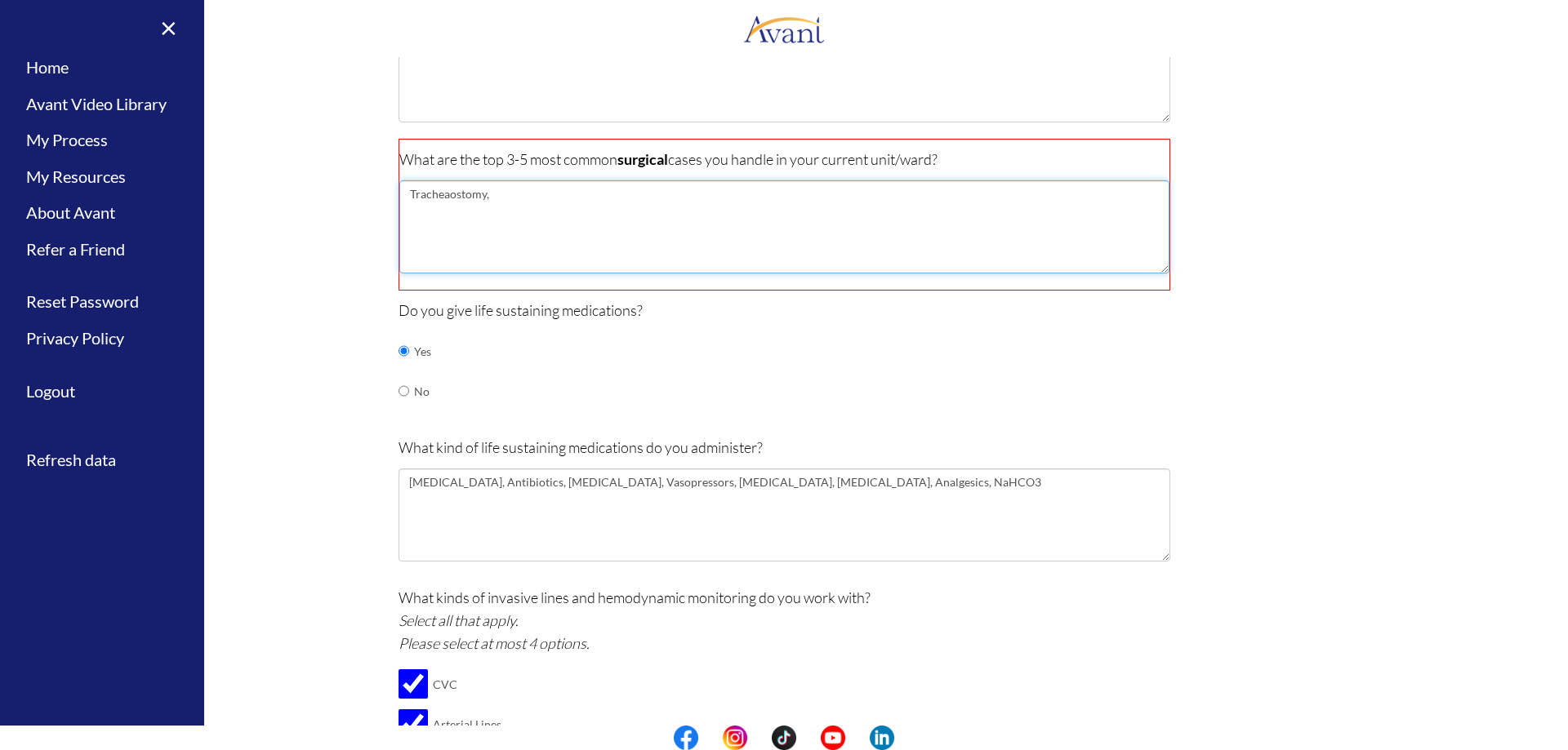
drag, startPoint x: 477, startPoint y: 194, endPoint x: 406, endPoint y: 191, distance: 71.1
click at [406, 191] on textarea "Tracheaostomy," at bounding box center [784, 227] width 770 height 93
click at [442, 192] on textarea "Tracheaostomy," at bounding box center [784, 227] width 770 height 93
click at [495, 195] on textarea "[MEDICAL_DATA]," at bounding box center [784, 227] width 770 height 93
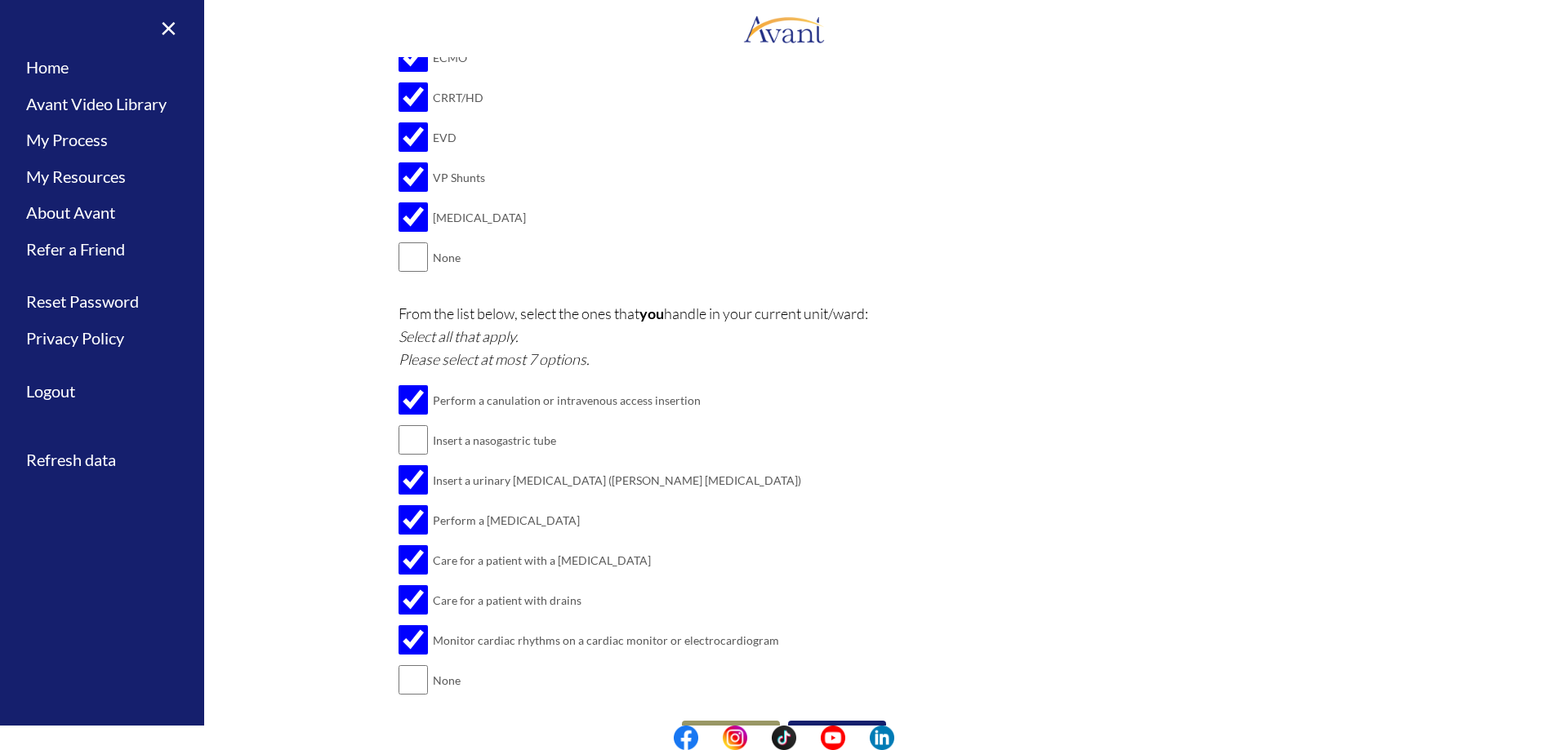
scroll to position [1929, 0]
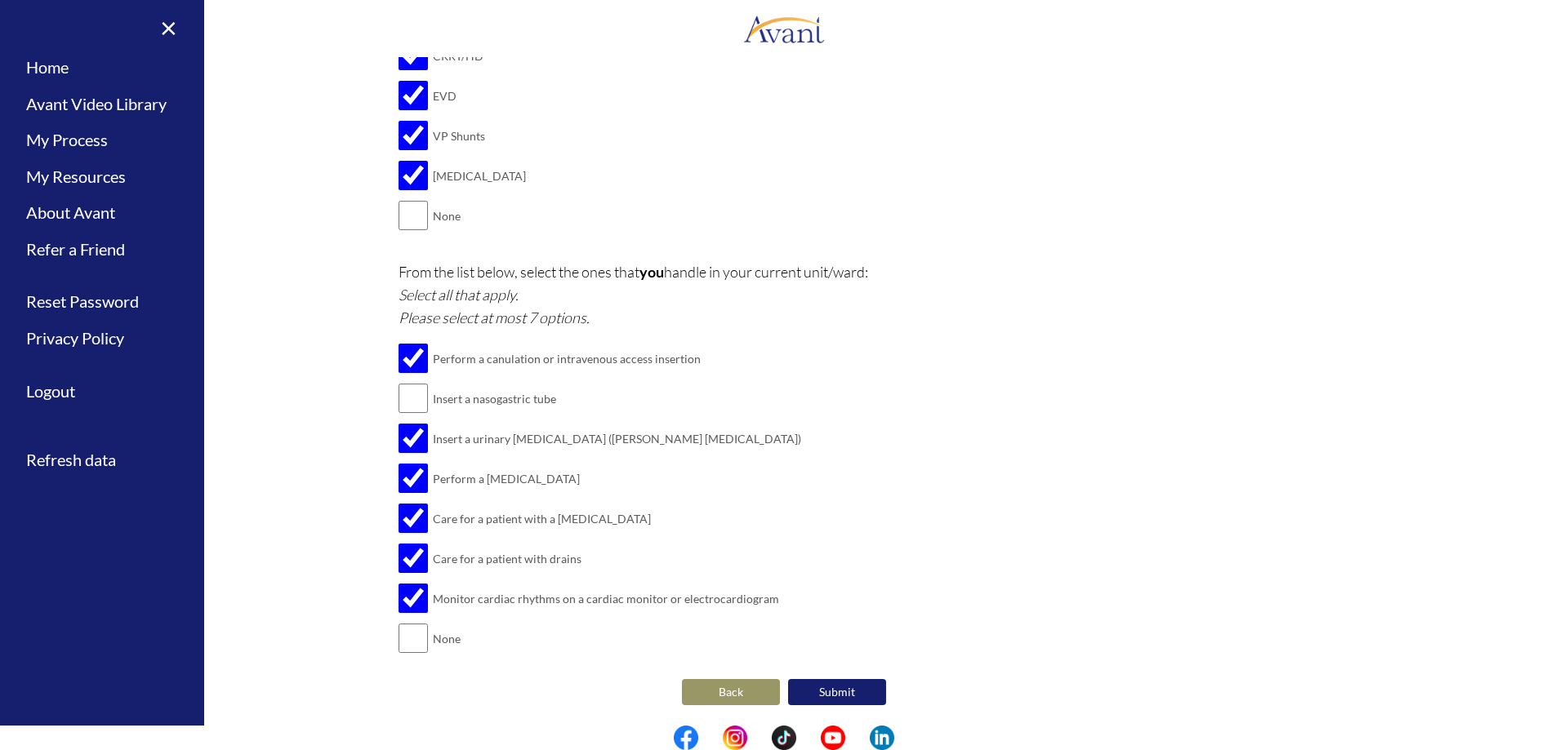
type textarea "[MEDICAL_DATA], wound debridment, colonostomy"
click at [828, 686] on button "Submit" at bounding box center [837, 692] width 98 height 26
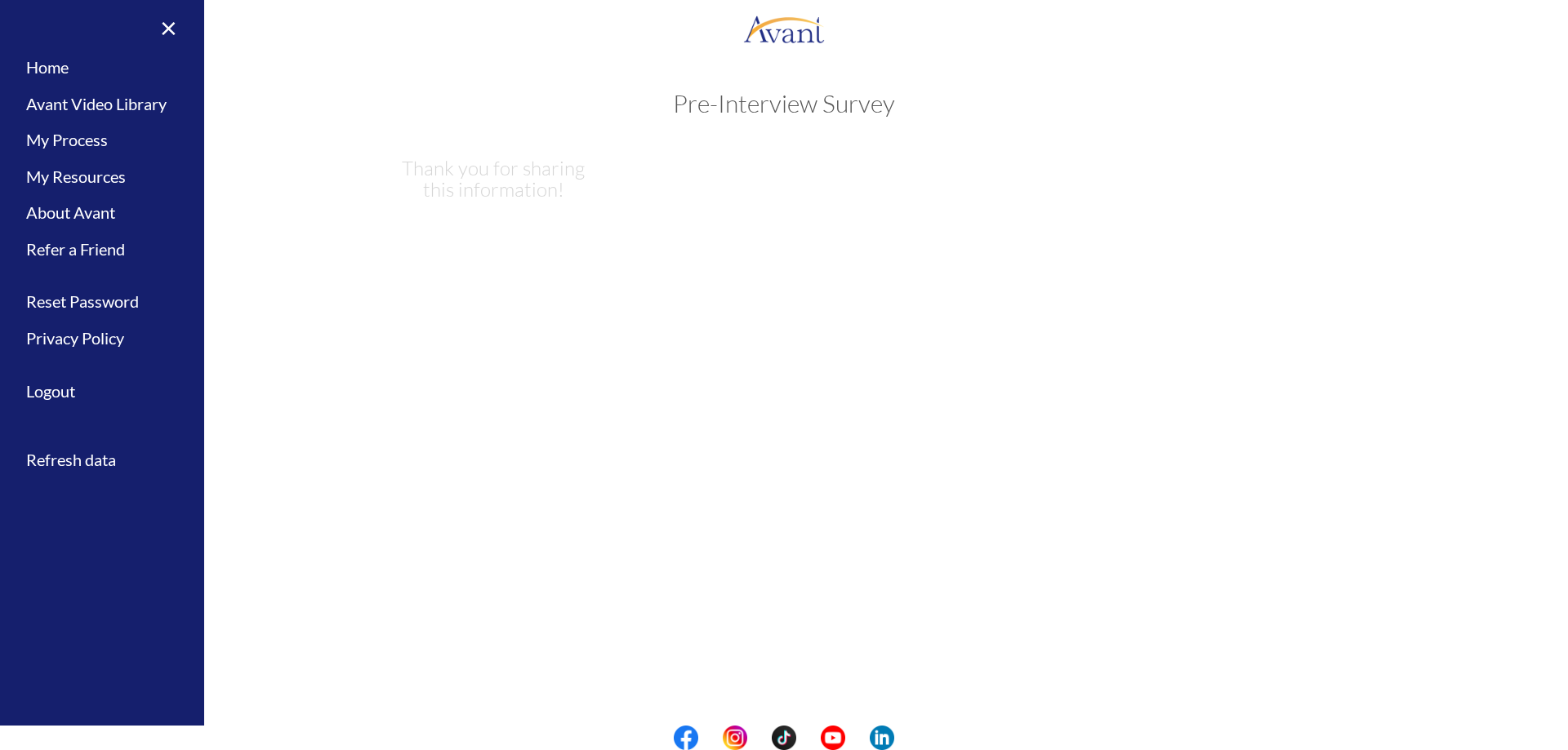
scroll to position [0, 0]
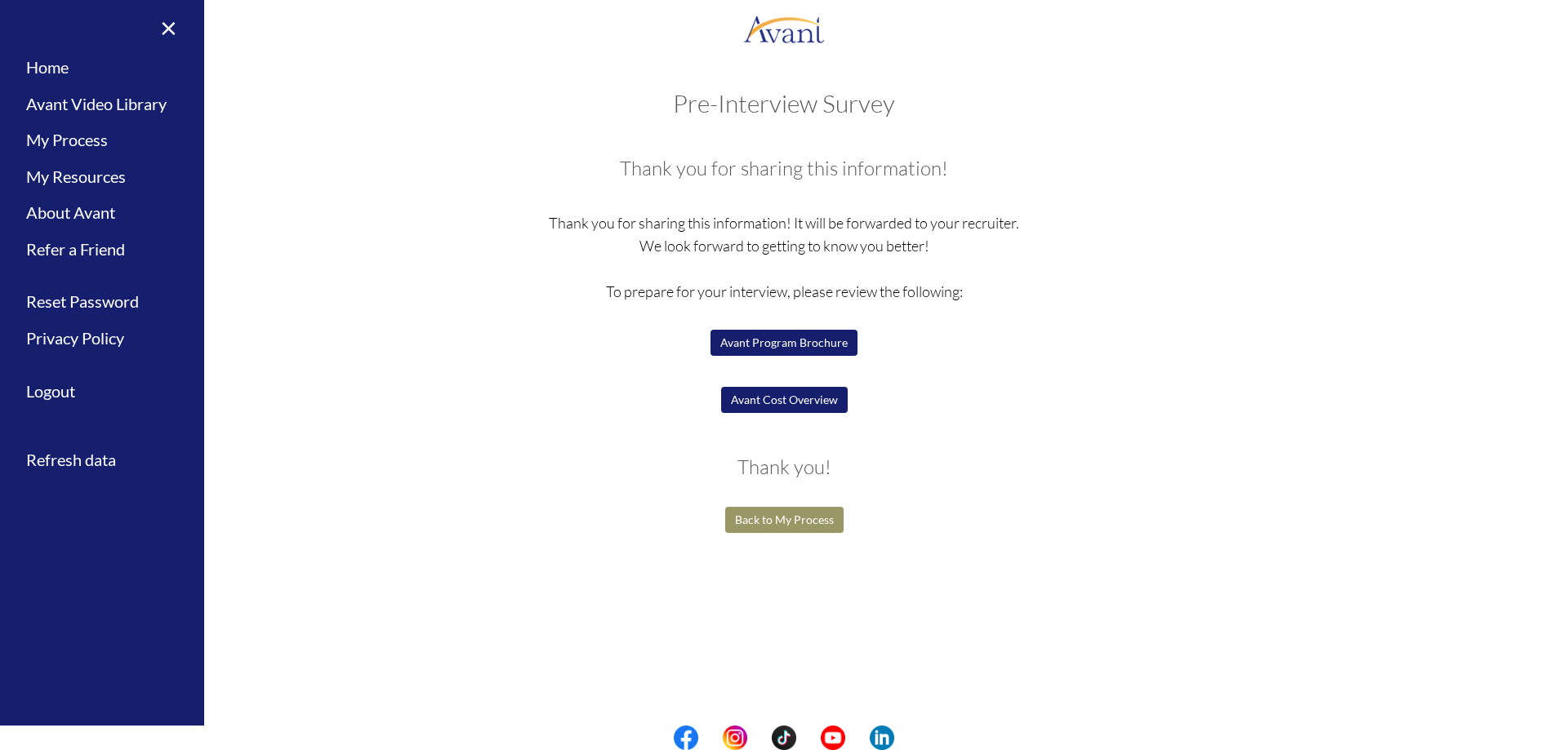
click at [1127, 278] on p "Thank you for sharing this information! It will be forwarded to your recruiter.…" at bounding box center [784, 325] width 772 height 228
click at [814, 345] on button "Avant Program Brochure" at bounding box center [784, 343] width 147 height 26
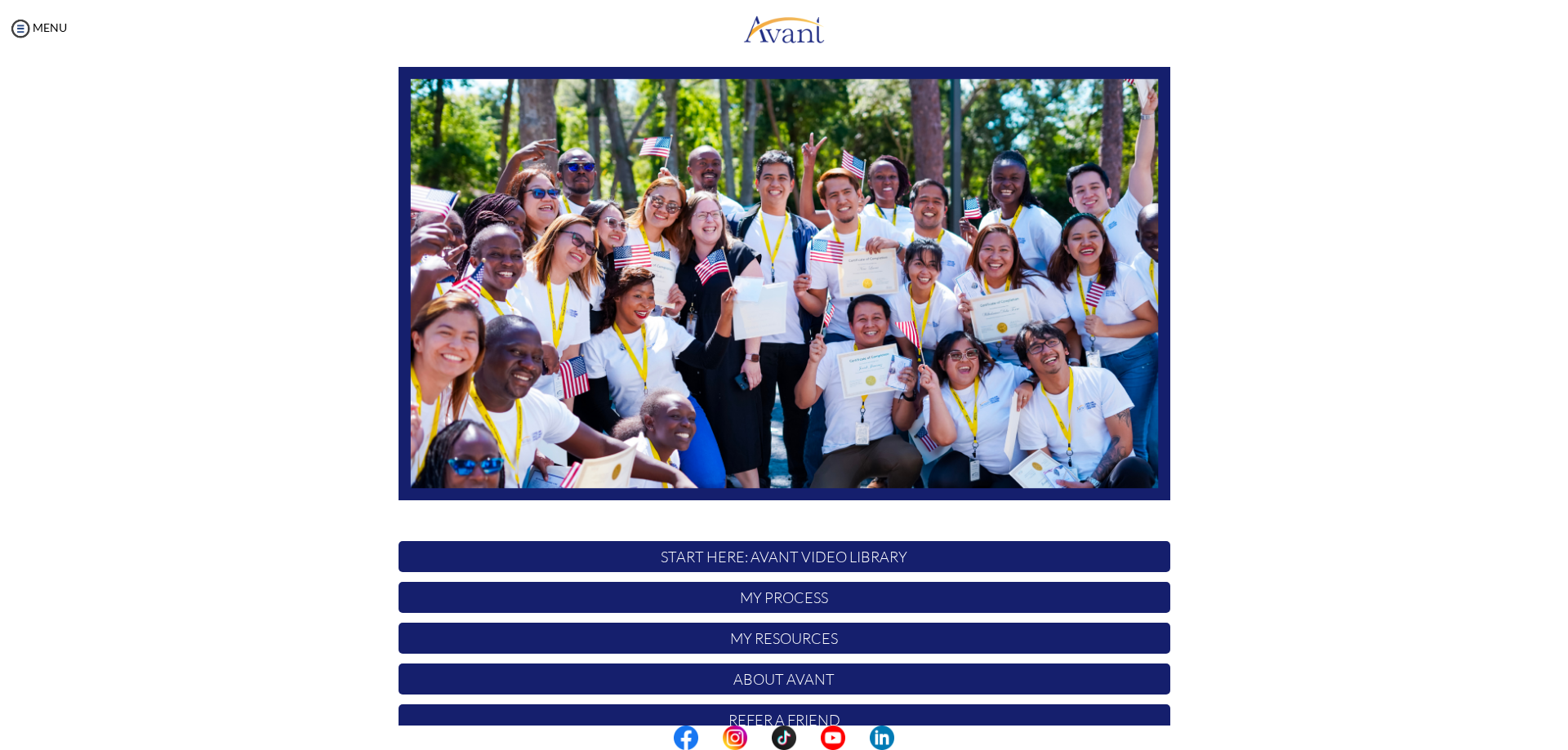
scroll to position [156, 0]
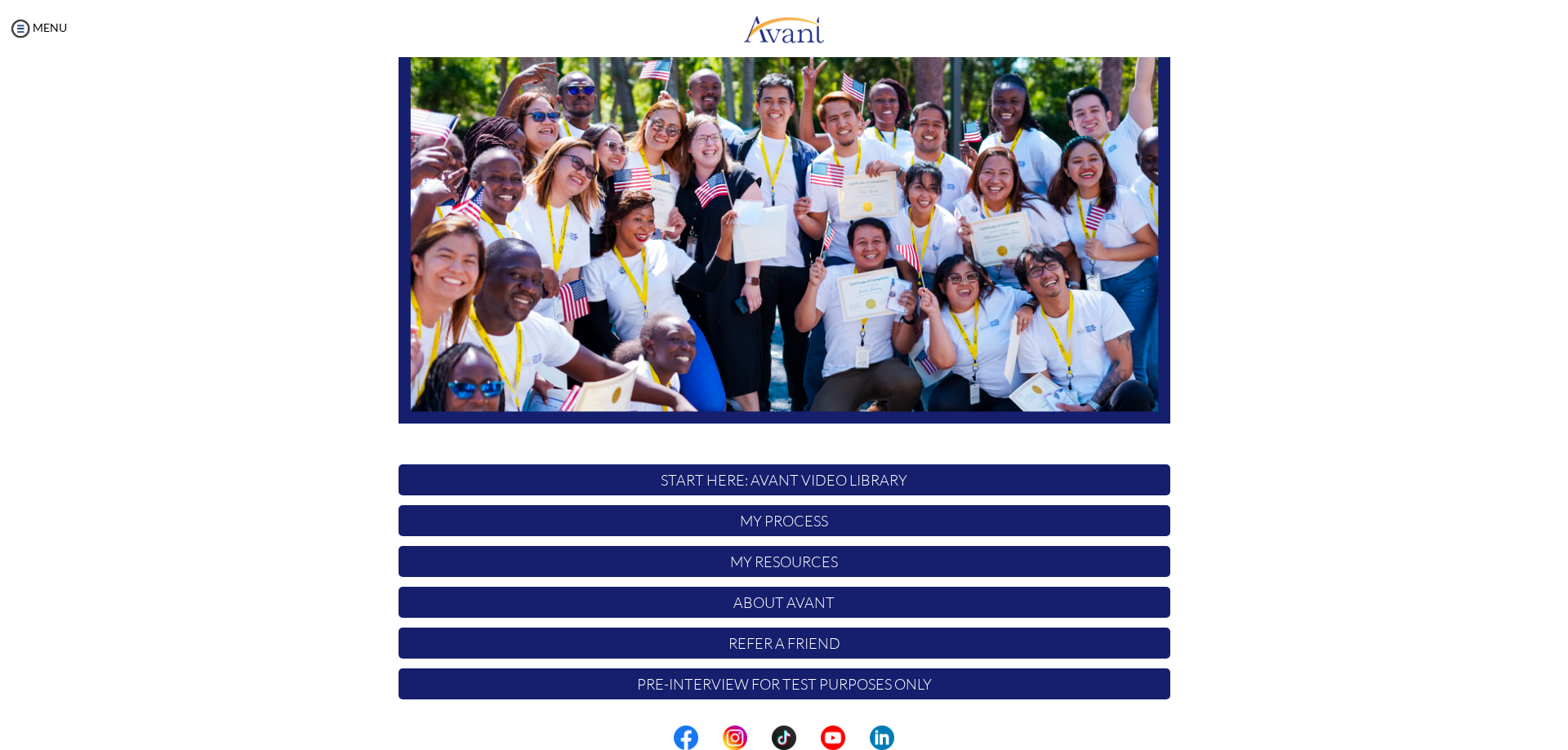
click at [769, 517] on p "My Process" at bounding box center [784, 520] width 772 height 31
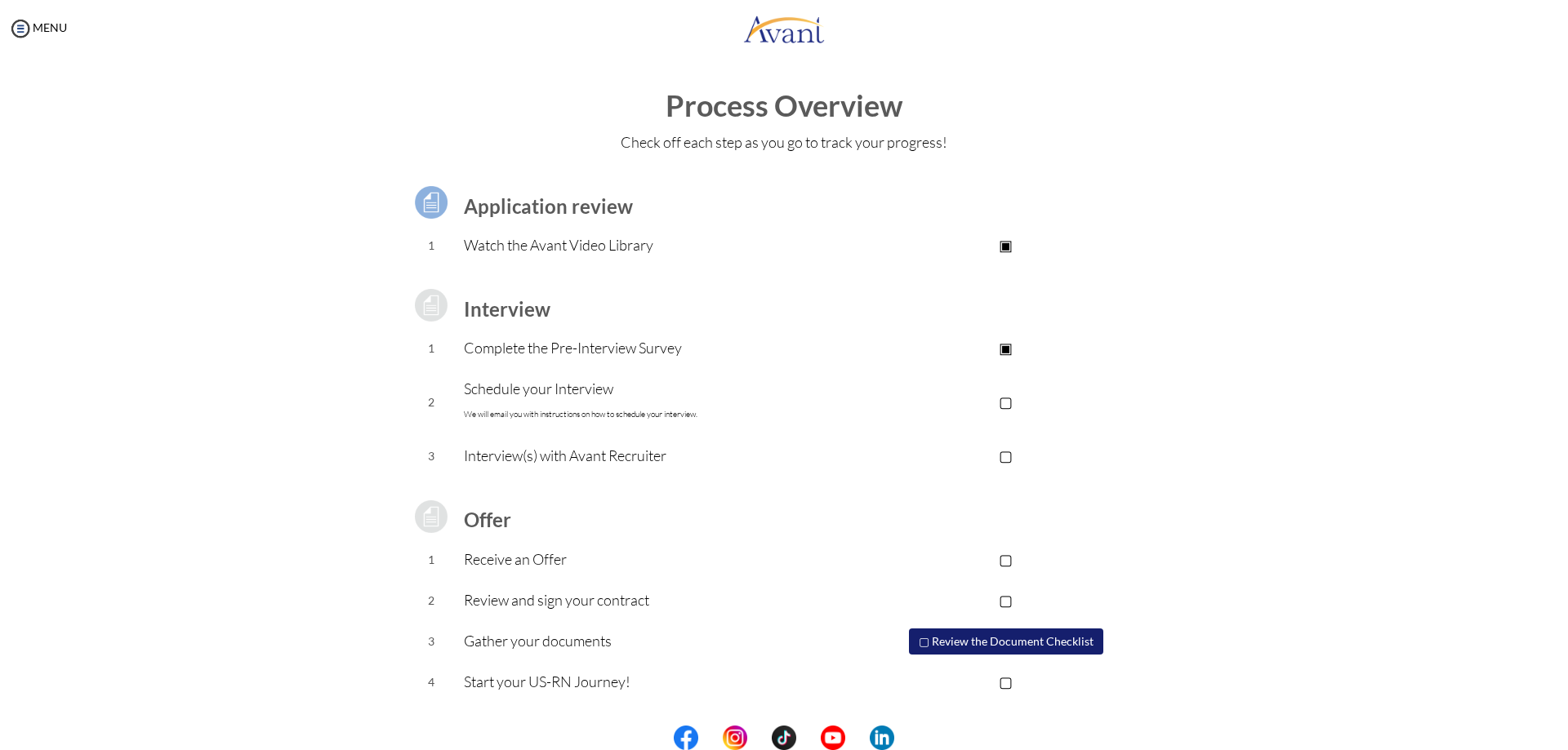
click at [1011, 647] on button "▢ Review the Document Checklist" at bounding box center [1006, 642] width 195 height 26
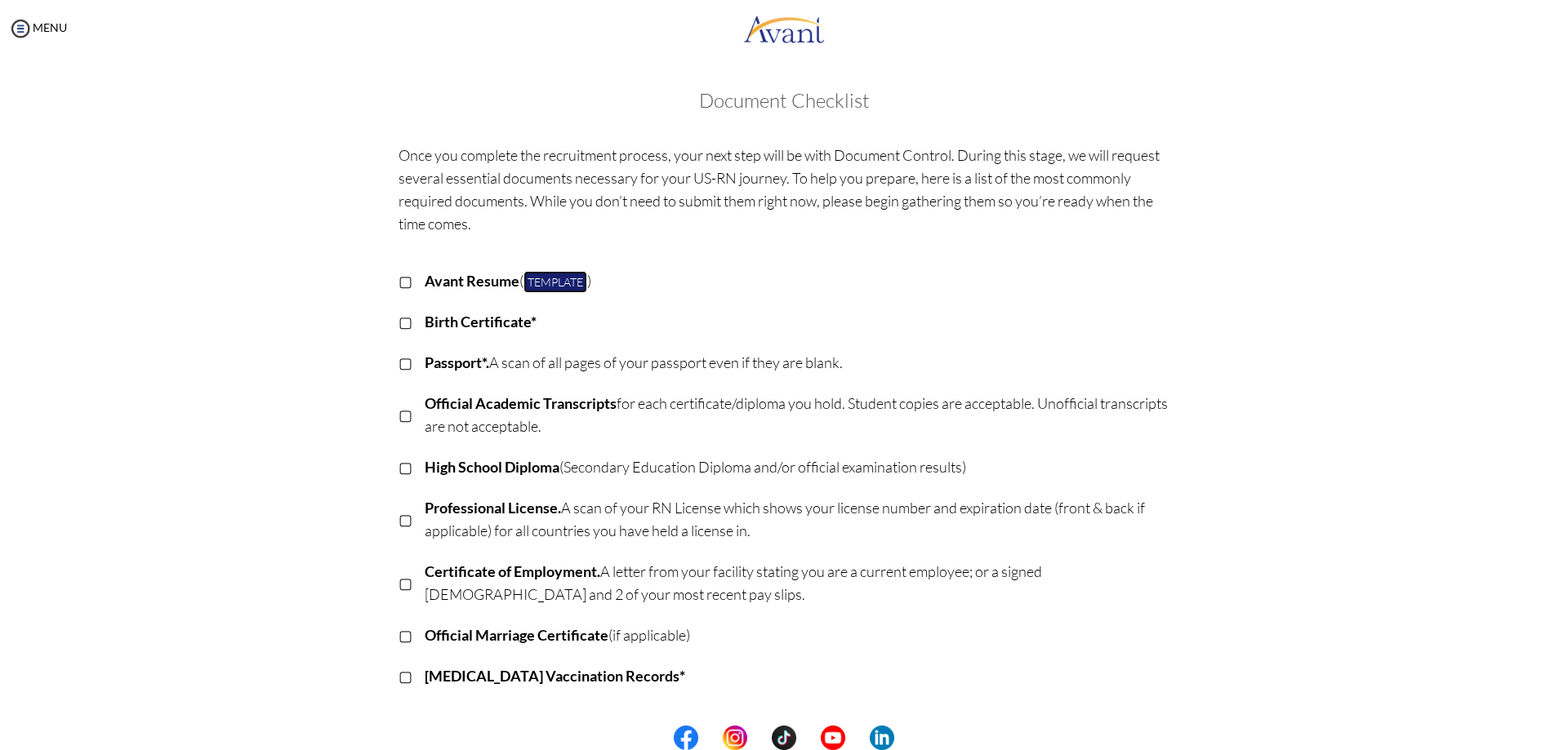
click at [572, 286] on link "Template" at bounding box center [555, 281] width 64 height 22
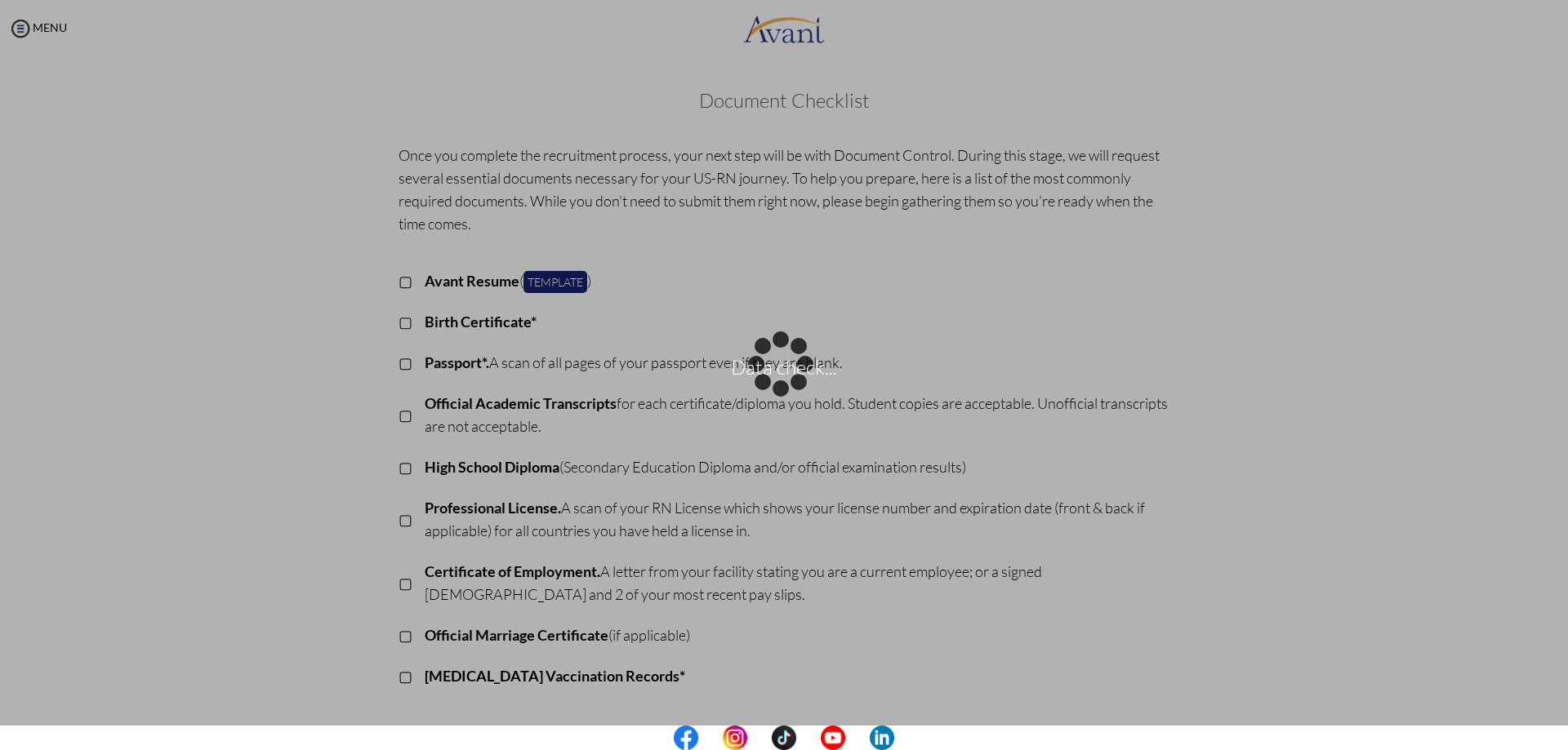
click at [790, 255] on div "Once you complete the recruitment process, your next step will be with Document…" at bounding box center [784, 550] width 796 height 828
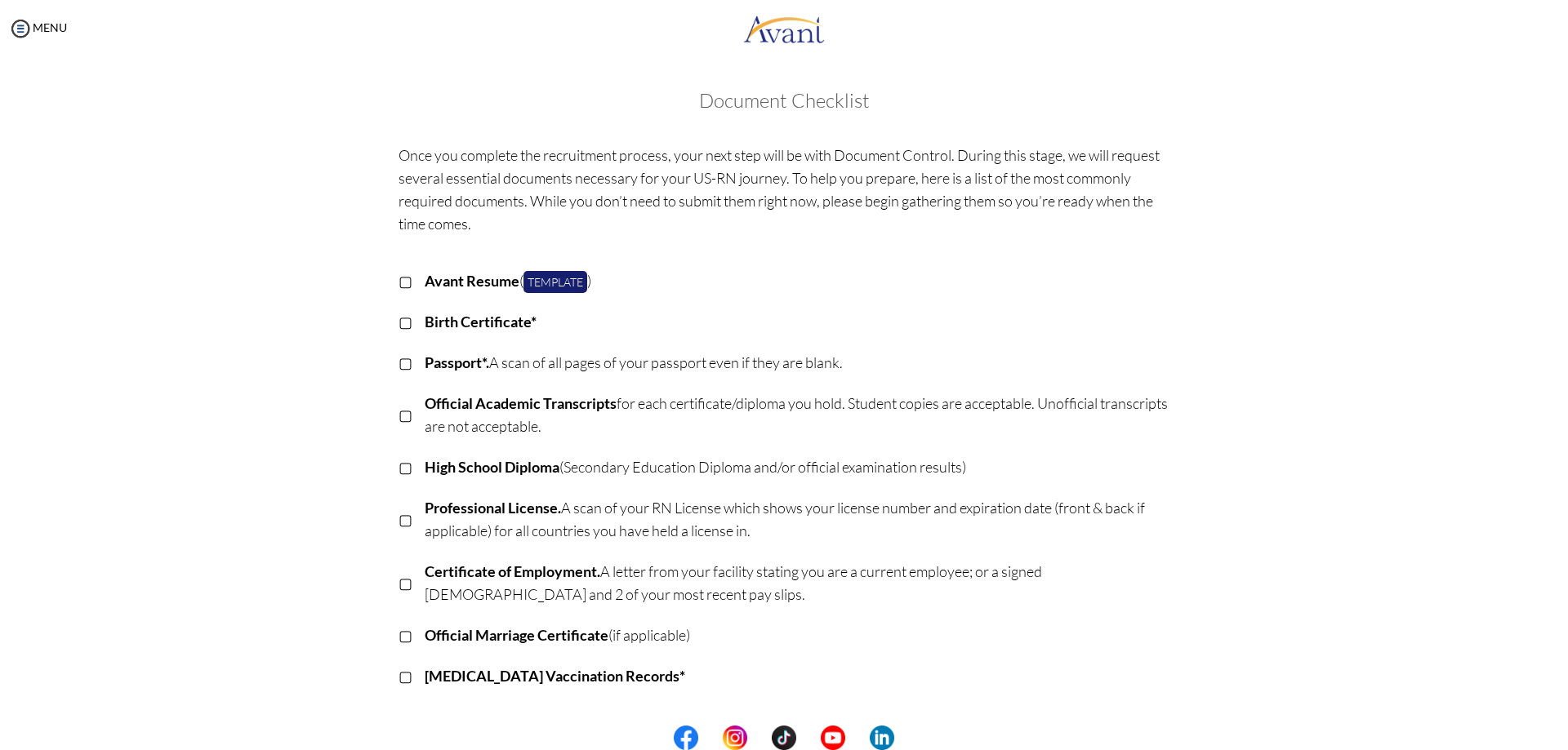
click at [793, 323] on p "Birth Certificate*" at bounding box center [798, 322] width 745 height 23
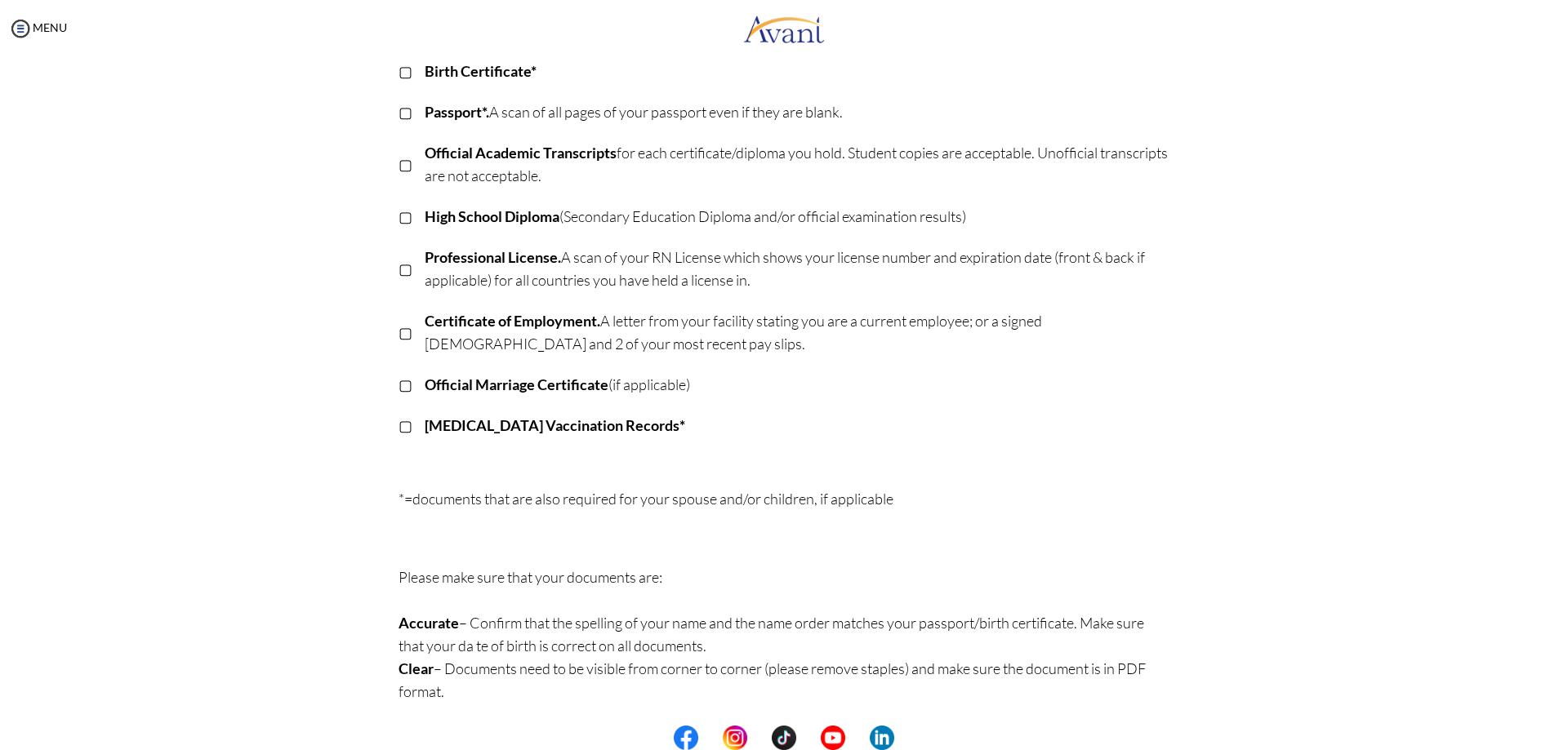
scroll to position [254, 0]
